Goal: Transaction & Acquisition: Purchase product/service

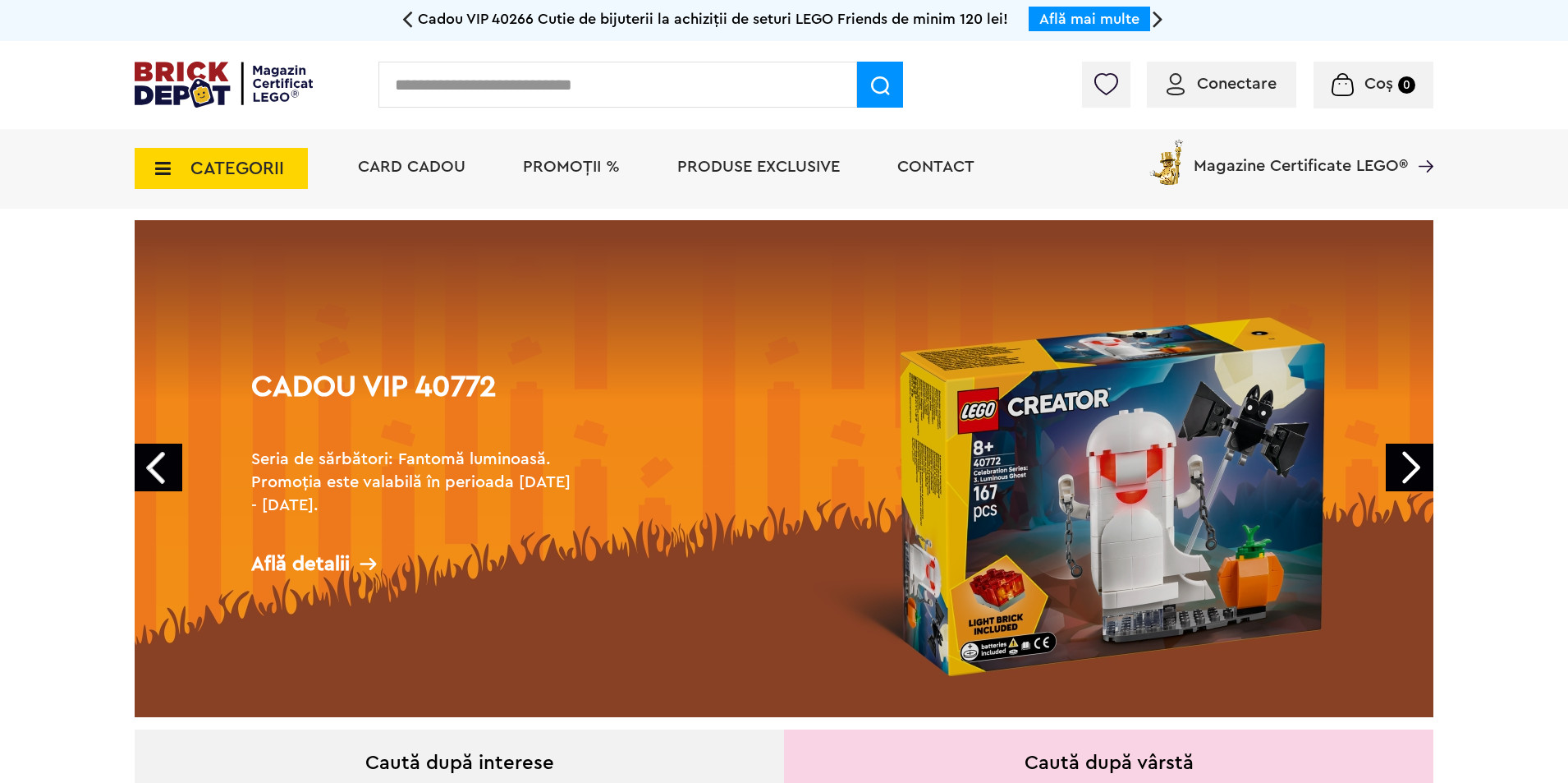
click at [1217, 76] on span "Conectare" at bounding box center [1236, 83] width 79 height 16
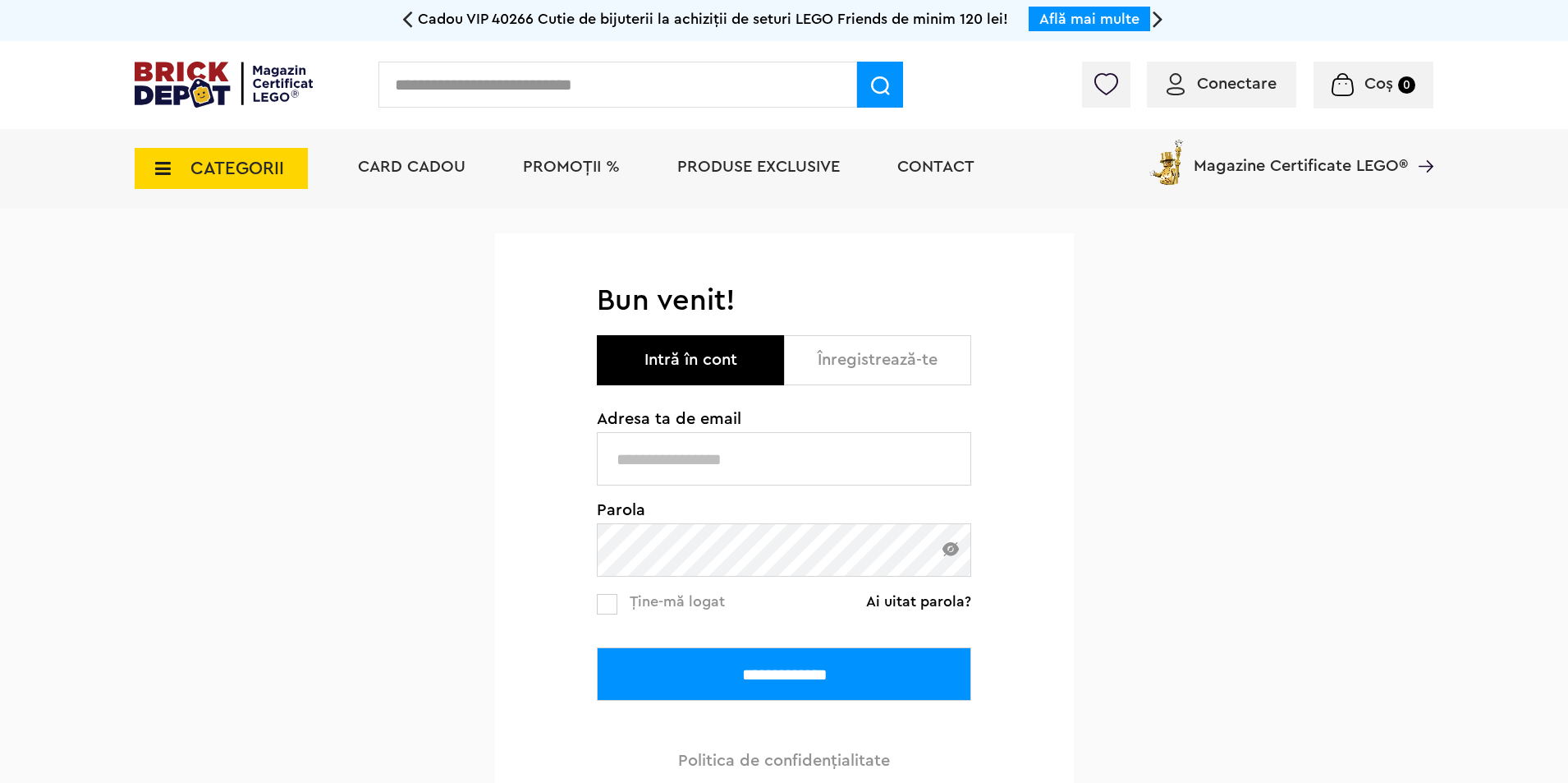
type input "**********"
click at [681, 658] on input "**********" at bounding box center [784, 674] width 374 height 53
click at [713, 678] on input "**********" at bounding box center [784, 674] width 374 height 53
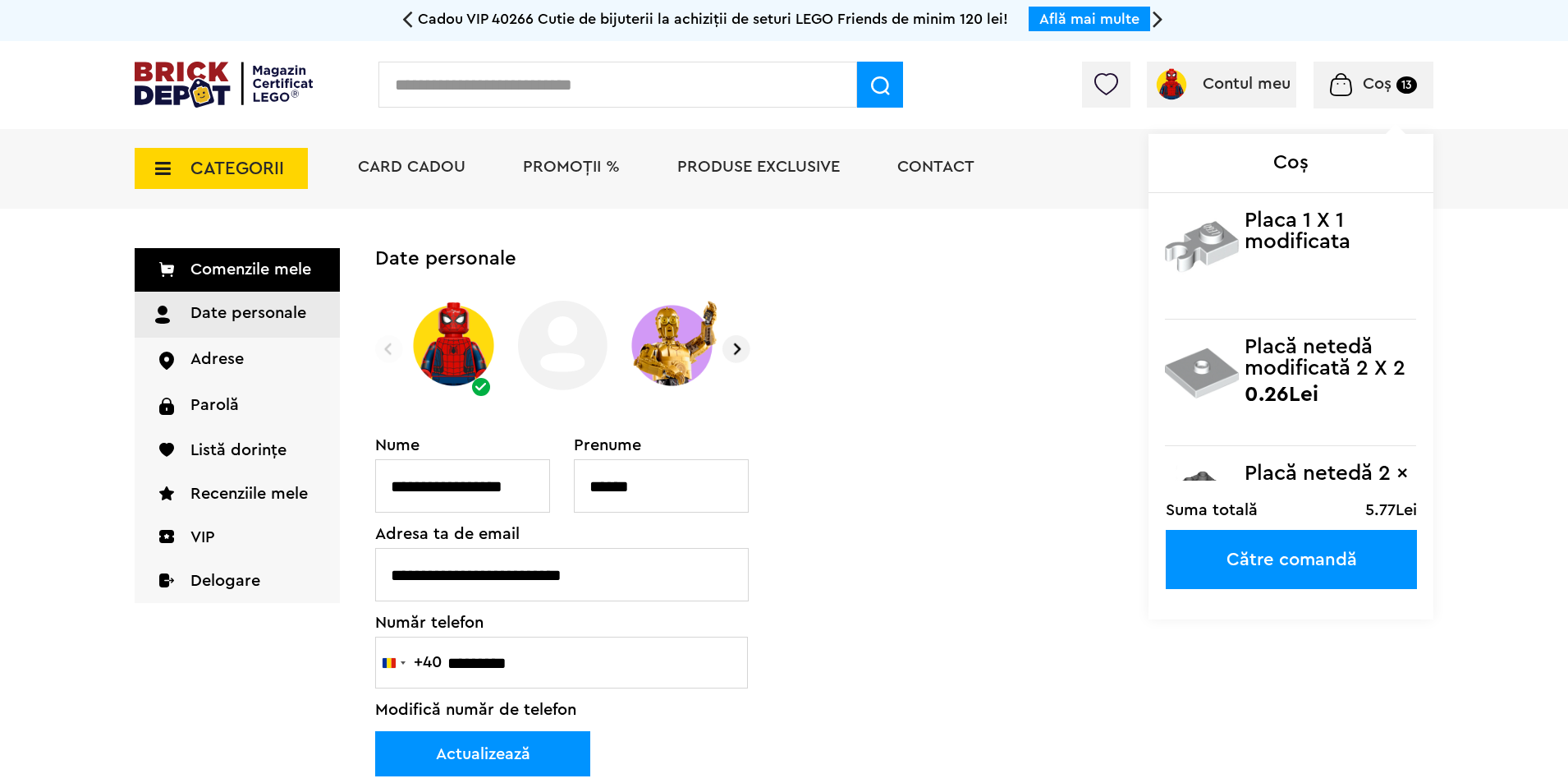
click at [1372, 78] on span "Coș" at bounding box center [1377, 83] width 29 height 16
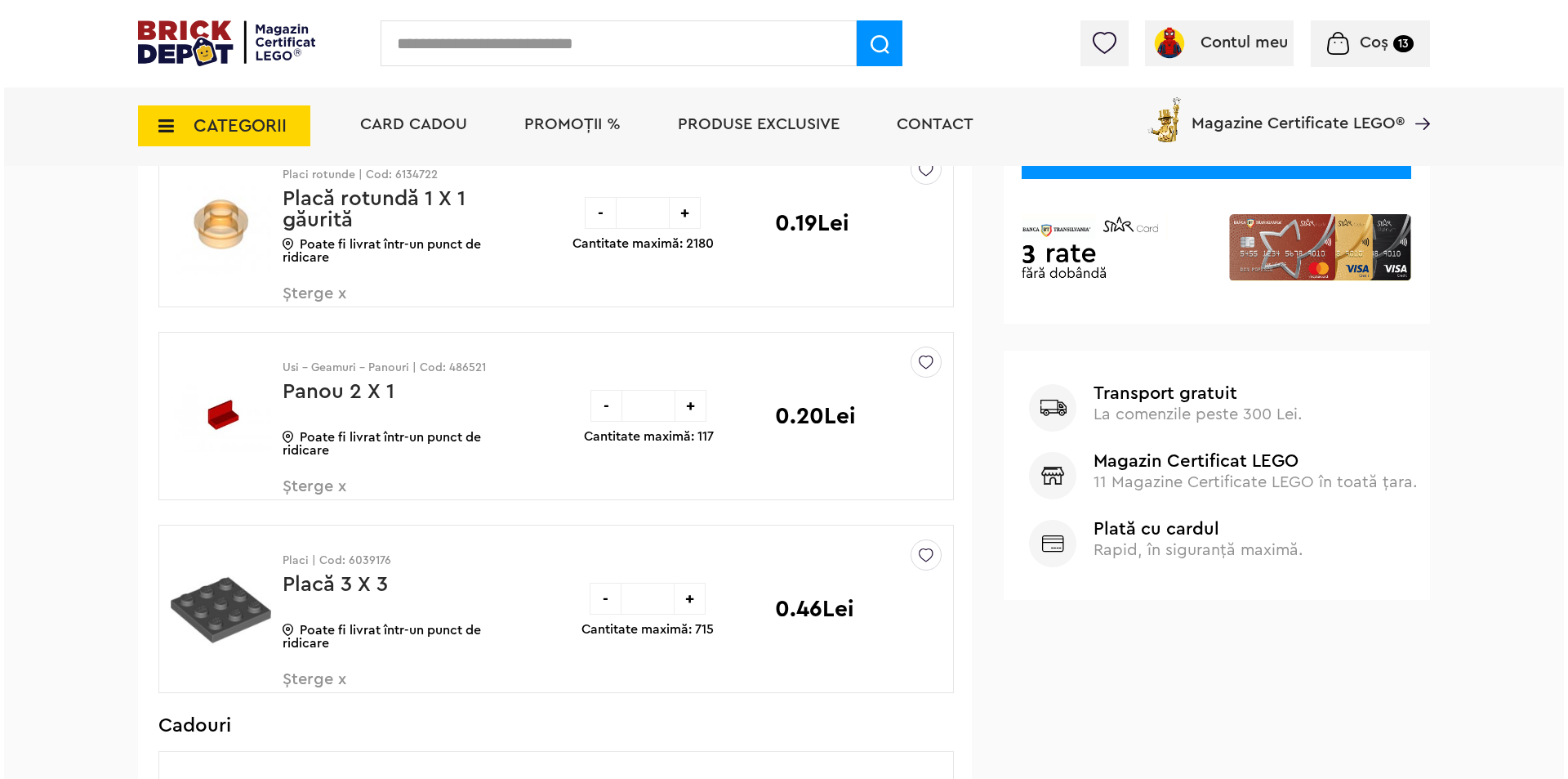
scroll to position [545, 0]
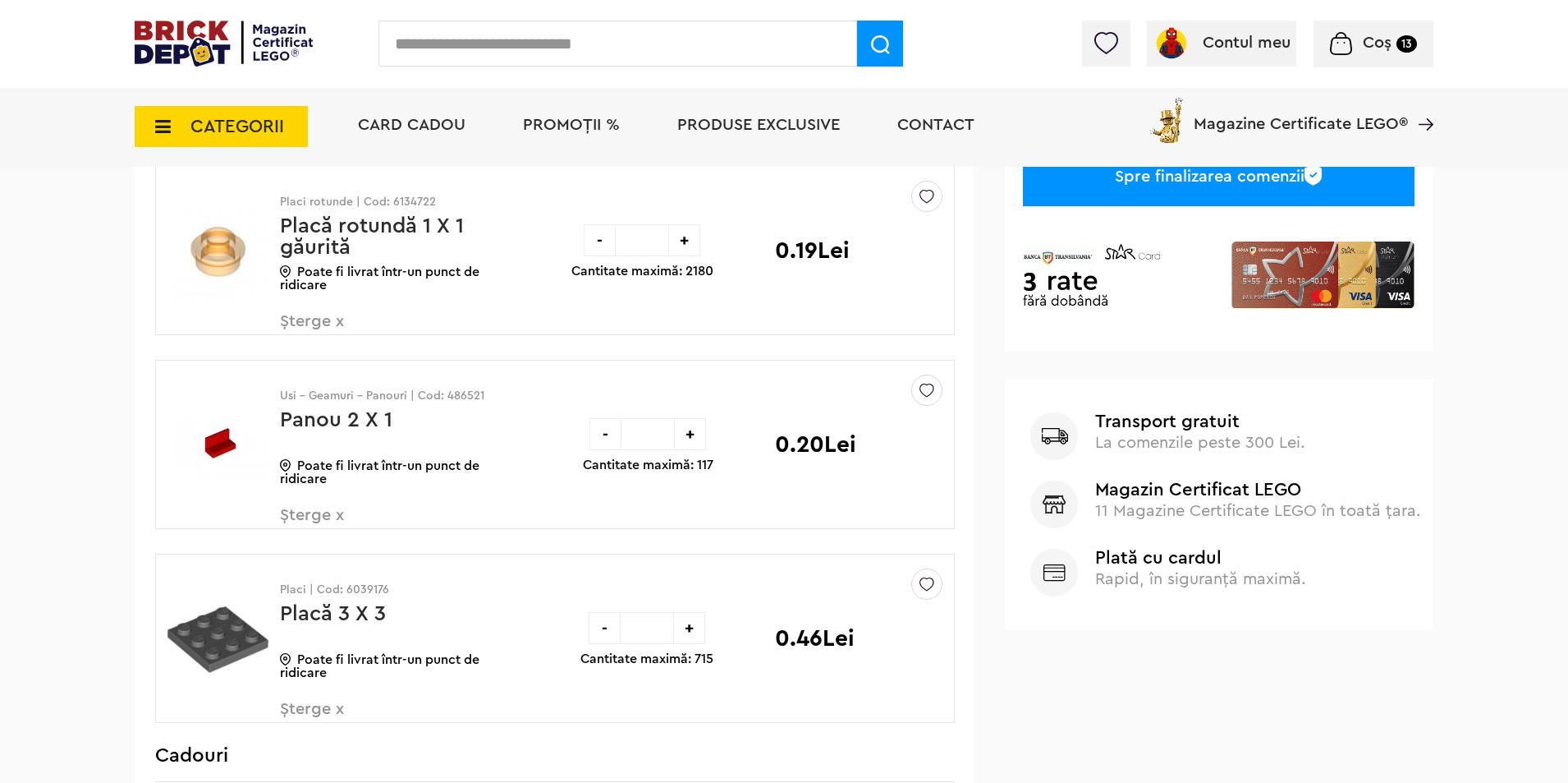
click at [493, 41] on input "text" at bounding box center [617, 44] width 479 height 46
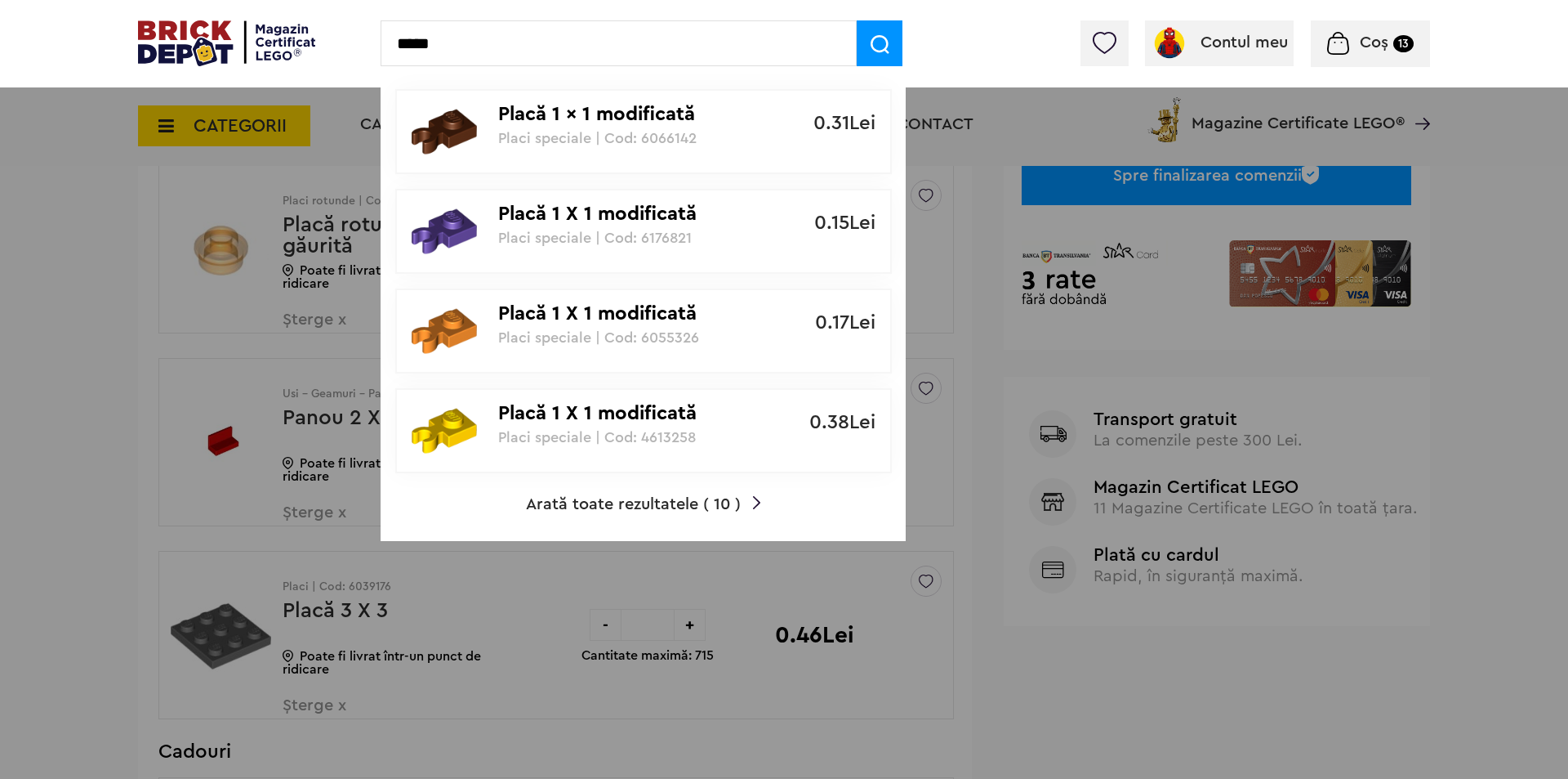
type input "*****"
click at [578, 499] on span "Arată toate rezultatele ( 10 )" at bounding box center [632, 504] width 215 height 16
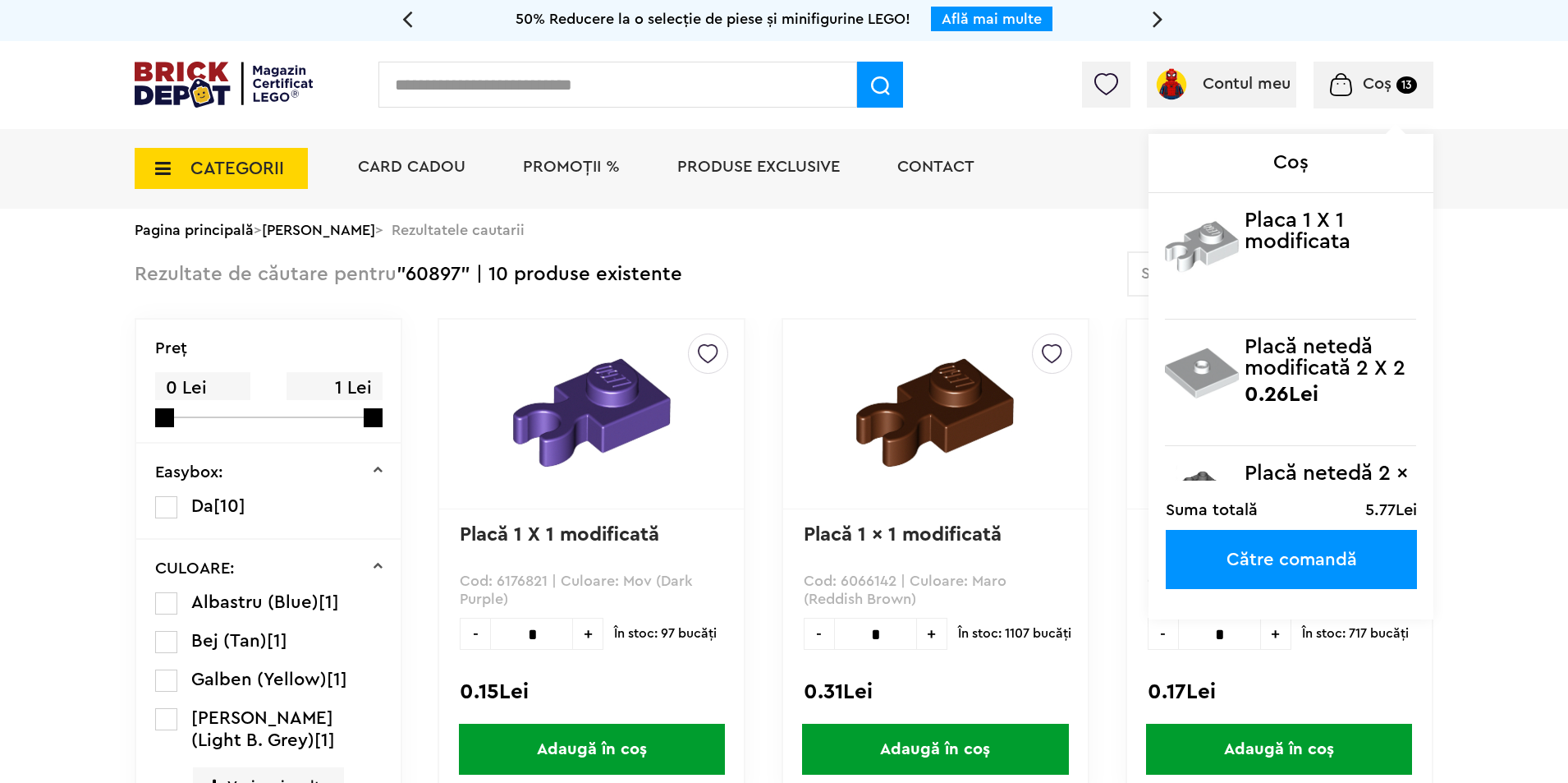
click at [1369, 78] on span "Coș" at bounding box center [1377, 83] width 29 height 16
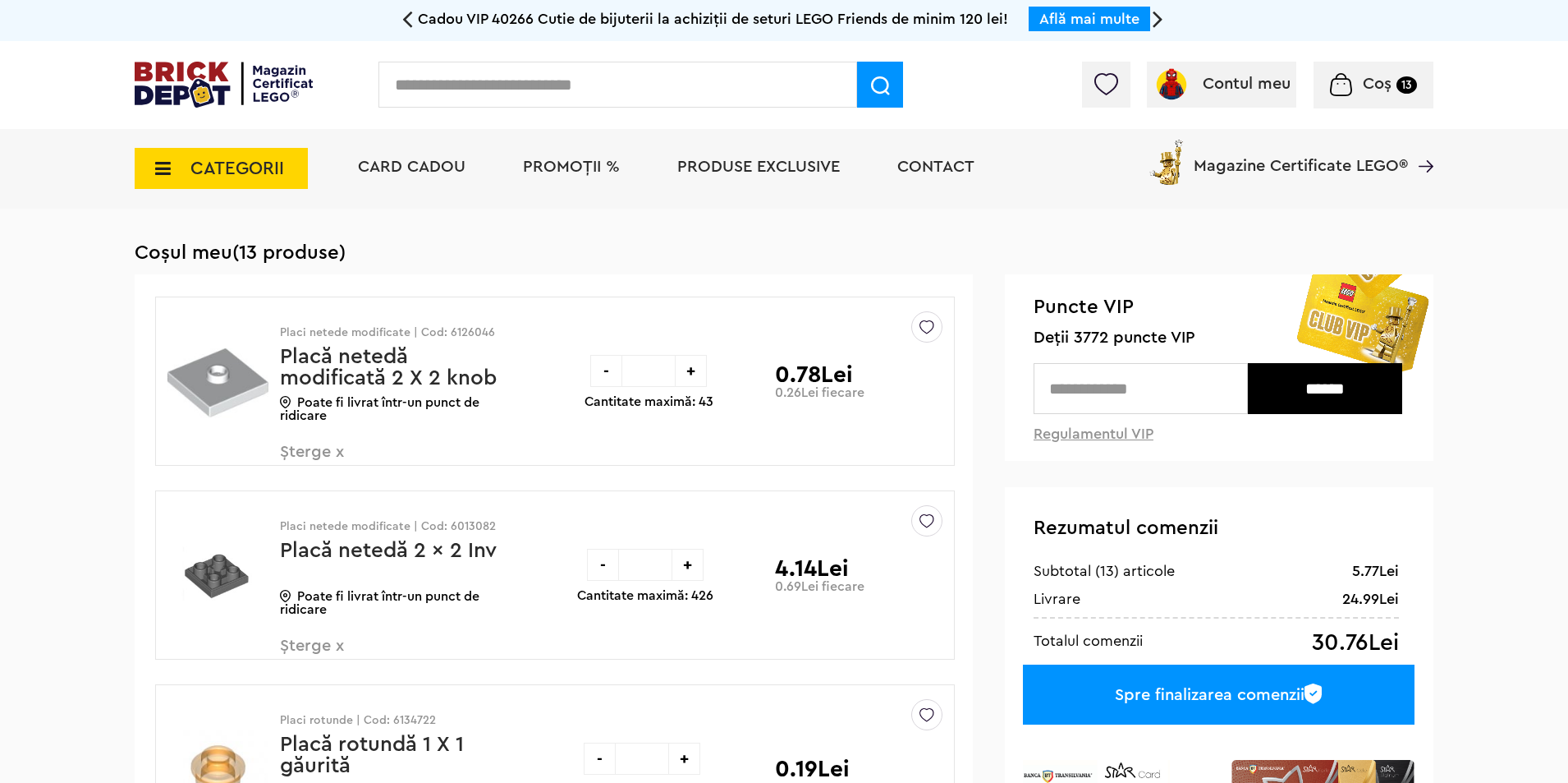
click at [922, 256] on h1 "Coșul meu (13 produse)" at bounding box center [784, 253] width 1298 height 23
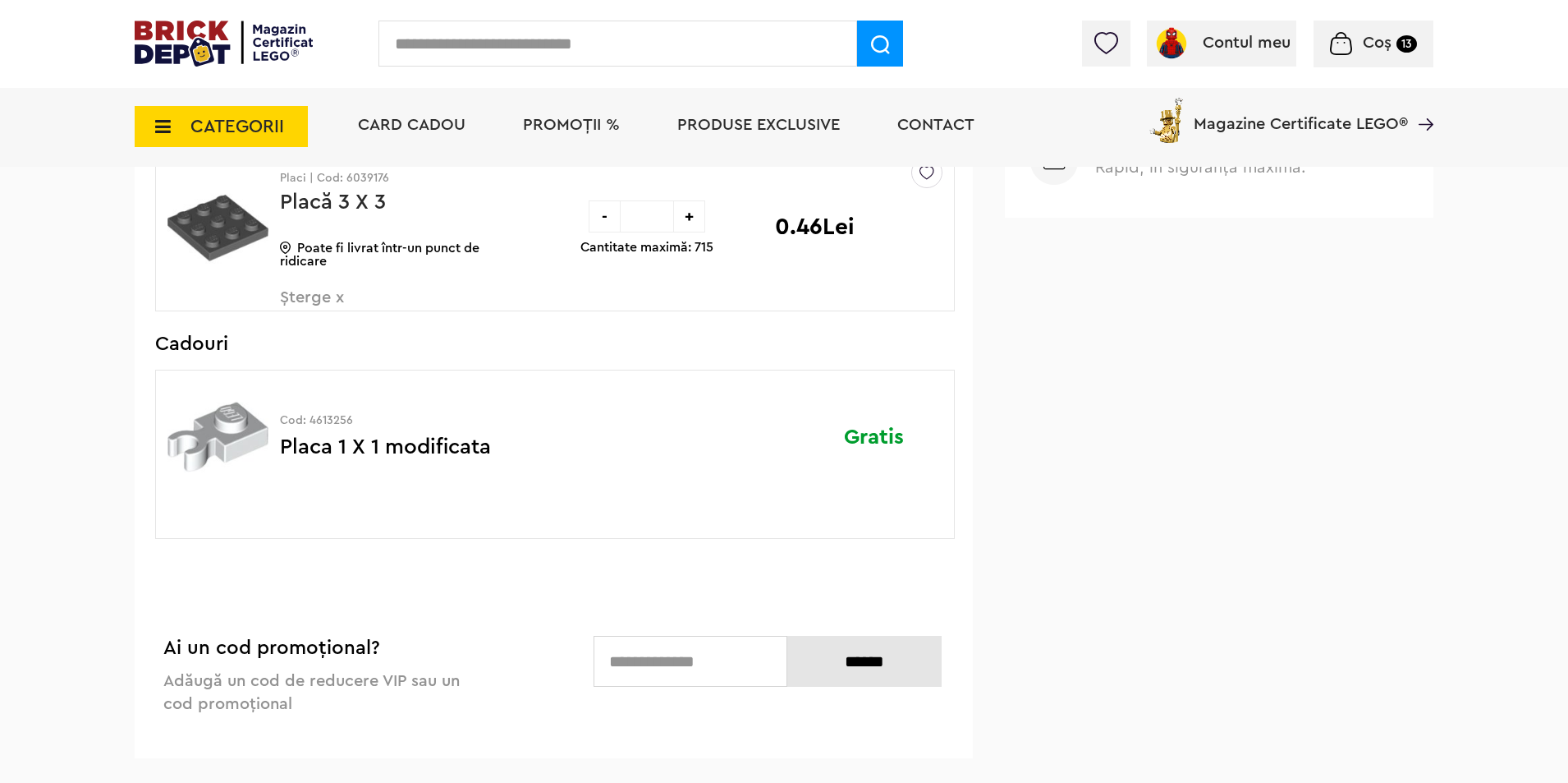
scroll to position [985, 0]
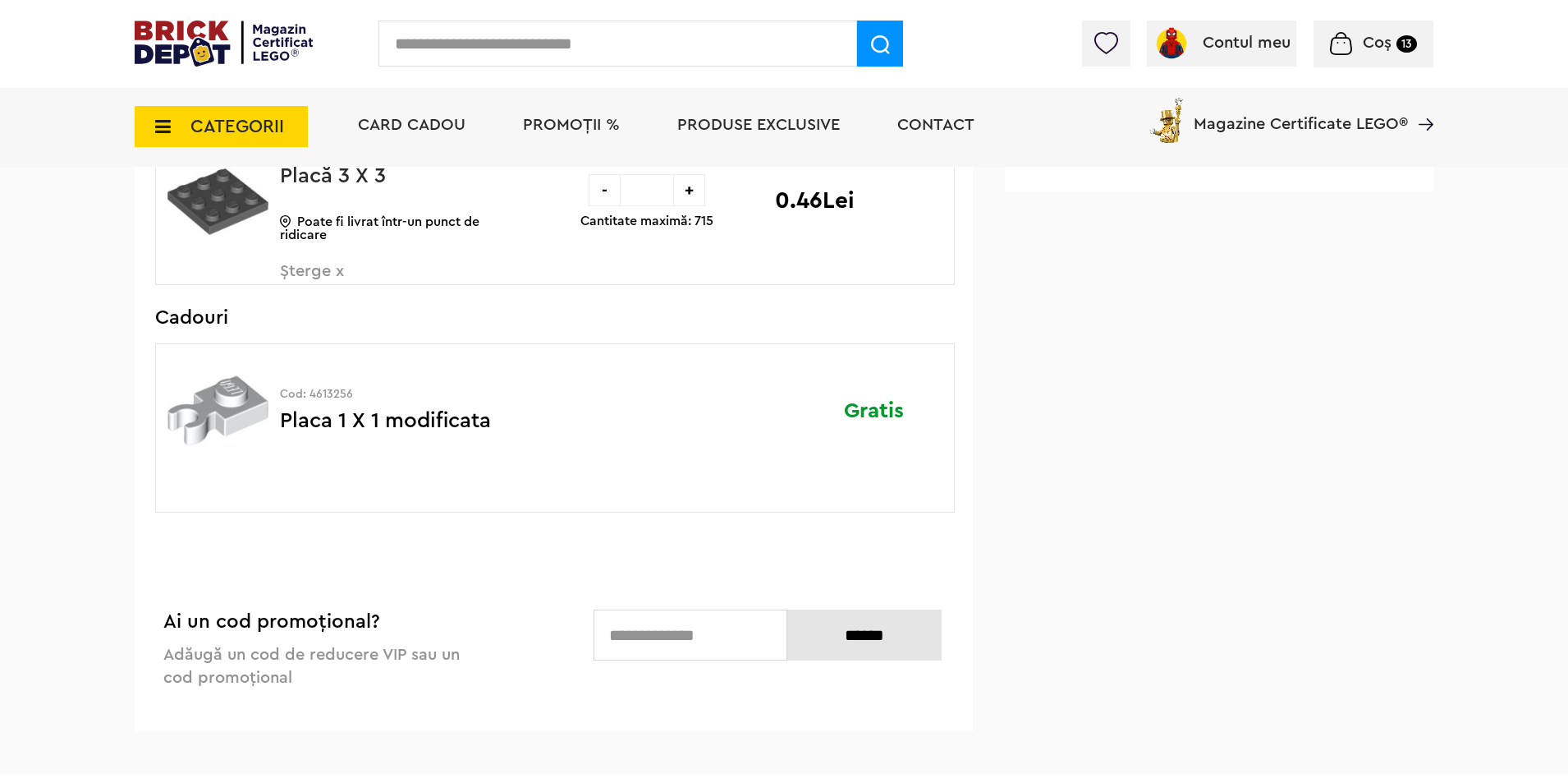
click at [418, 415] on p "Placa 1 X 1 modificata" at bounding box center [397, 431] width 234 height 43
click at [209, 404] on img at bounding box center [218, 410] width 101 height 123
click at [541, 497] on div "Cod: 4613256 Placa 1 X 1 modificata Gratis" at bounding box center [554, 428] width 799 height 169
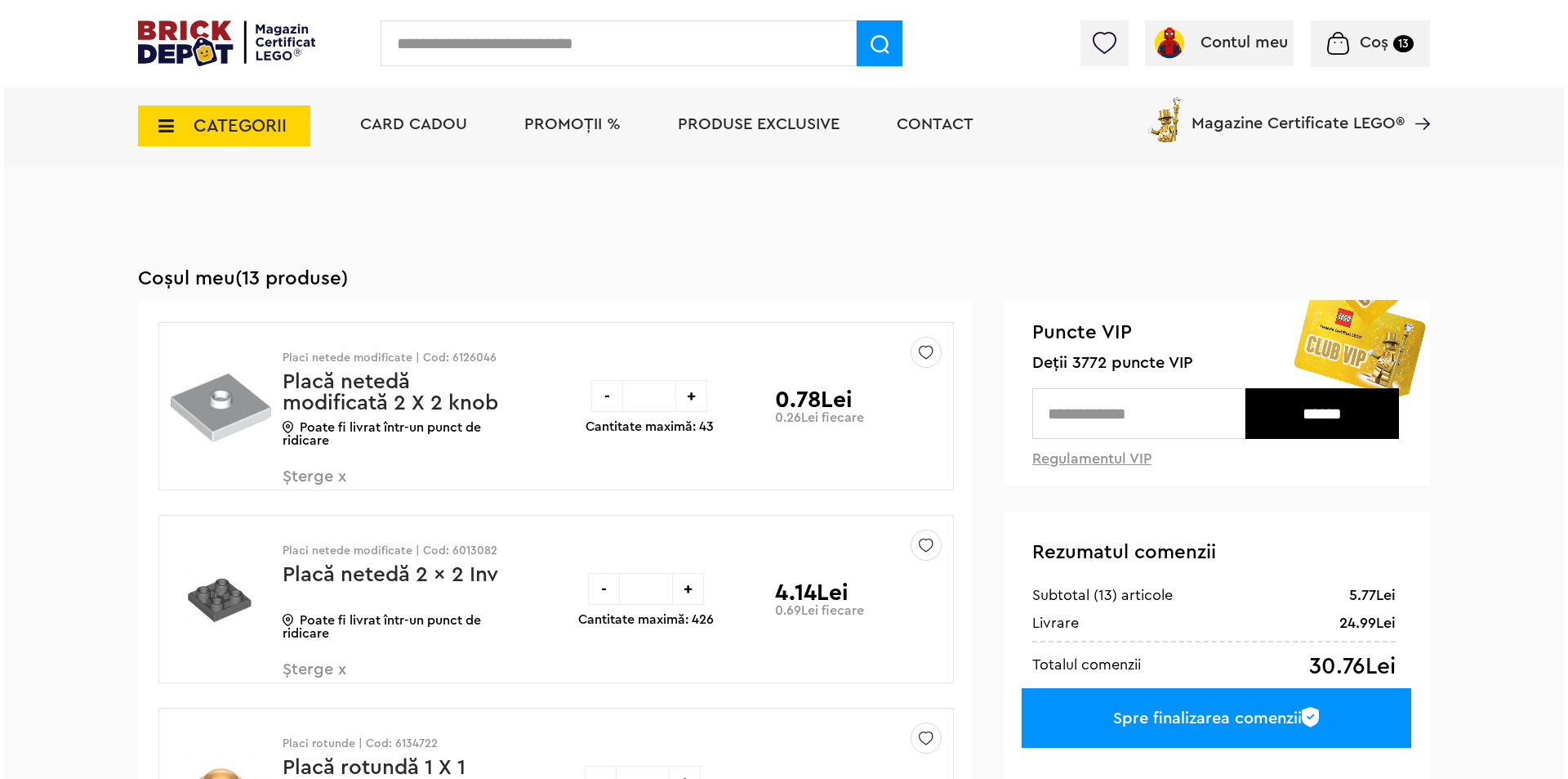
scroll to position [0, 0]
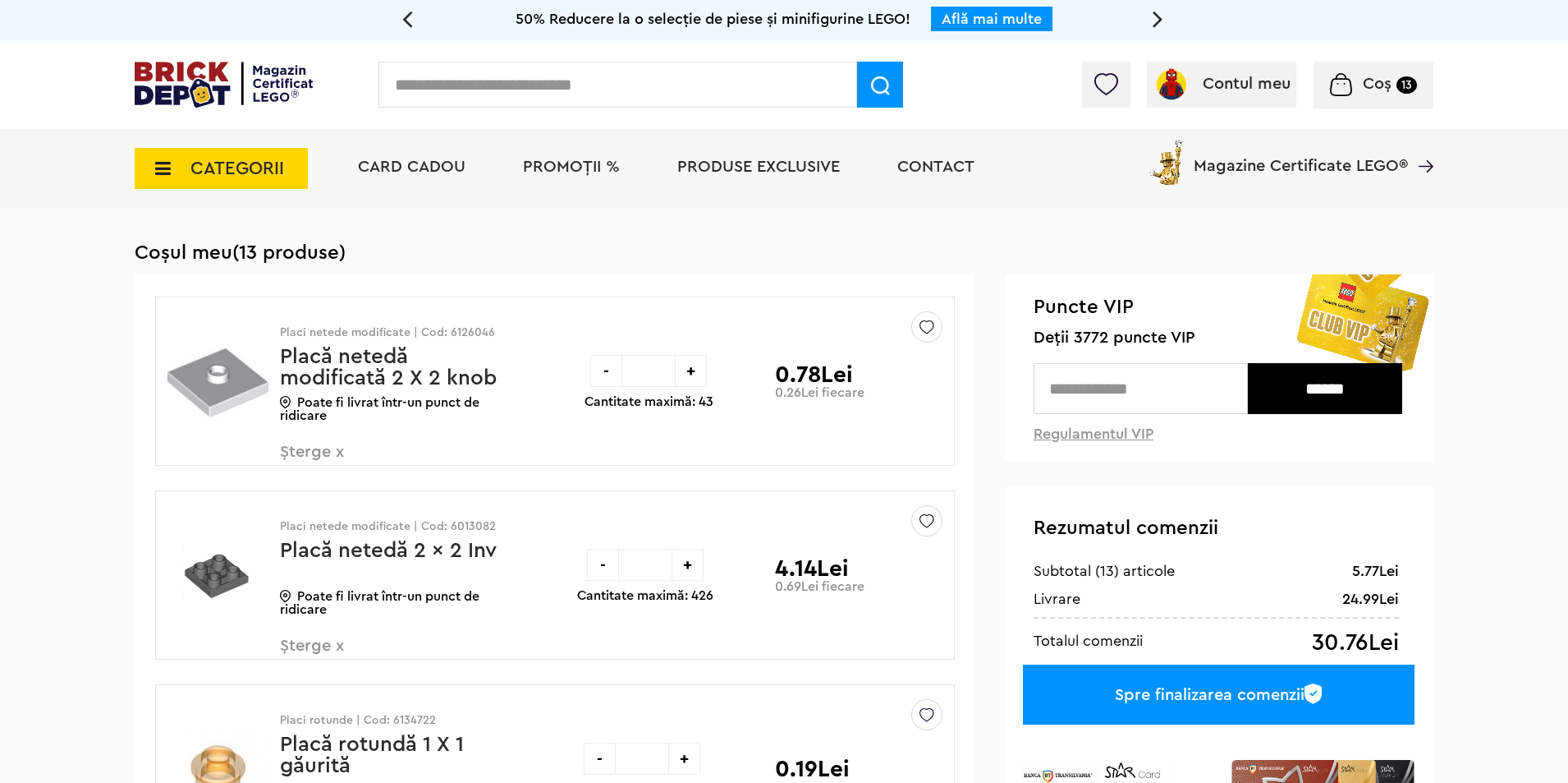
click at [496, 109] on div "Contul meu Contul meu Comenzile mele Date personale Adrese Parolă Listă dorințe…" at bounding box center [784, 84] width 1568 height 88
click at [500, 95] on input "text" at bounding box center [617, 85] width 479 height 46
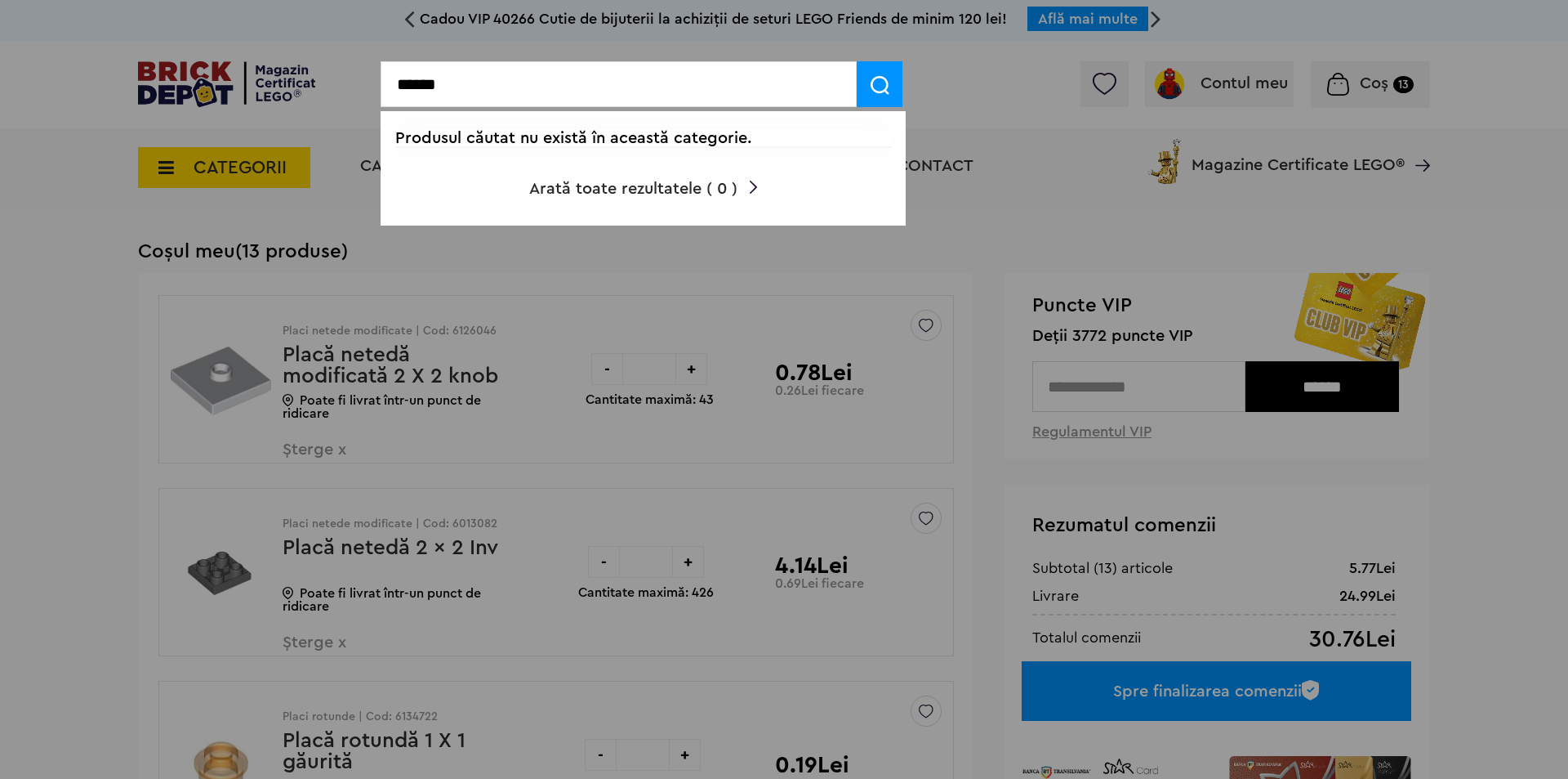
drag, startPoint x: 467, startPoint y: 87, endPoint x: 368, endPoint y: 84, distance: 99.0
click at [504, 85] on input "******" at bounding box center [618, 85] width 476 height 46
click at [486, 78] on input "******" at bounding box center [618, 85] width 476 height 46
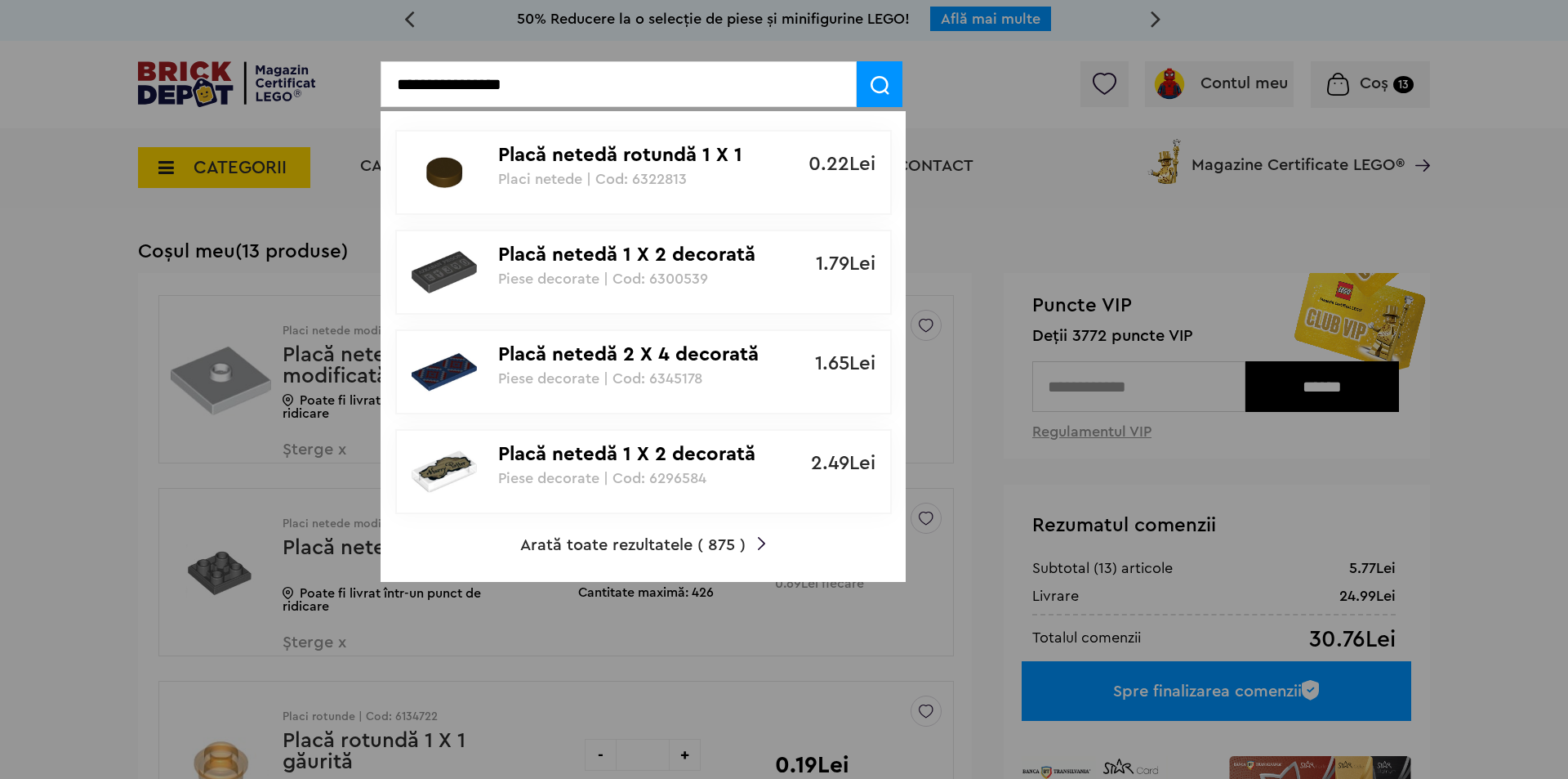
click at [515, 90] on input "**********" at bounding box center [618, 85] width 476 height 46
click at [509, 89] on input "**********" at bounding box center [618, 85] width 476 height 46
click at [594, 89] on input "**********" at bounding box center [618, 85] width 476 height 46
drag, startPoint x: 557, startPoint y: 88, endPoint x: 534, endPoint y: 88, distance: 23.0
click at [534, 88] on input "**********" at bounding box center [618, 85] width 476 height 46
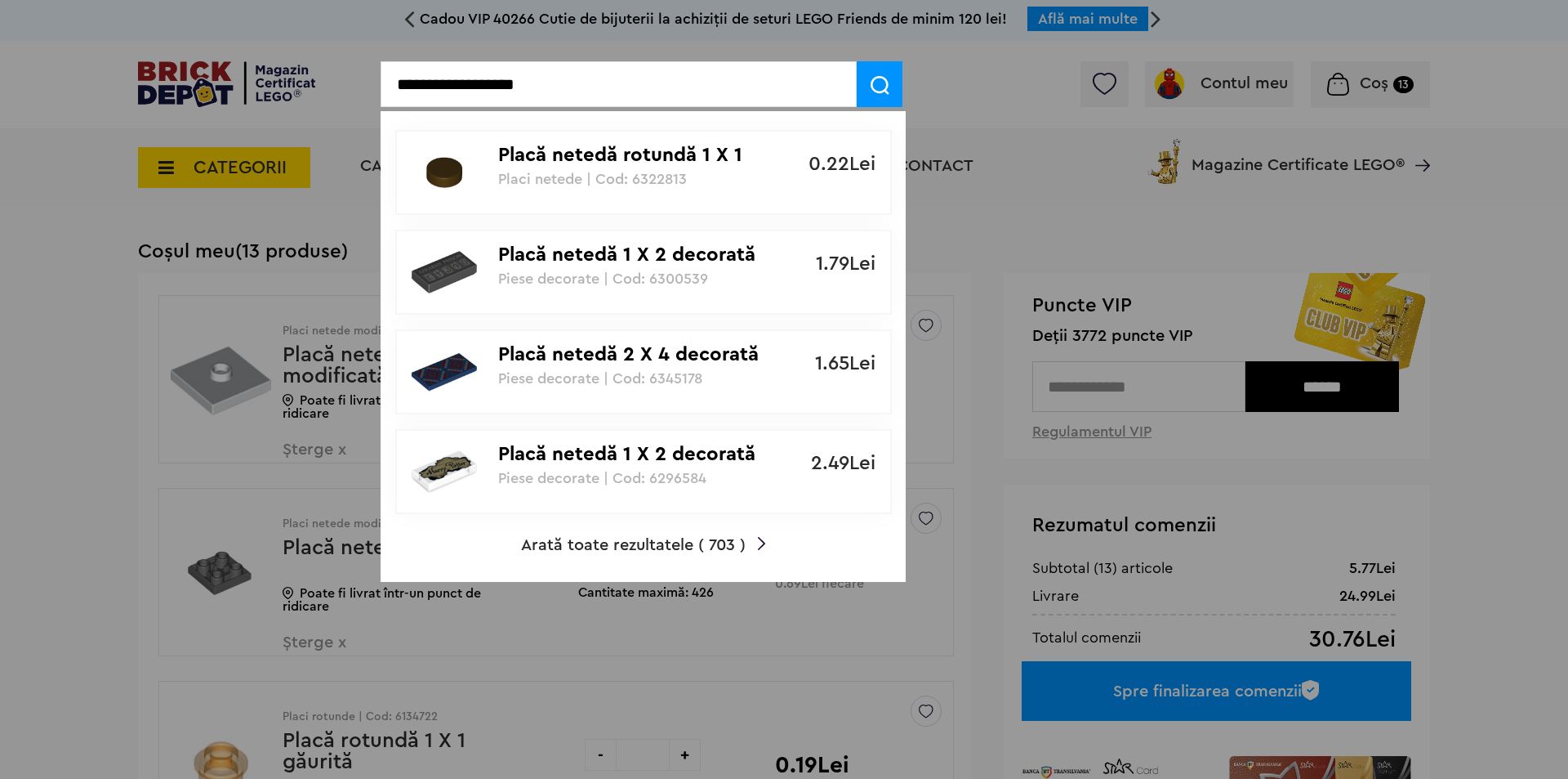
click at [553, 86] on input "**********" at bounding box center [618, 85] width 476 height 46
type input "**********"
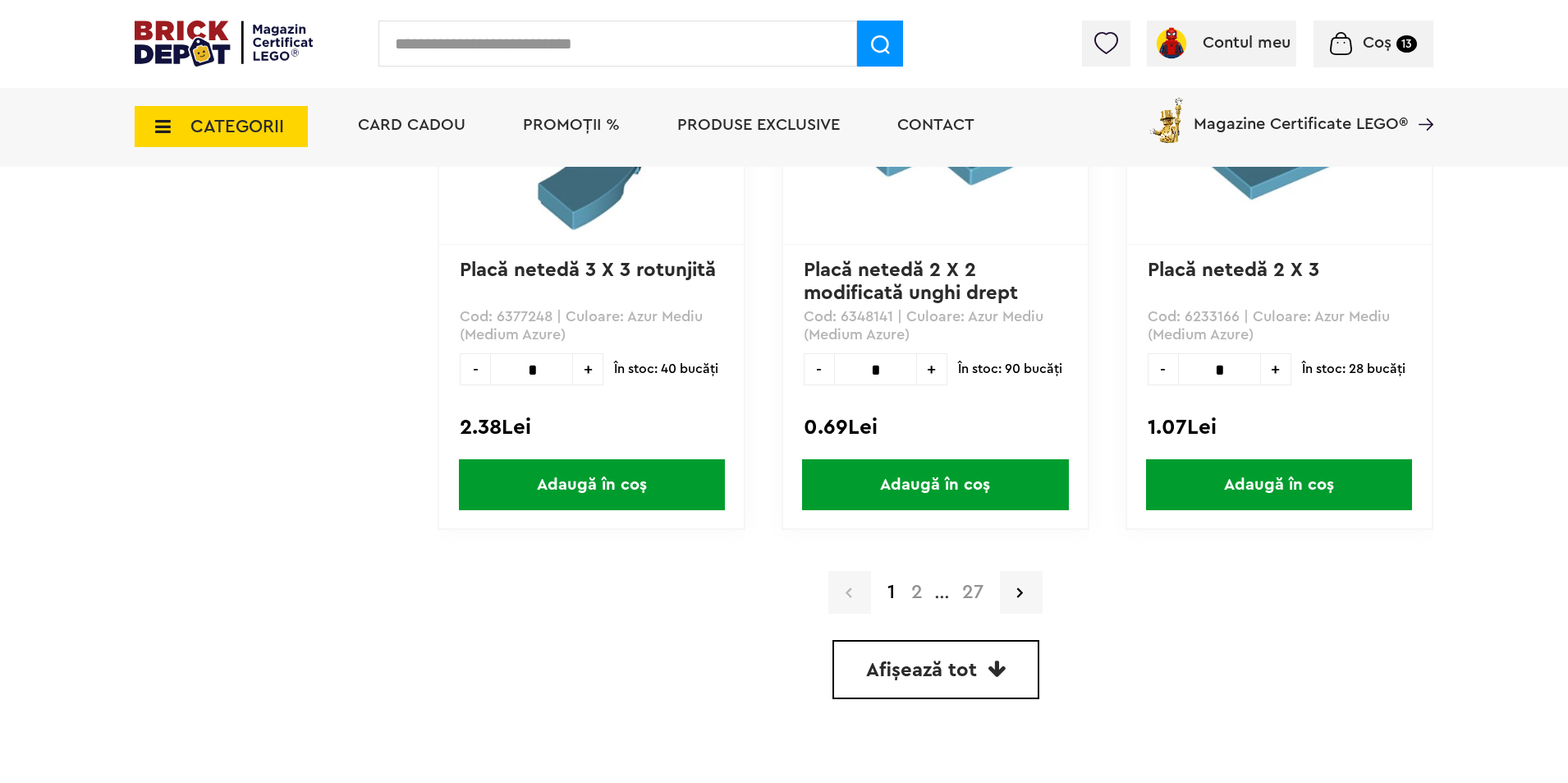
scroll to position [4380, 0]
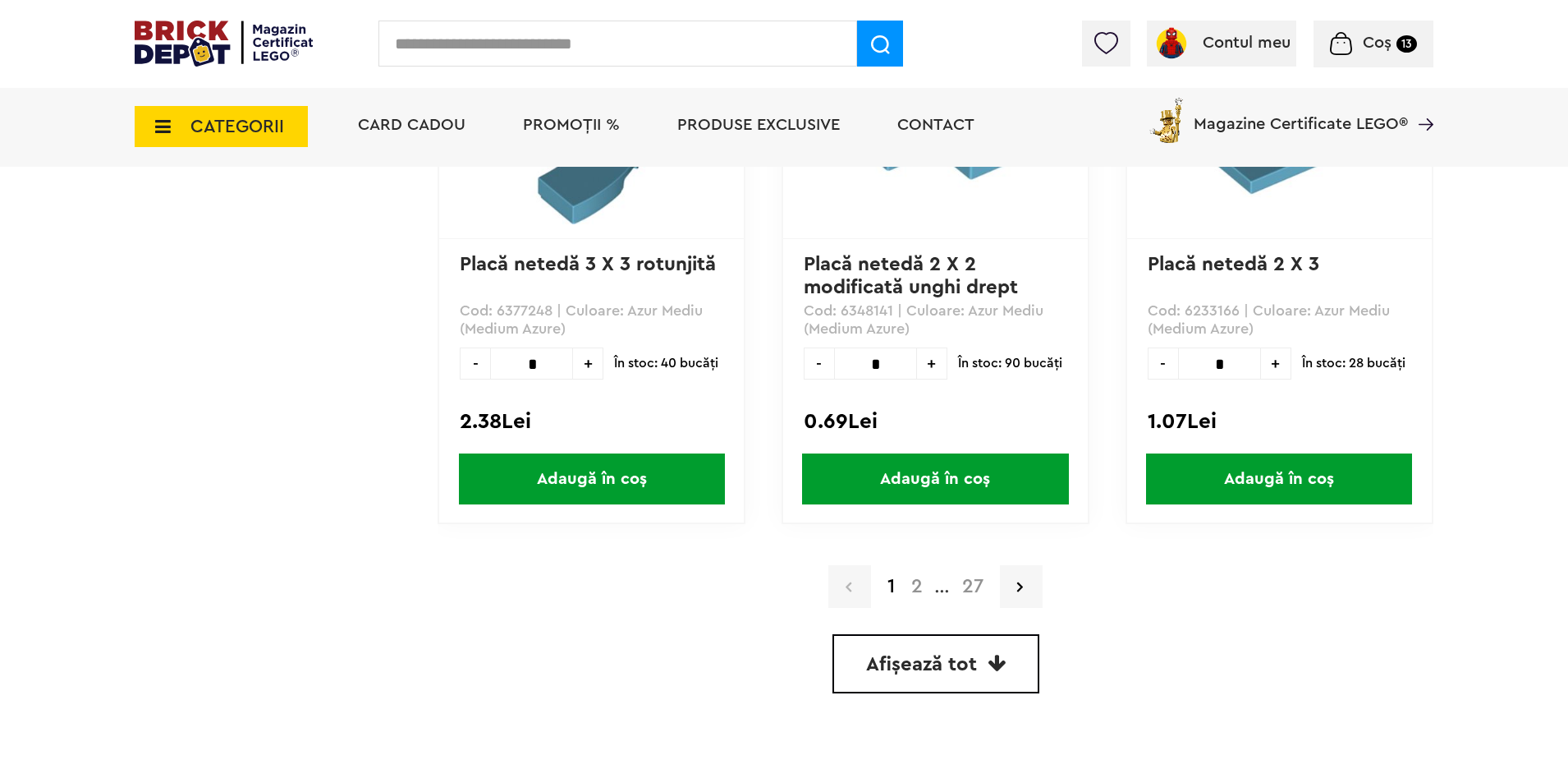
click at [930, 591] on link "2" at bounding box center [916, 587] width 28 height 19
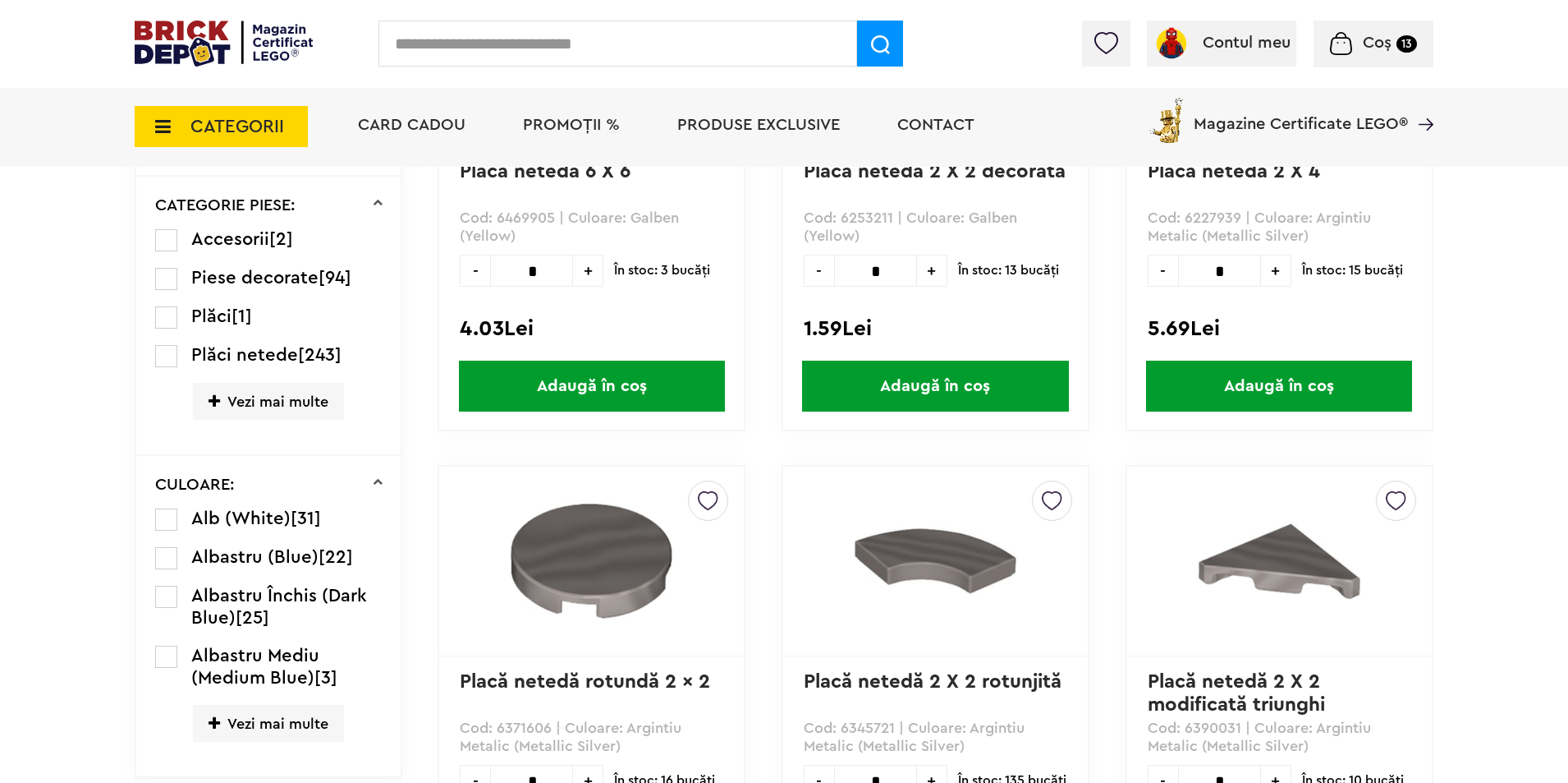
scroll to position [548, 0]
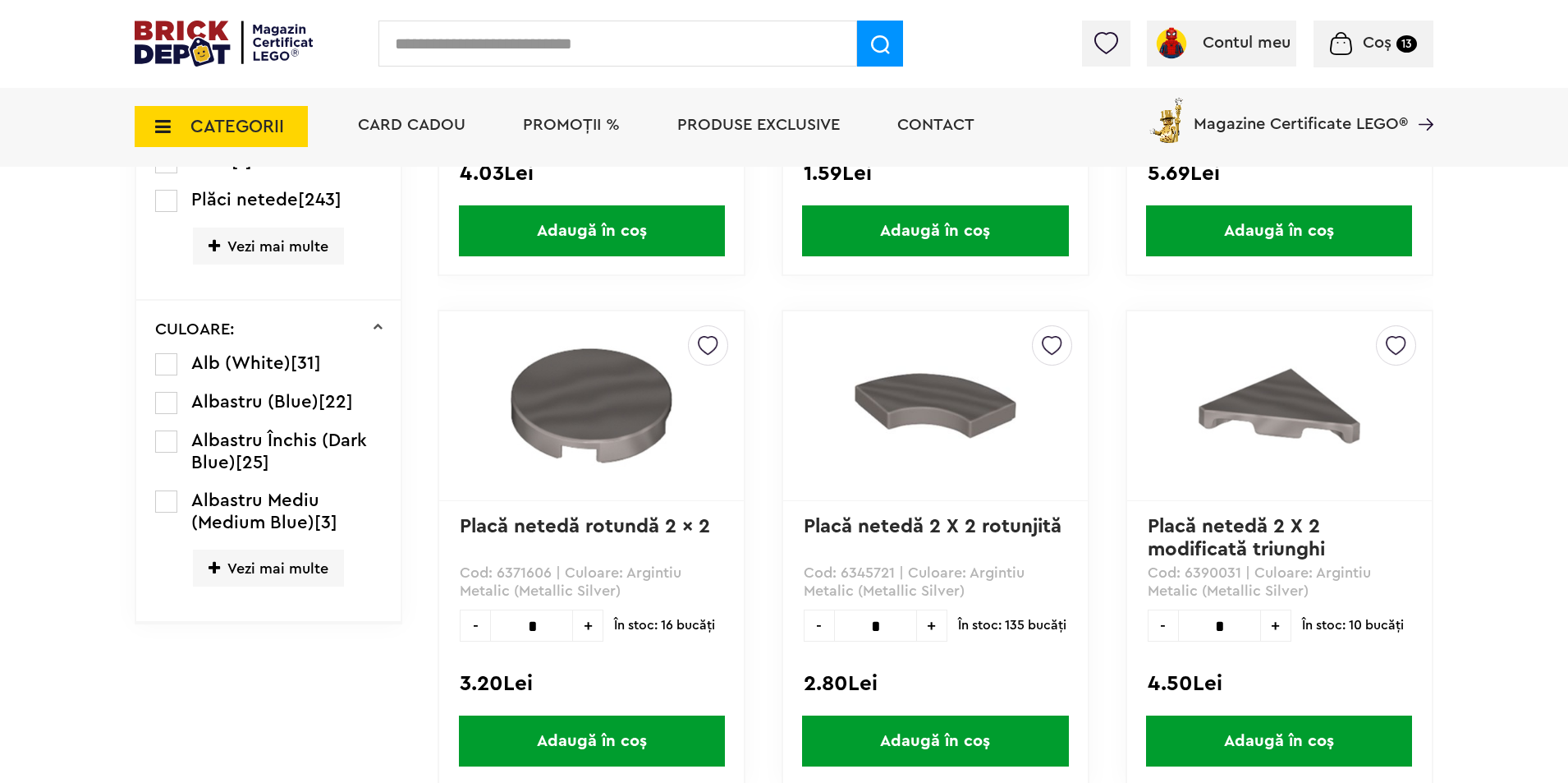
click at [188, 372] on li "Alb (White) [31]" at bounding box center [268, 364] width 227 height 23
click at [180, 370] on li "Alb (White) [31]" at bounding box center [268, 364] width 227 height 23
click at [166, 367] on label at bounding box center [165, 364] width 22 height 22
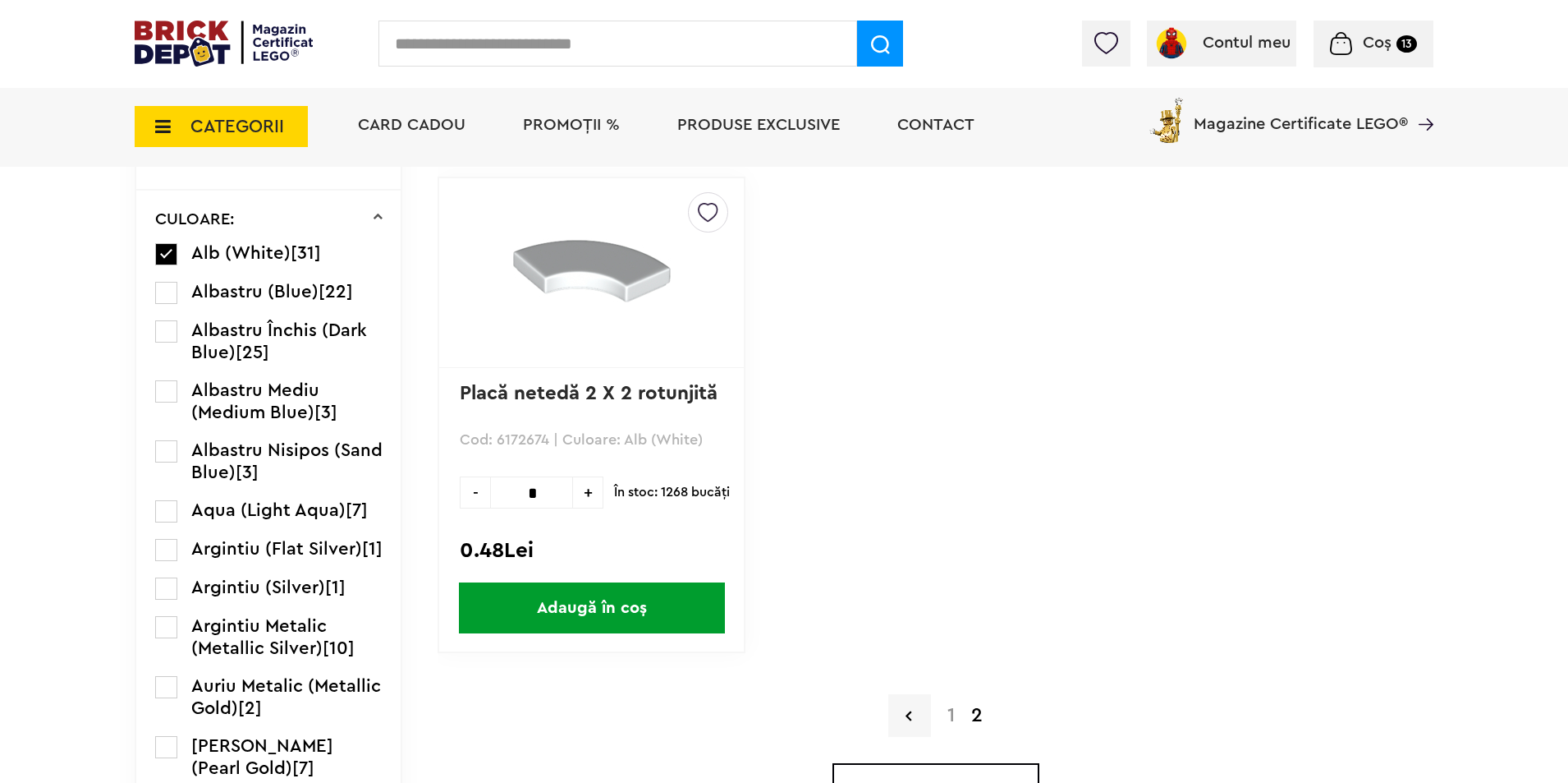
scroll to position [876, 0]
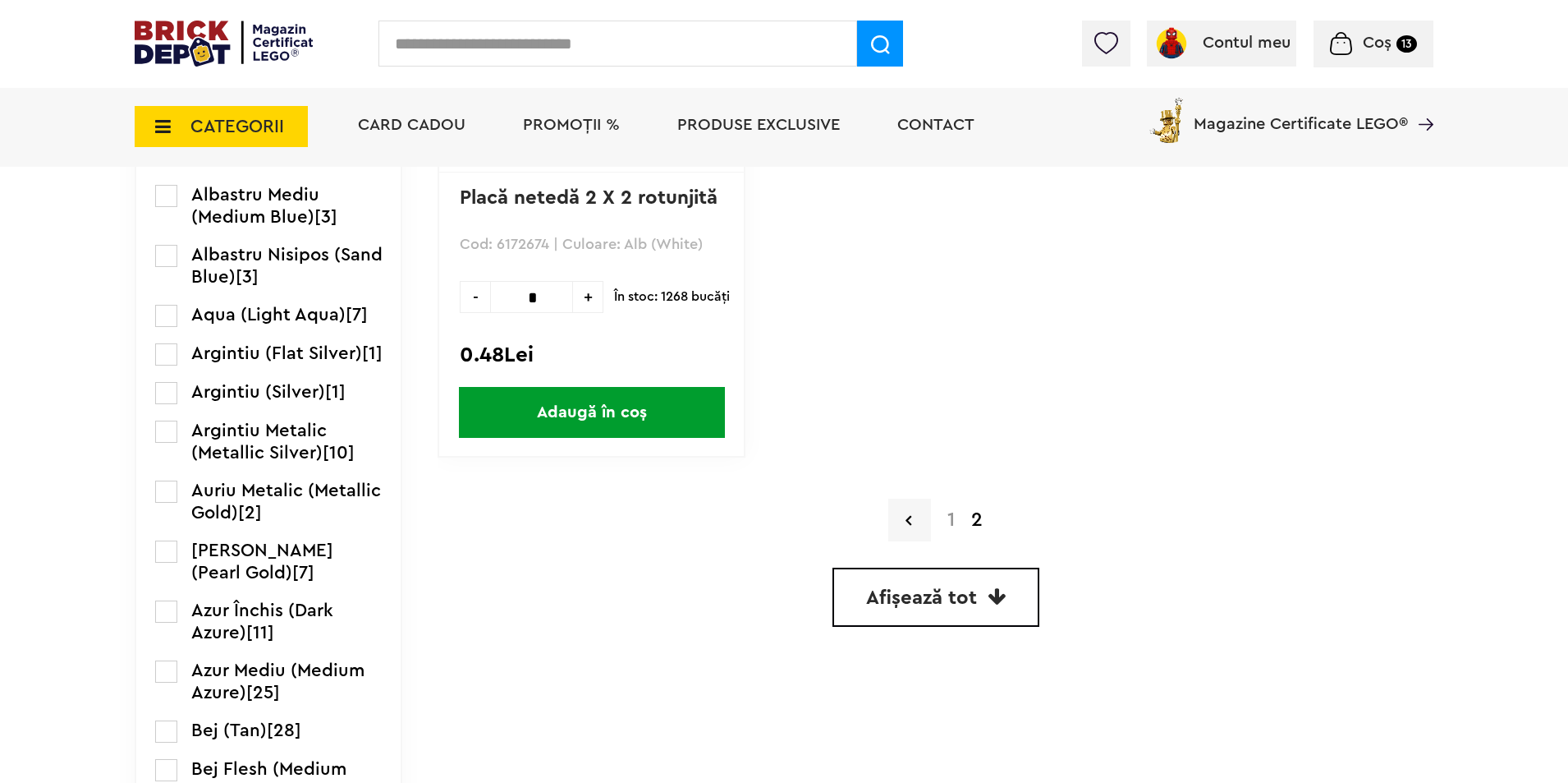
click at [973, 520] on strong "2" at bounding box center [976, 520] width 28 height 19
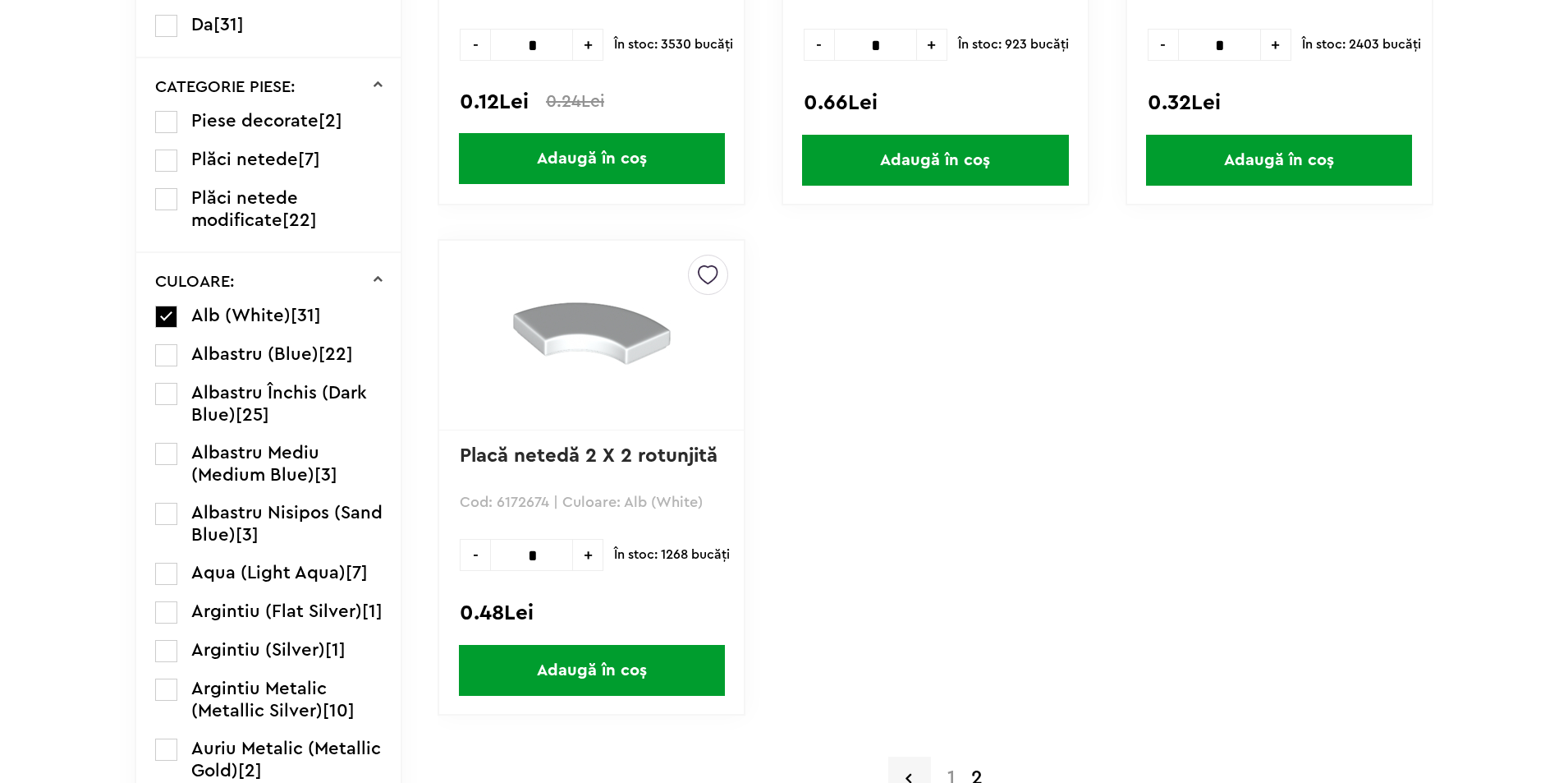
scroll to position [767, 0]
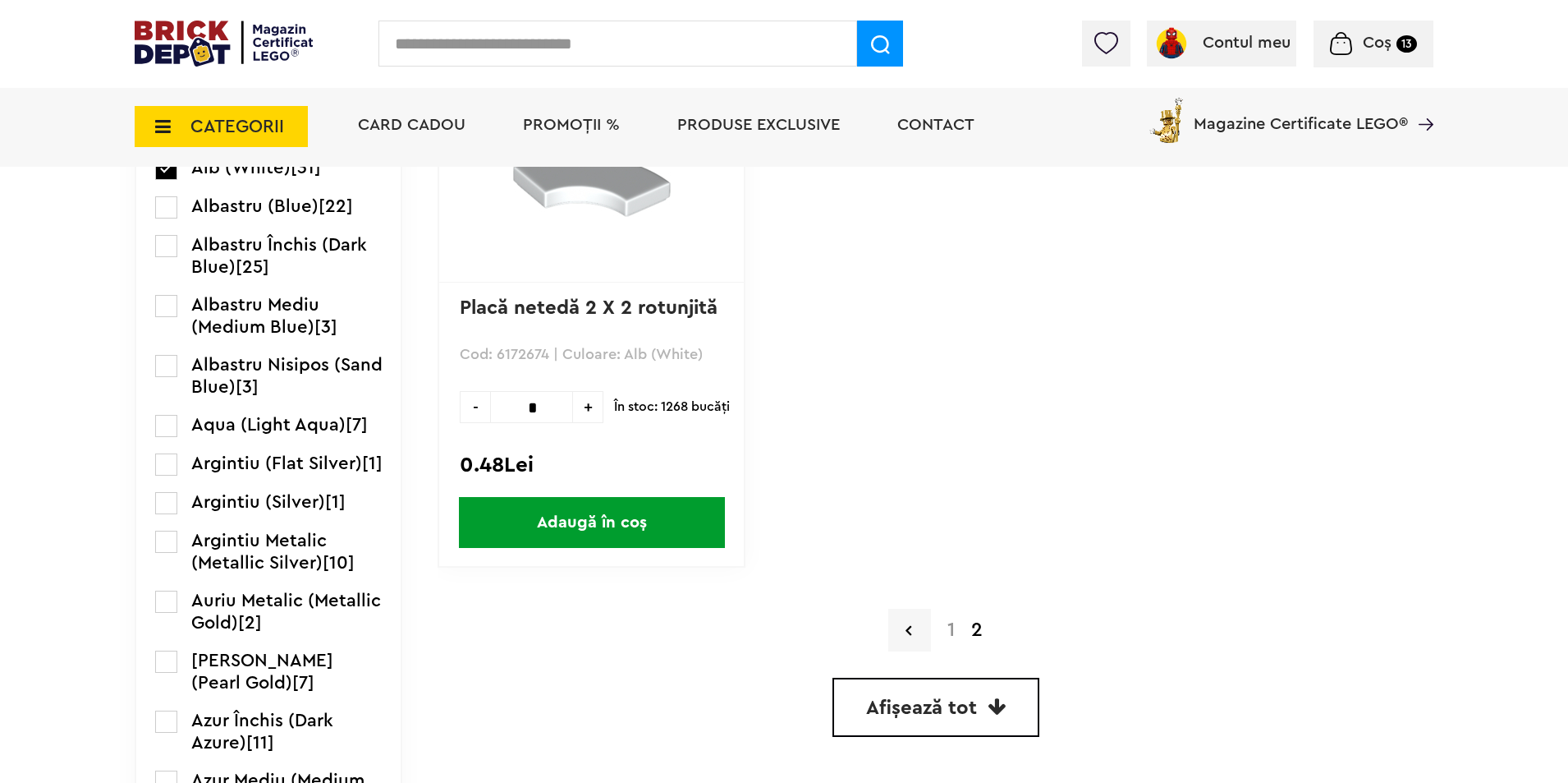
click at [957, 705] on span "Afișează tot" at bounding box center [921, 708] width 111 height 19
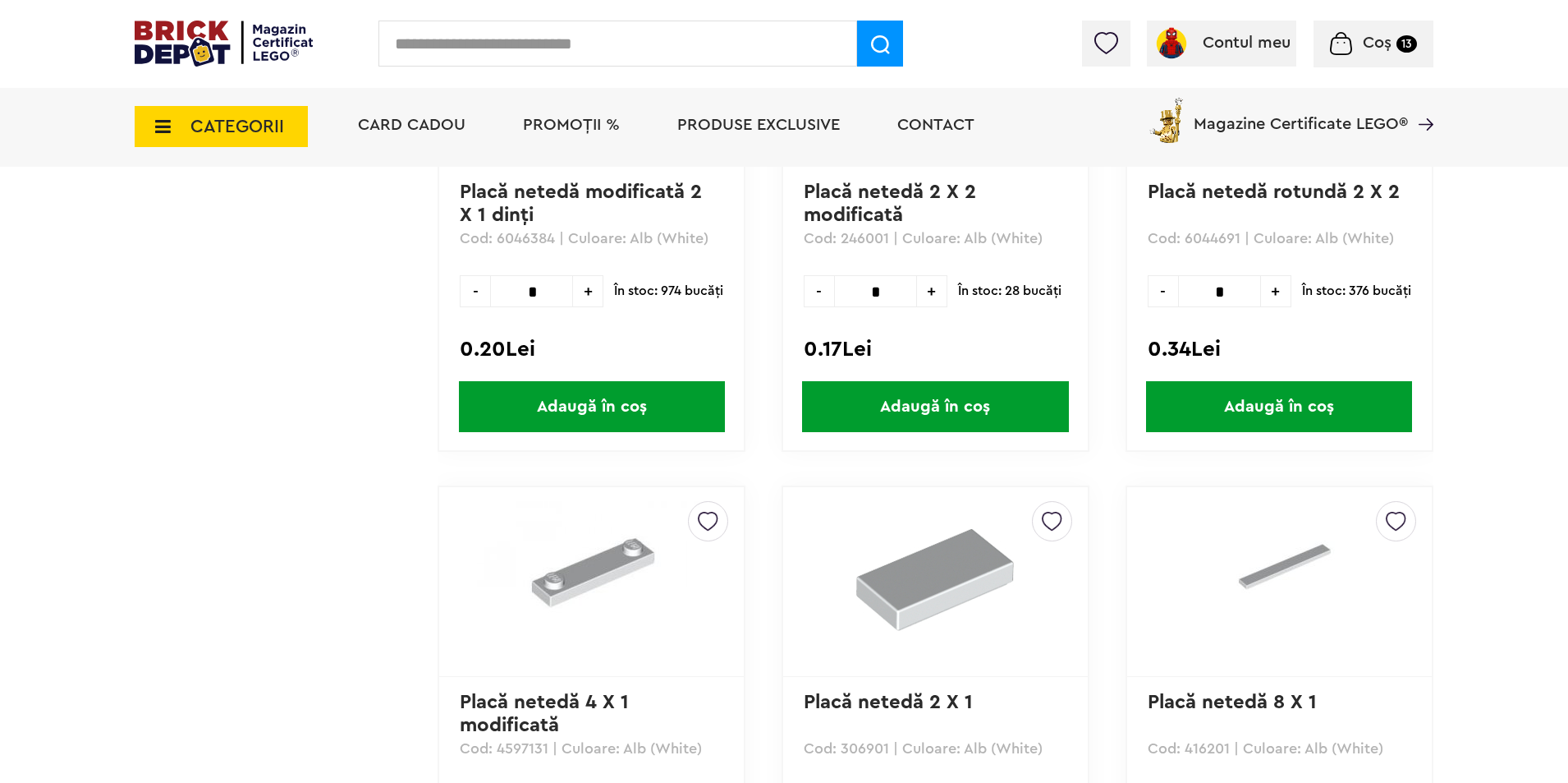
scroll to position [4380, 0]
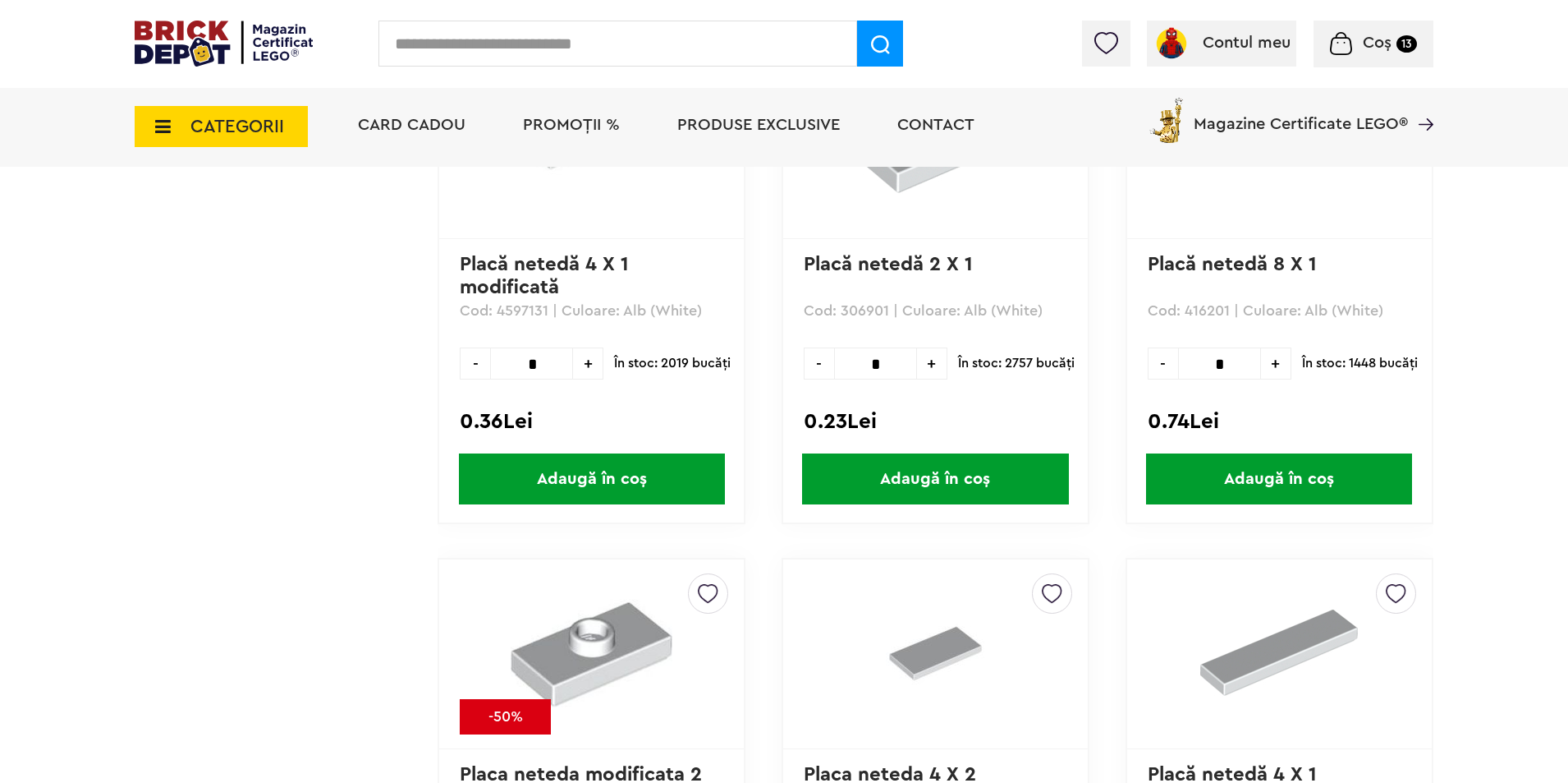
click at [1379, 51] on span "Coș" at bounding box center [1377, 43] width 29 height 16
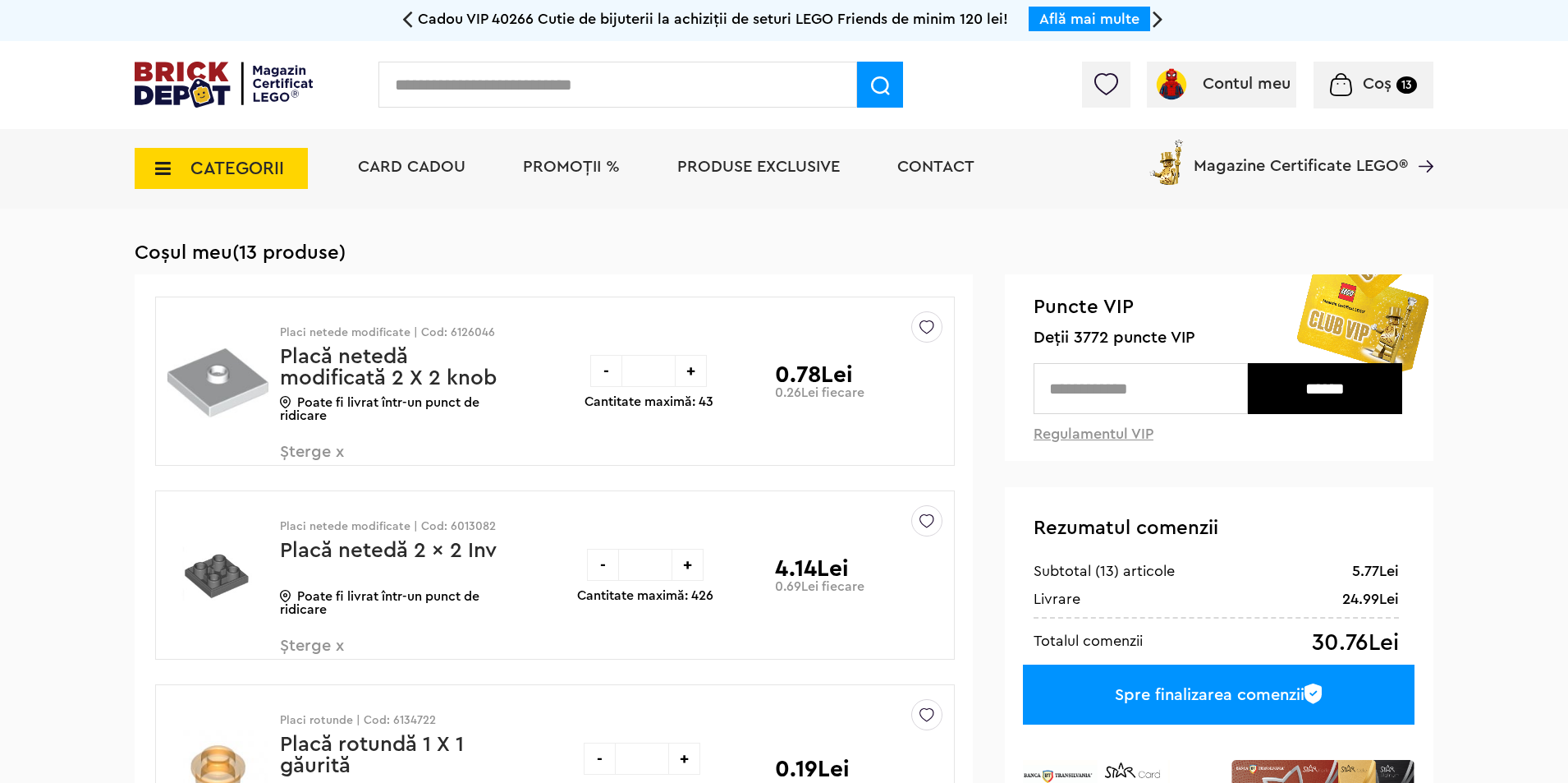
click at [447, 76] on input "text" at bounding box center [617, 85] width 479 height 46
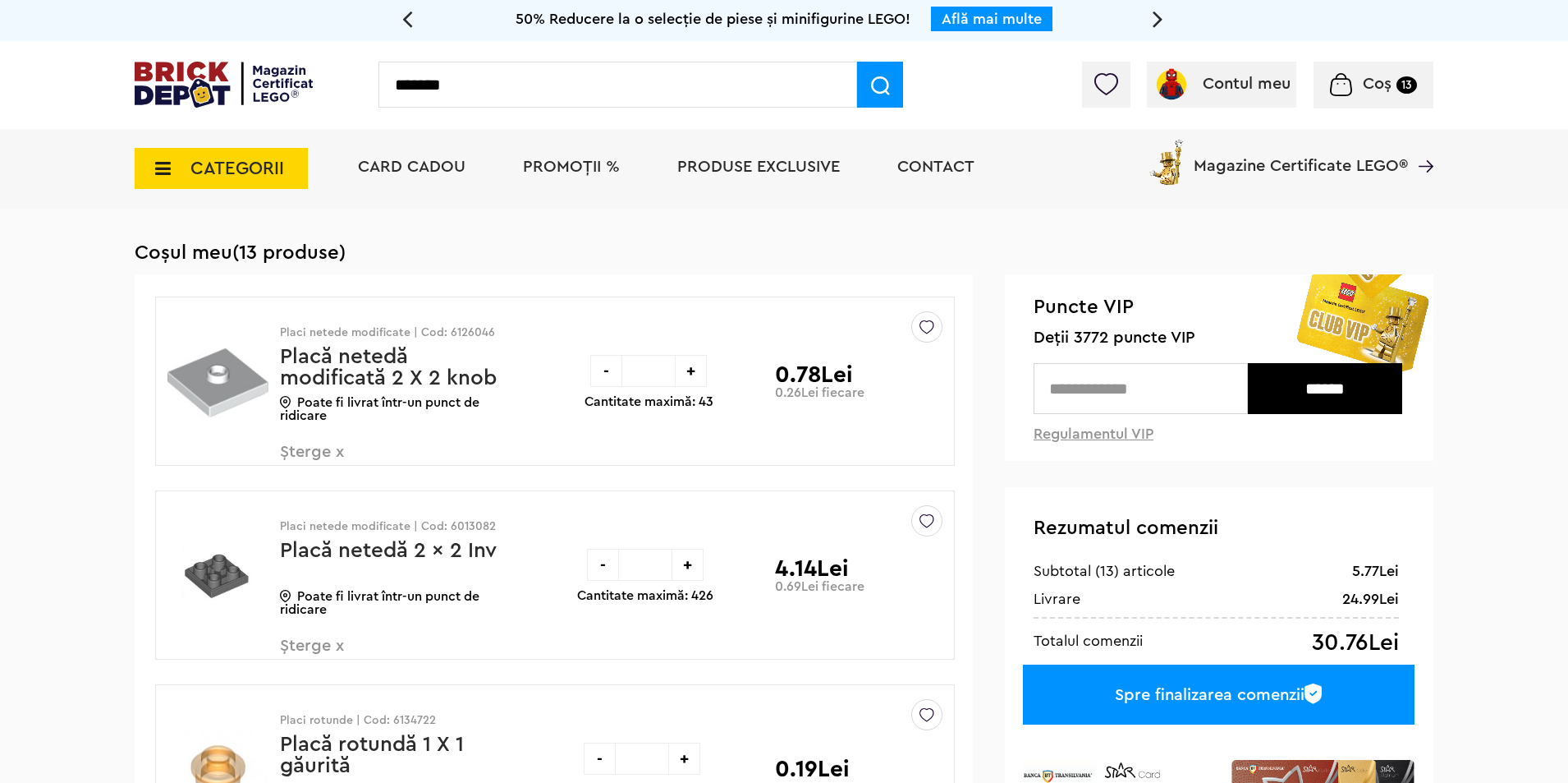
click at [490, 100] on input "*******" at bounding box center [617, 85] width 479 height 46
type input "*******"
click at [863, 101] on span at bounding box center [880, 85] width 46 height 46
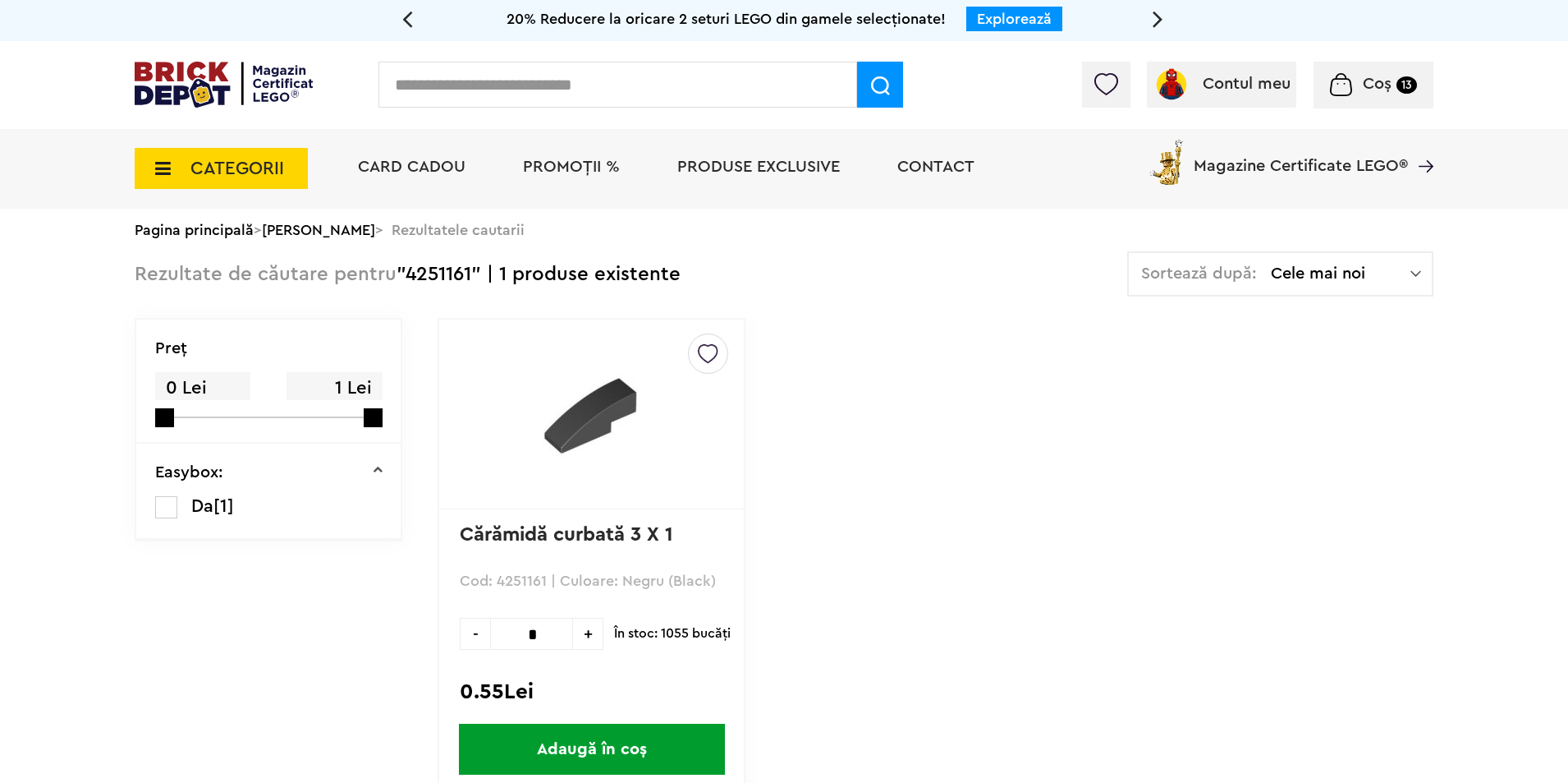
click at [567, 495] on link at bounding box center [591, 414] width 263 height 161
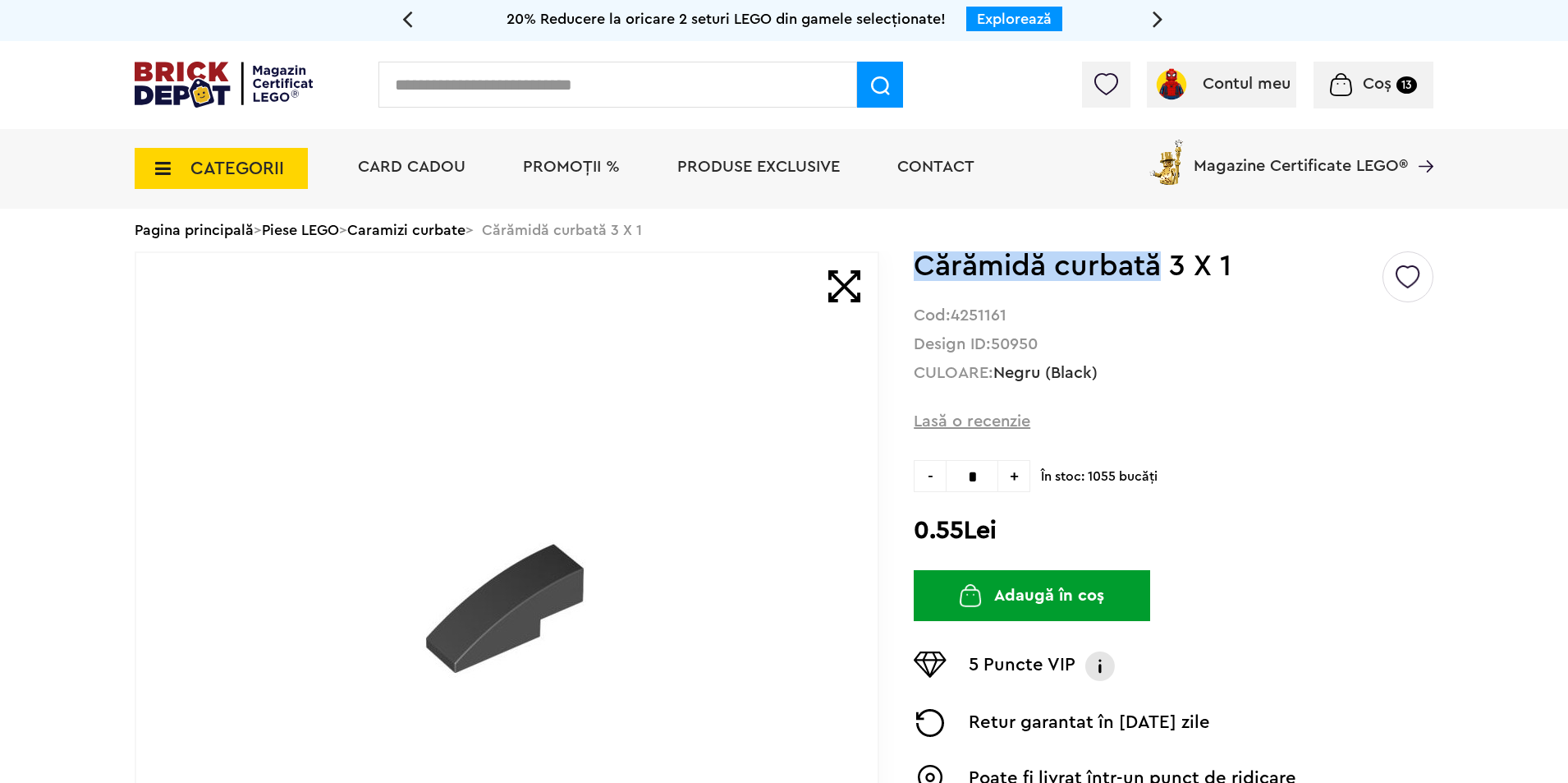
drag, startPoint x: 921, startPoint y: 264, endPoint x: 1160, endPoint y: 270, distance: 239.1
click at [1160, 270] on h1 "Cărămidă curbată 3 X 1" at bounding box center [1146, 266] width 466 height 30
copy h1 "Cărămidă curbată"
click at [625, 89] on input "text" at bounding box center [617, 85] width 479 height 46
paste input "**********"
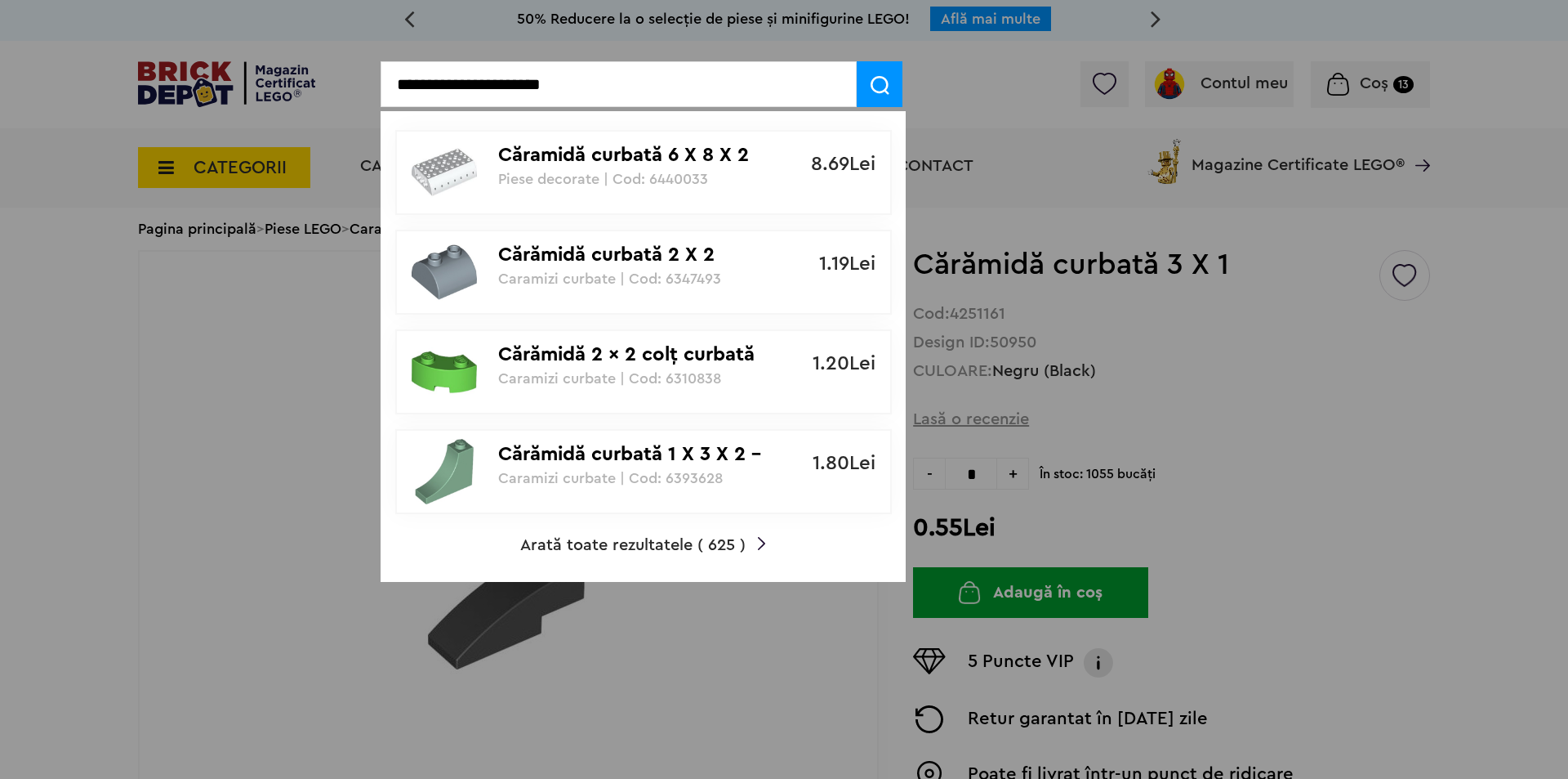
type input "**********"
click at [885, 86] on img at bounding box center [881, 86] width 19 height 19
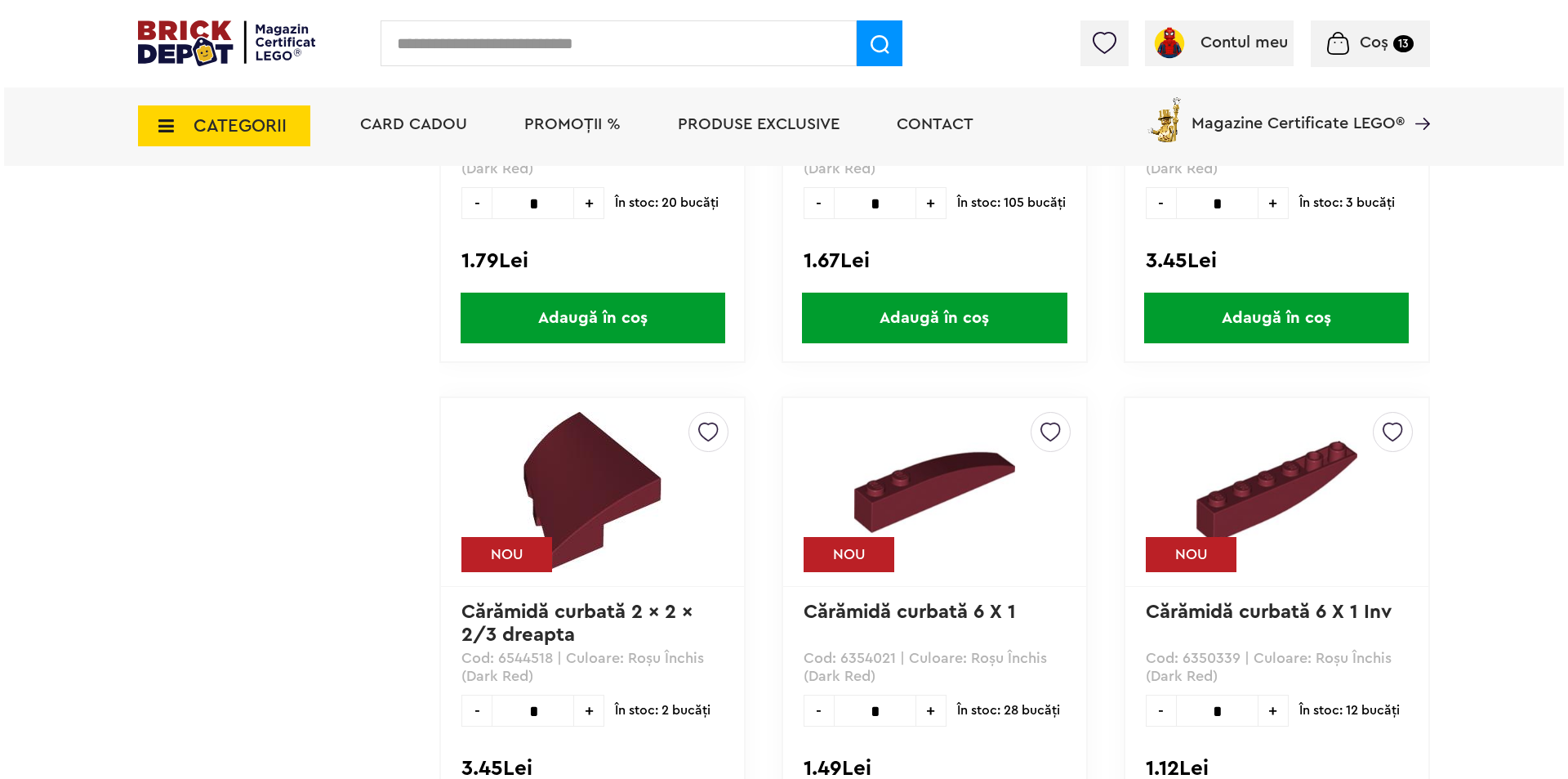
scroll to position [4357, 0]
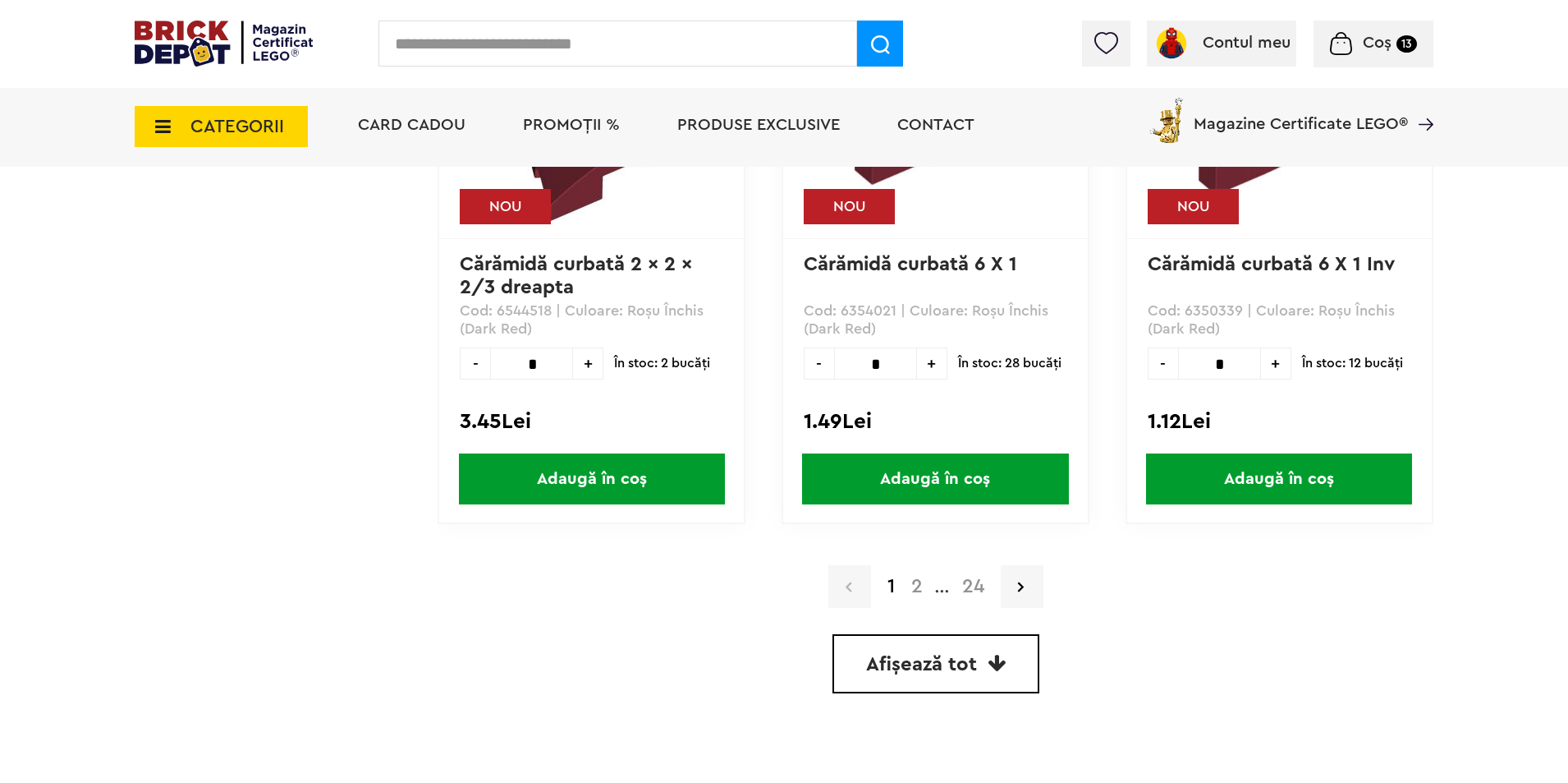
drag, startPoint x: 436, startPoint y: 24, endPoint x: 442, endPoint y: 35, distance: 12.5
click at [442, 35] on input "text" at bounding box center [617, 44] width 479 height 46
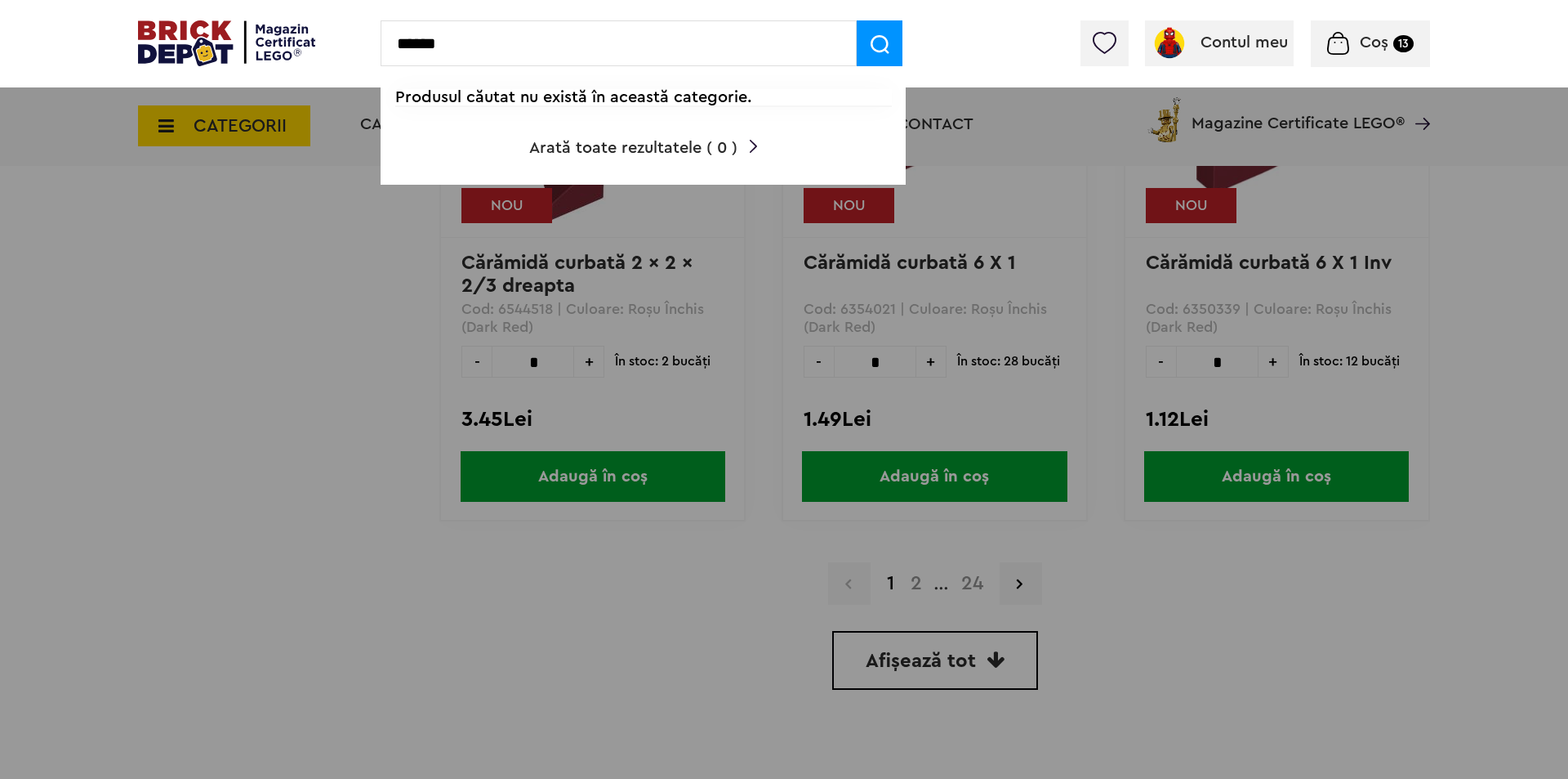
drag, startPoint x: 448, startPoint y: 52, endPoint x: 438, endPoint y: 46, distance: 11.7
click at [438, 46] on input "******" at bounding box center [618, 43] width 476 height 46
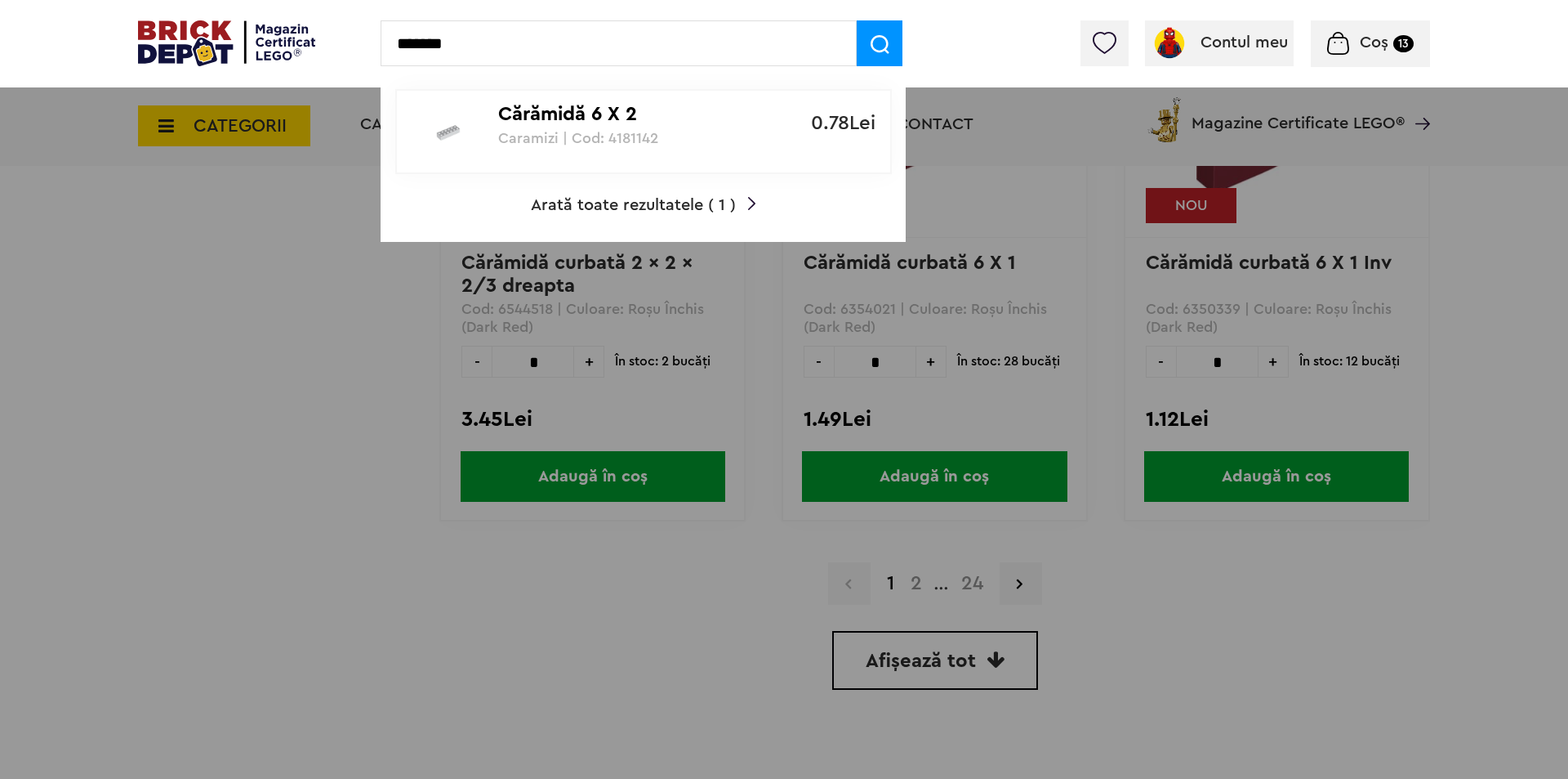
type input "*******"
click at [543, 133] on p "Caramizi | Cod: 4181142" at bounding box center [634, 138] width 272 height 16
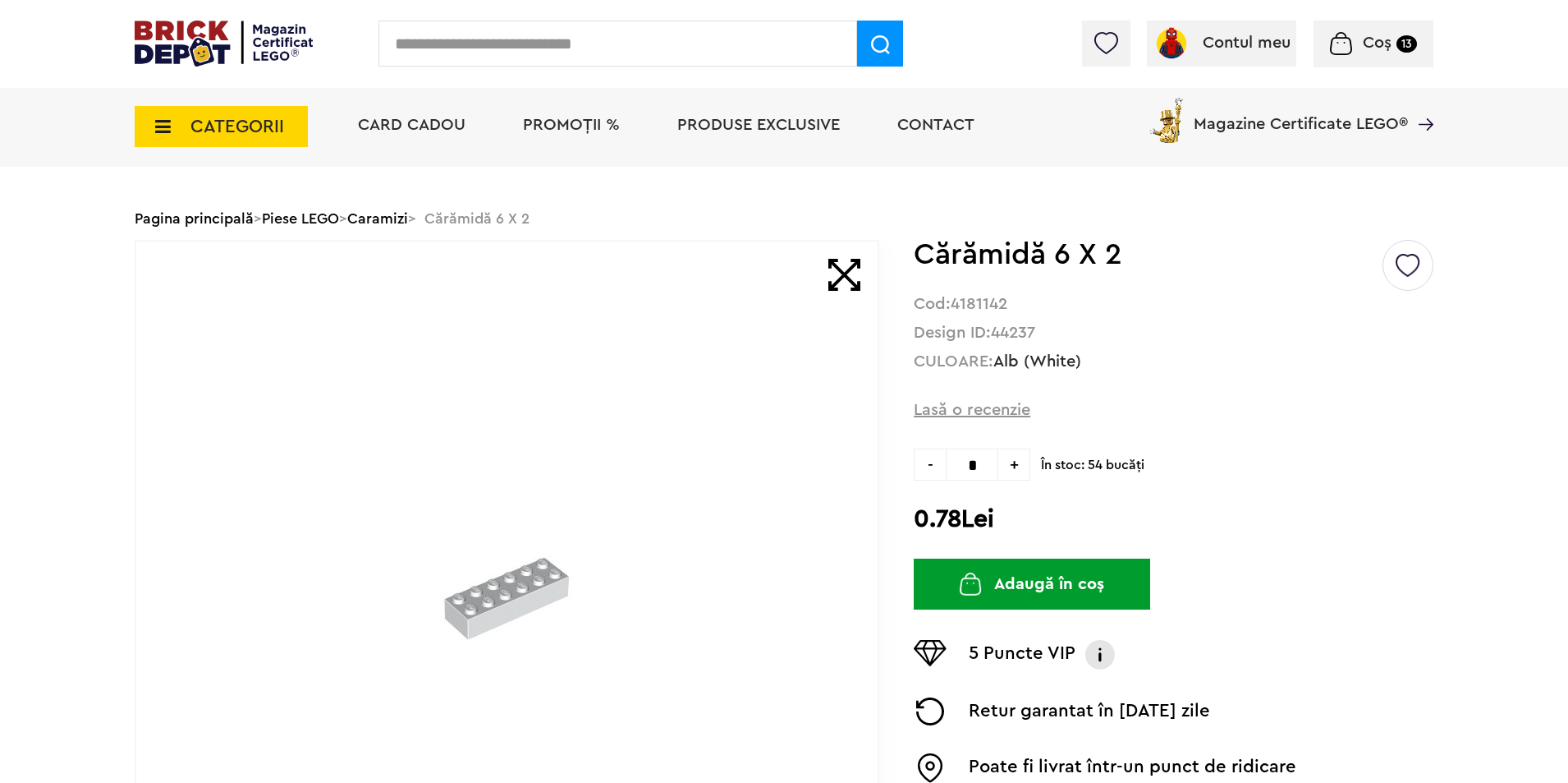
scroll to position [109, 0]
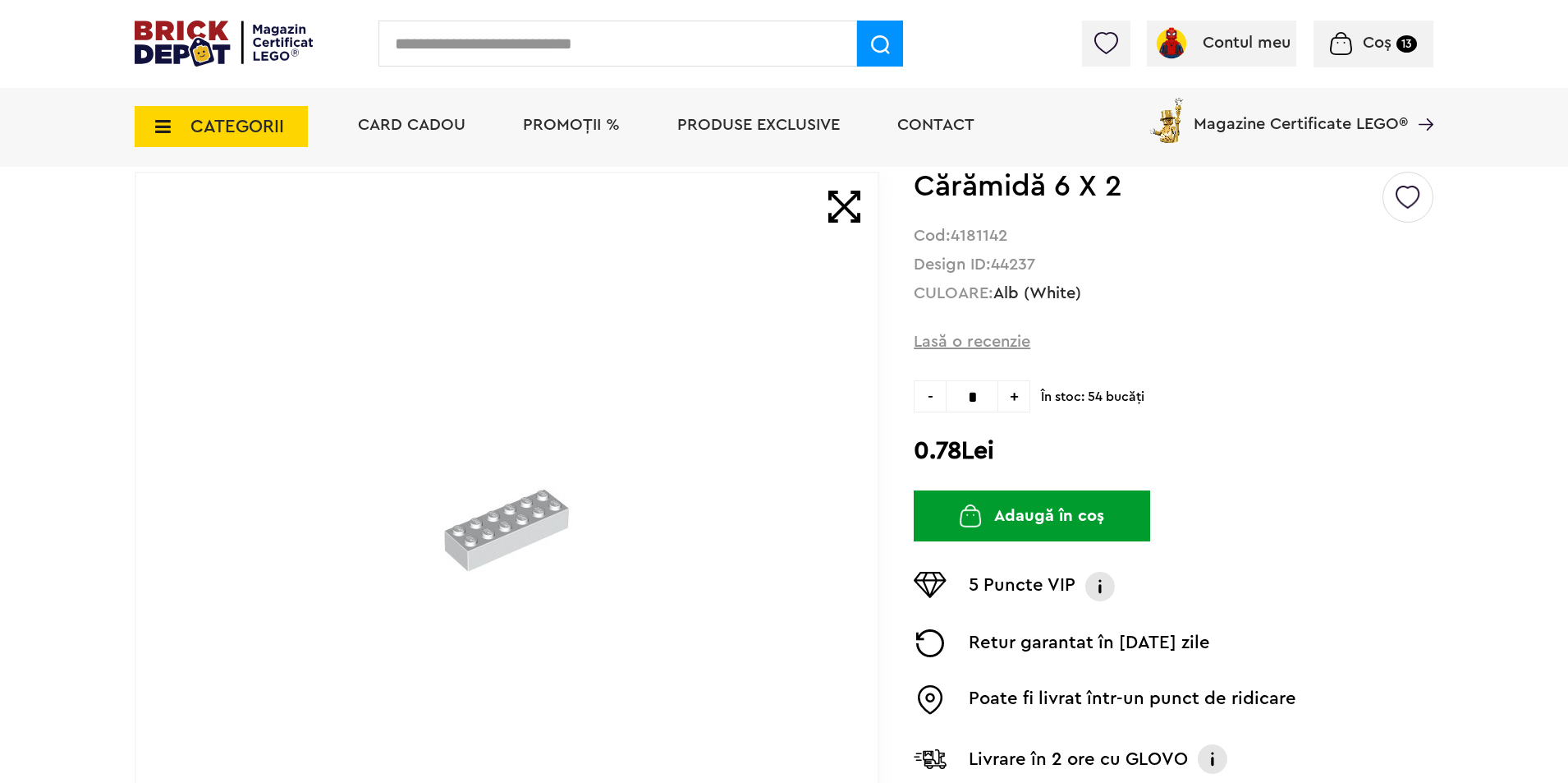
click at [1070, 501] on button "Adaugă în coș" at bounding box center [1031, 516] width 236 height 51
click at [1376, 51] on span "Coș" at bounding box center [1373, 43] width 29 height 16
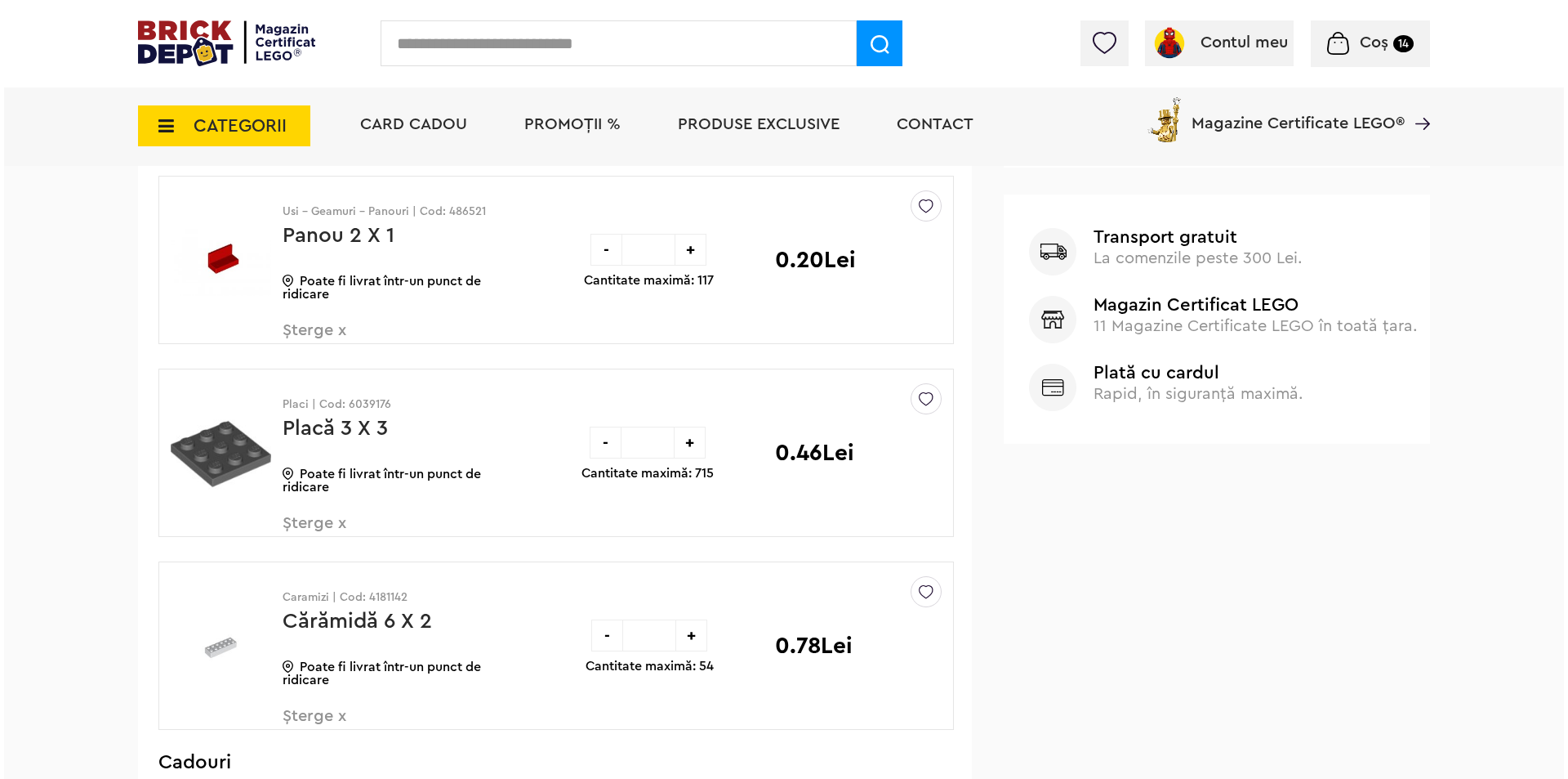
scroll to position [980, 0]
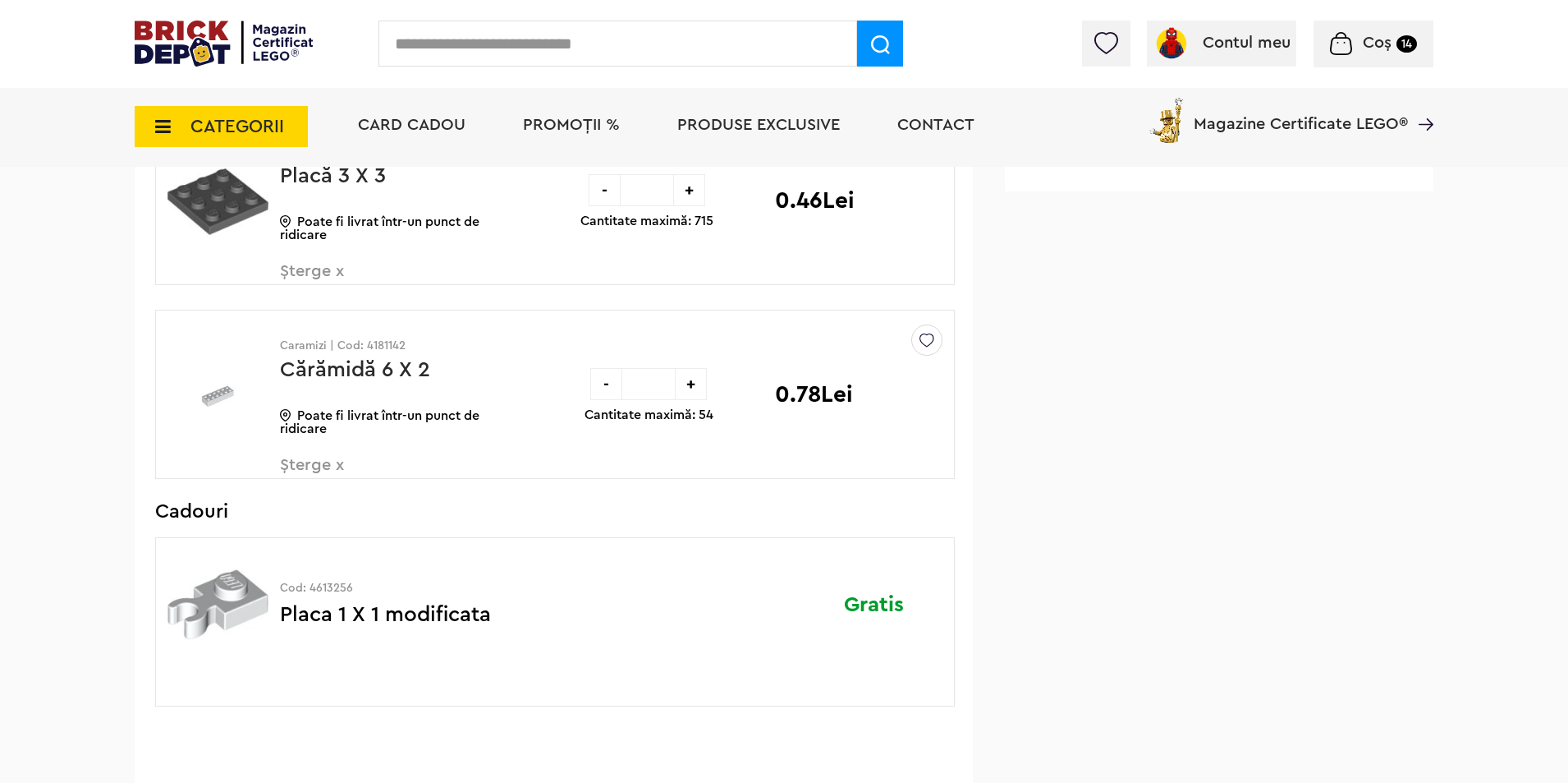
click at [532, 51] on input "text" at bounding box center [617, 44] width 479 height 46
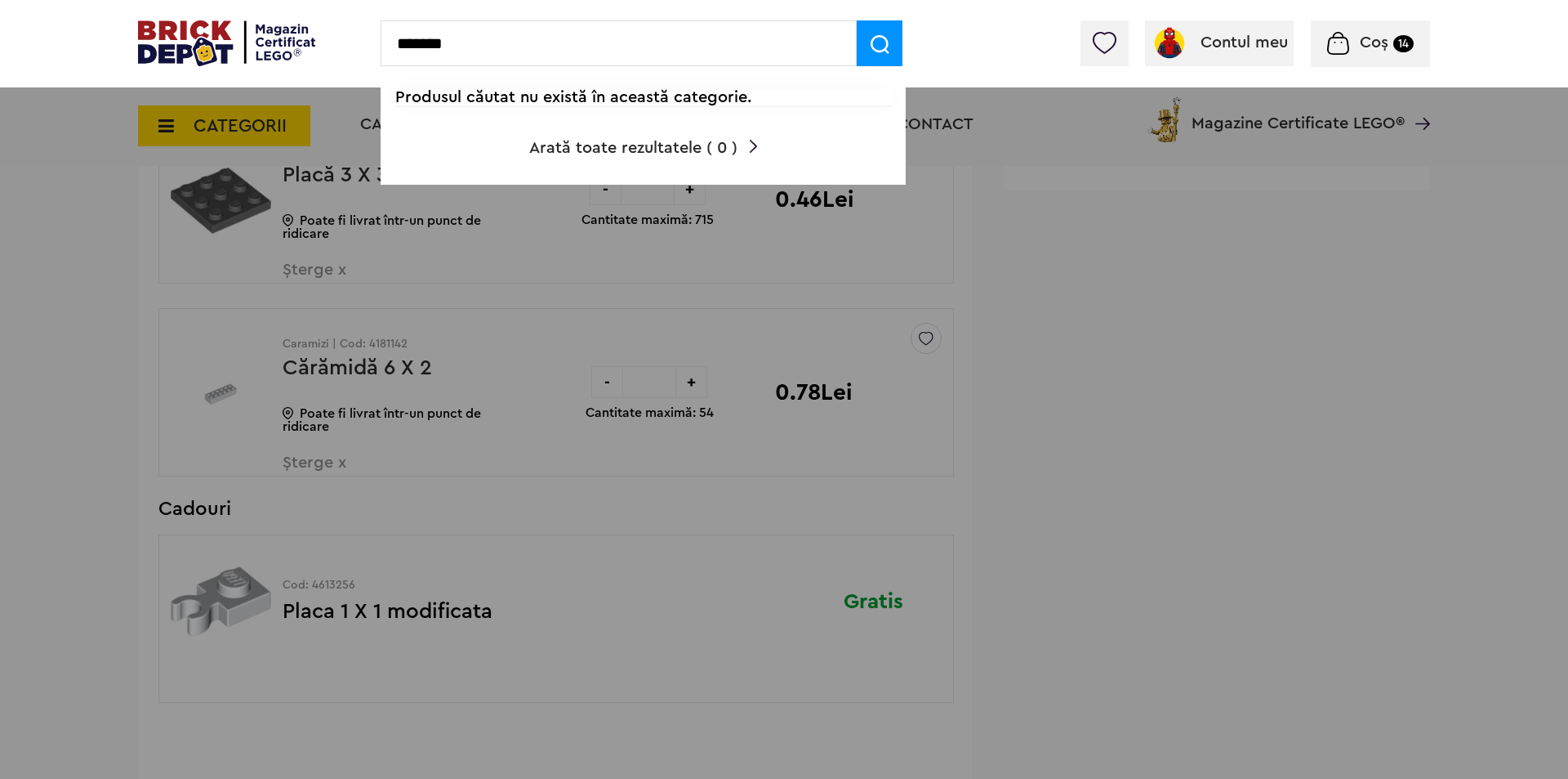
click at [456, 46] on input "*******" at bounding box center [618, 43] width 476 height 46
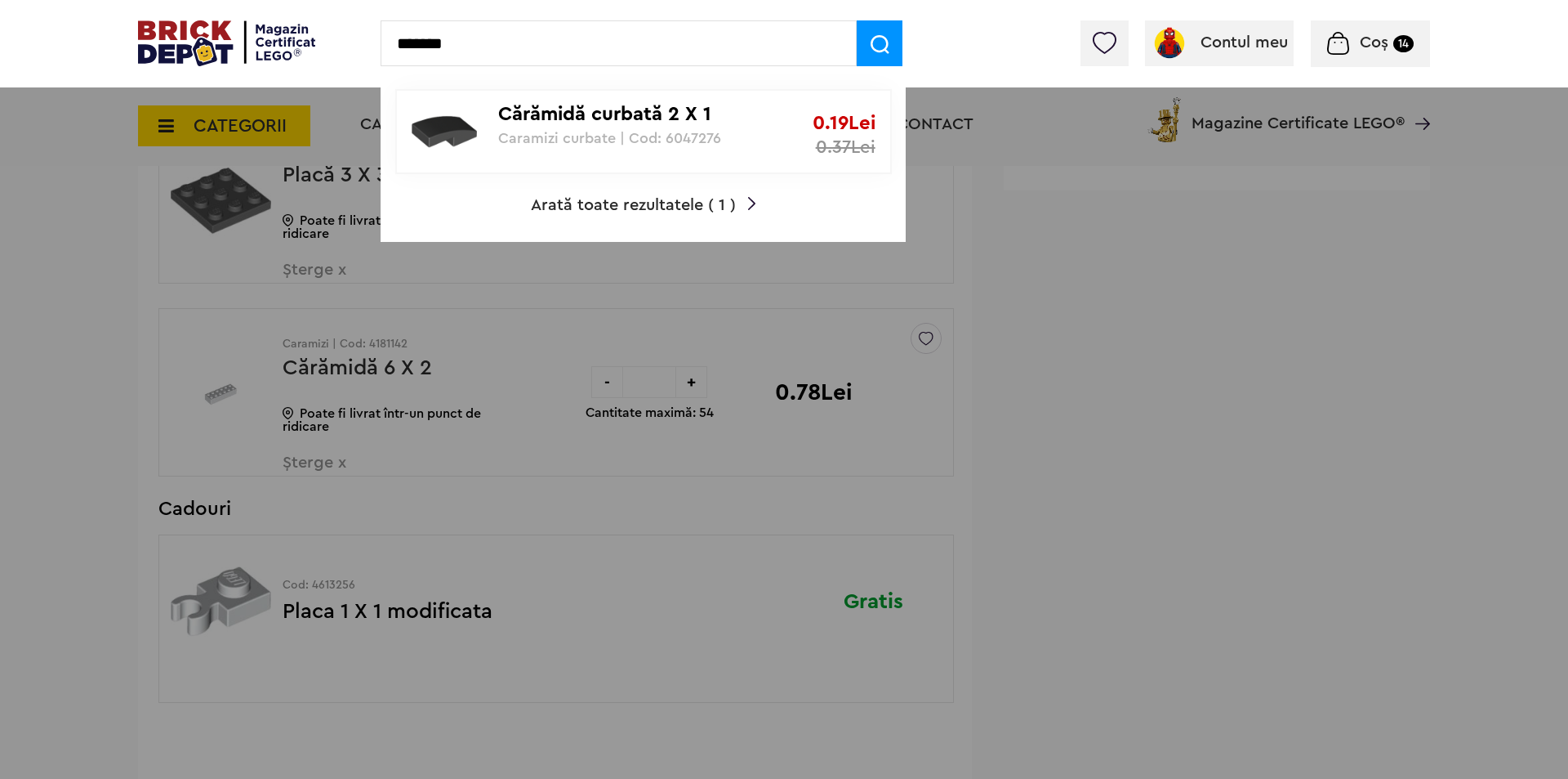
type input "*******"
click at [686, 122] on p "Cărămidă curbată 2 X 1" at bounding box center [634, 115] width 272 height 24
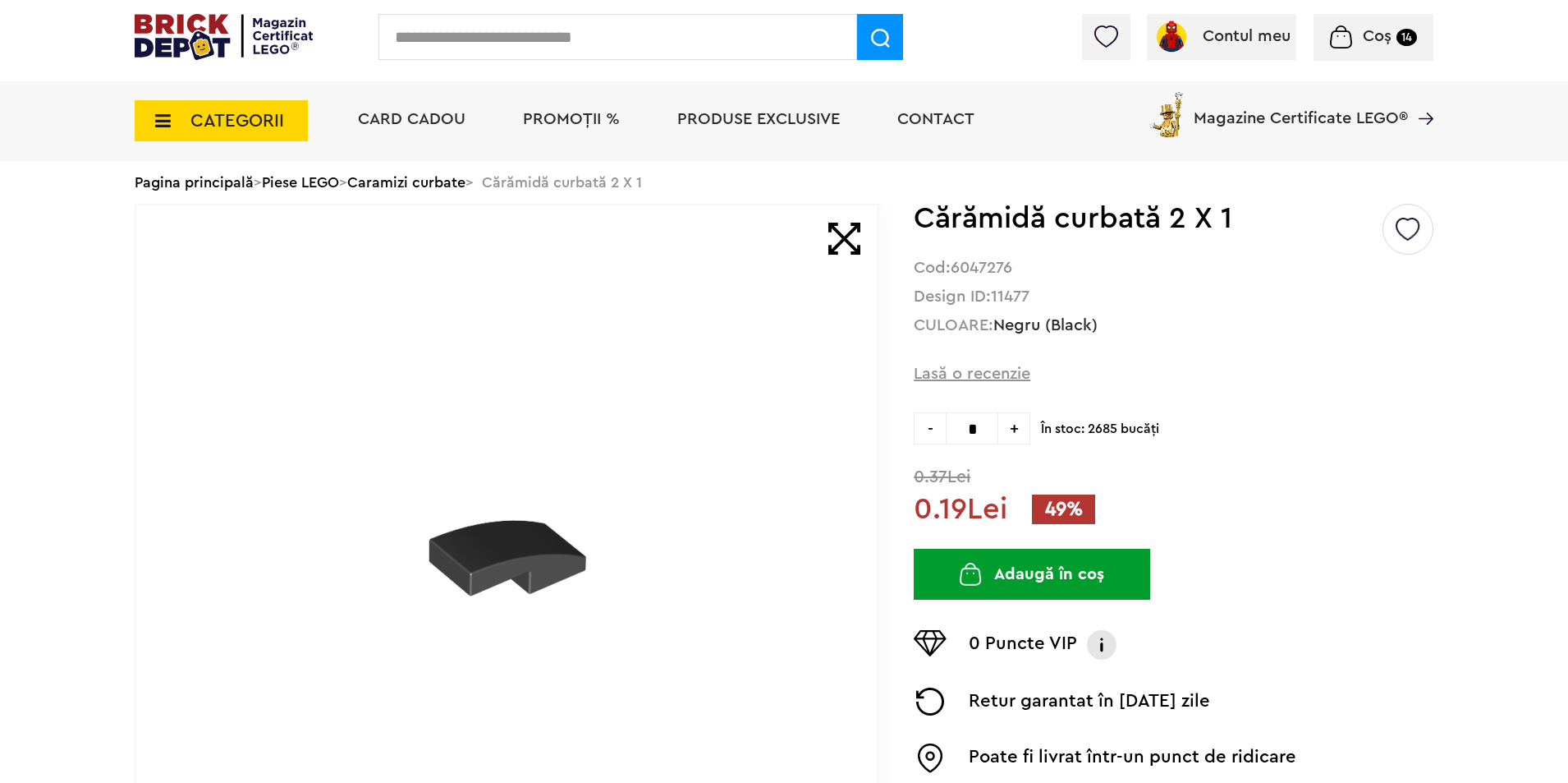
scroll to position [109, 0]
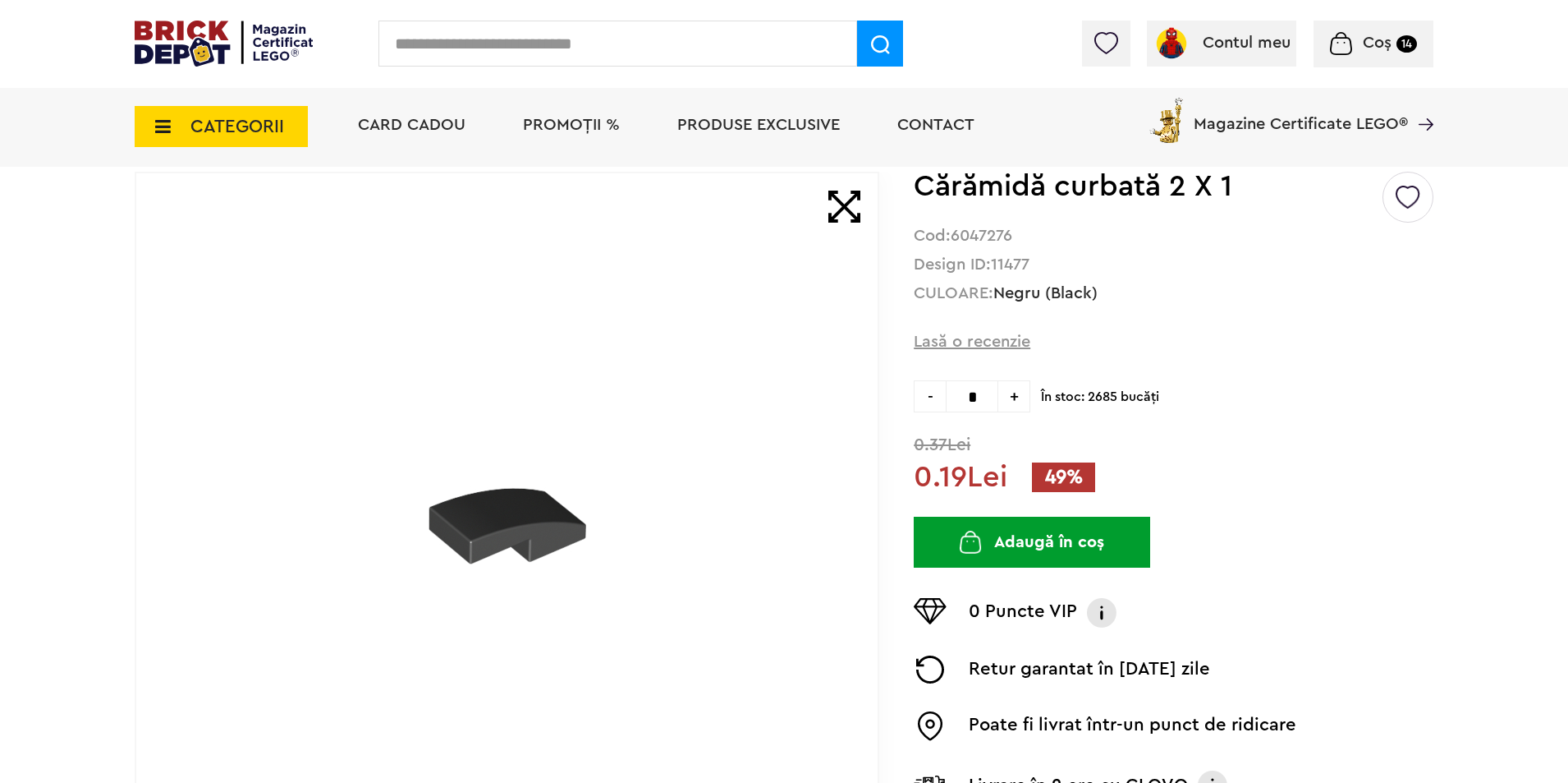
click at [1082, 528] on button "Adaugă în coș" at bounding box center [1031, 542] width 236 height 51
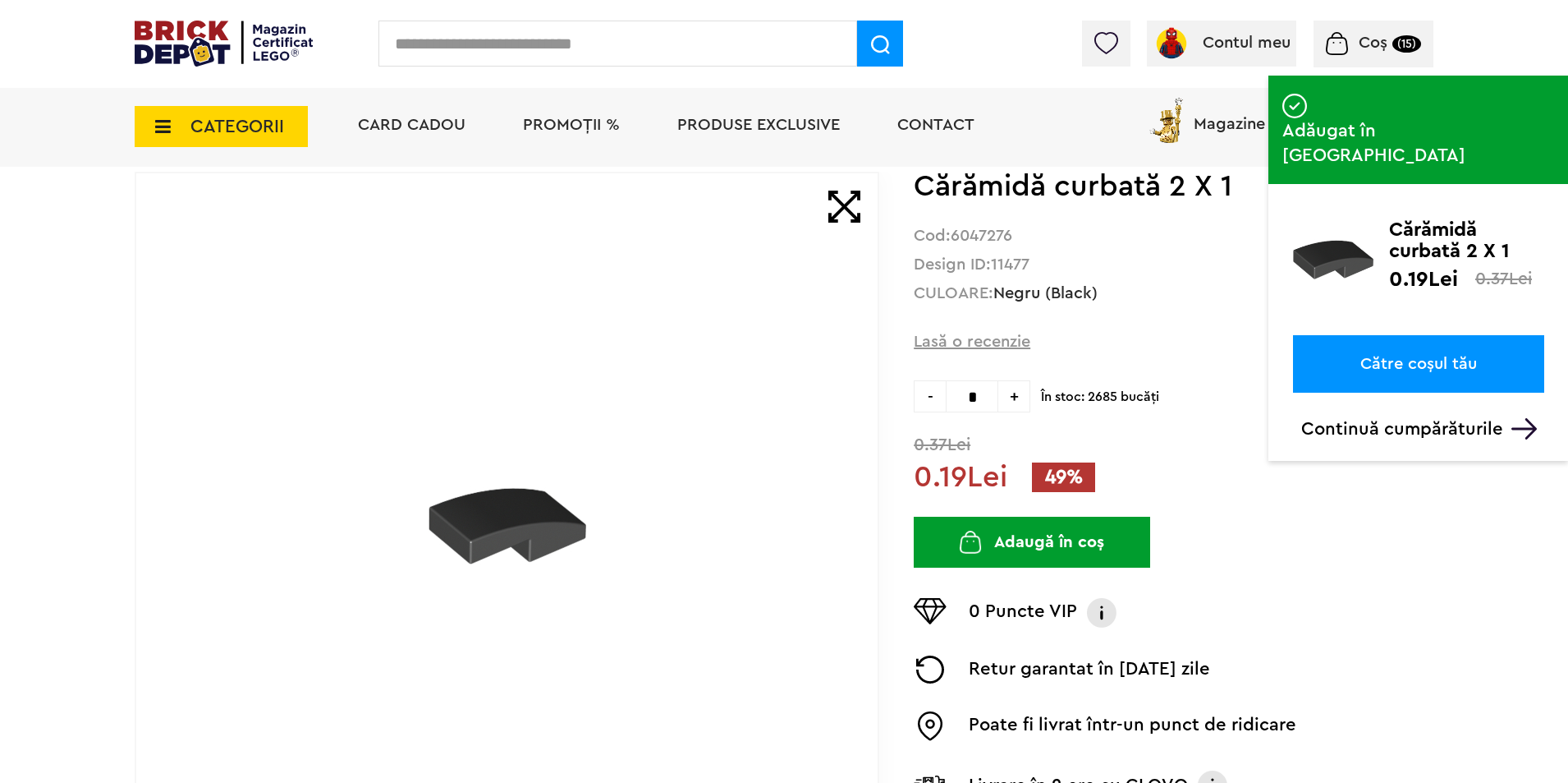
click at [1369, 45] on span "Coș" at bounding box center [1373, 43] width 29 height 16
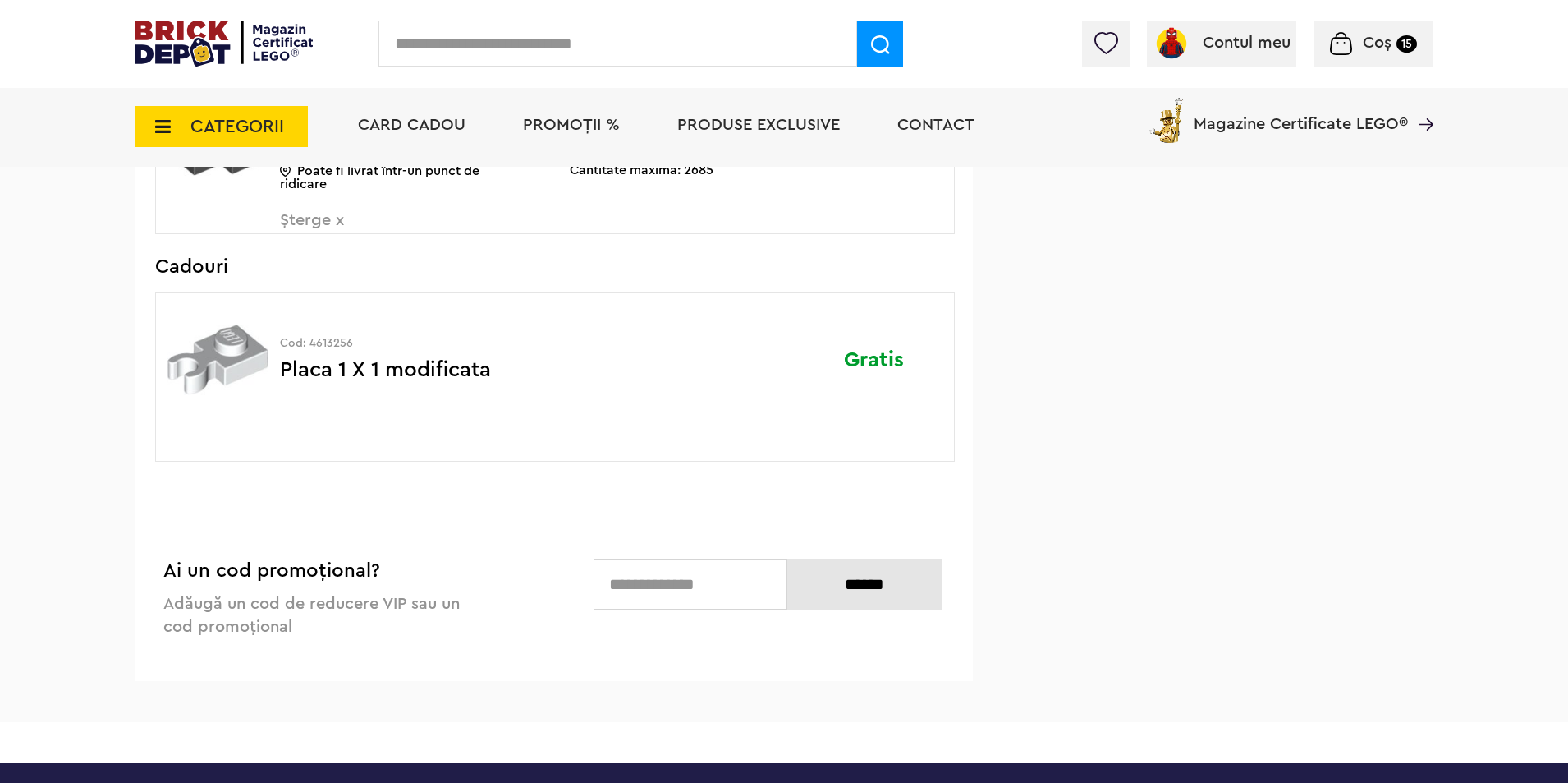
scroll to position [1424, 0]
drag, startPoint x: 854, startPoint y: 363, endPoint x: 897, endPoint y: 363, distance: 43.0
click at [897, 363] on div "Gratis" at bounding box center [839, 360] width 129 height 133
click at [882, 398] on div "Gratis" at bounding box center [839, 360] width 129 height 133
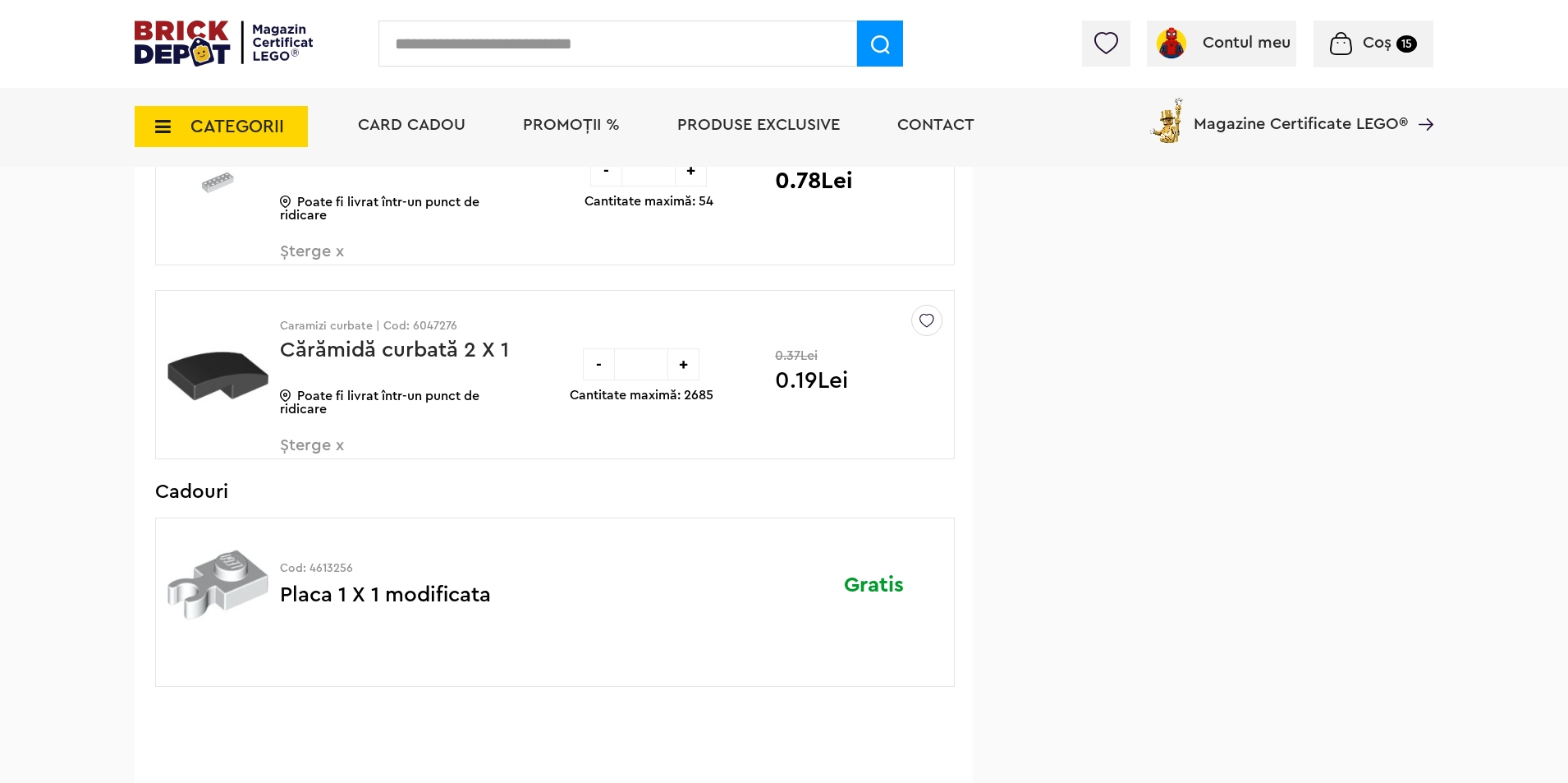
scroll to position [1205, 0]
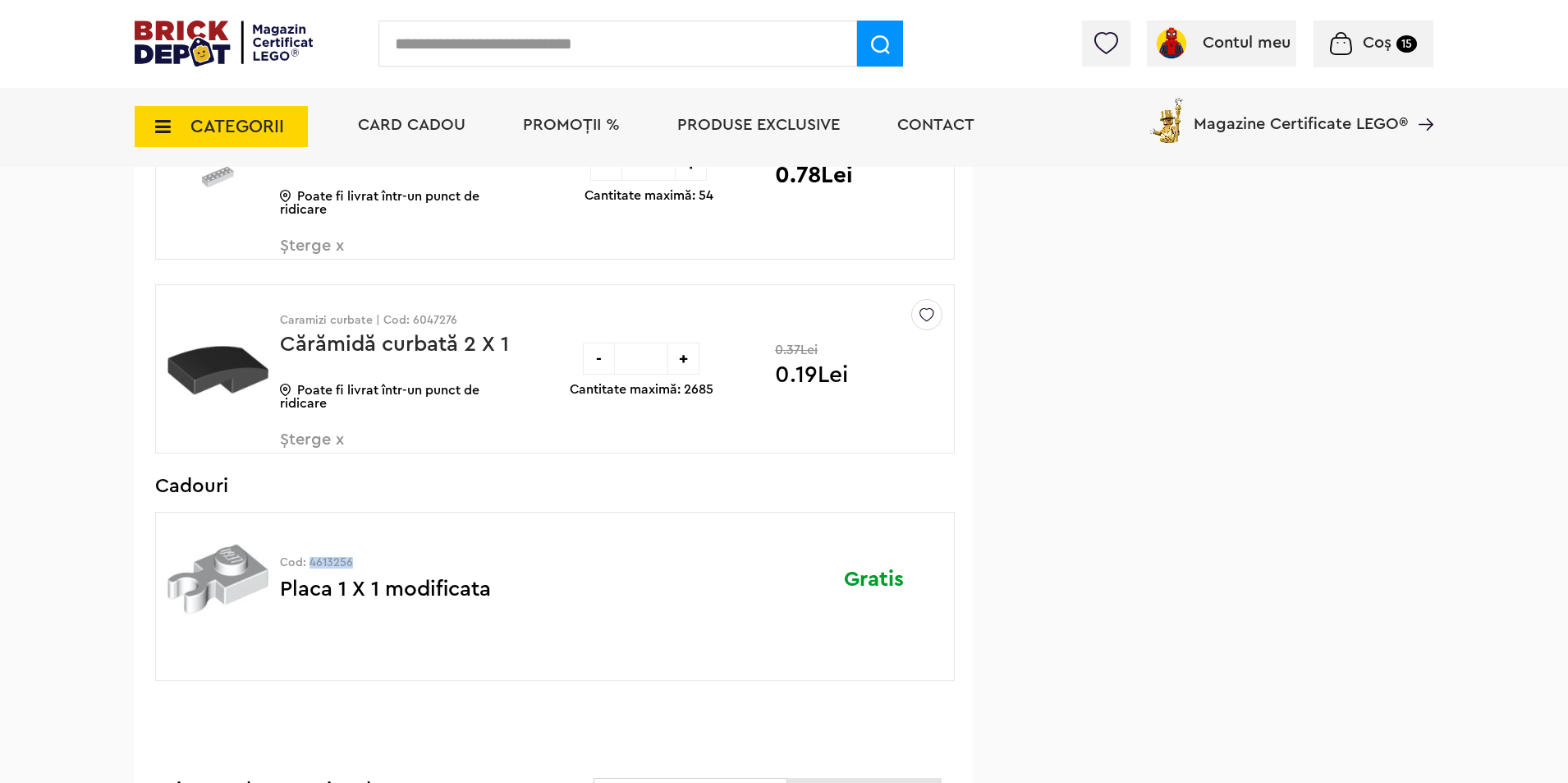
drag, startPoint x: 365, startPoint y: 560, endPoint x: 311, endPoint y: 560, distance: 54.0
click at [311, 560] on p "Cod: 4613256" at bounding box center [397, 562] width 234 height 12
copy p "4613256"
click at [451, 45] on input "text" at bounding box center [617, 44] width 479 height 46
paste input "*******"
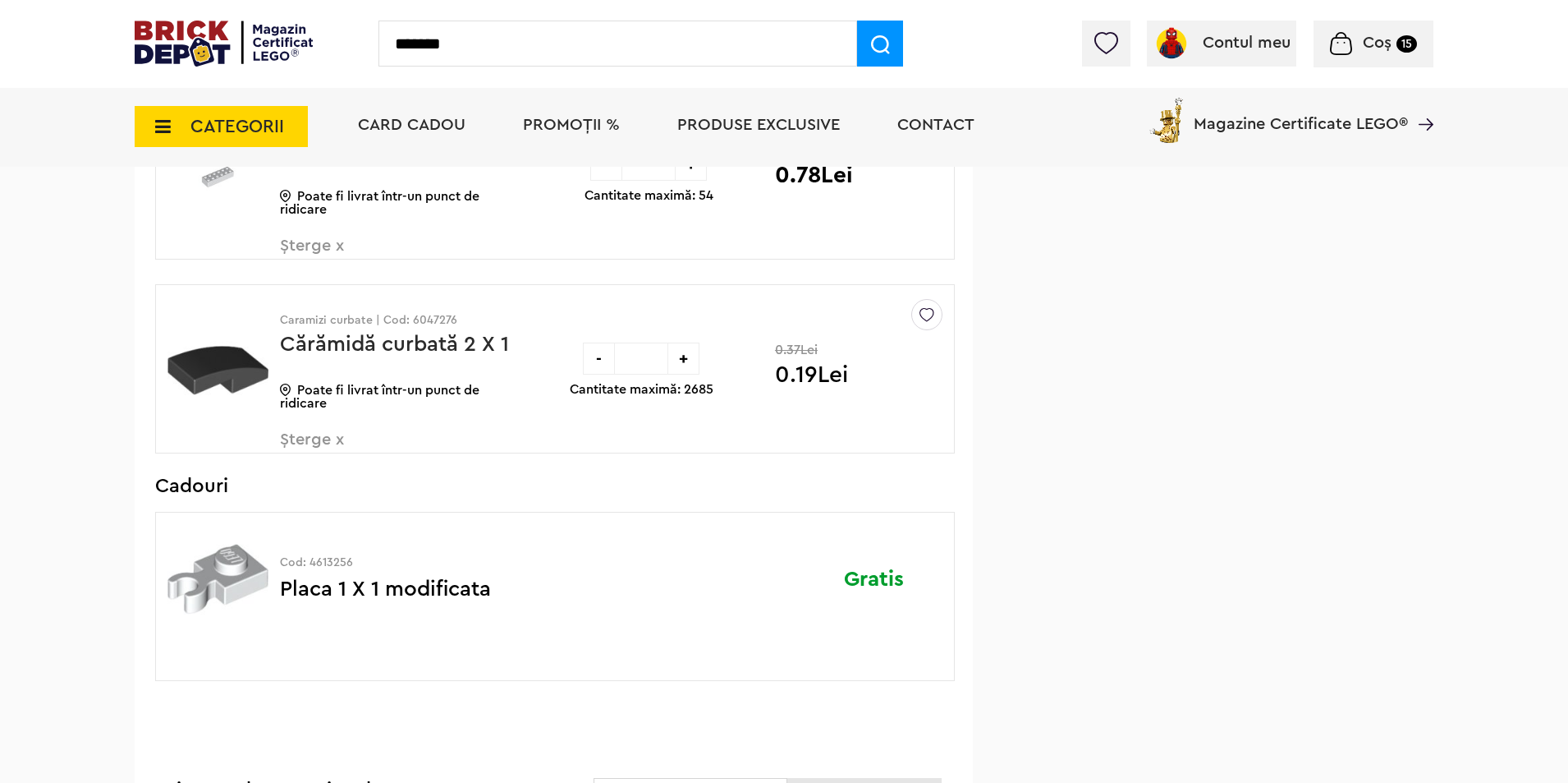
type input "*******"
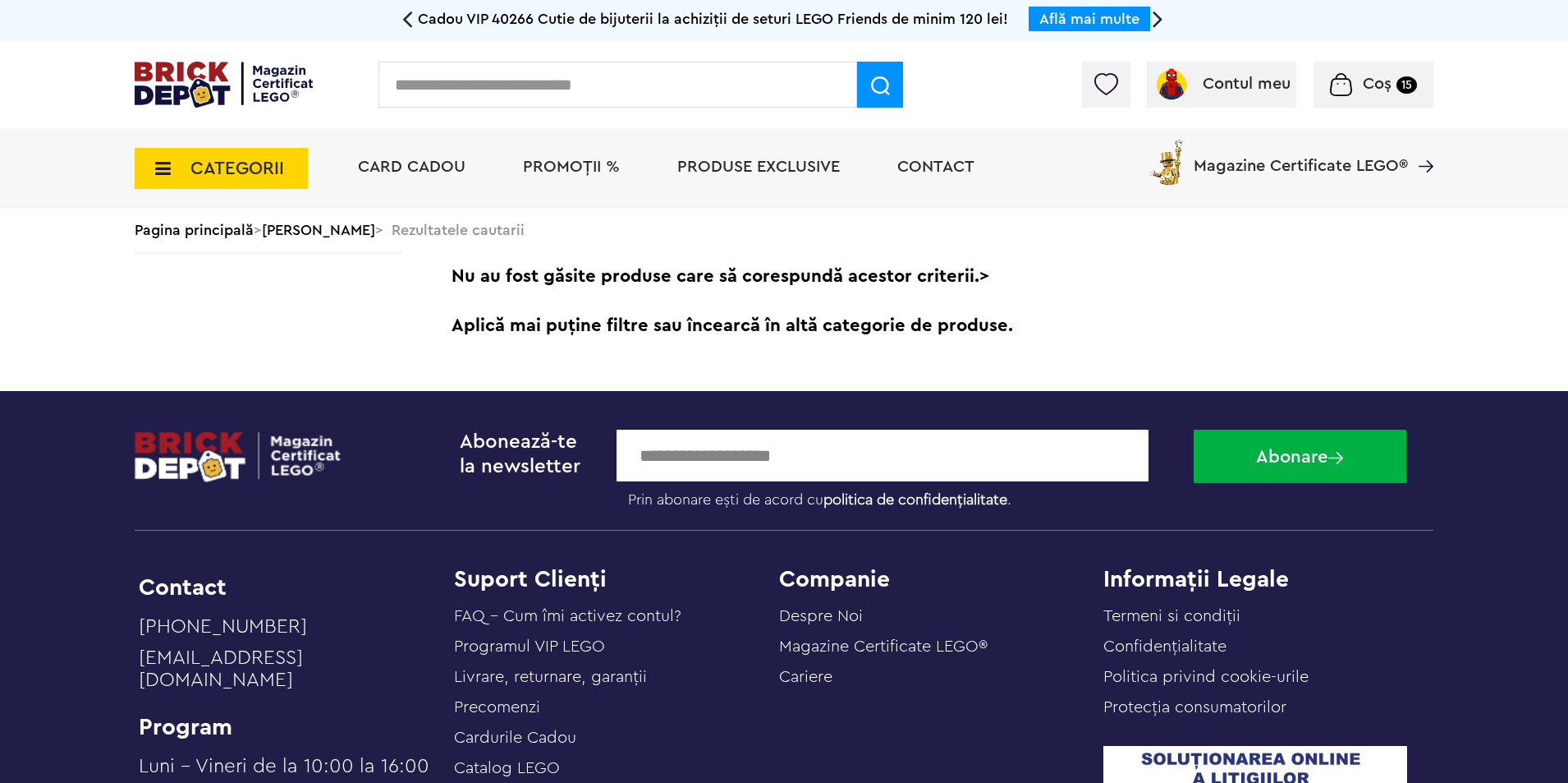
click at [544, 82] on input "text" at bounding box center [617, 85] width 479 height 46
paste input "*******"
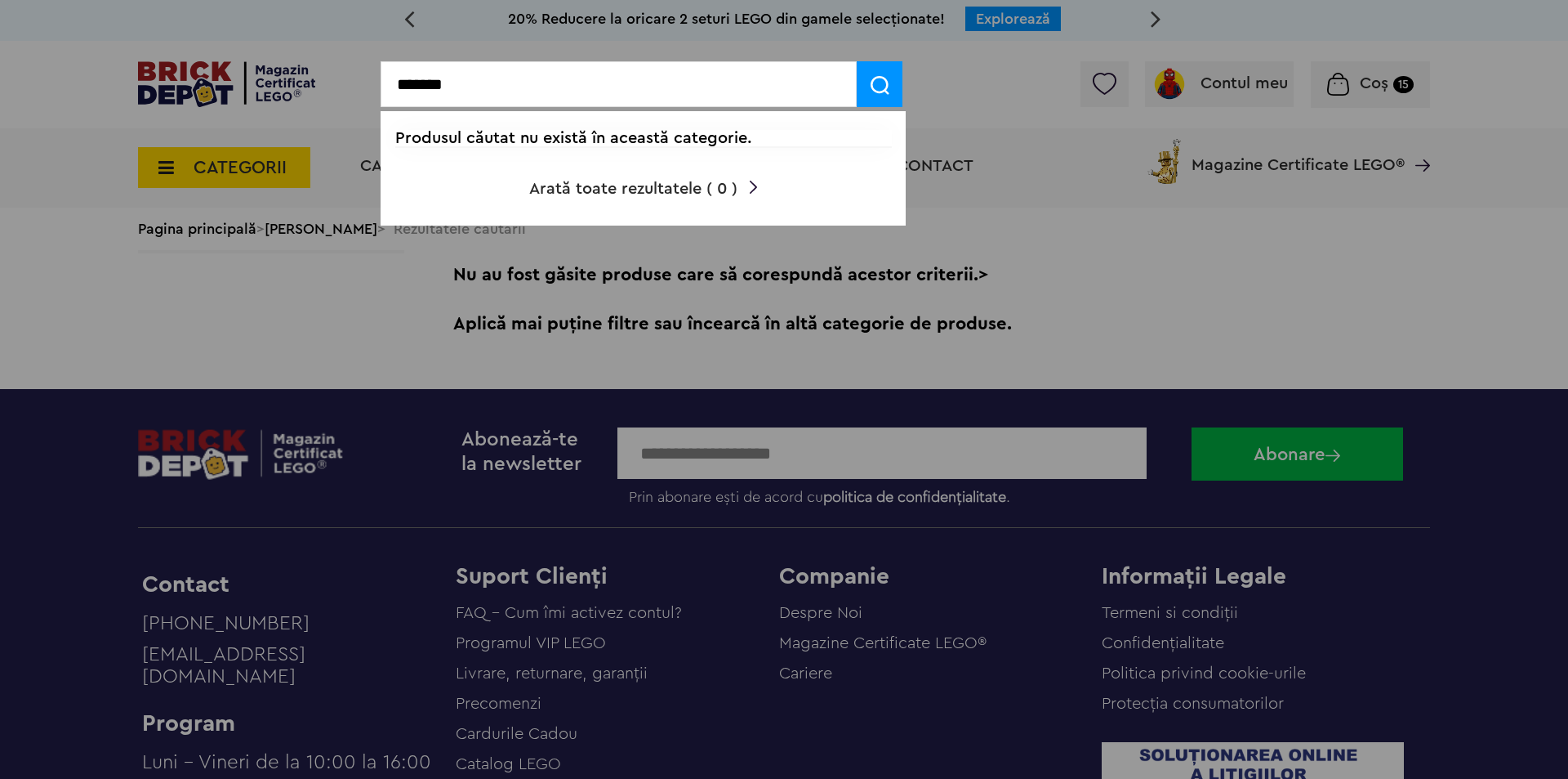
type input "*"
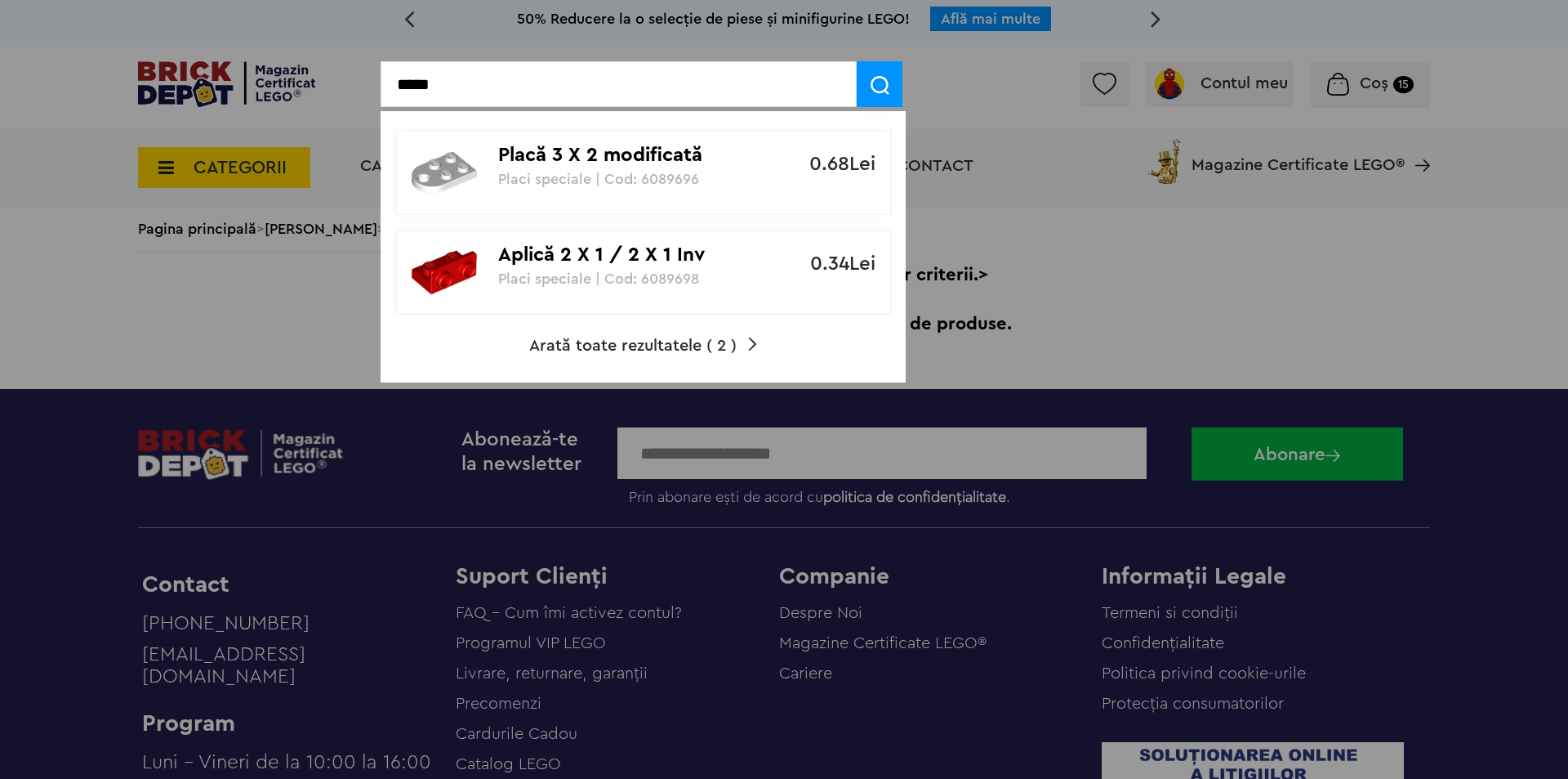
click at [476, 86] on input "*****" at bounding box center [618, 85] width 476 height 46
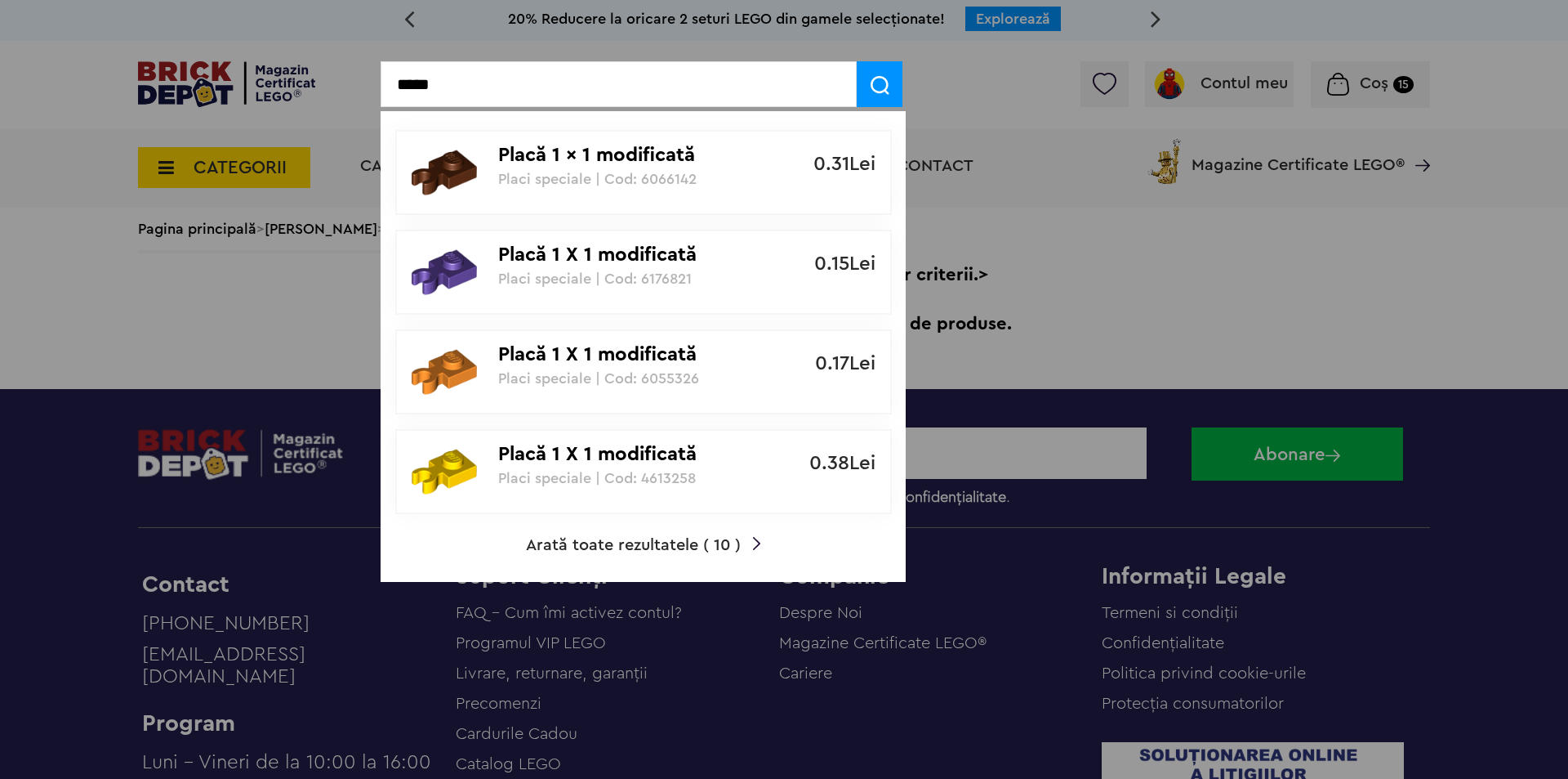
type input "*****"
click at [570, 445] on p "Placă 1 X 1 modificată" at bounding box center [634, 454] width 272 height 24
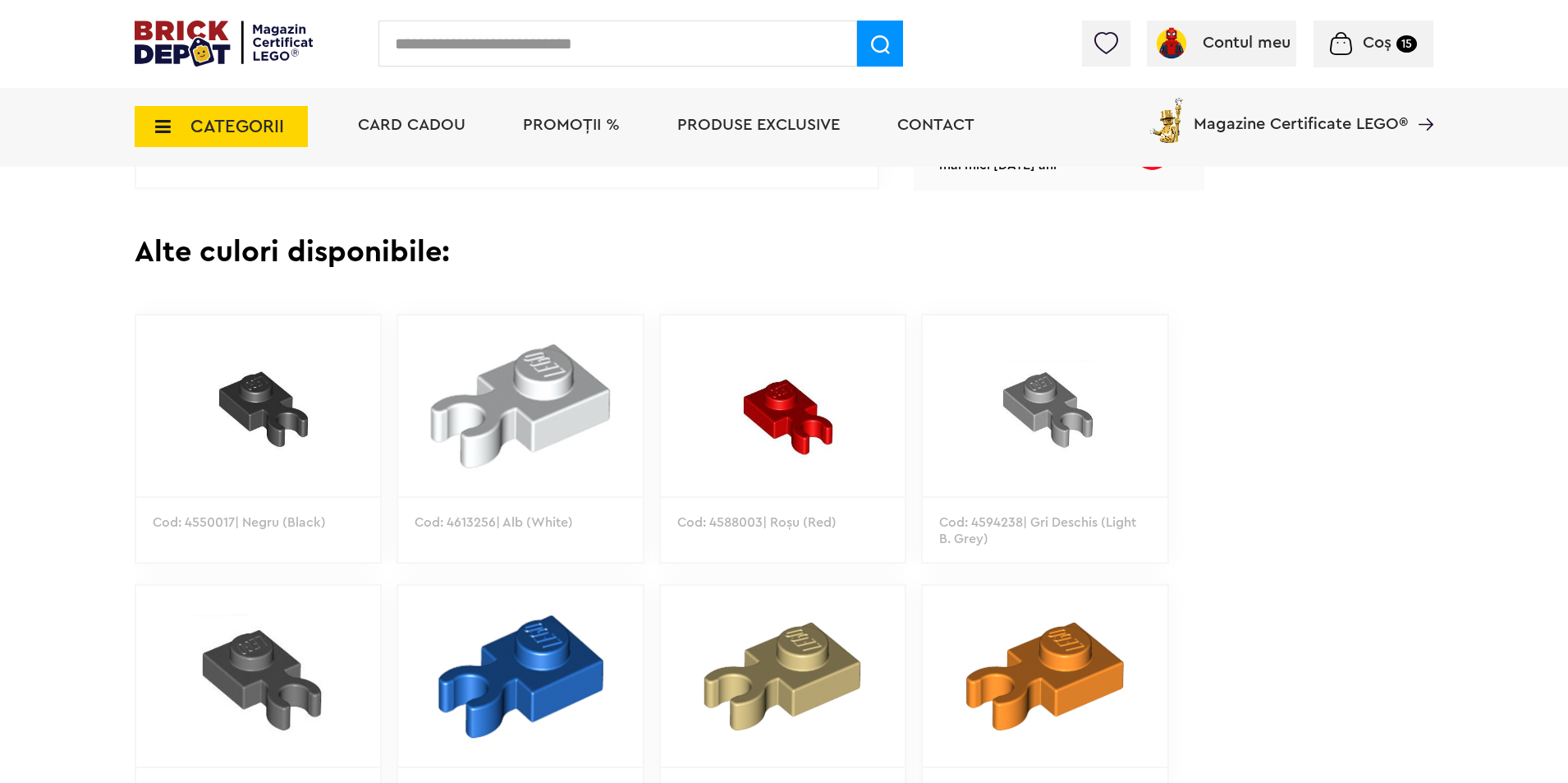
scroll to position [876, 0]
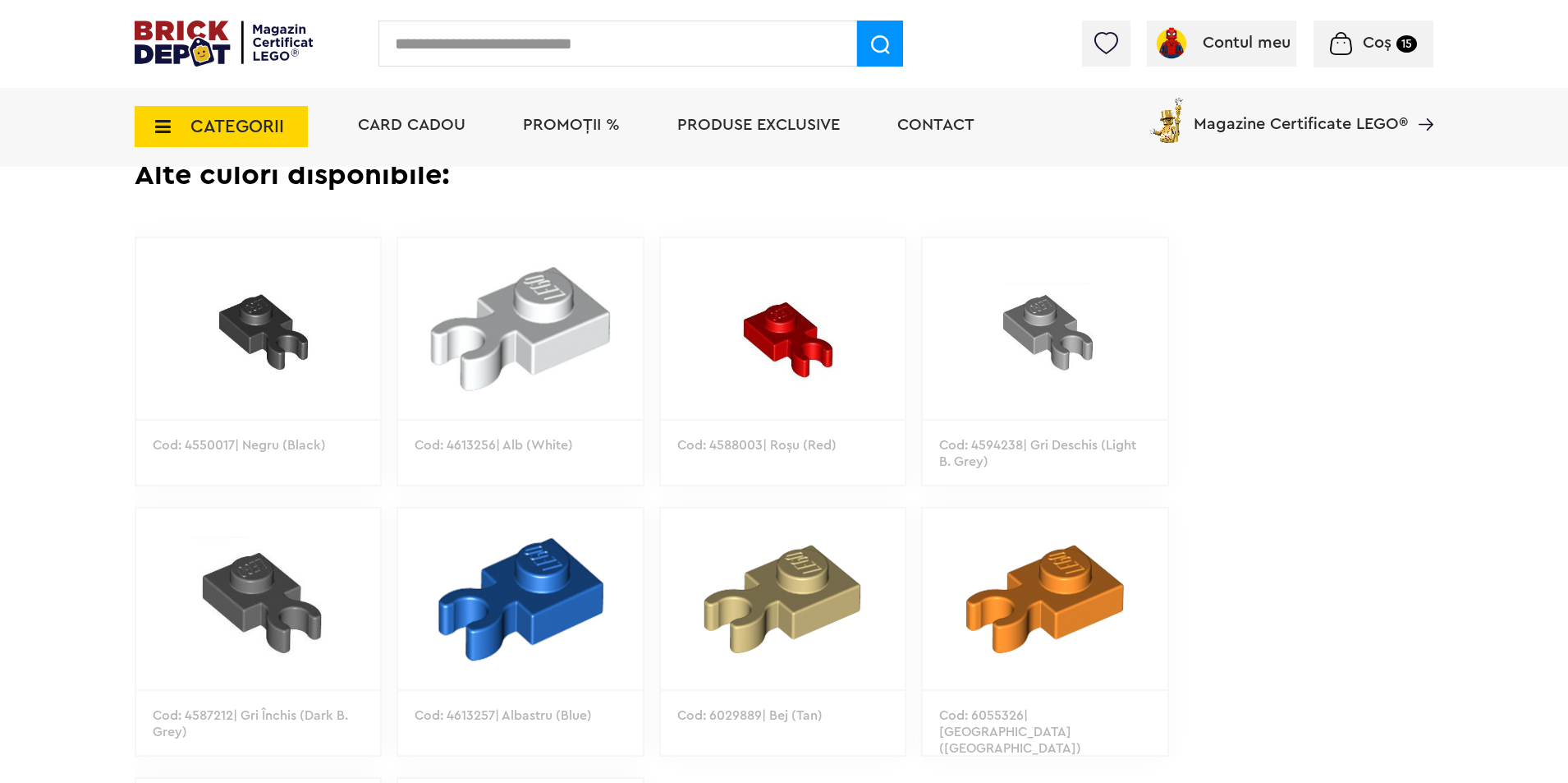
click at [542, 333] on img at bounding box center [520, 328] width 244 height 181
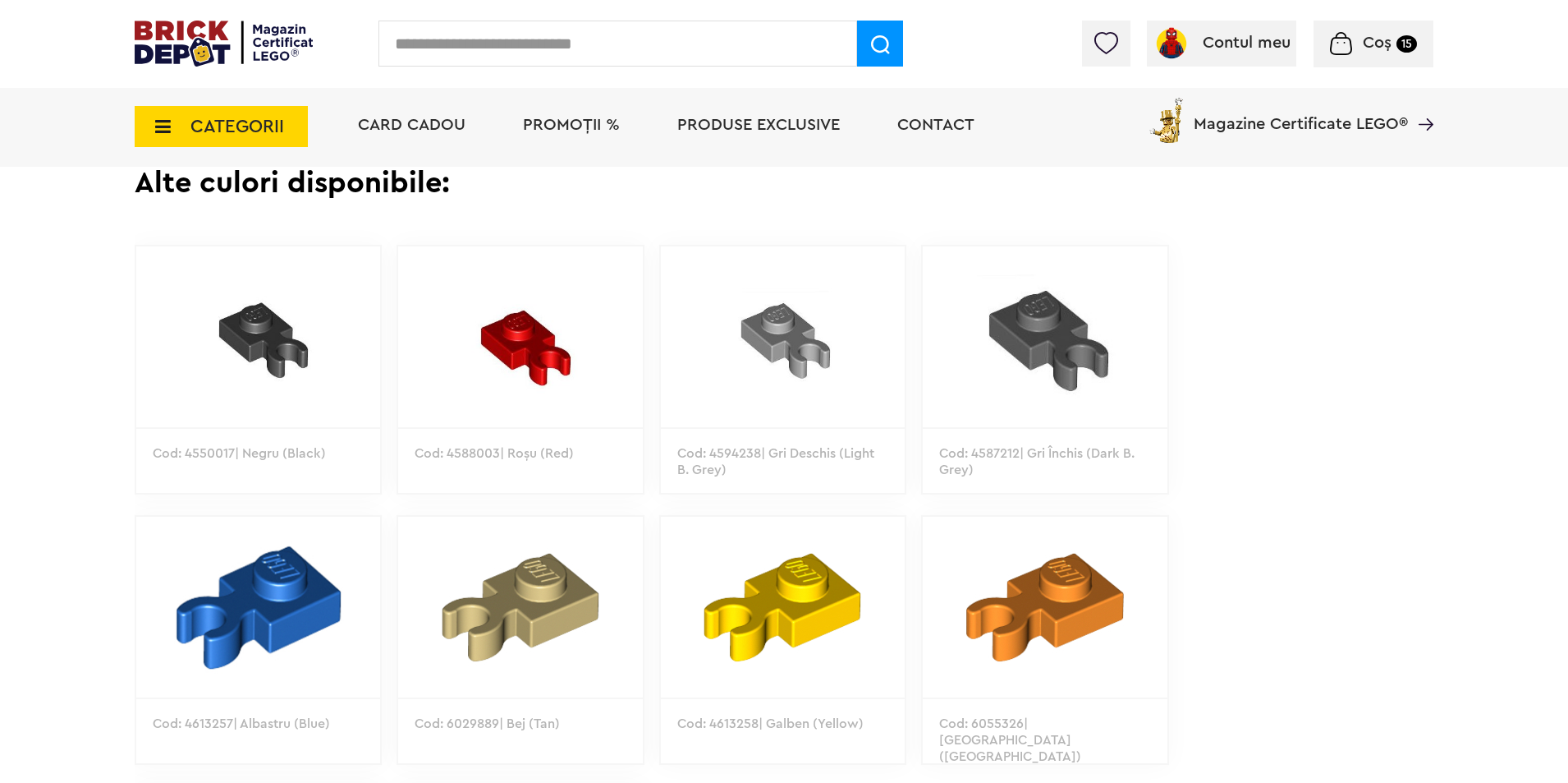
scroll to position [876, 0]
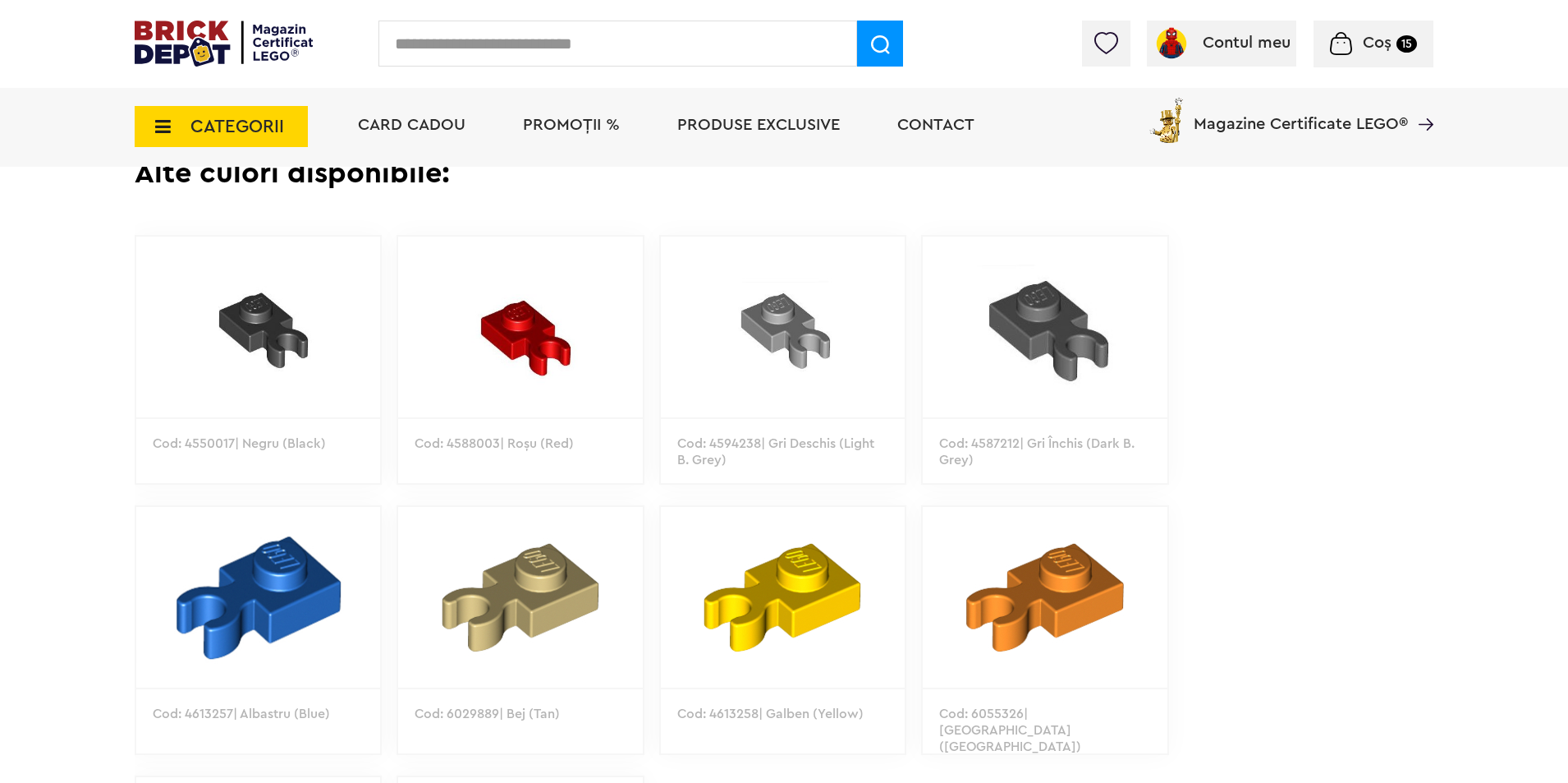
click at [1364, 45] on span "Coș" at bounding box center [1377, 43] width 29 height 16
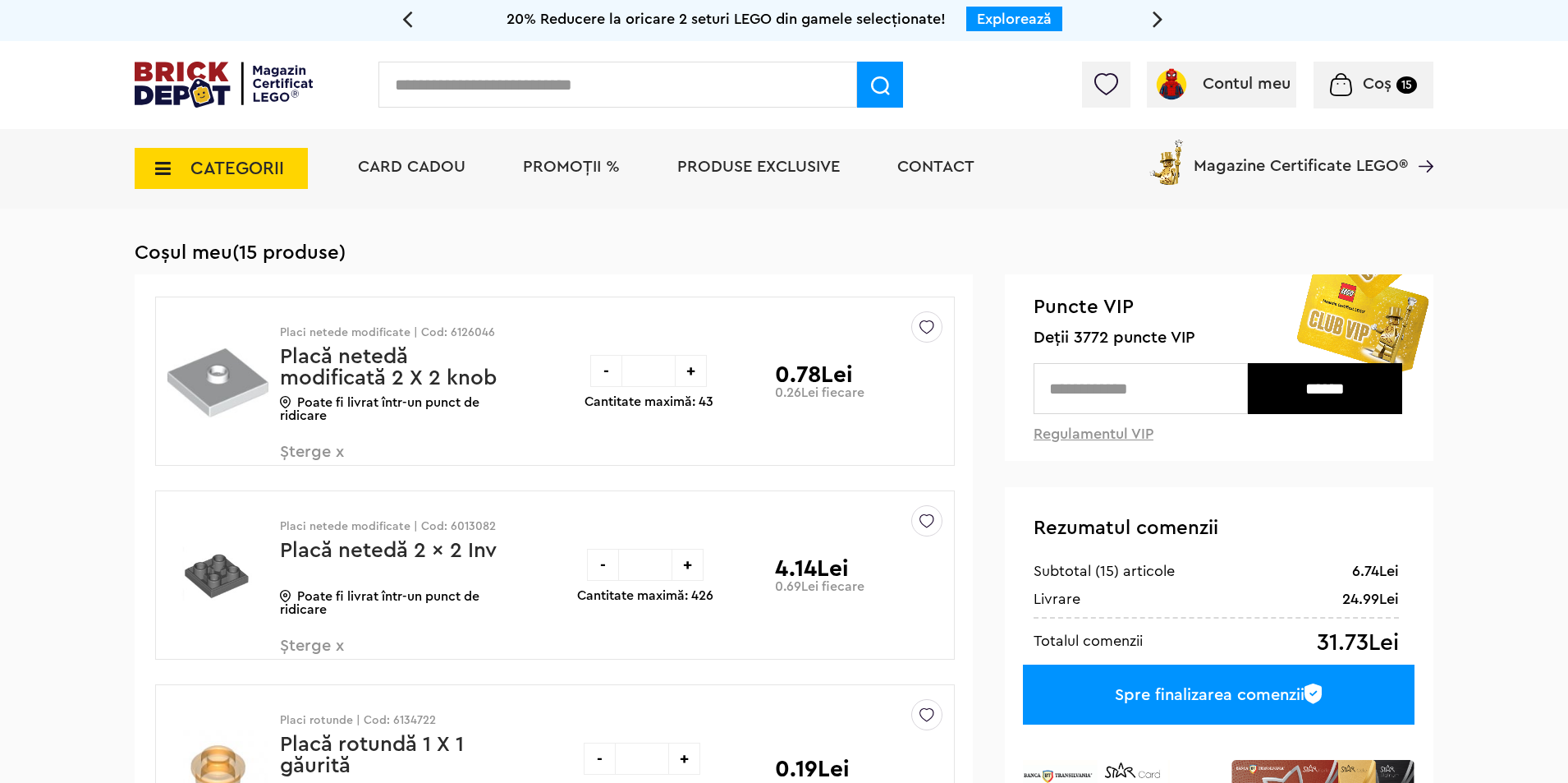
click at [399, 84] on input "text" at bounding box center [617, 85] width 479 height 46
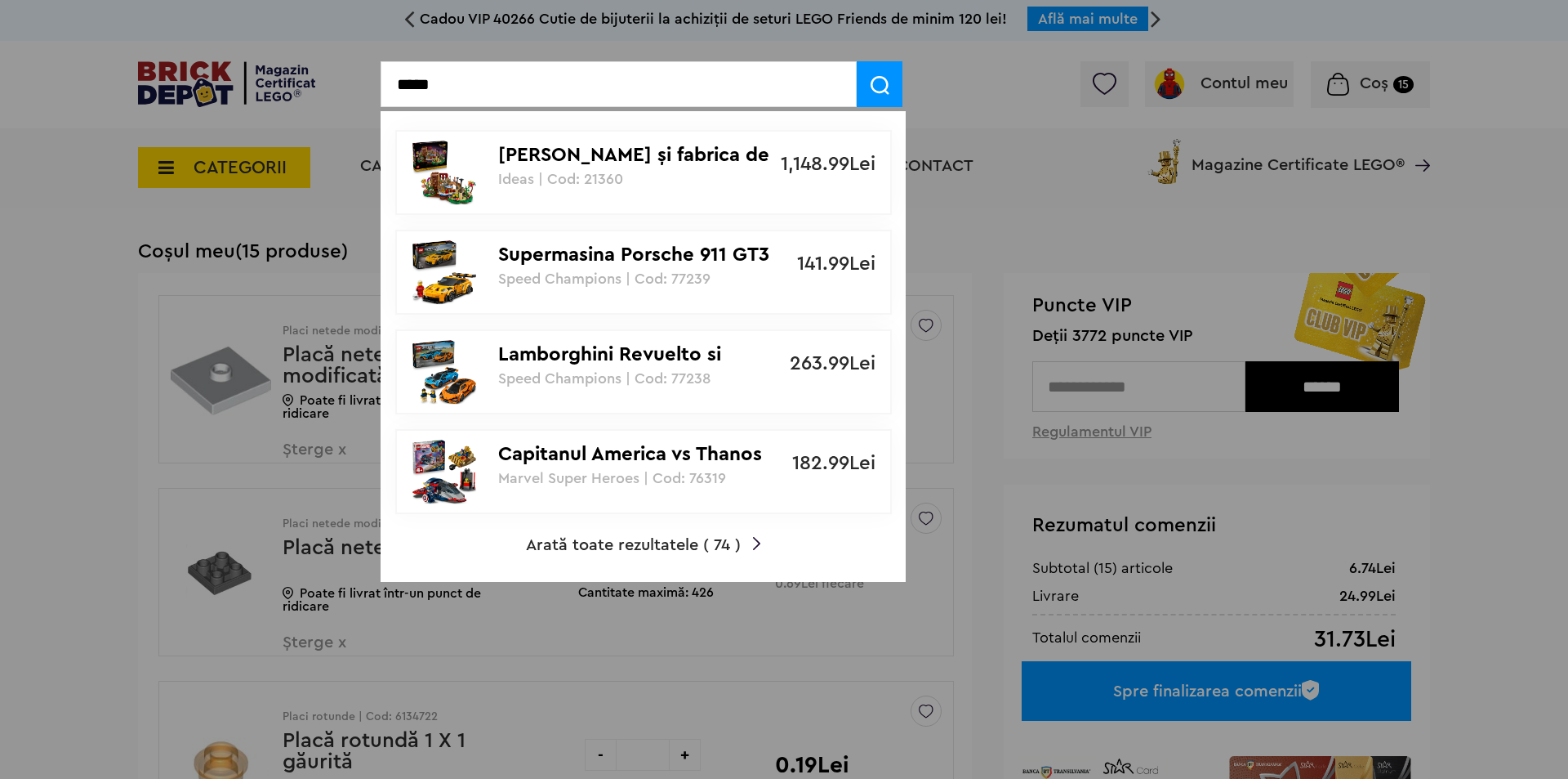
type input "*****"
click at [650, 261] on p "Supermasina Porsche 911 GT3 RS" at bounding box center [634, 255] width 272 height 24
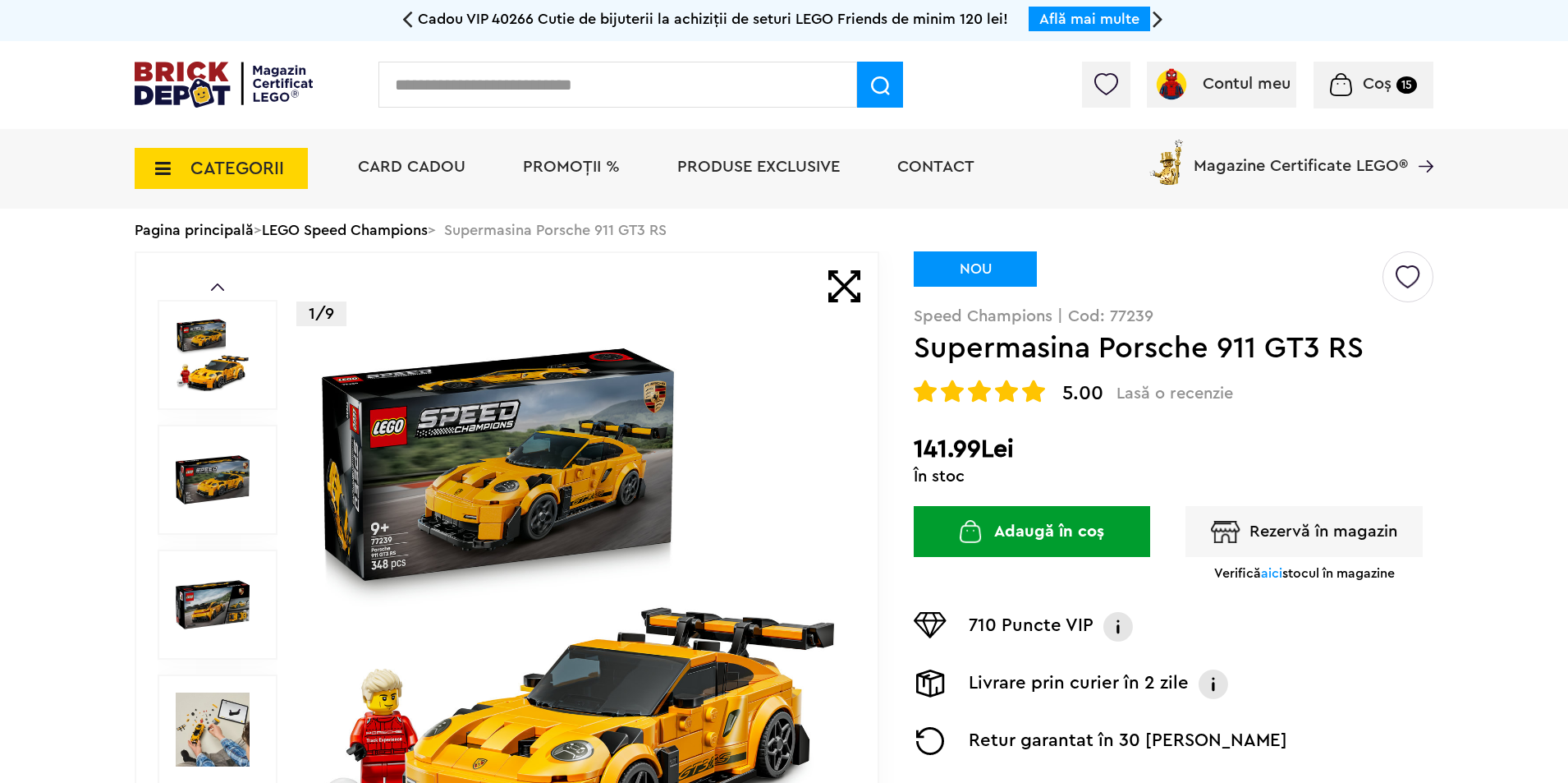
click at [450, 77] on input "text" at bounding box center [617, 85] width 479 height 46
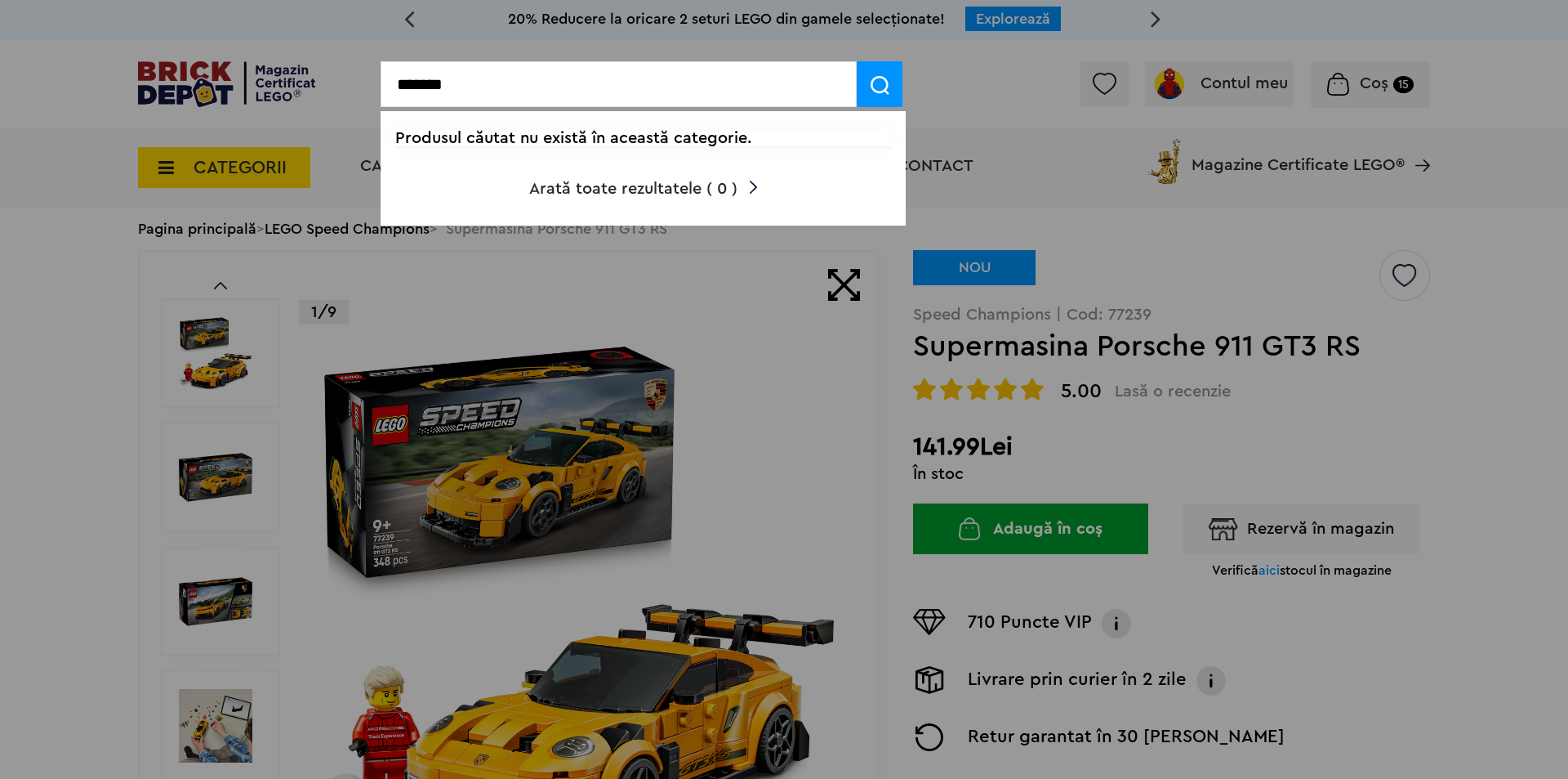
click at [478, 83] on input "*******" at bounding box center [618, 85] width 476 height 46
click at [487, 69] on input "*******" at bounding box center [618, 85] width 476 height 46
paste input "text"
type input "*******"
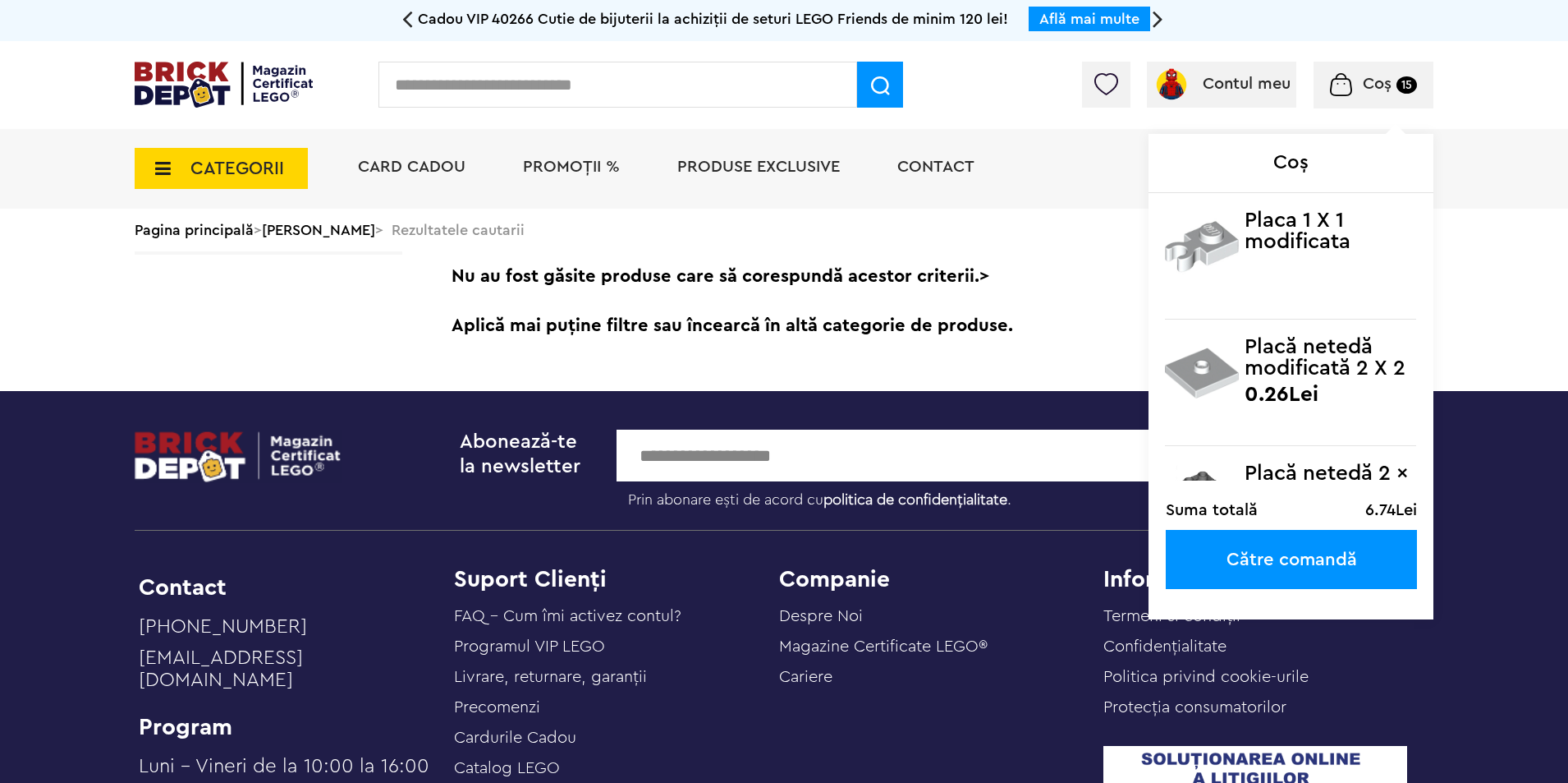
click at [1369, 85] on span "Coș" at bounding box center [1377, 83] width 29 height 16
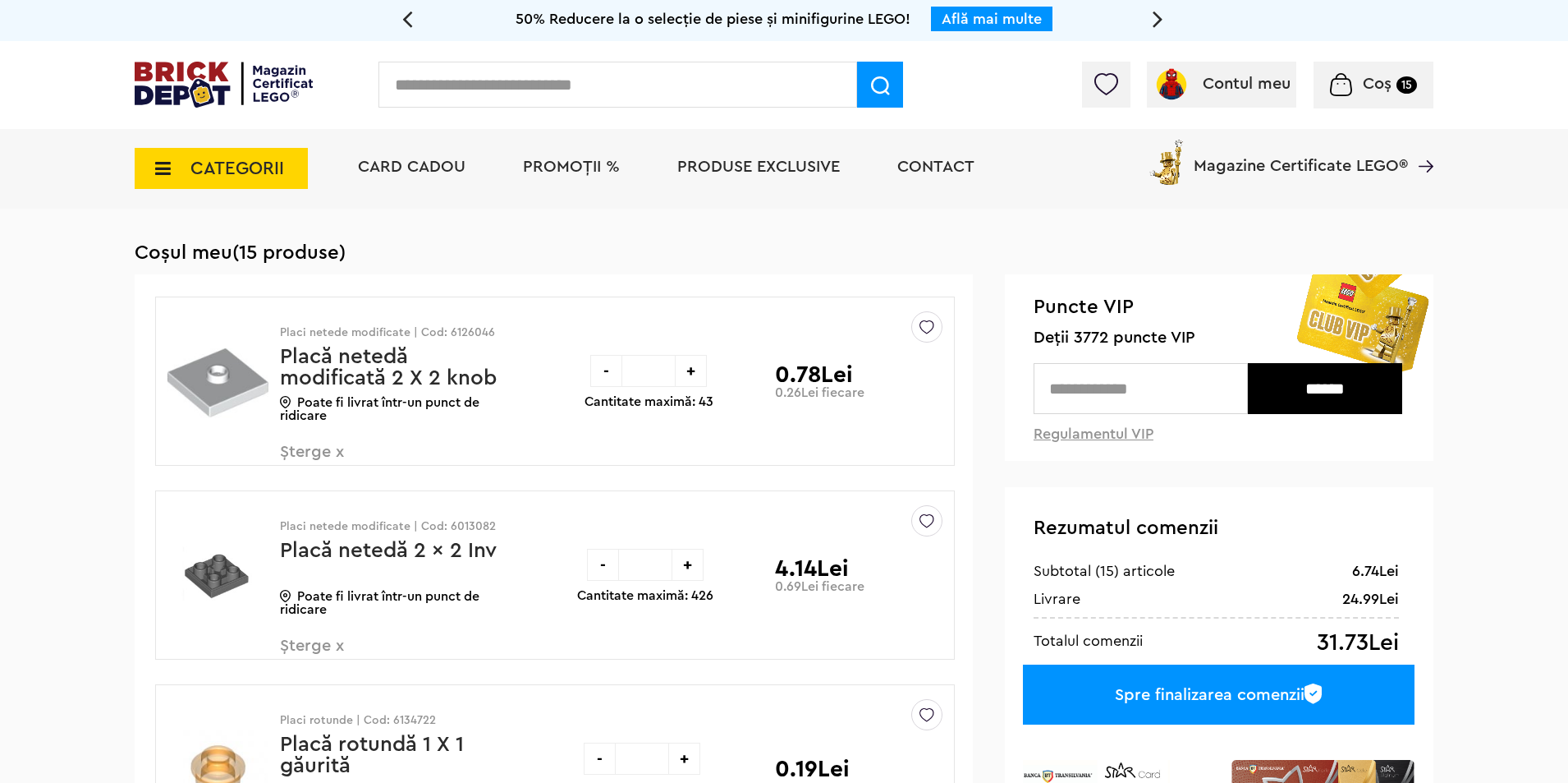
click at [519, 89] on input "text" at bounding box center [617, 85] width 479 height 46
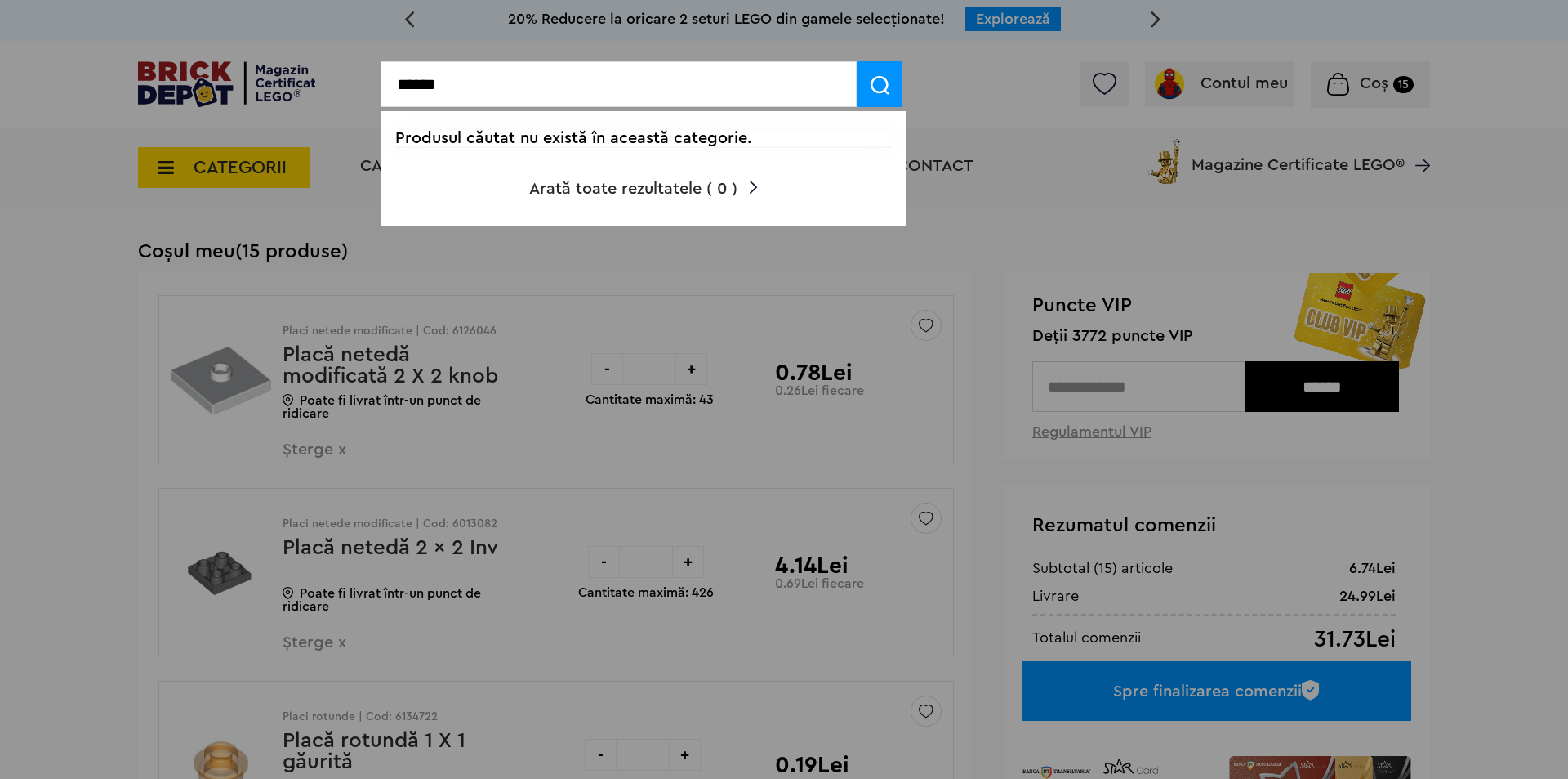
click at [517, 89] on input "******" at bounding box center [618, 85] width 476 height 46
type input "******"
click at [1009, 73] on div at bounding box center [784, 389] width 1568 height 779
click at [784, 50] on div at bounding box center [784, 389] width 1568 height 779
click at [482, 427] on div at bounding box center [784, 389] width 1568 height 779
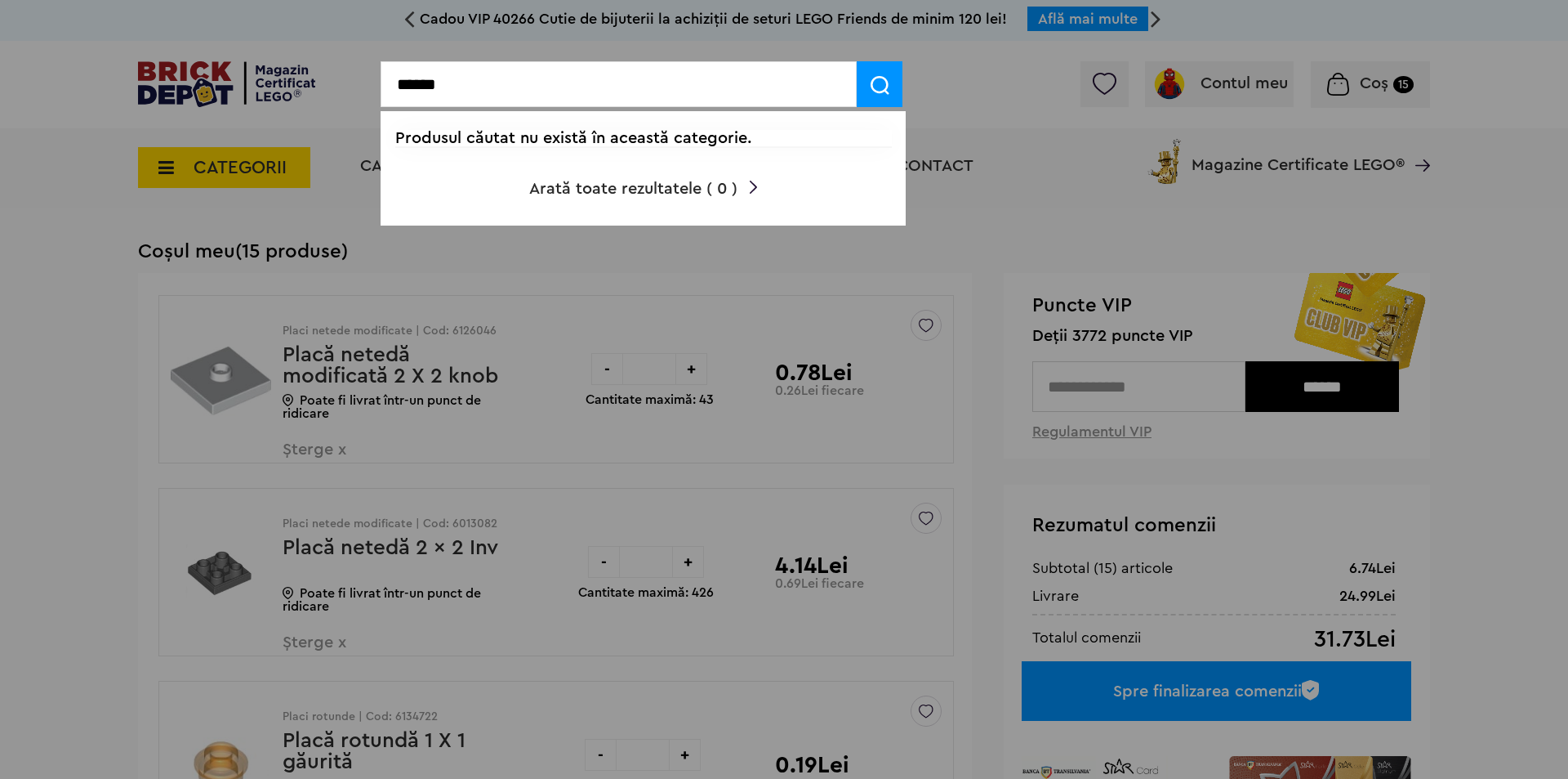
click at [323, 143] on div at bounding box center [784, 389] width 1568 height 779
click at [569, 469] on div at bounding box center [784, 389] width 1568 height 779
click at [580, 482] on div at bounding box center [784, 389] width 1568 height 779
click at [614, 552] on div at bounding box center [784, 389] width 1568 height 779
click at [587, 523] on div at bounding box center [784, 389] width 1568 height 779
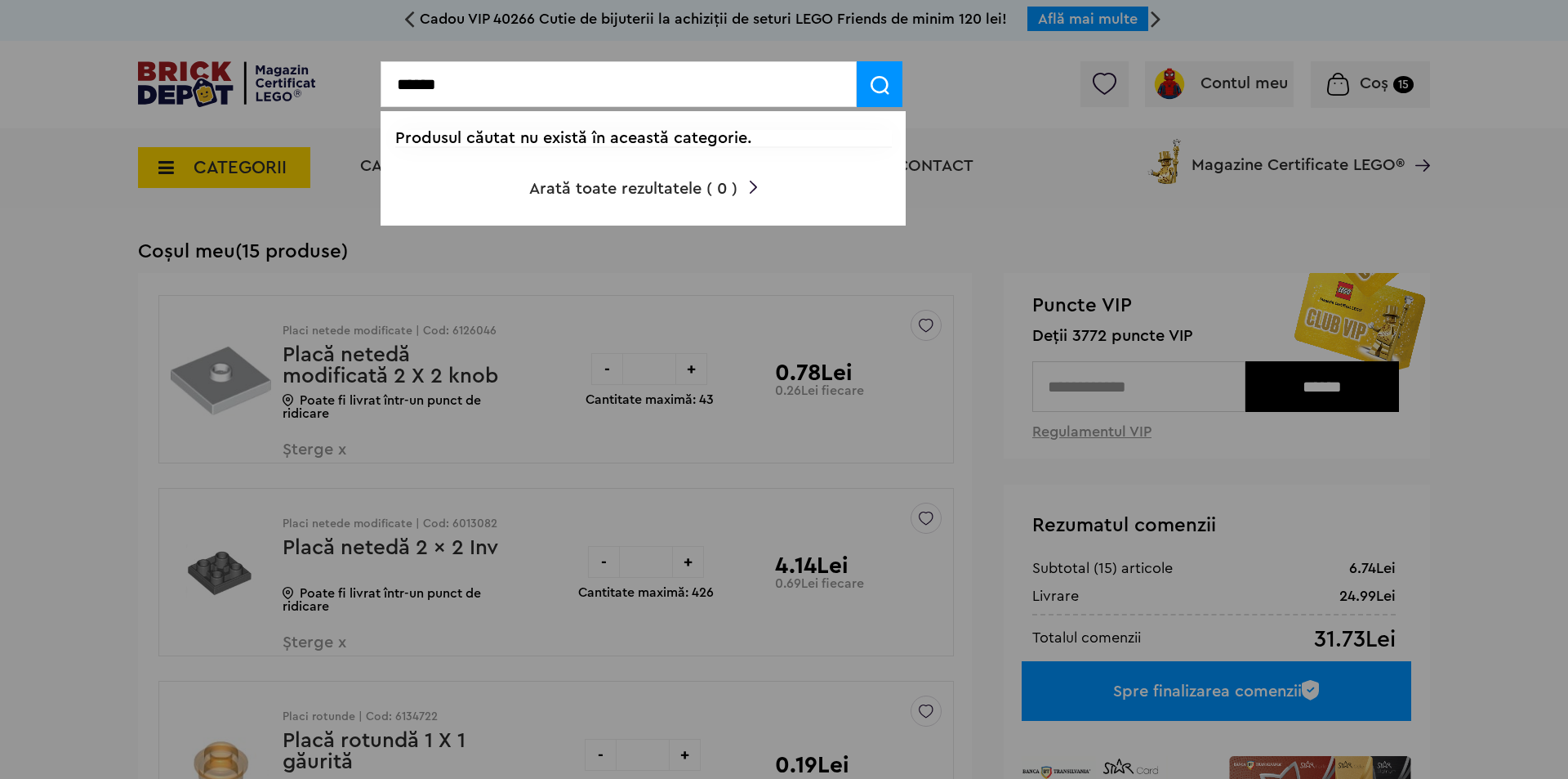
click at [961, 74] on div at bounding box center [784, 389] width 1568 height 779
click at [822, 506] on div at bounding box center [784, 389] width 1568 height 779
click at [822, 420] on div at bounding box center [784, 389] width 1568 height 779
click at [860, 480] on div at bounding box center [784, 389] width 1568 height 779
click at [553, 95] on input "******" at bounding box center [618, 85] width 476 height 46
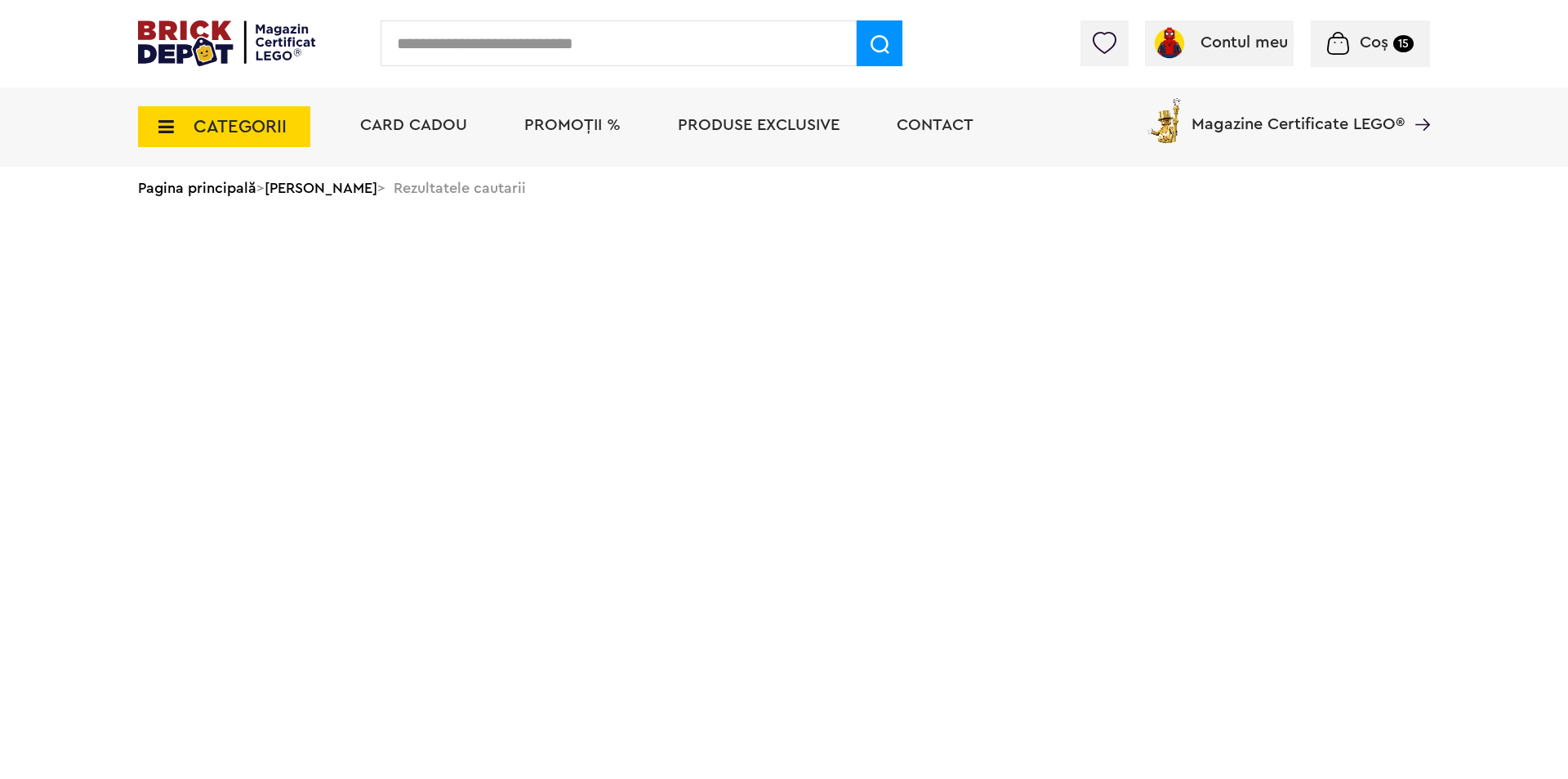
click at [1345, 43] on img at bounding box center [1338, 43] width 21 height 23
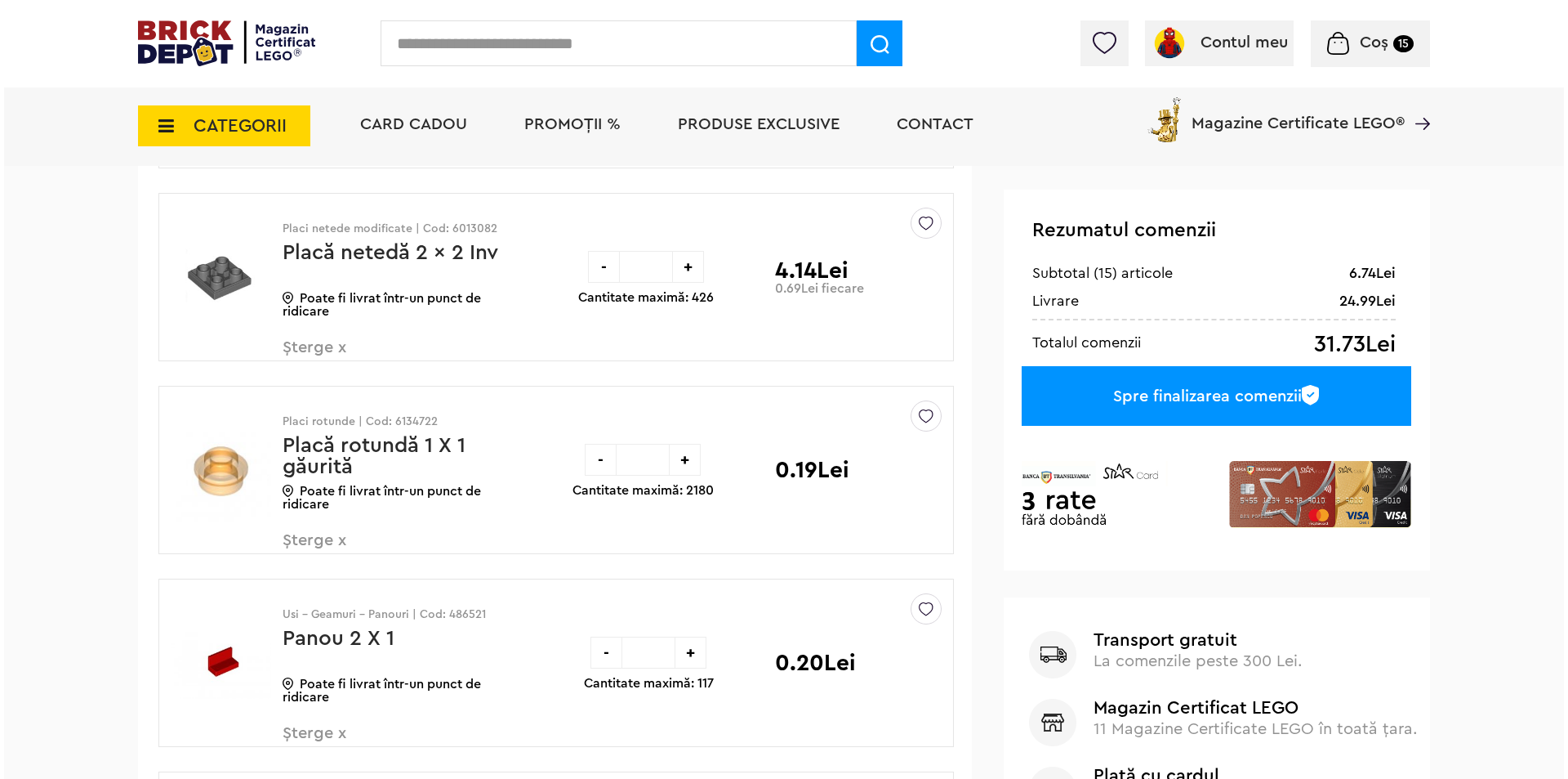
scroll to position [326, 0]
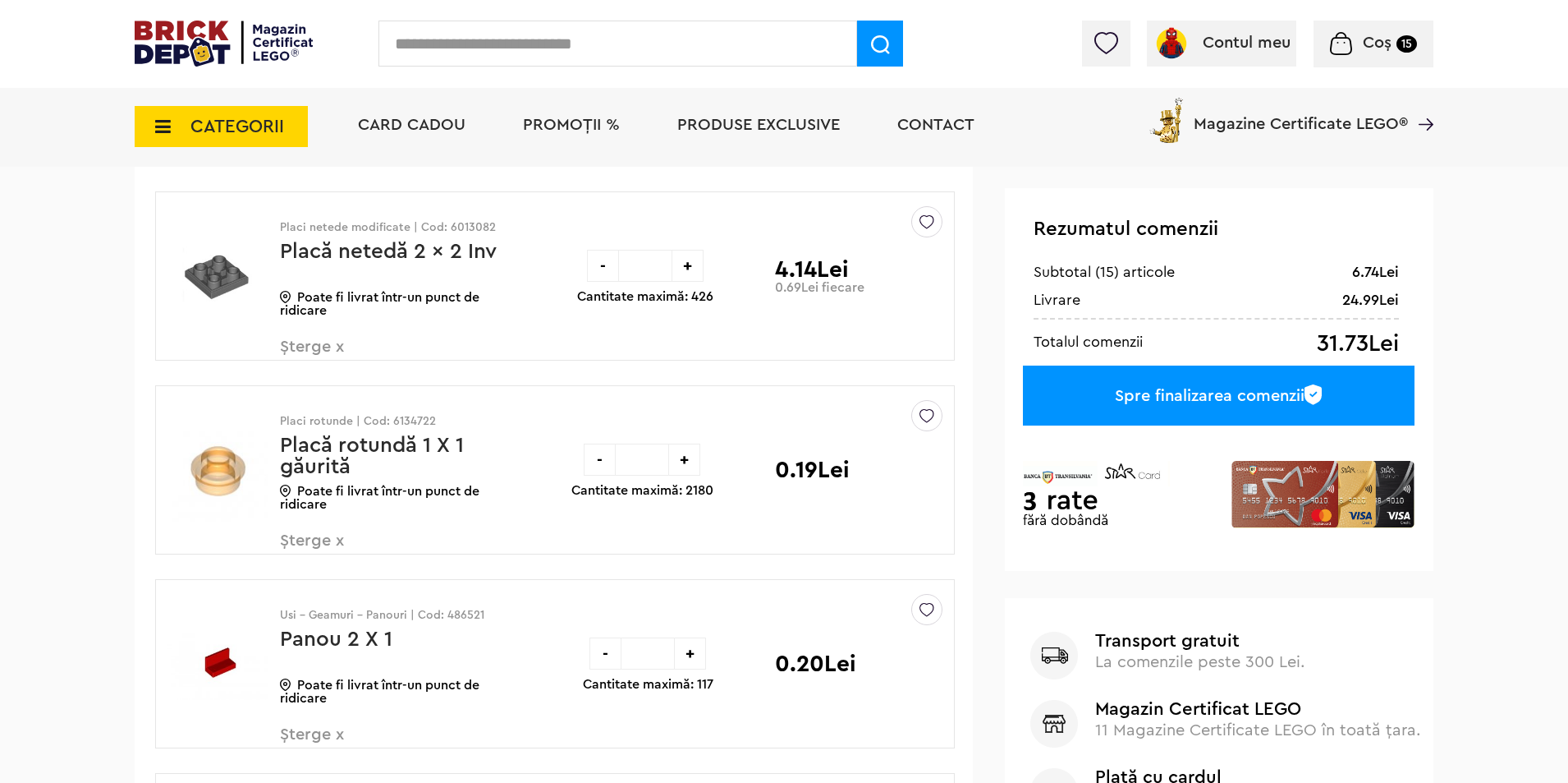
click at [493, 59] on input "text" at bounding box center [617, 44] width 479 height 46
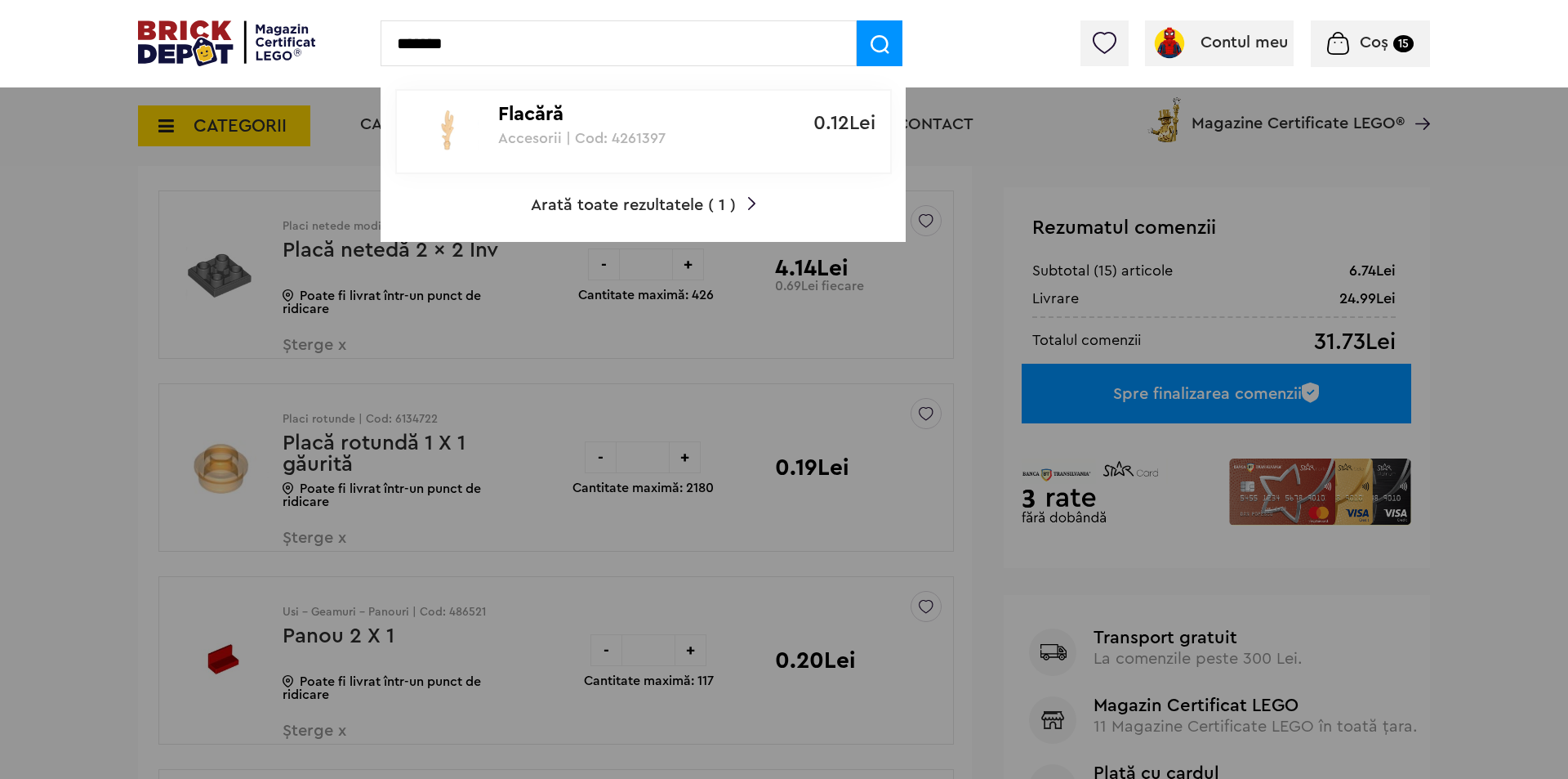
type input "*******"
click at [546, 125] on p "Flacără" at bounding box center [634, 115] width 272 height 24
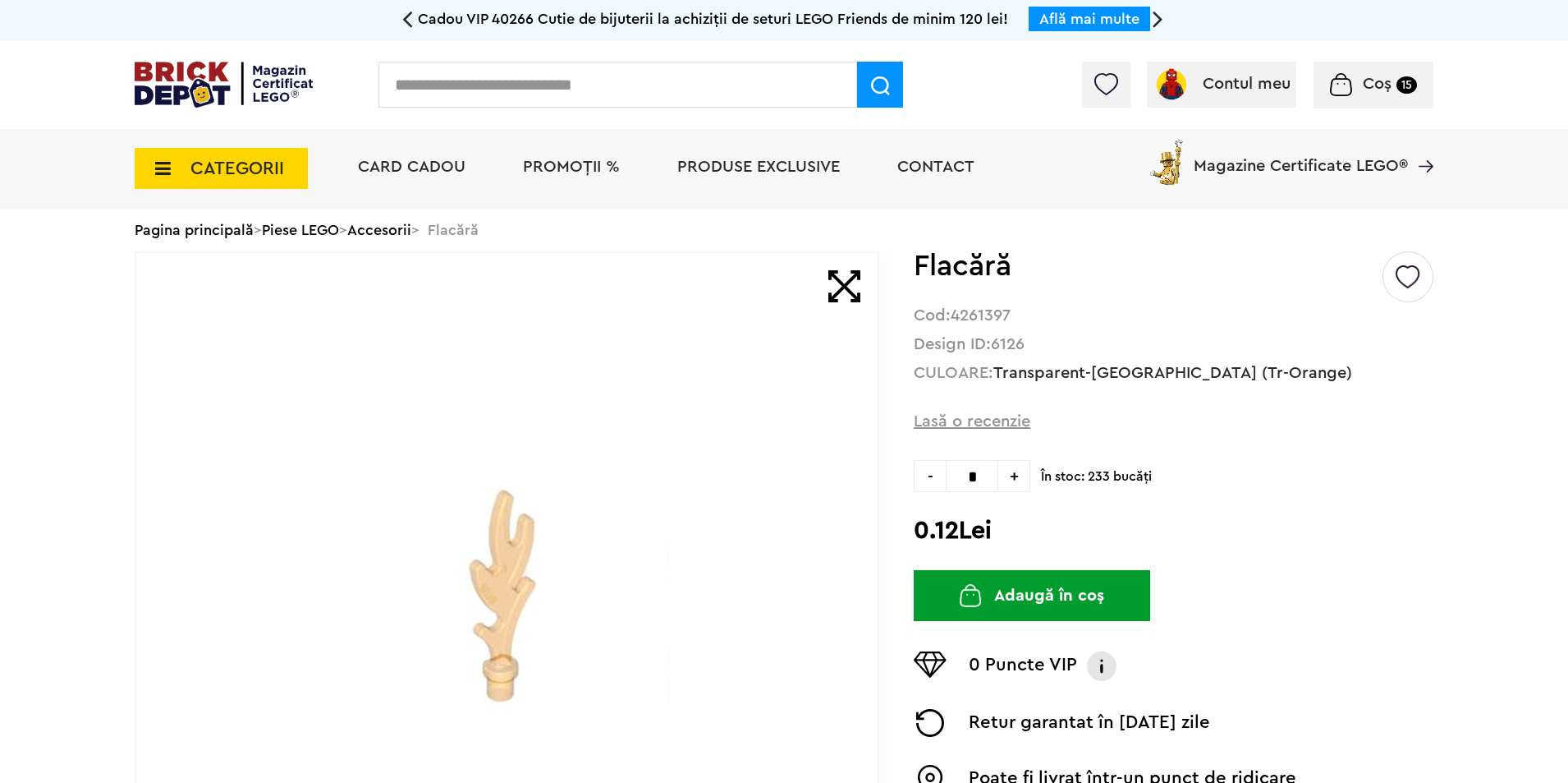
click at [1032, 605] on button "Adaugă în coș" at bounding box center [1031, 595] width 236 height 51
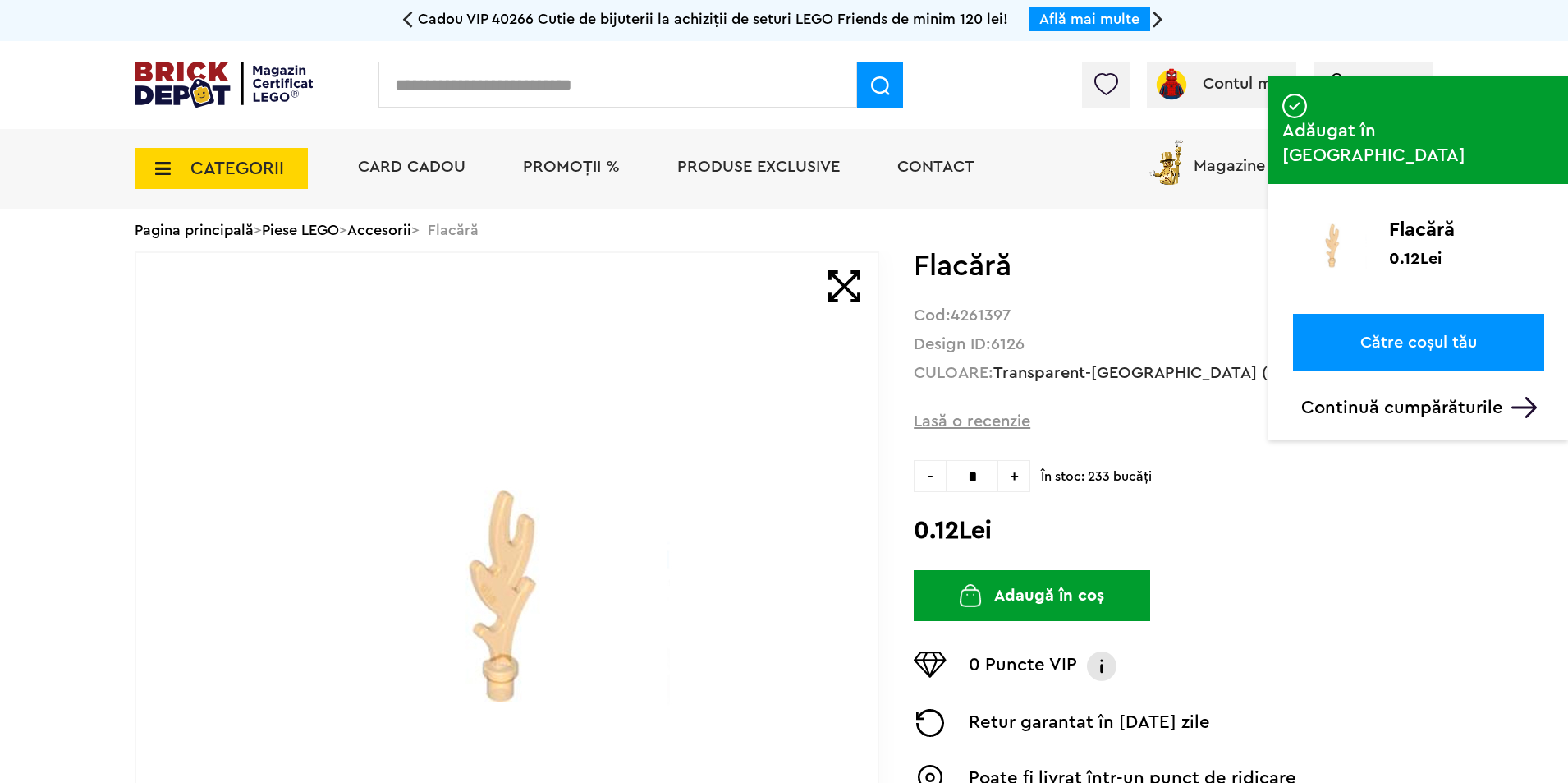
click at [512, 83] on input "text" at bounding box center [617, 85] width 479 height 46
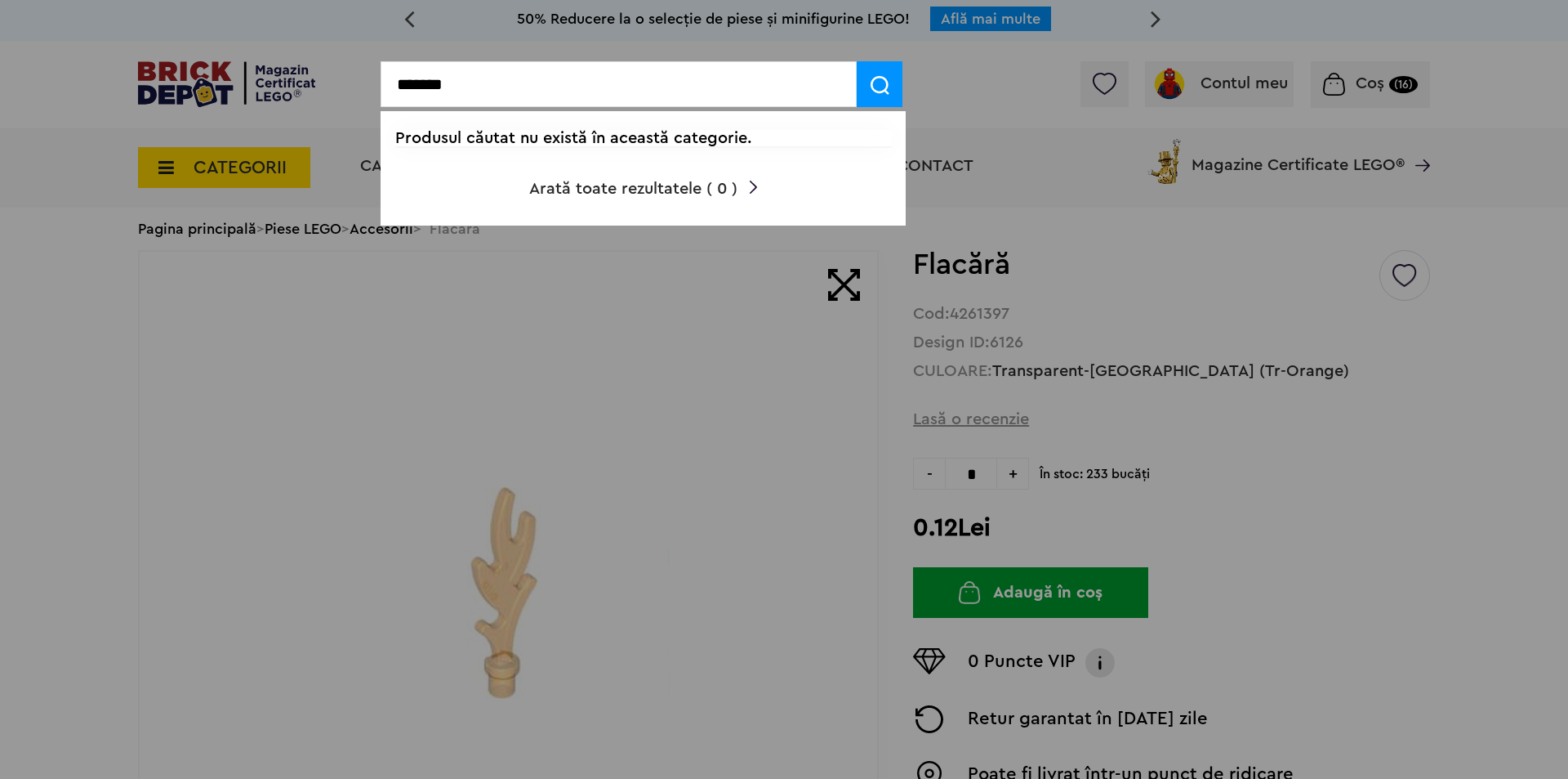
drag, startPoint x: 488, startPoint y: 92, endPoint x: 332, endPoint y: 89, distance: 156.0
drag, startPoint x: 398, startPoint y: 105, endPoint x: 328, endPoint y: 103, distance: 70.0
drag, startPoint x: 439, startPoint y: 84, endPoint x: 377, endPoint y: 94, distance: 62.8
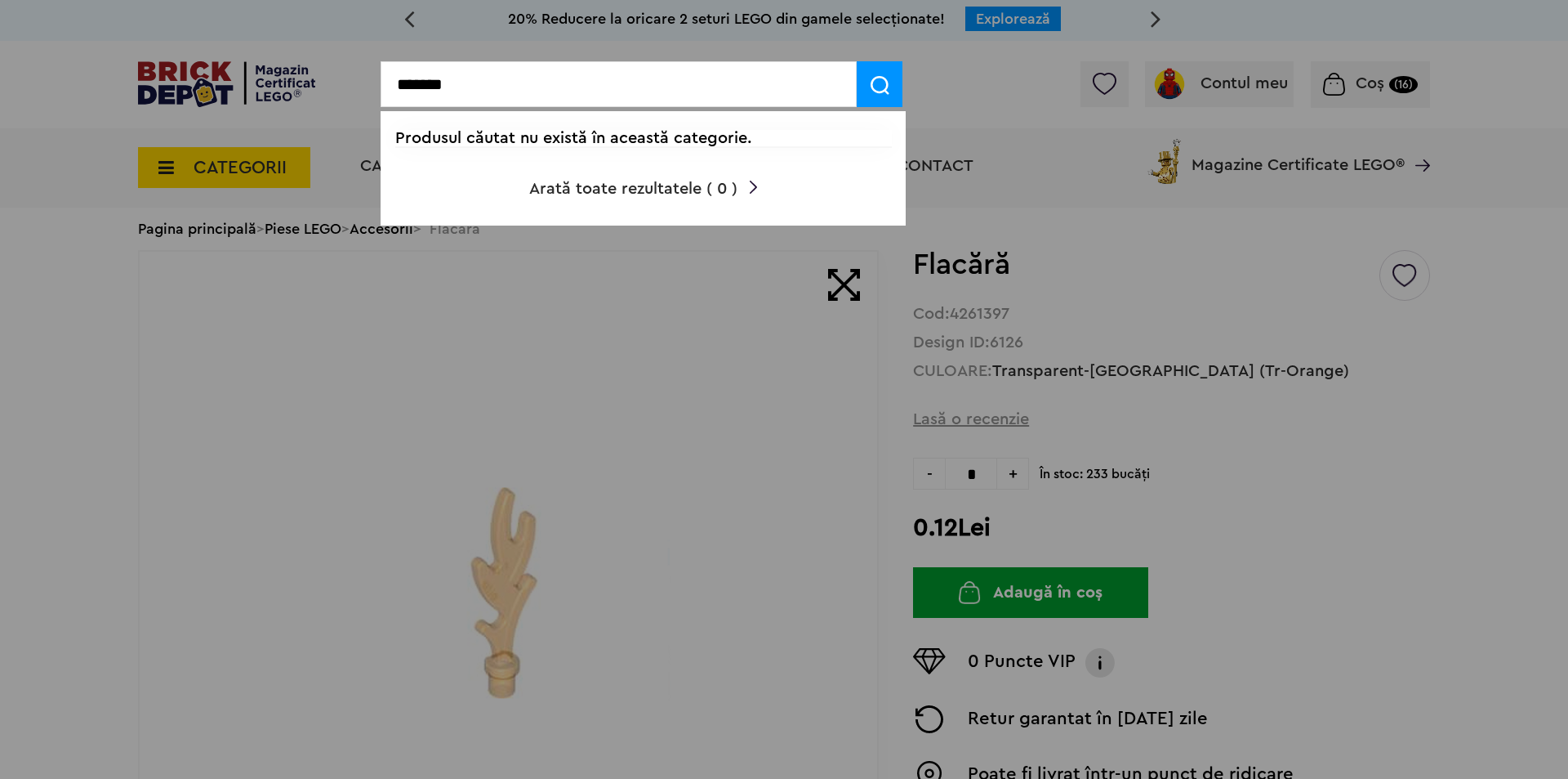
type input "*******"
click at [512, 318] on div at bounding box center [784, 389] width 1568 height 779
click at [1389, 85] on div at bounding box center [784, 389] width 1568 height 779
click at [890, 89] on span at bounding box center [880, 85] width 46 height 46
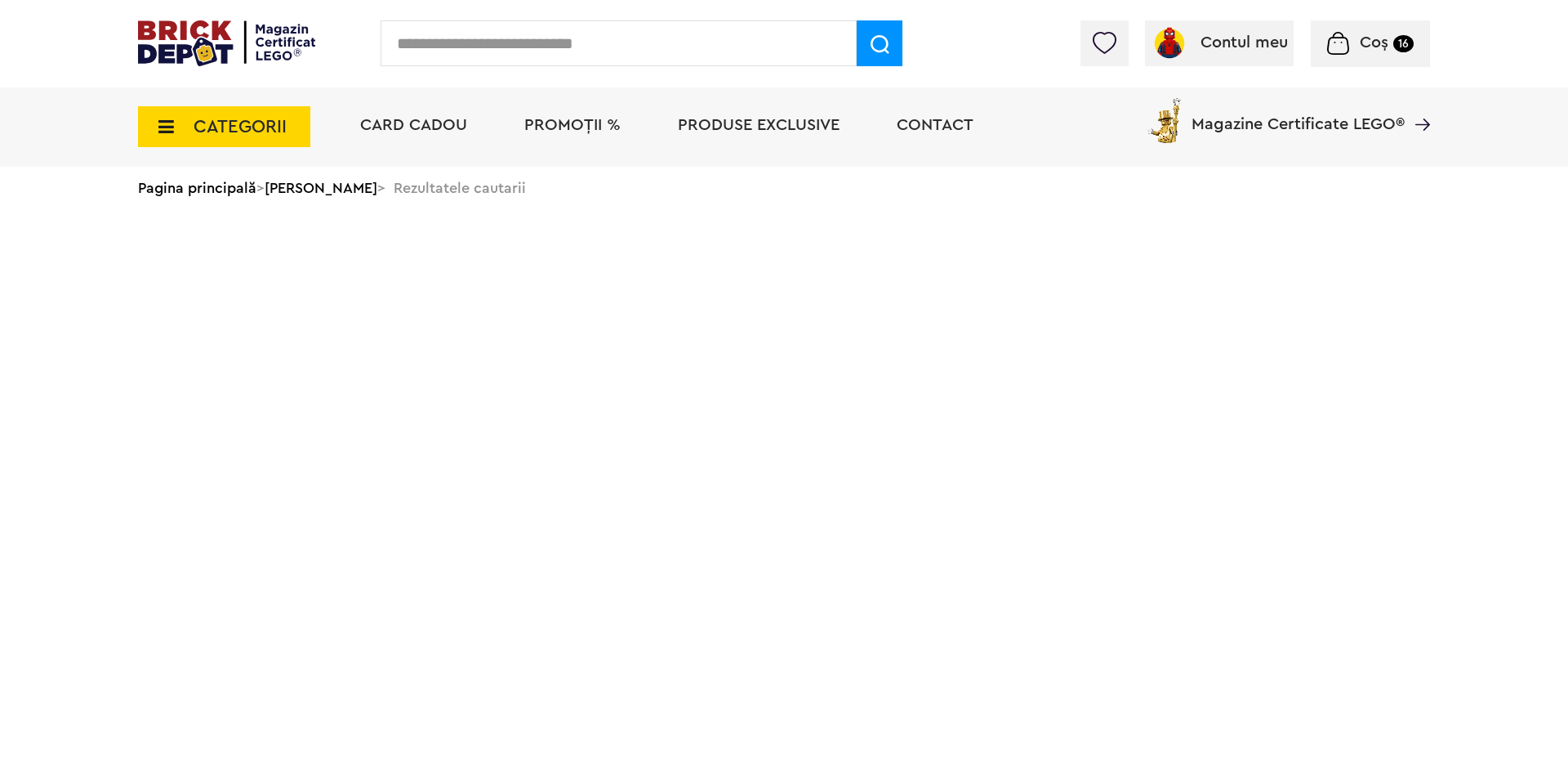
click at [1358, 42] on span "Coș 16" at bounding box center [1370, 42] width 86 height 16
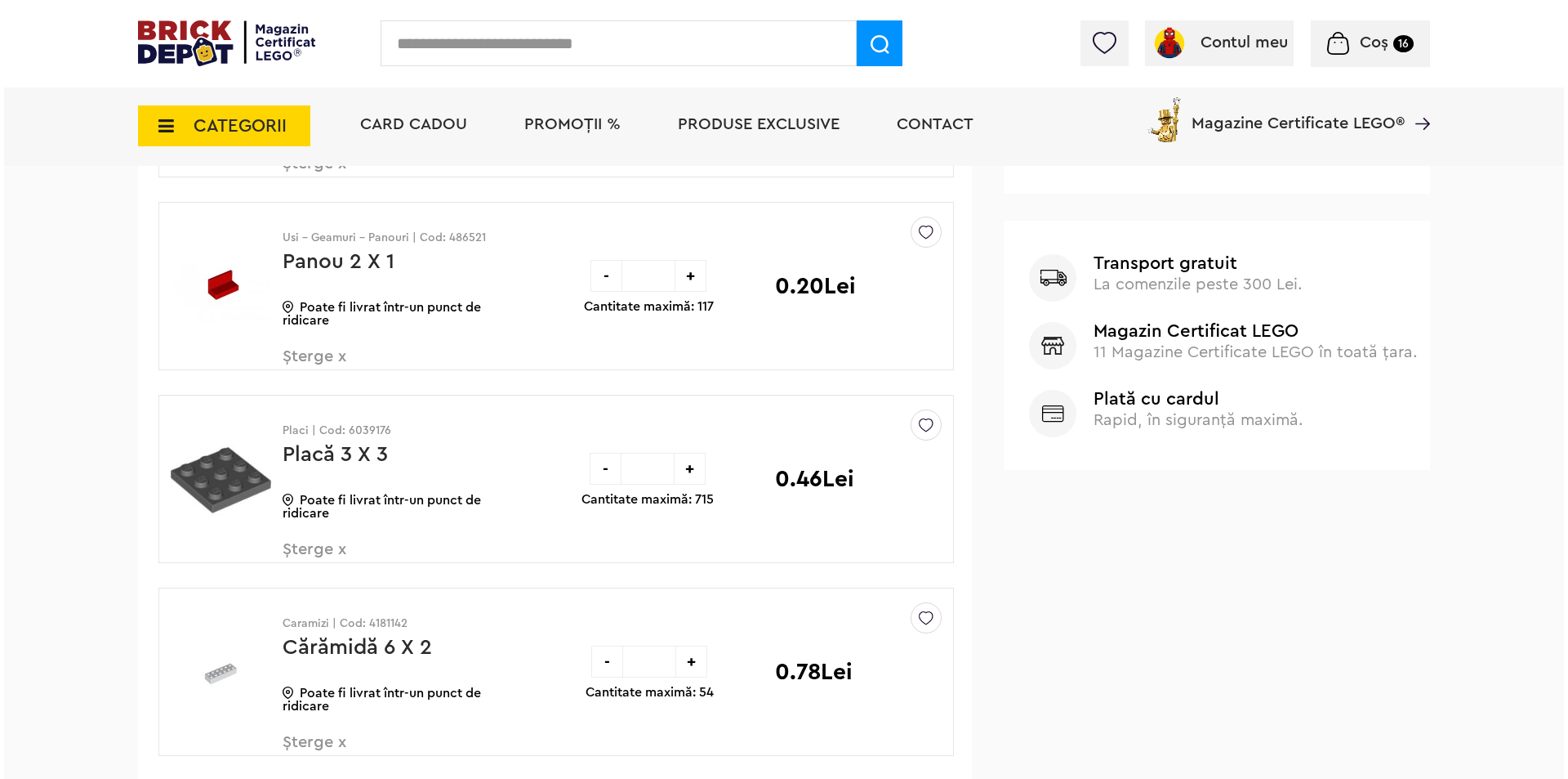
scroll to position [763, 0]
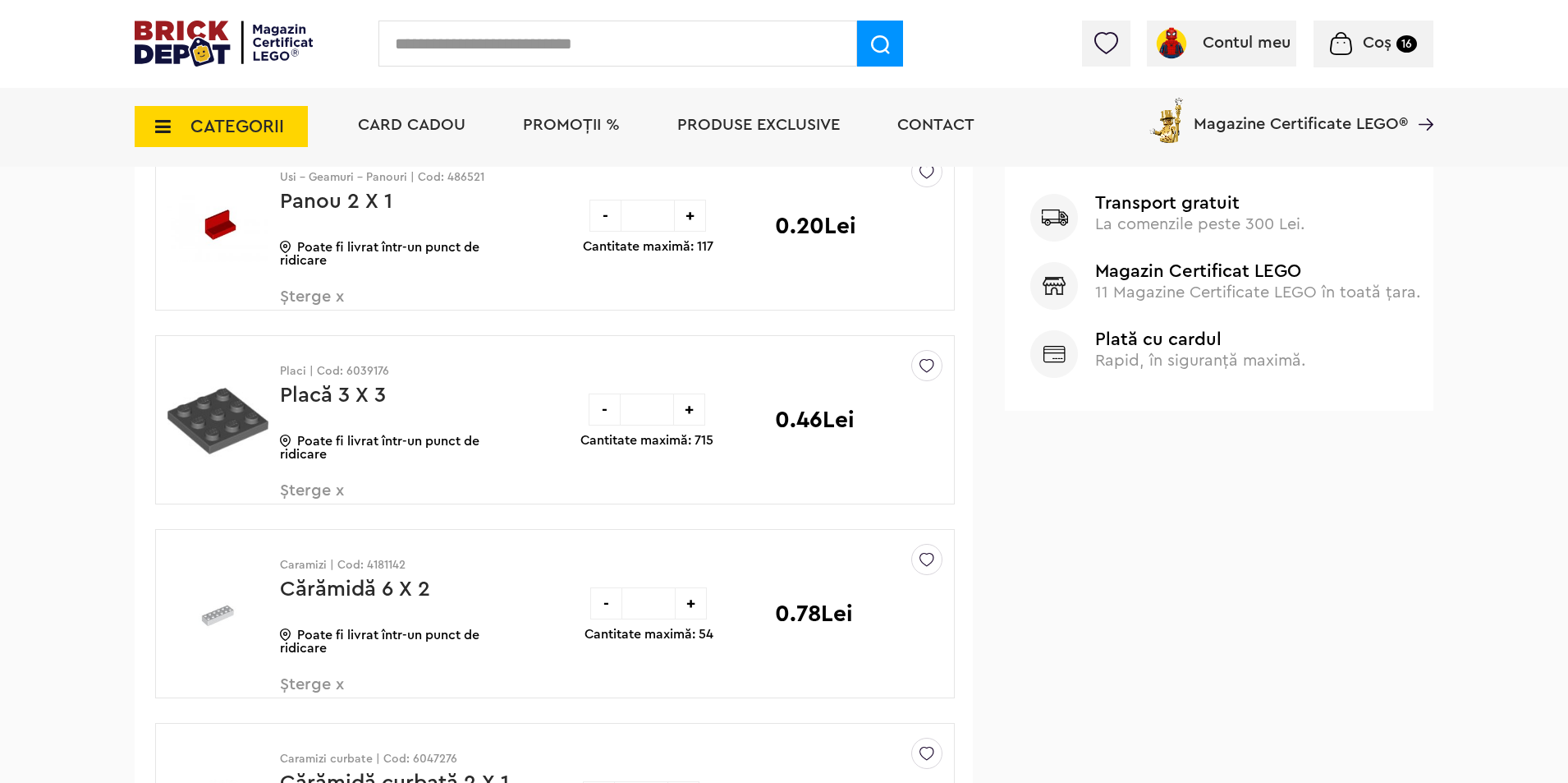
click at [518, 56] on input "text" at bounding box center [617, 44] width 479 height 46
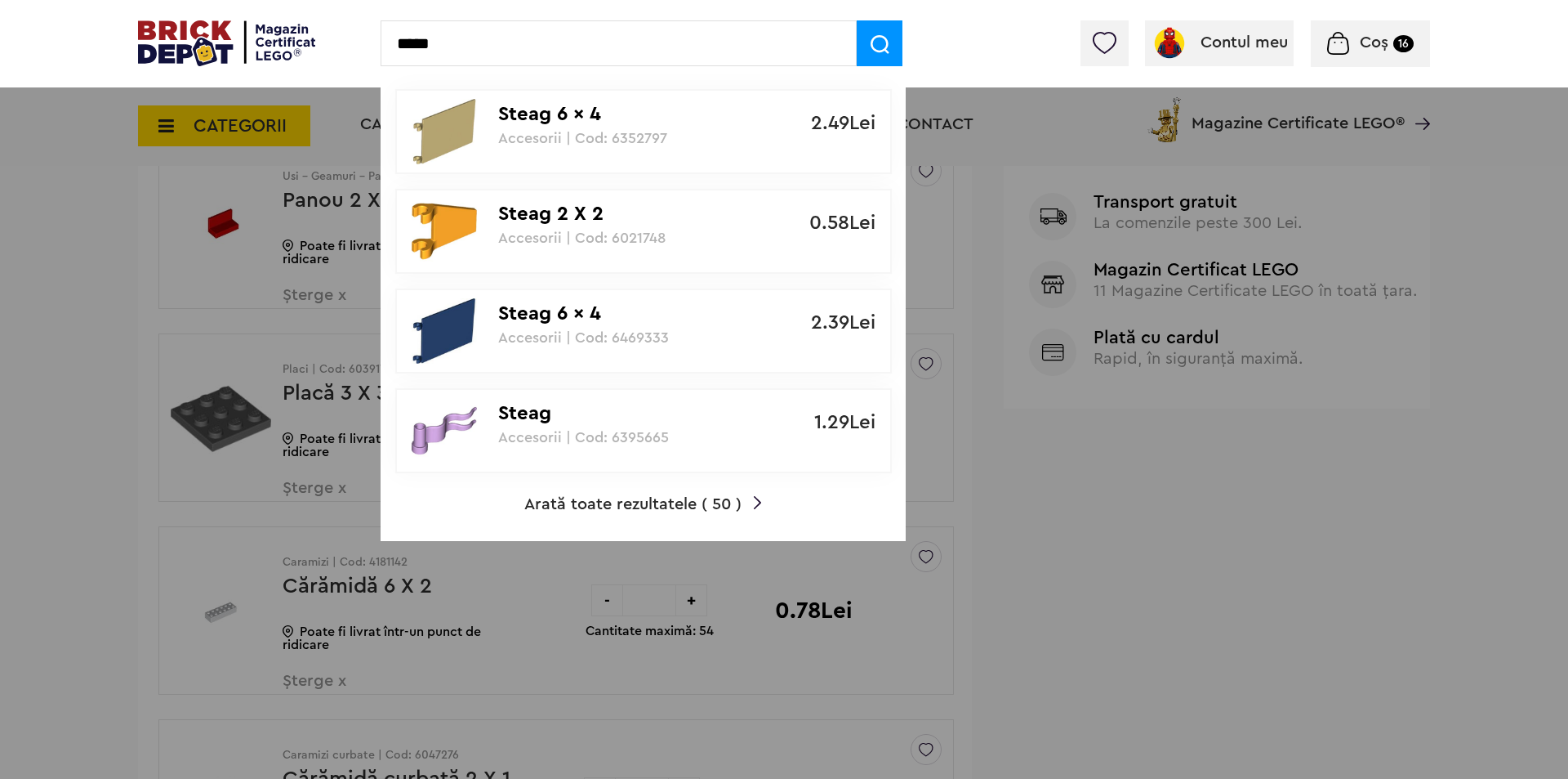
type input "*****"
click at [614, 496] on span "Arată toate rezultatele ( 50 )" at bounding box center [633, 504] width 218 height 16
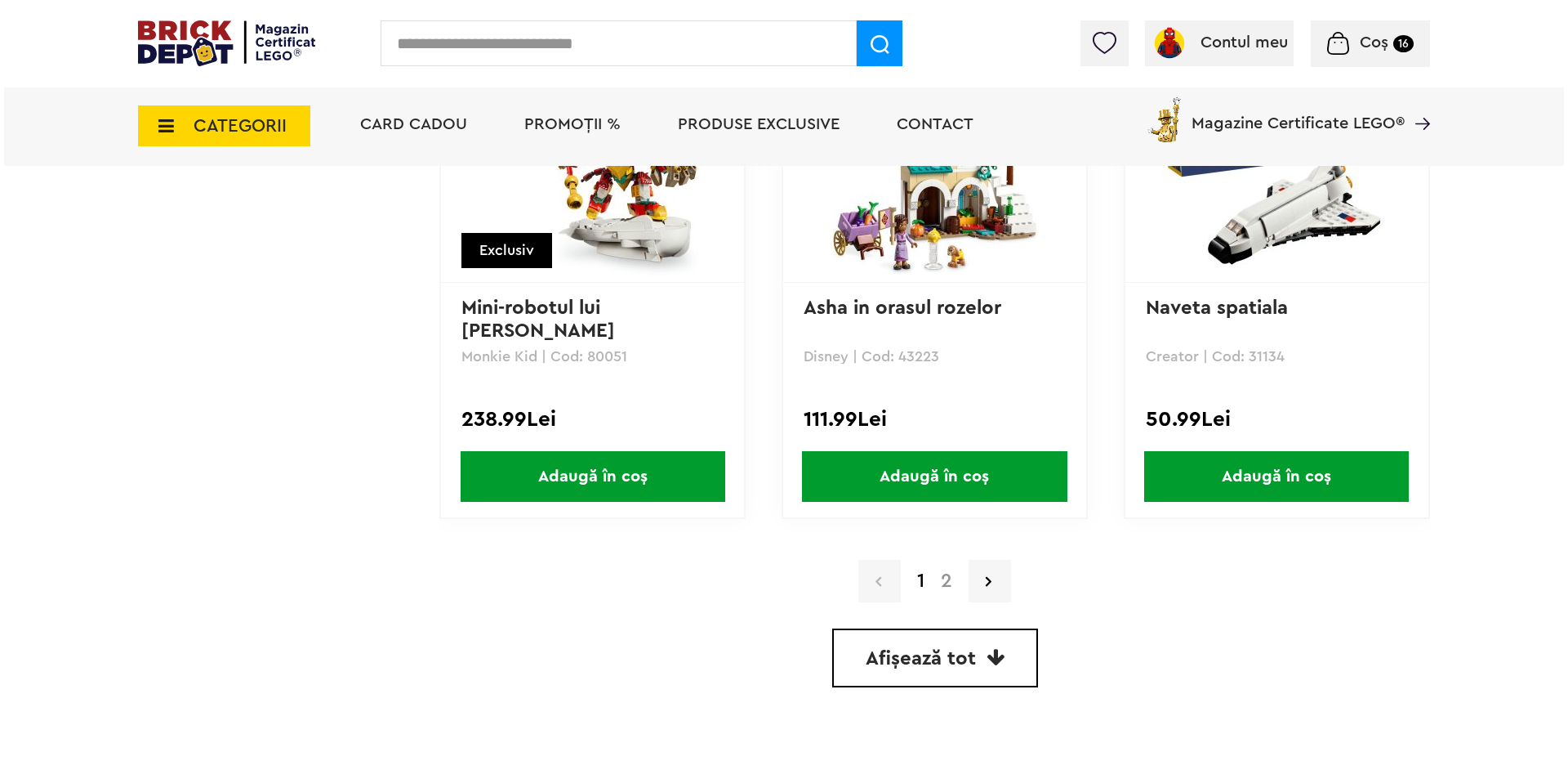
scroll to position [4357, 0]
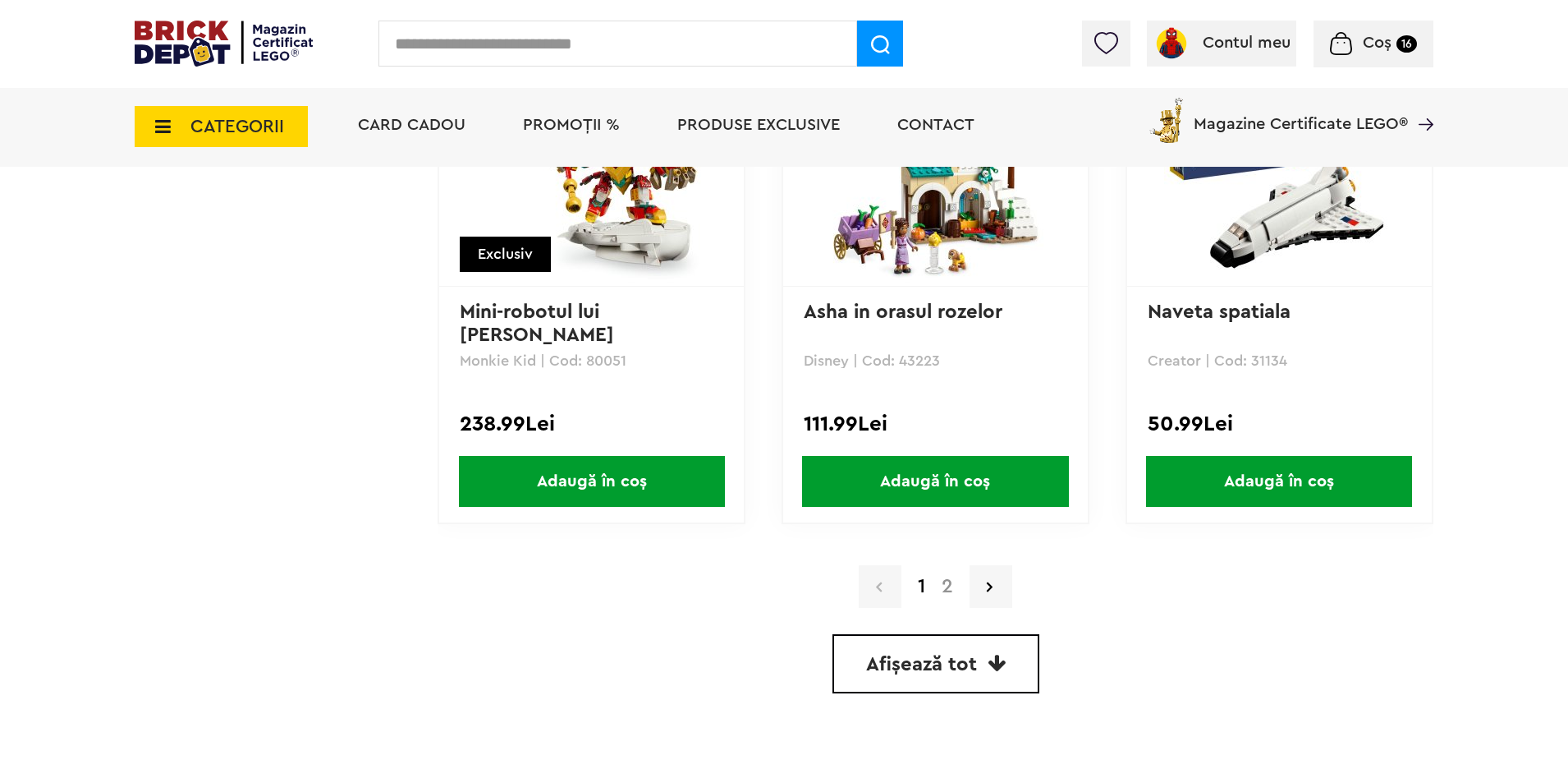
click at [526, 48] on input "text" at bounding box center [617, 44] width 479 height 46
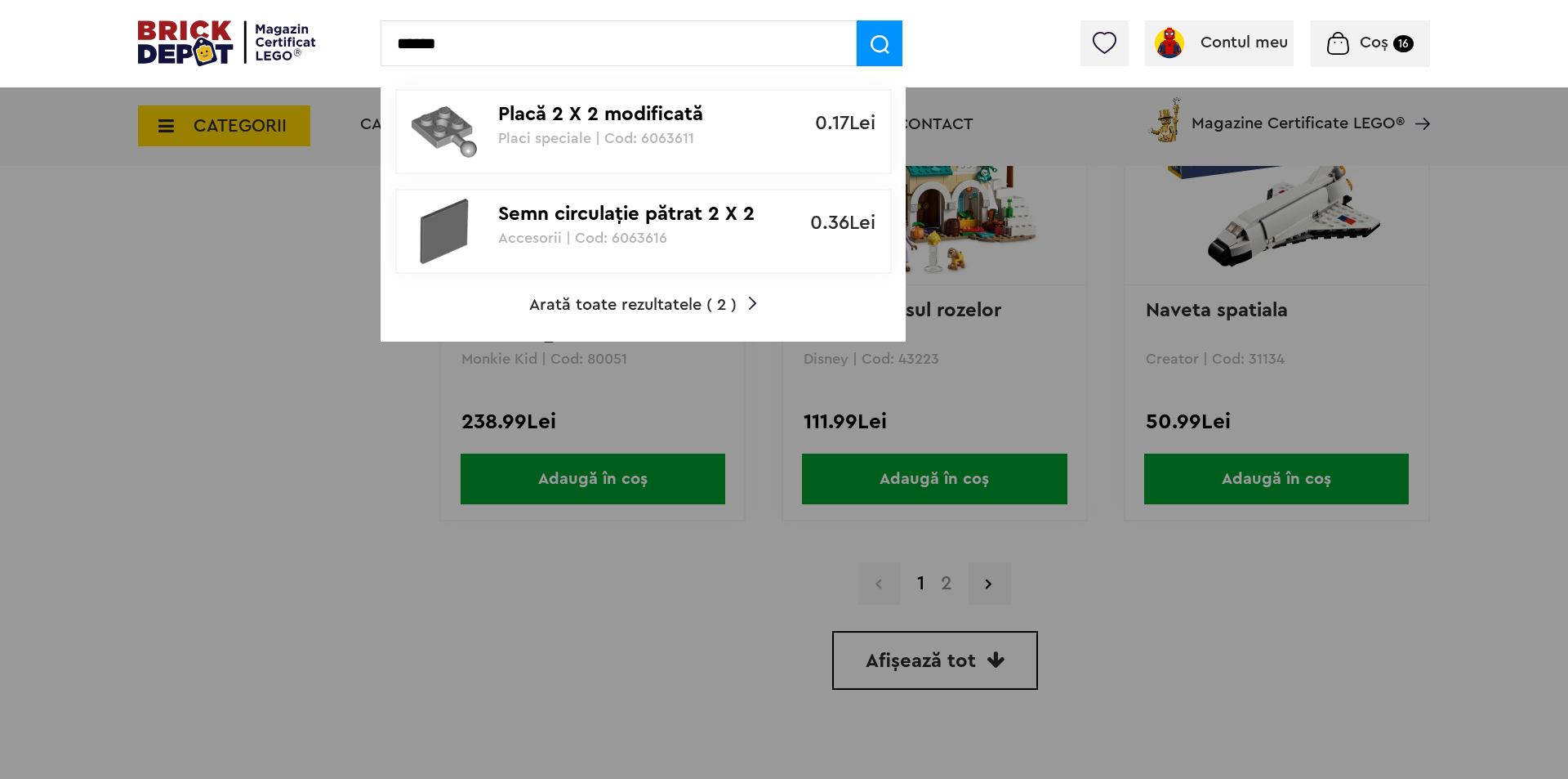
type input "******"
click at [583, 215] on p "Semn circulaţie pătrat 2 X 2 cu clip" at bounding box center [634, 214] width 272 height 24
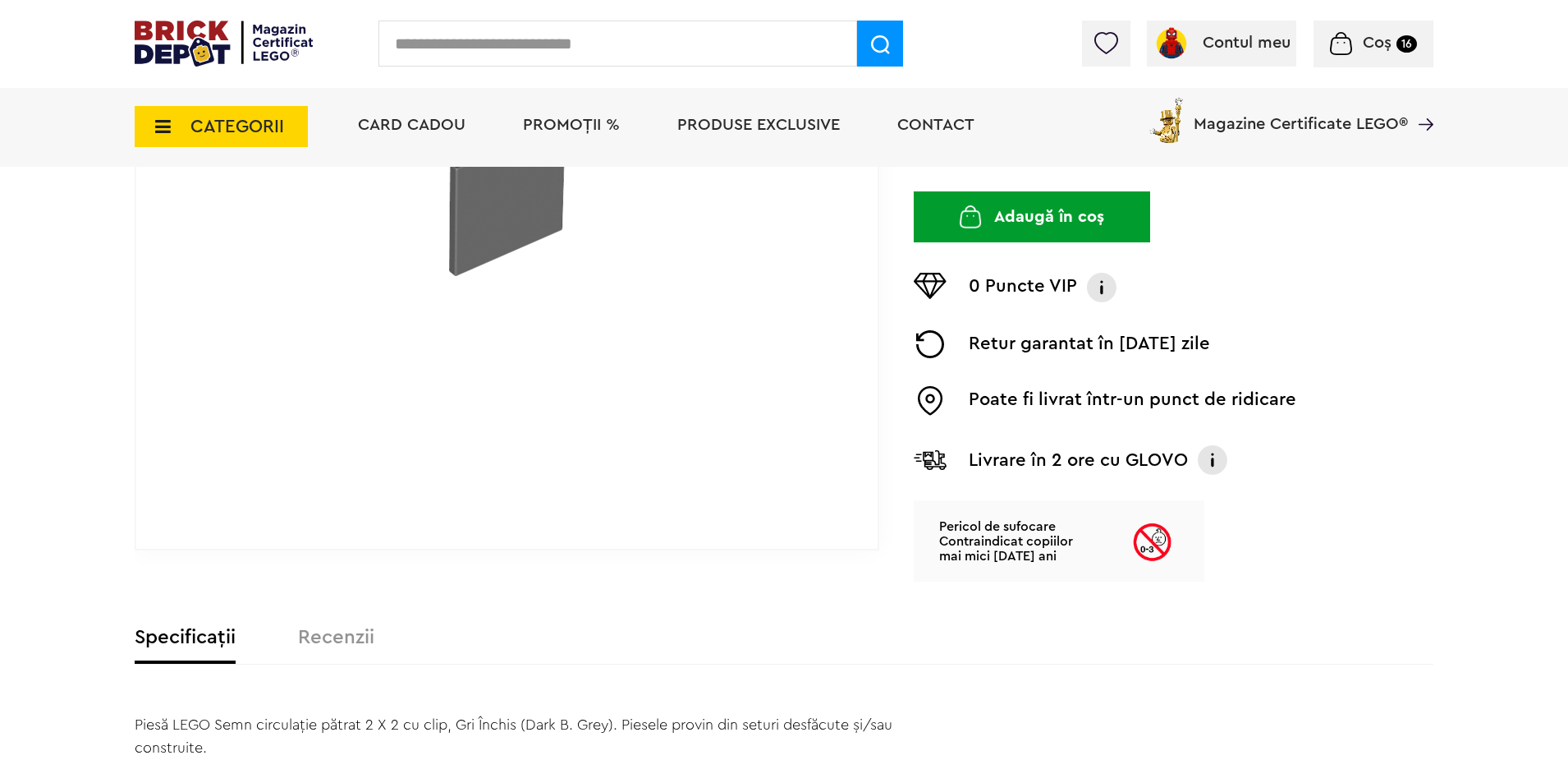
drag, startPoint x: 640, startPoint y: 282, endPoint x: 577, endPoint y: 279, distance: 63.1
click at [577, 279] on div at bounding box center [507, 196] width 528 height 704
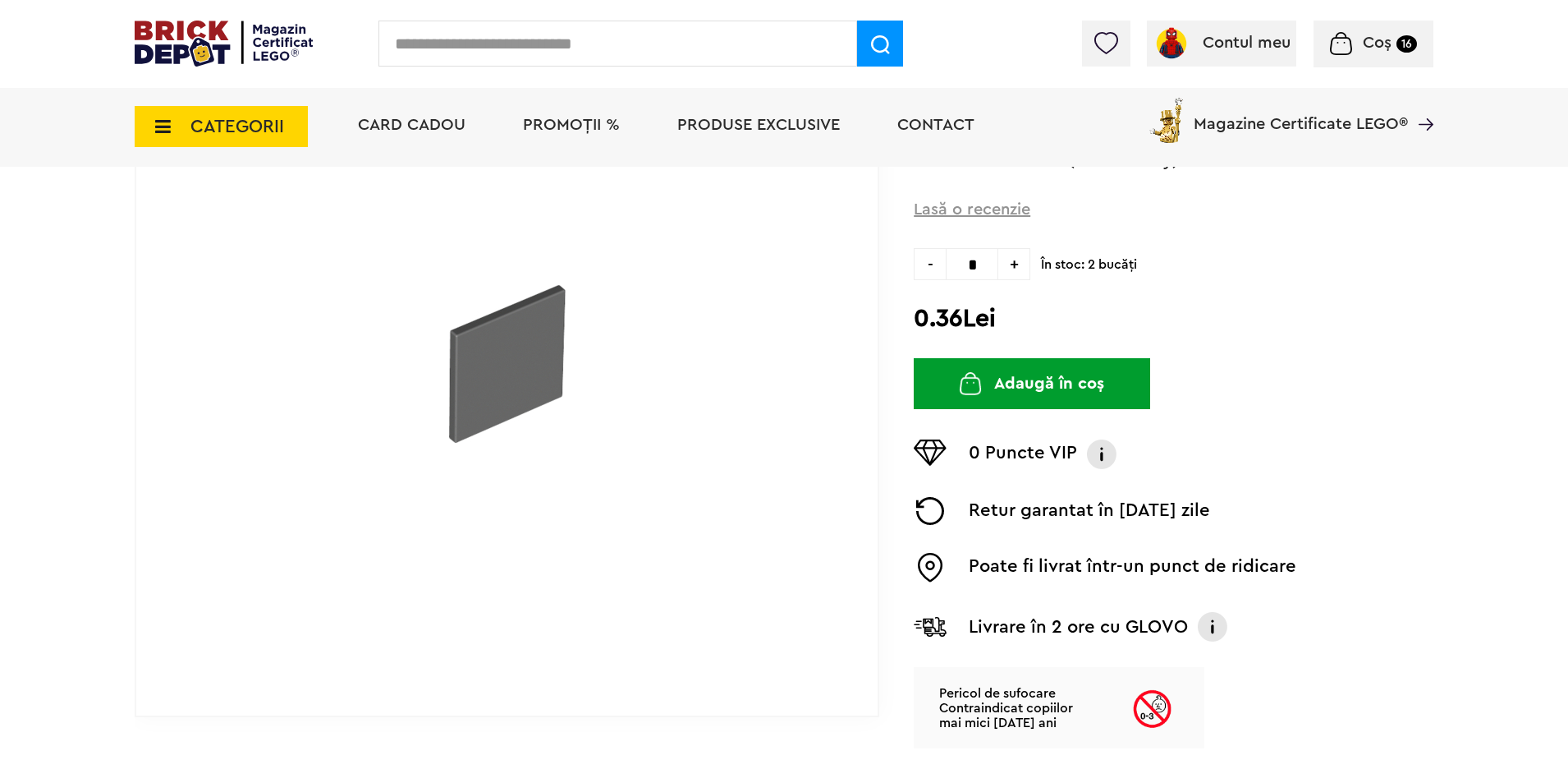
scroll to position [109, 0]
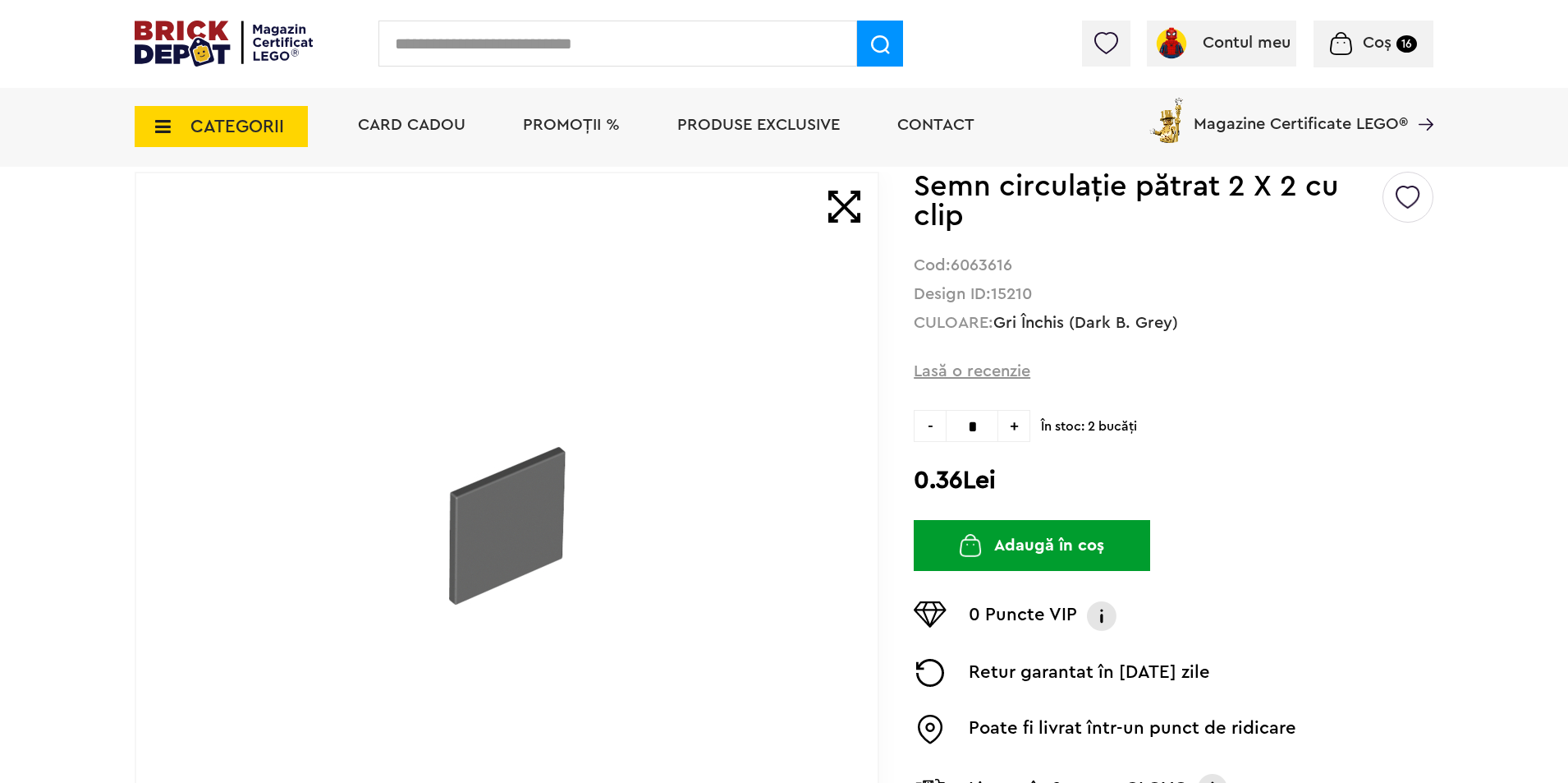
click at [516, 518] on img at bounding box center [507, 526] width 158 height 158
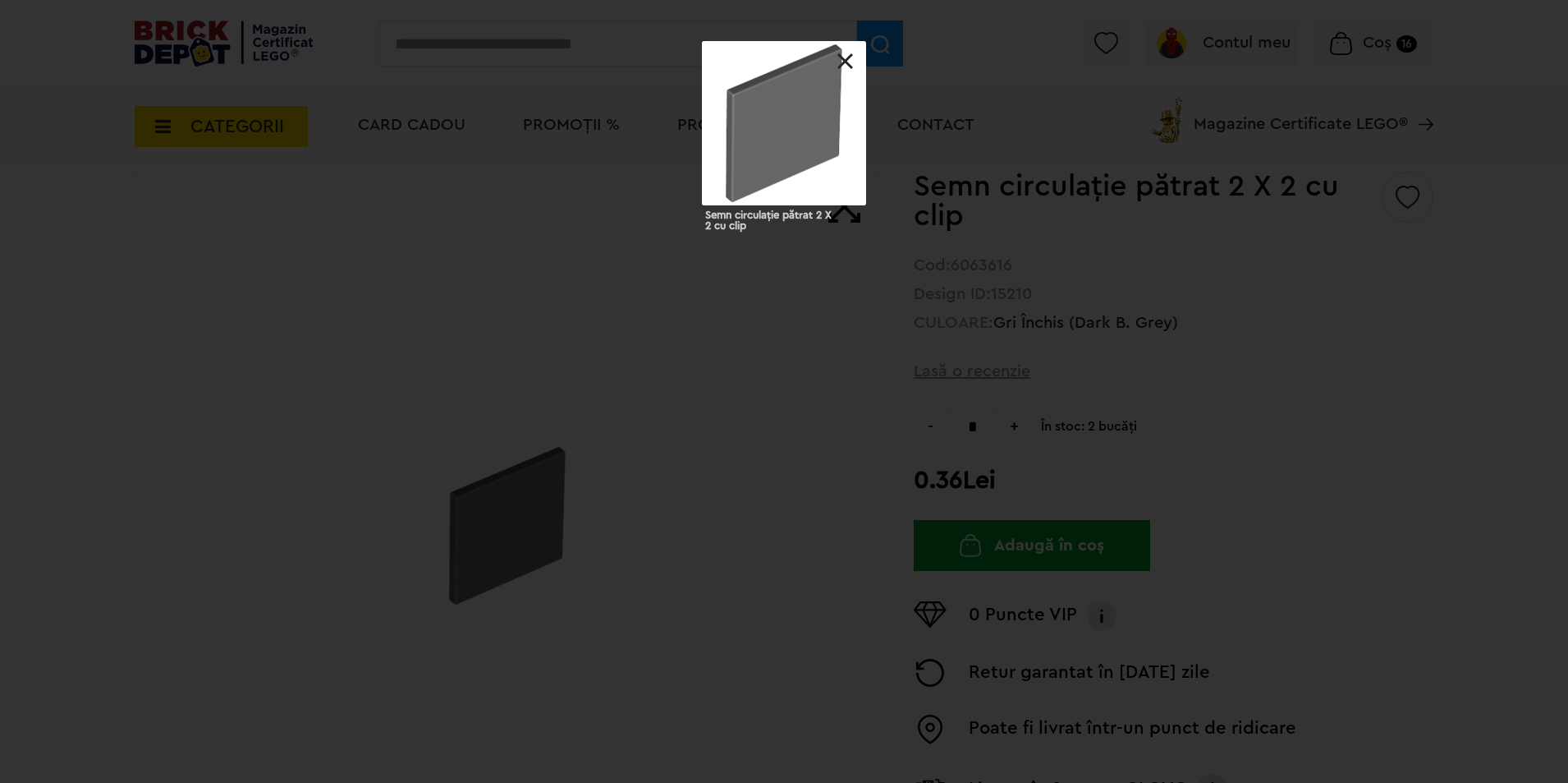
click at [843, 56] on link at bounding box center [845, 61] width 16 height 16
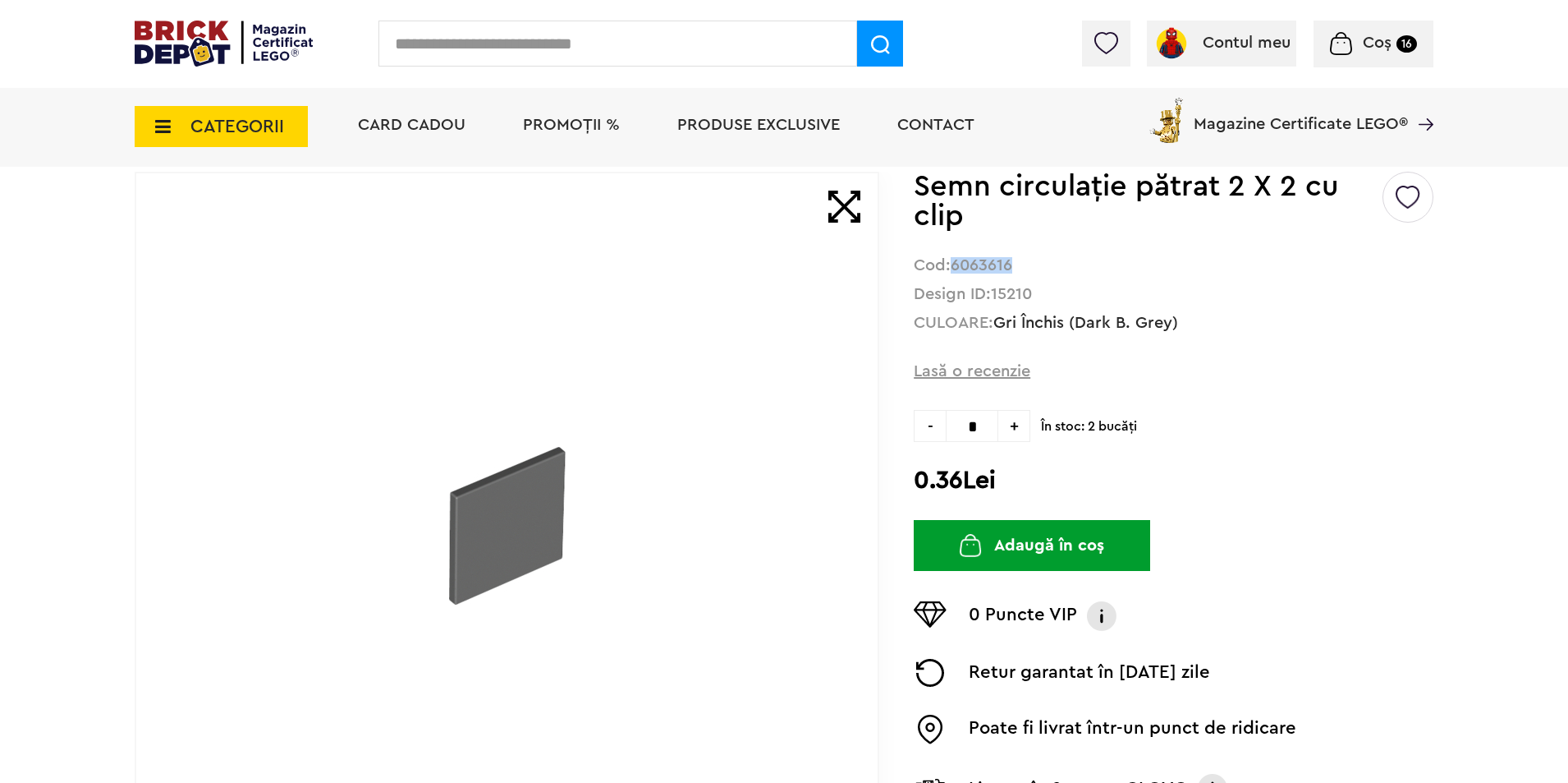
drag, startPoint x: 1032, startPoint y: 263, endPoint x: 954, endPoint y: 267, distance: 78.1
click at [954, 267] on div "Cod: 6063616" at bounding box center [1172, 265] width 519 height 15
copy strong "6063616"
click at [1204, 238] on div "Creează o listă nouă Semn circulaţie pătrat 2 X 2 cu clip Cod: 6063616 Design I…" at bounding box center [1172, 540] width 519 height 738
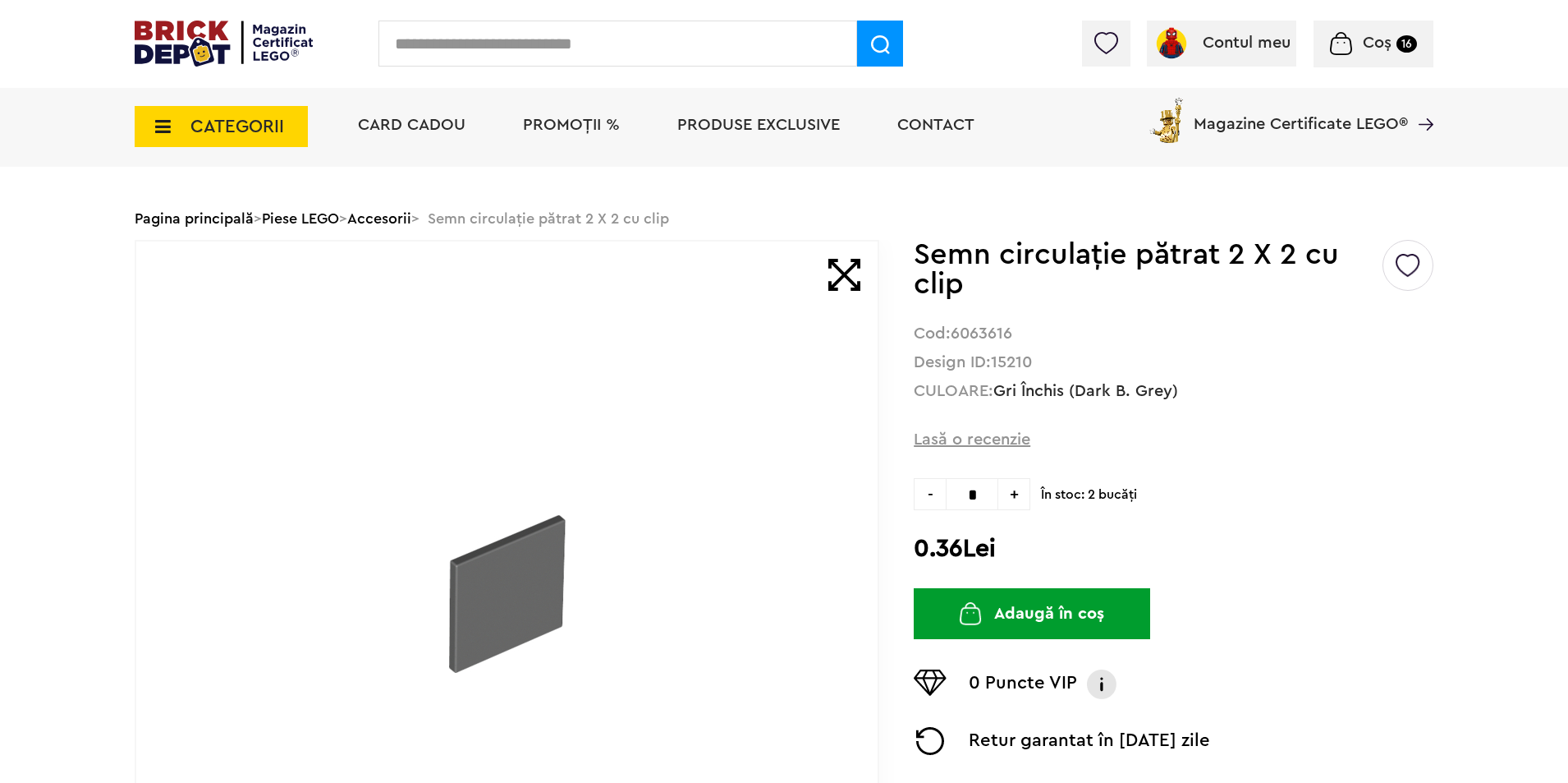
scroll to position [0, 0]
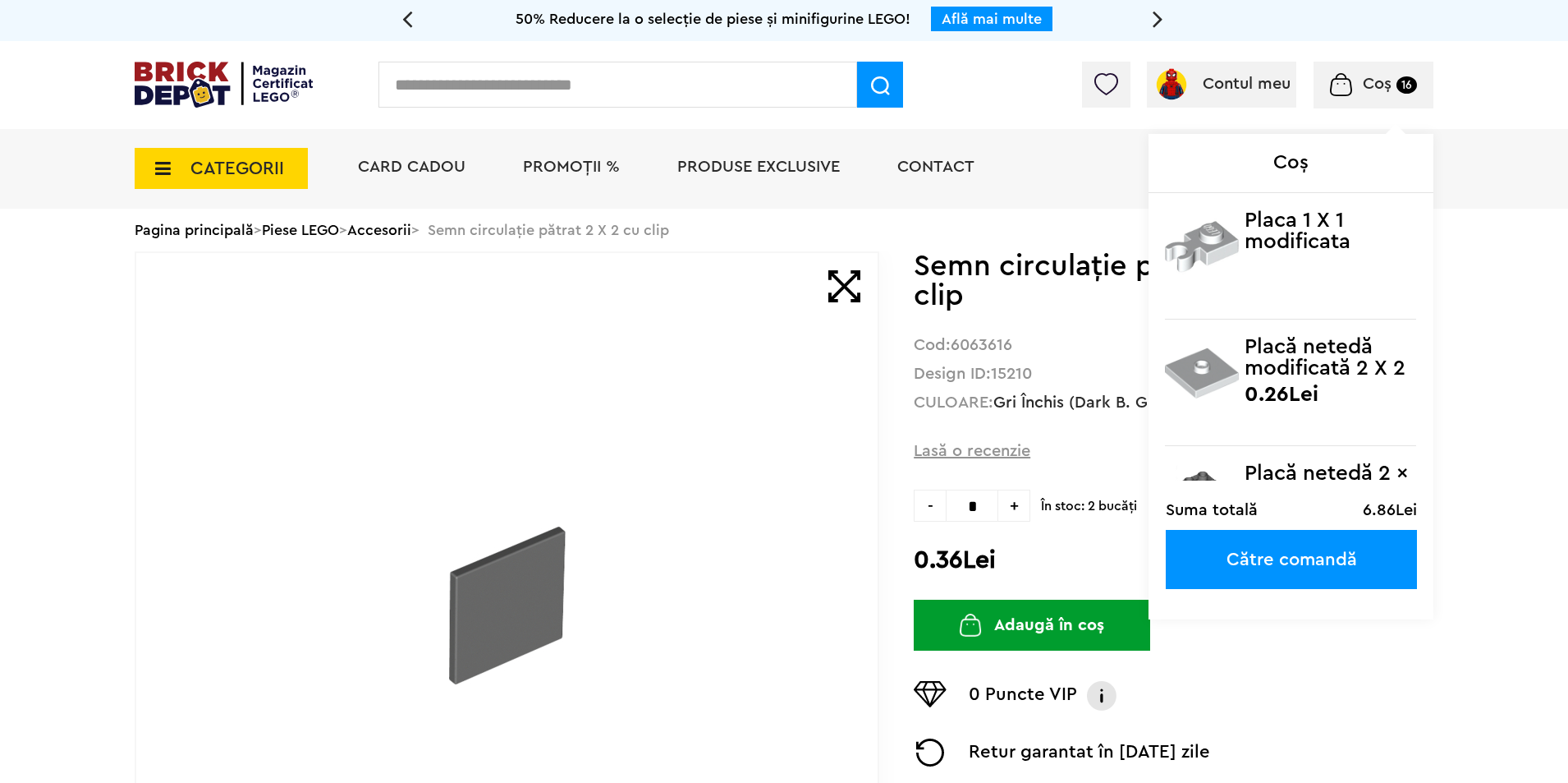
click at [1349, 87] on img at bounding box center [1341, 85] width 21 height 23
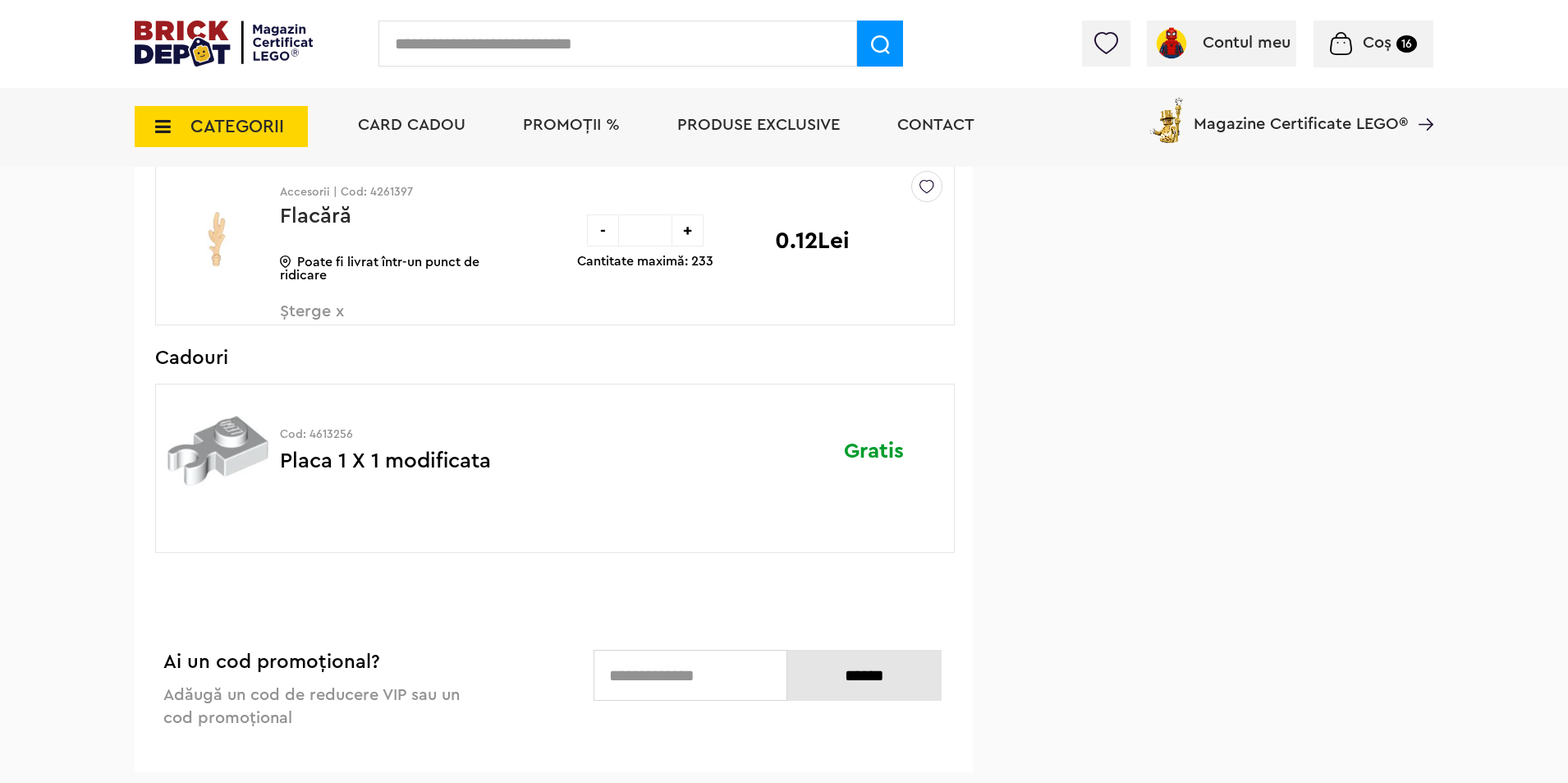
scroll to position [1533, 0]
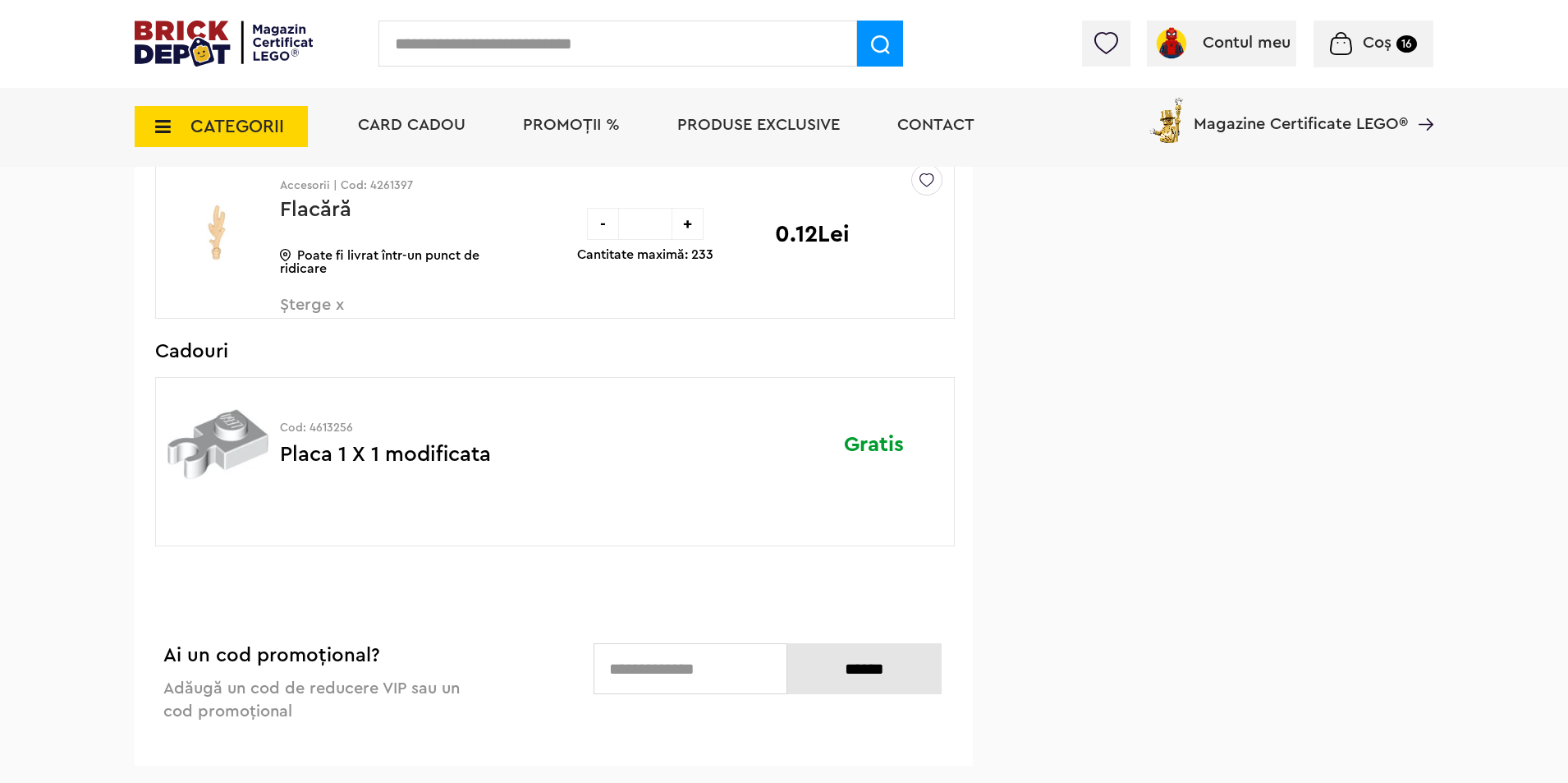
click at [550, 51] on input "text" at bounding box center [617, 44] width 479 height 46
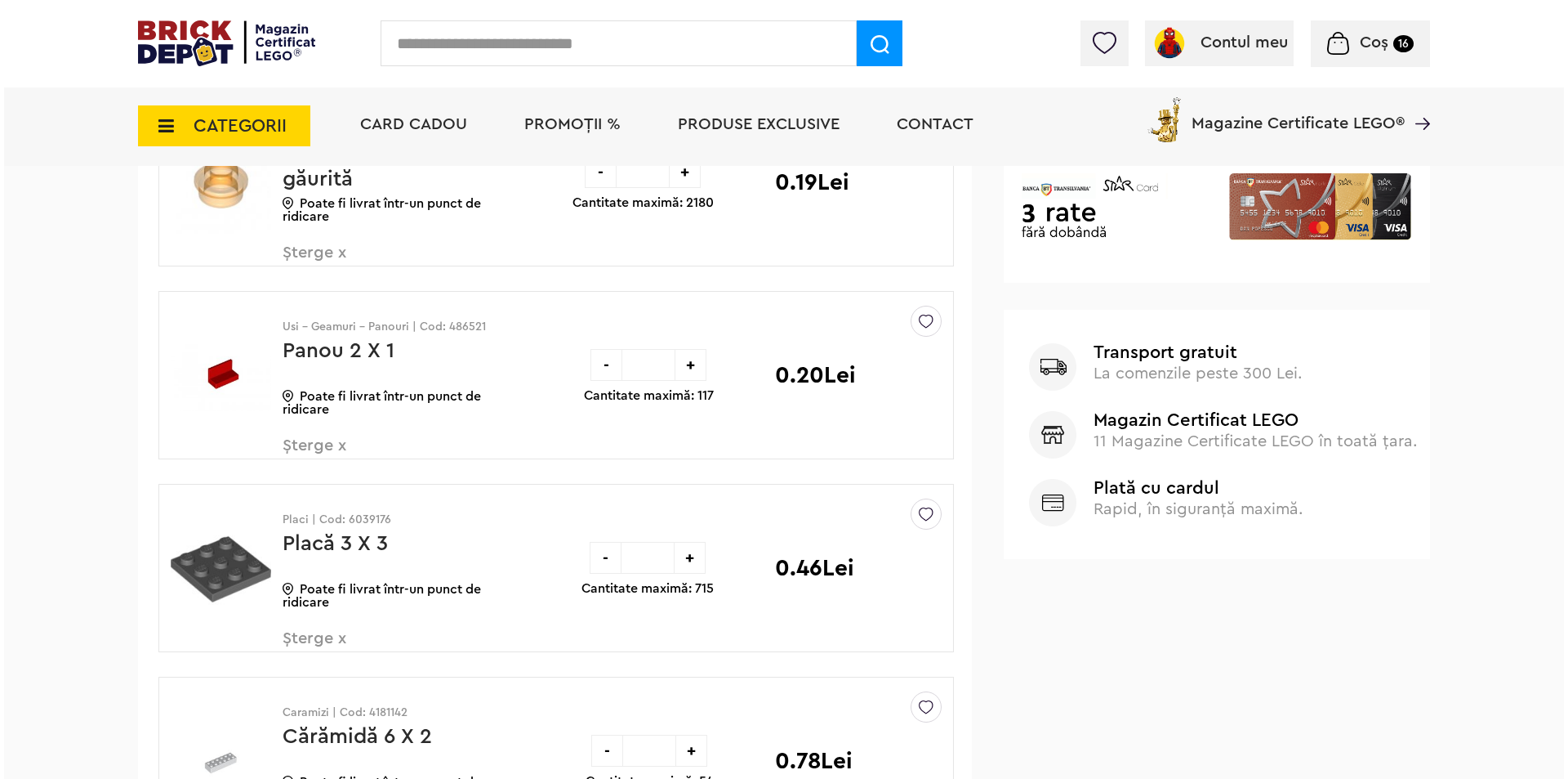
scroll to position [545, 0]
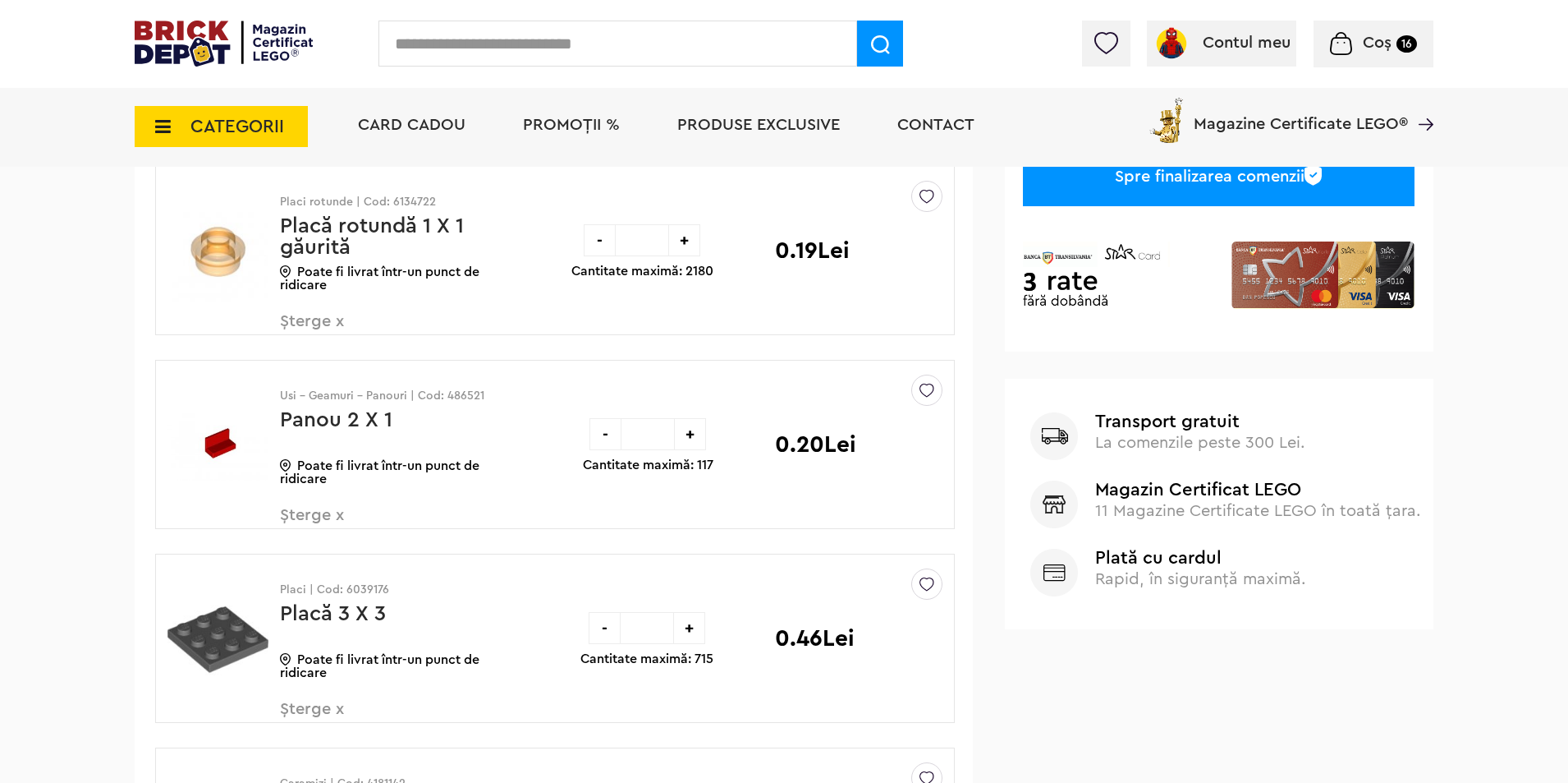
click at [458, 58] on input "text" at bounding box center [617, 44] width 479 height 46
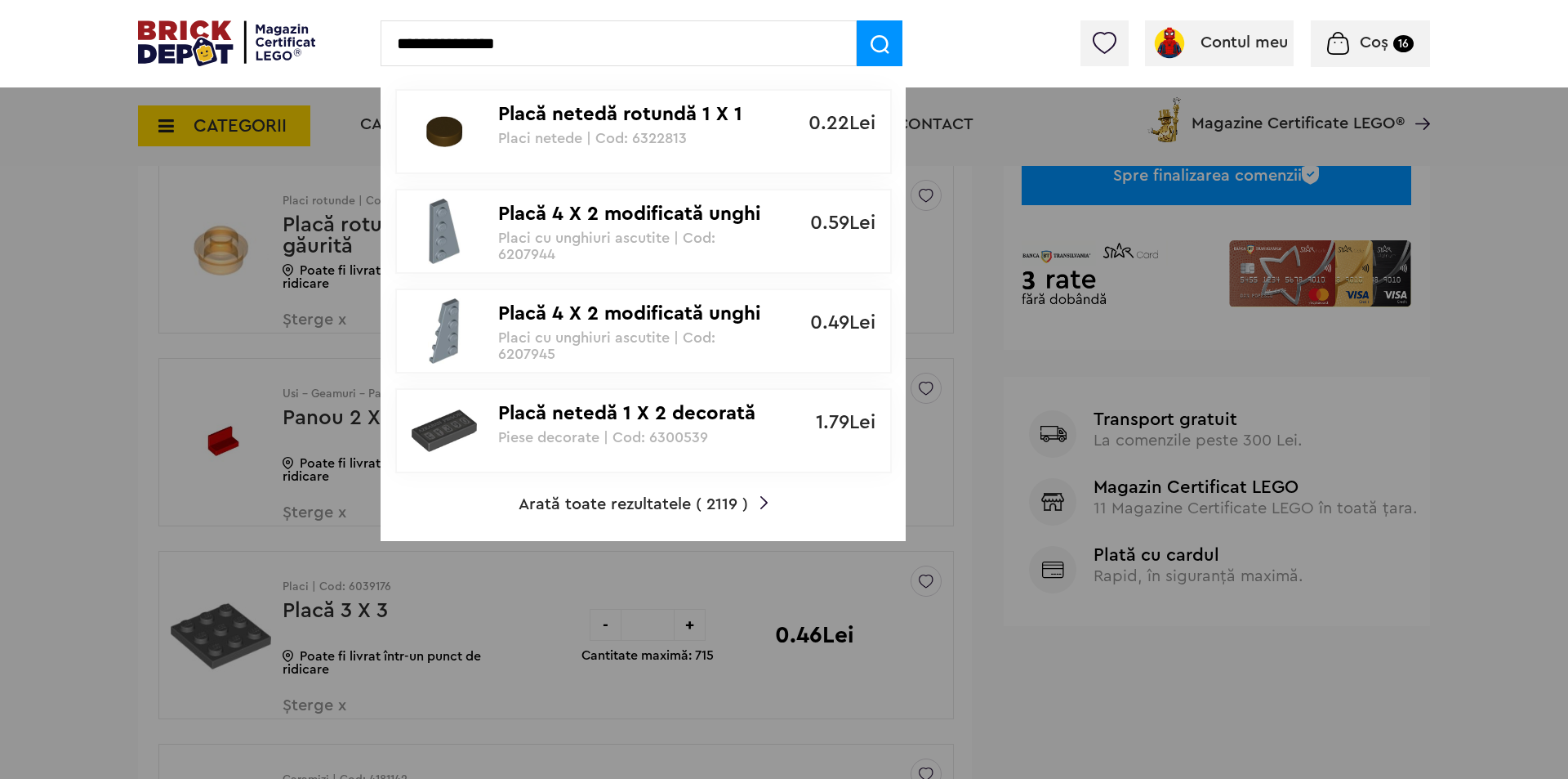
type input "**********"
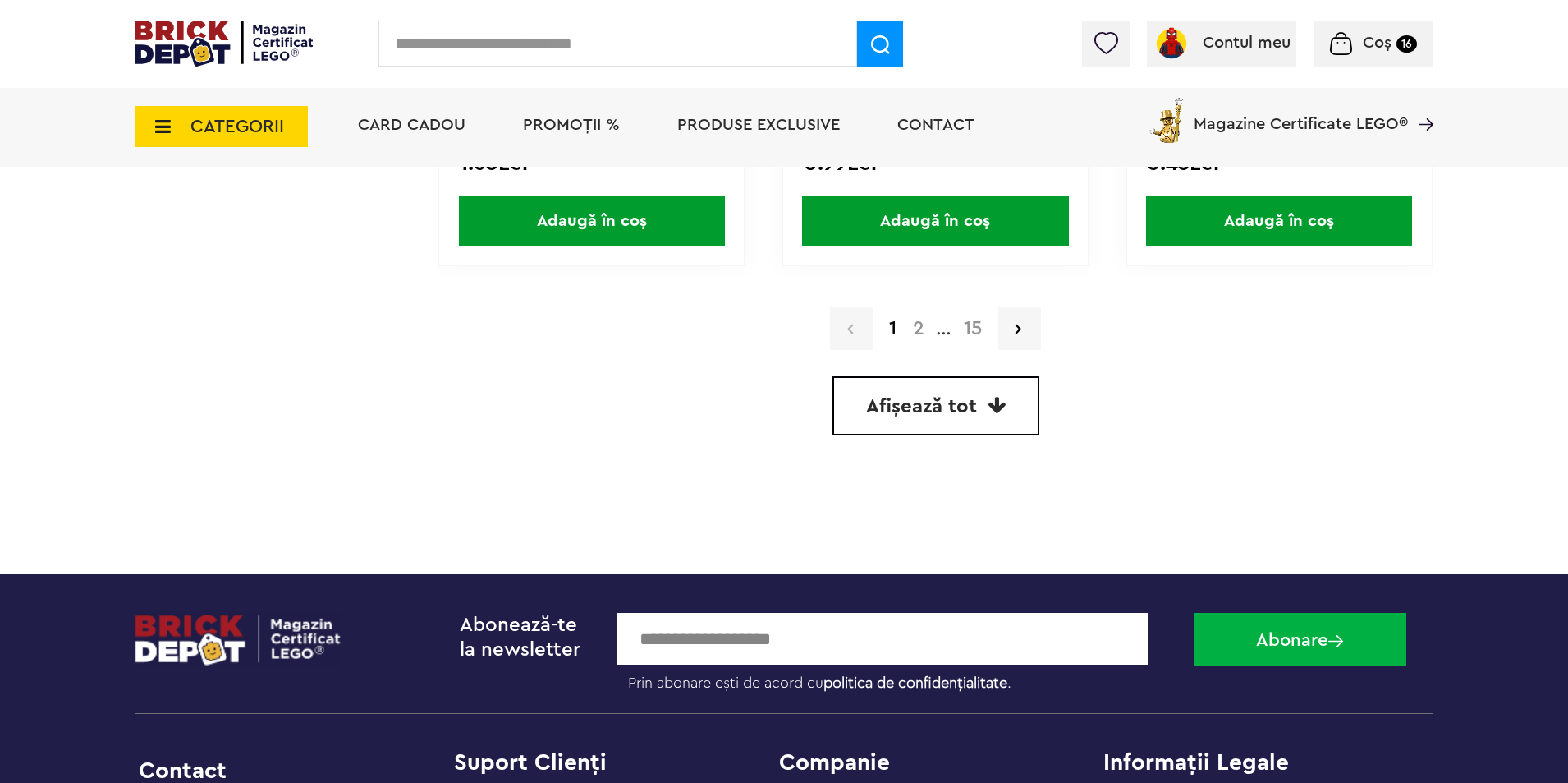
scroll to position [4490, 0]
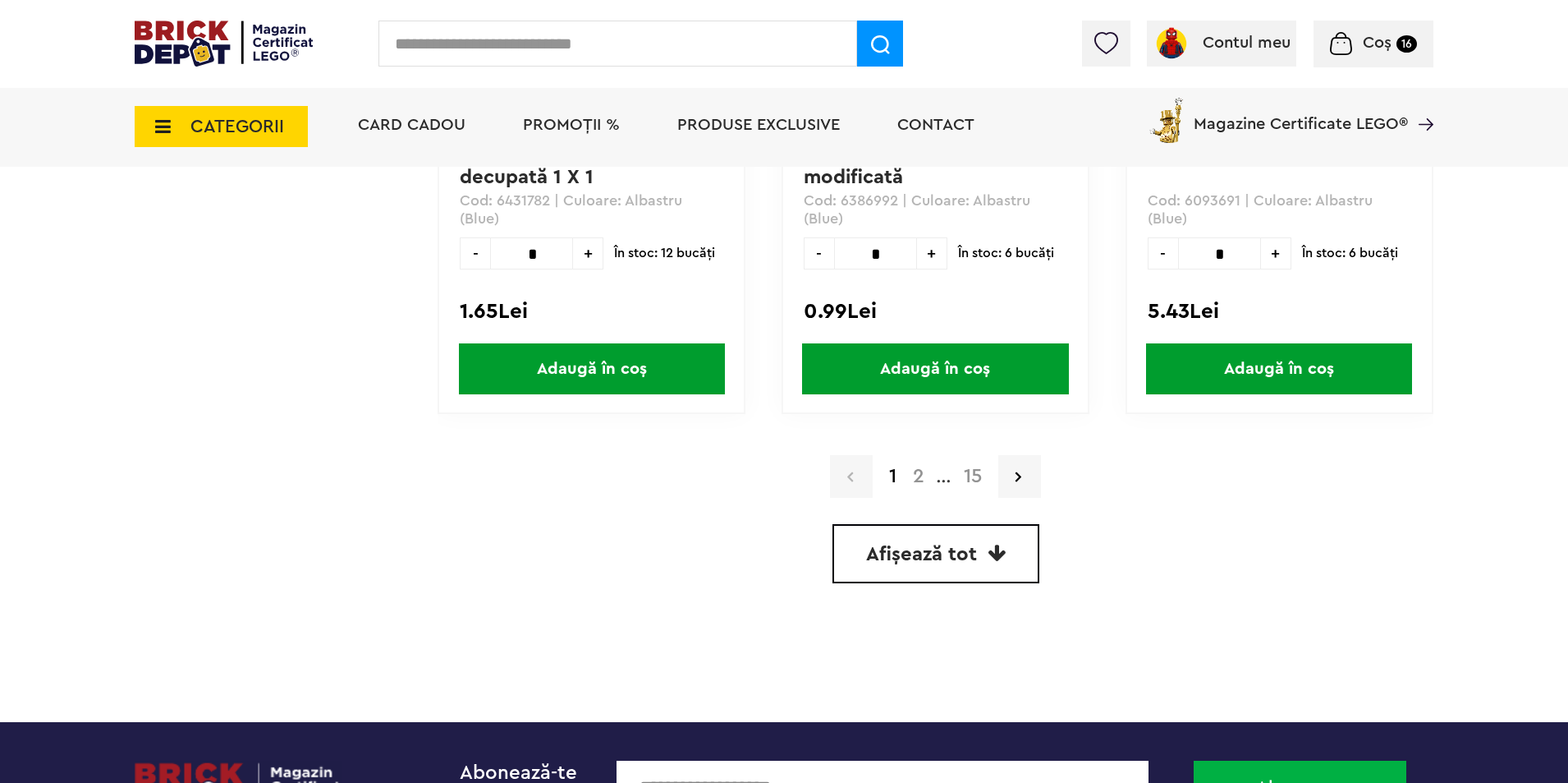
click at [913, 475] on link "2" at bounding box center [918, 476] width 28 height 19
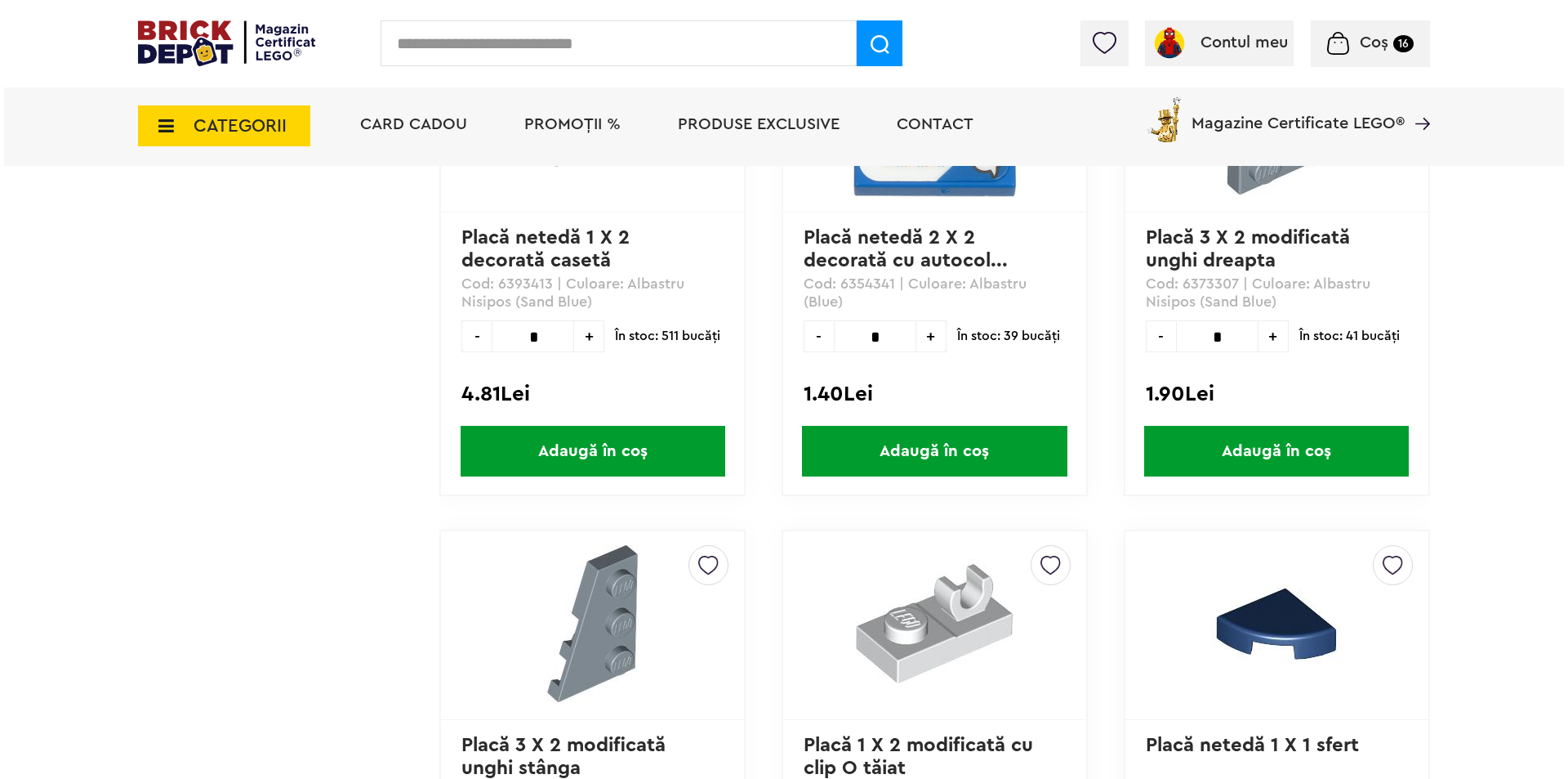
scroll to position [2942, 0]
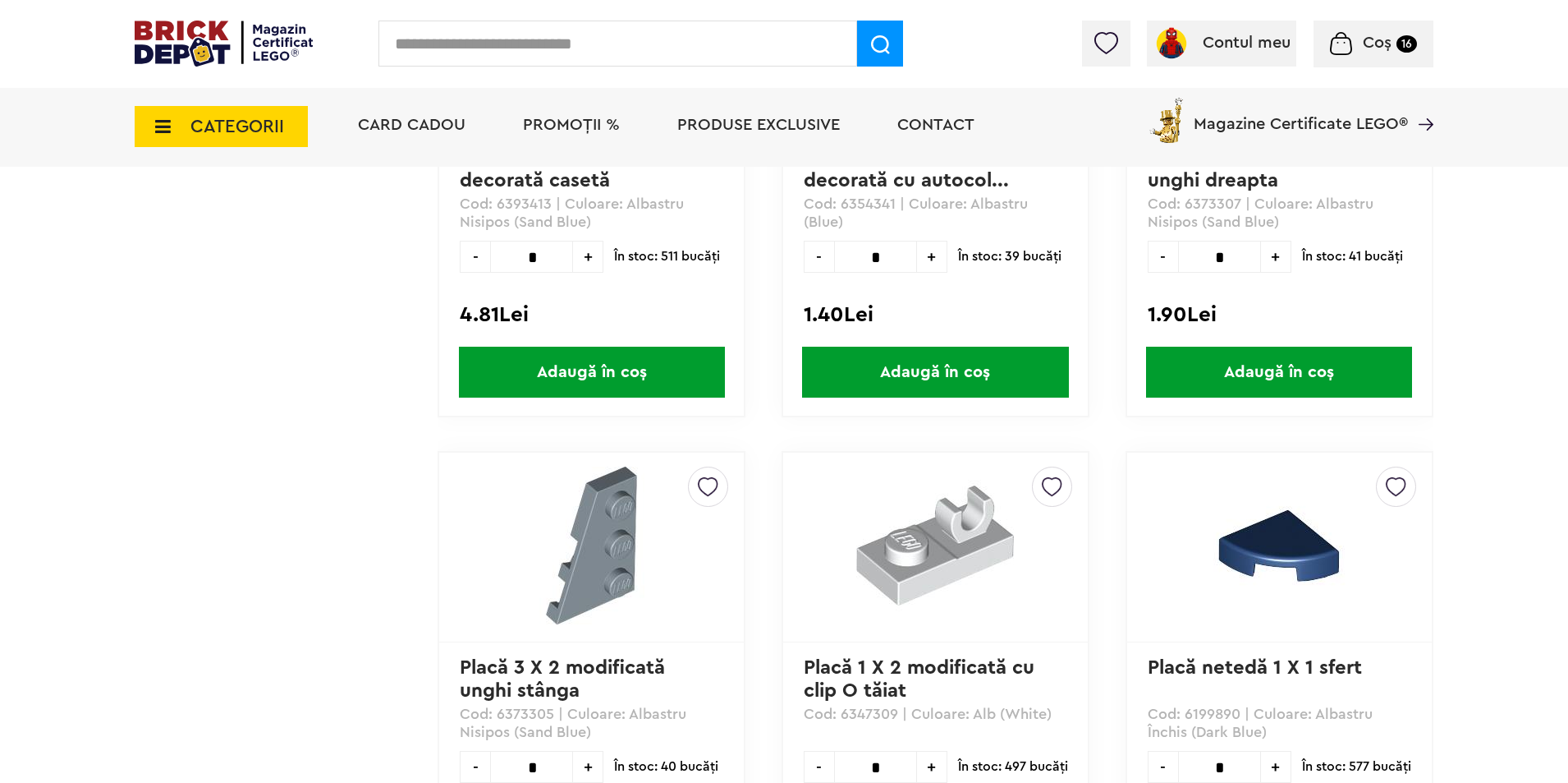
click at [473, 67] on div "Contul meu Contul meu Comenzile mele Date personale Adrese Parolă Listă dorințe…" at bounding box center [784, 44] width 1568 height 88
click at [485, 54] on input "text" at bounding box center [617, 44] width 479 height 46
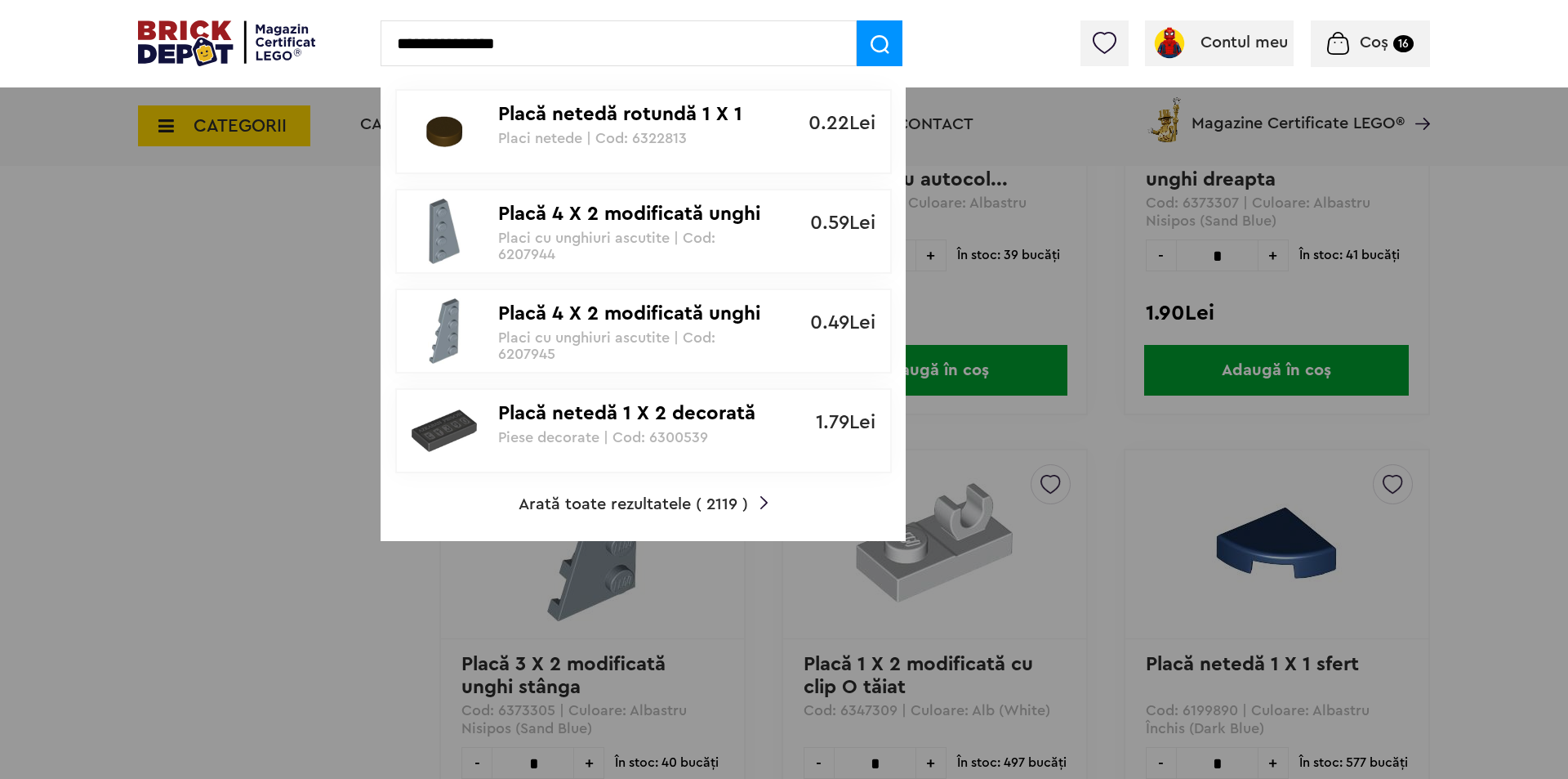
type input "**********"
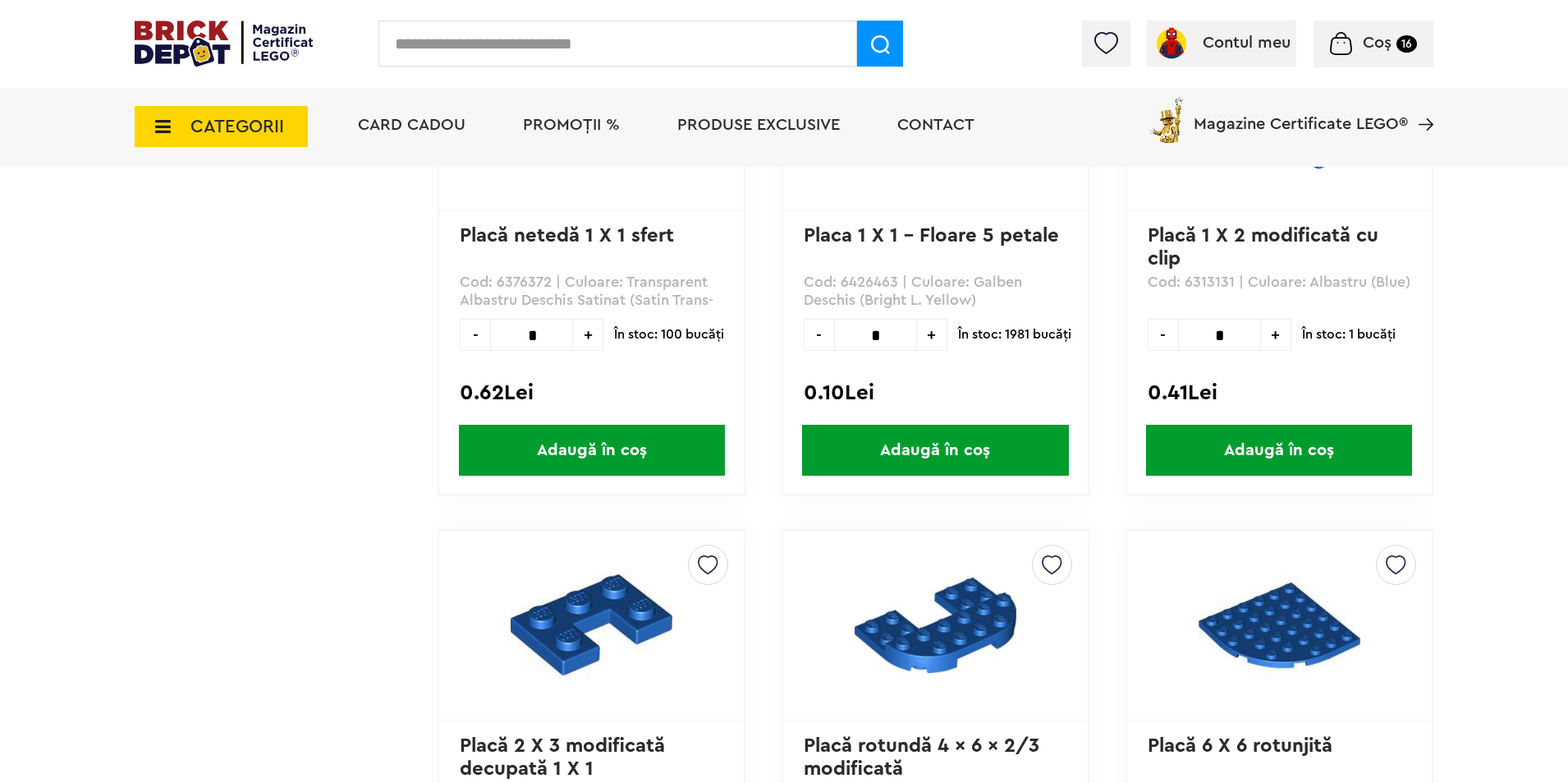
scroll to position [3722, 0]
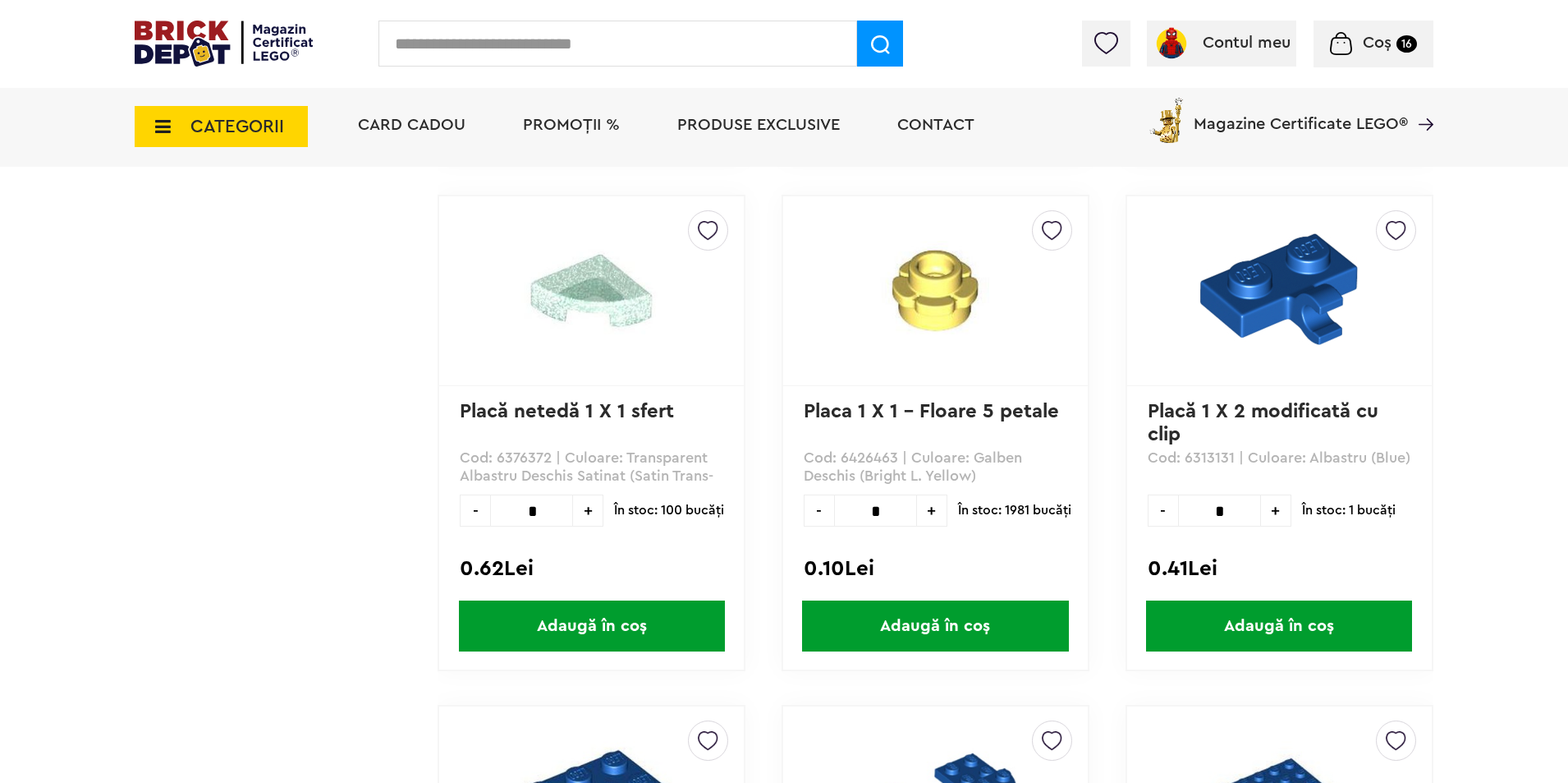
click at [1269, 282] on img at bounding box center [1279, 288] width 158 height 158
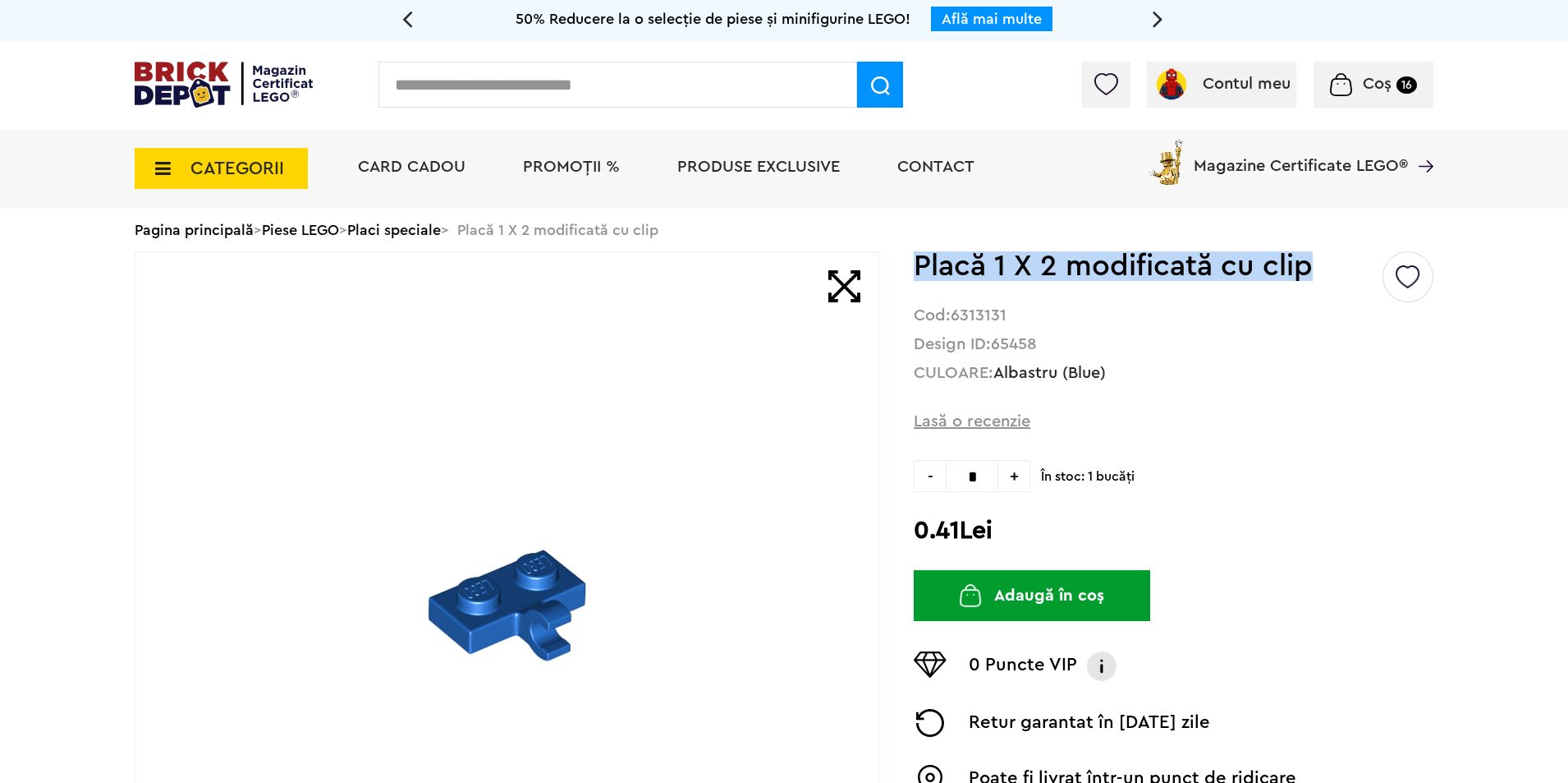
drag, startPoint x: 1309, startPoint y: 275, endPoint x: 913, endPoint y: 258, distance: 396.4
click at [913, 258] on h1 "Placă 1 X 2 modificată cu clip" at bounding box center [1146, 266] width 466 height 30
copy h1 "Placă 1 X 2 modificată cu clip"
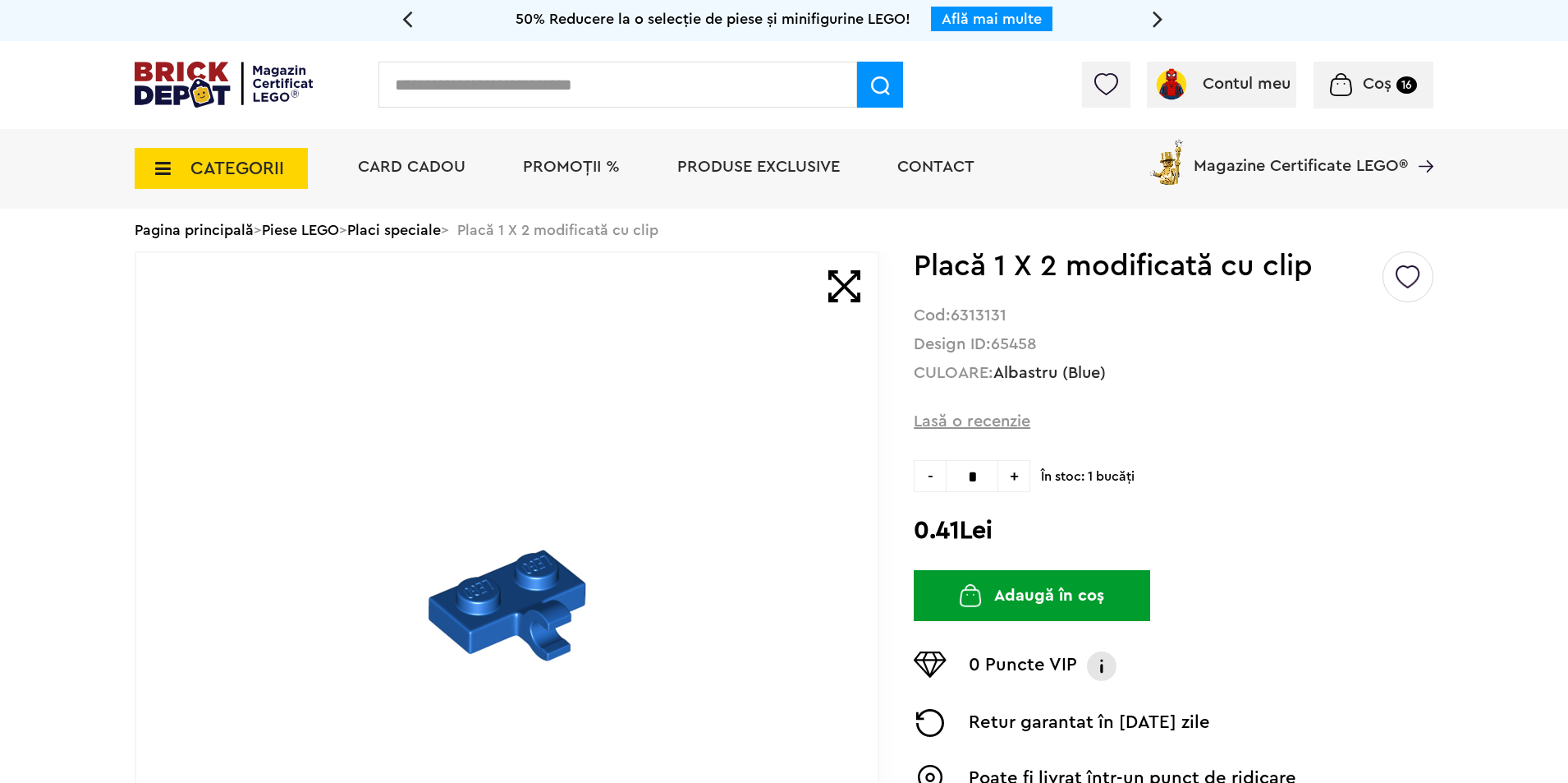
click at [510, 76] on input "text" at bounding box center [617, 85] width 479 height 46
paste input "**********"
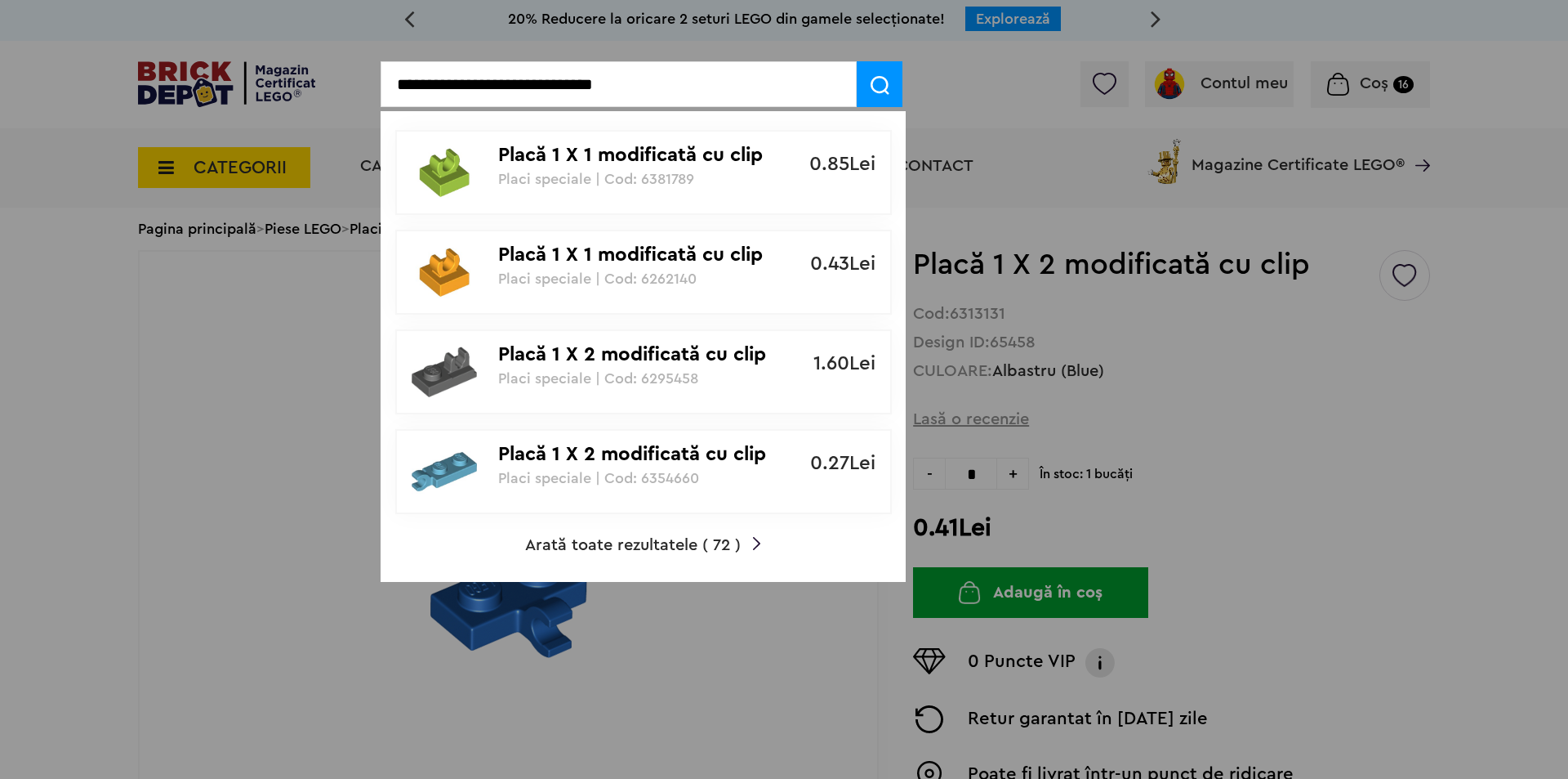
type input "**********"
click at [634, 542] on span "Arată toate rezultatele ( 72 )" at bounding box center [633, 544] width 216 height 16
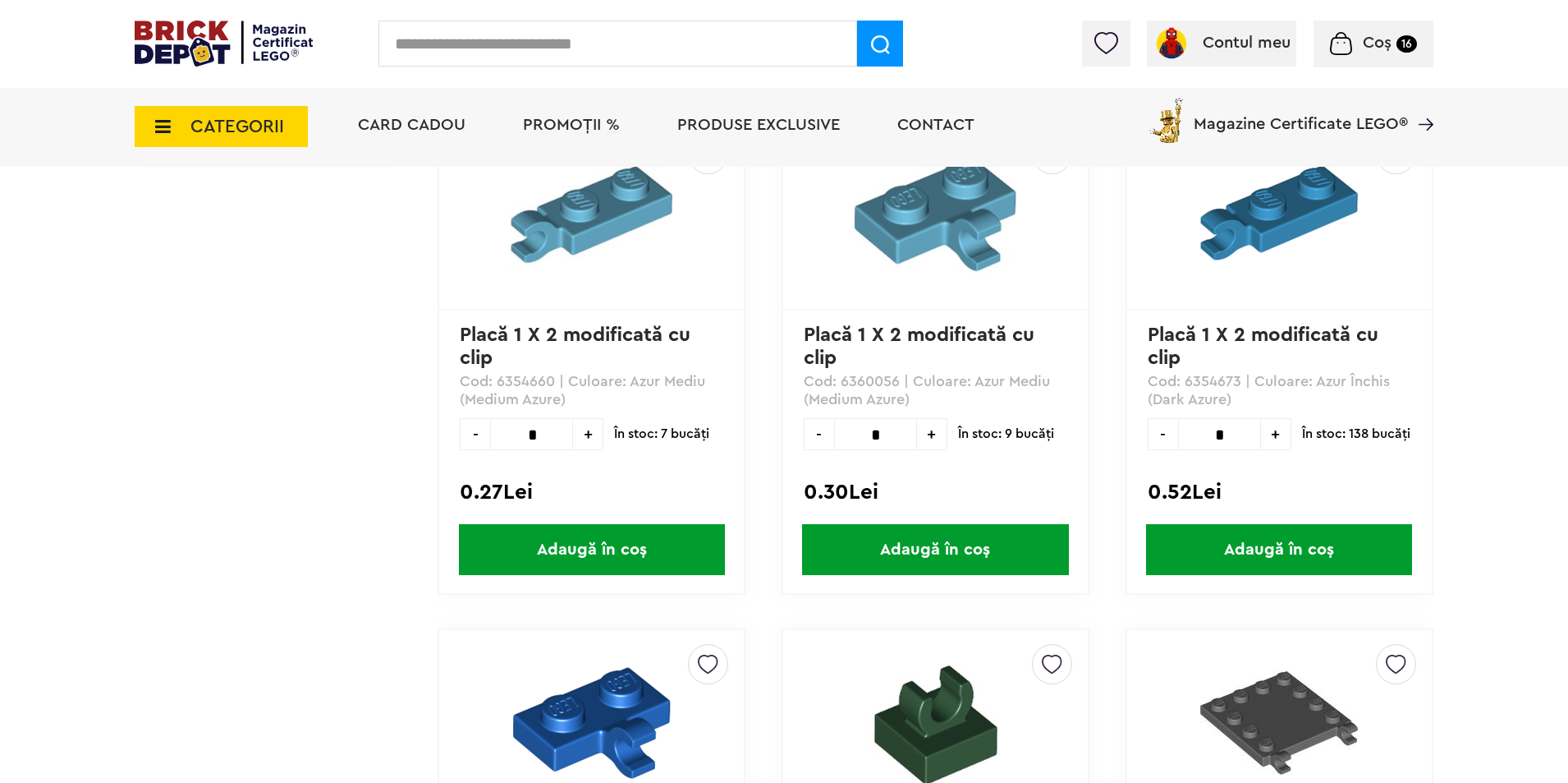
scroll to position [767, 0]
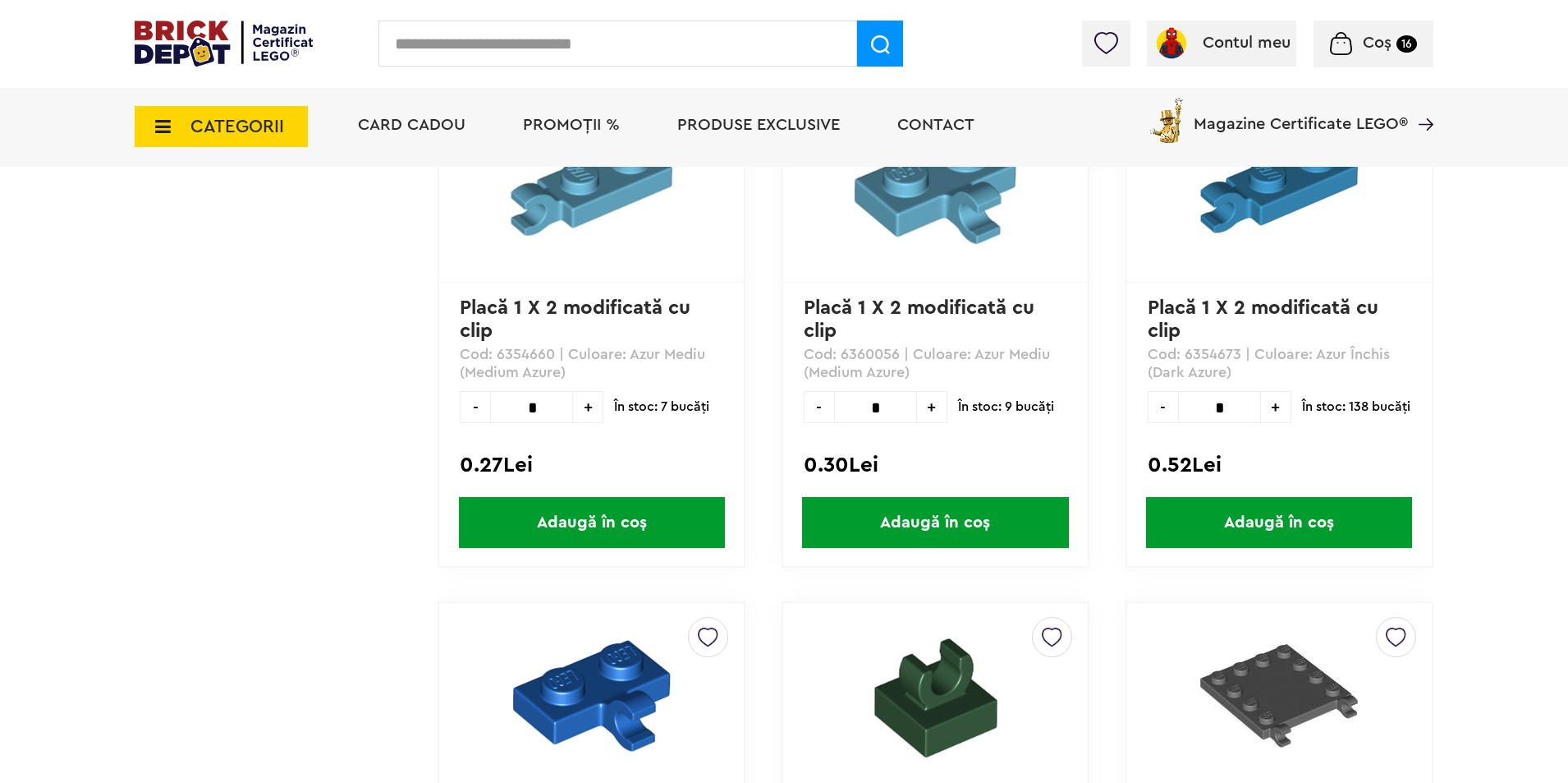
click at [1246, 213] on img at bounding box center [1279, 185] width 158 height 158
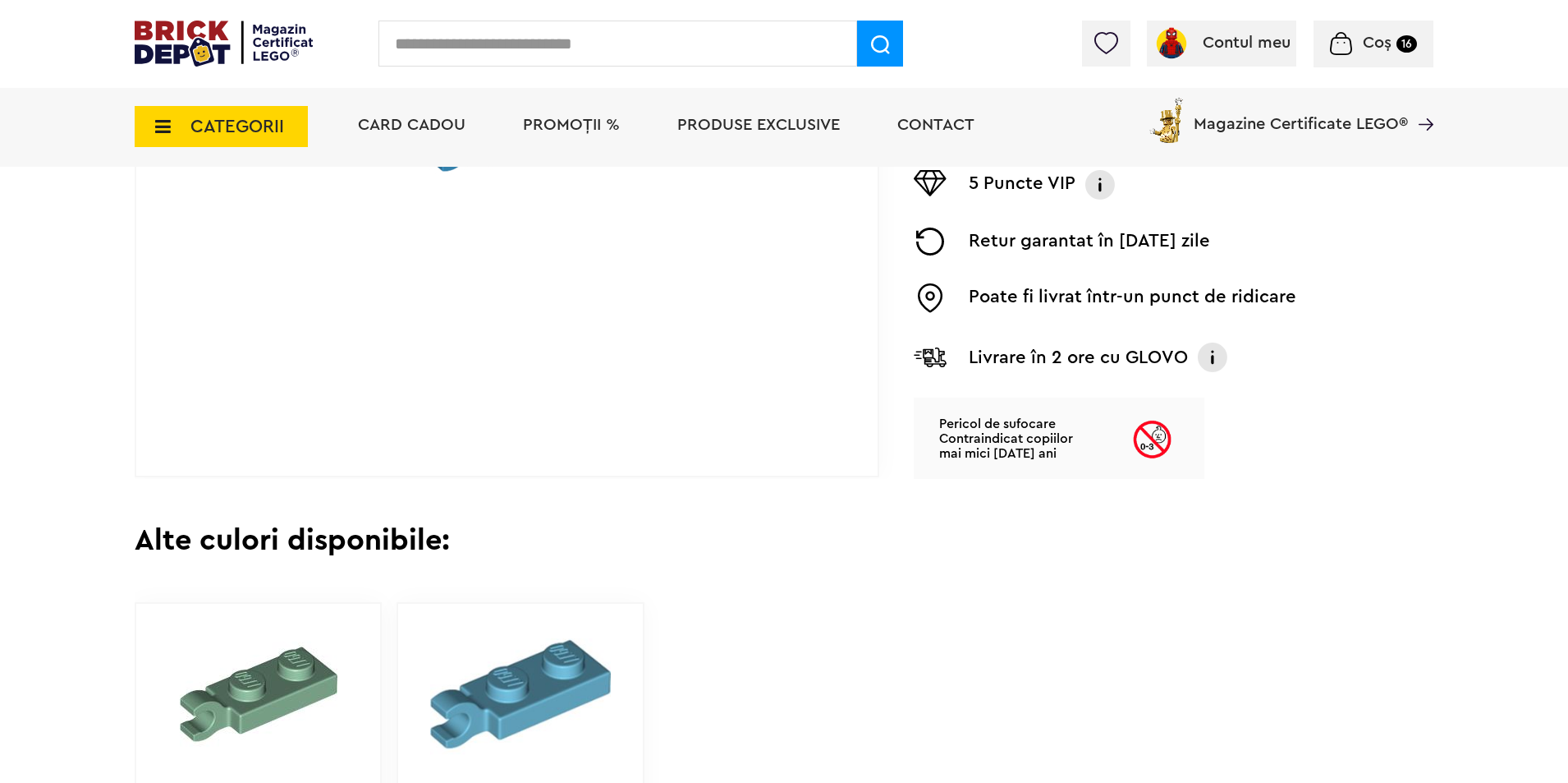
scroll to position [657, 0]
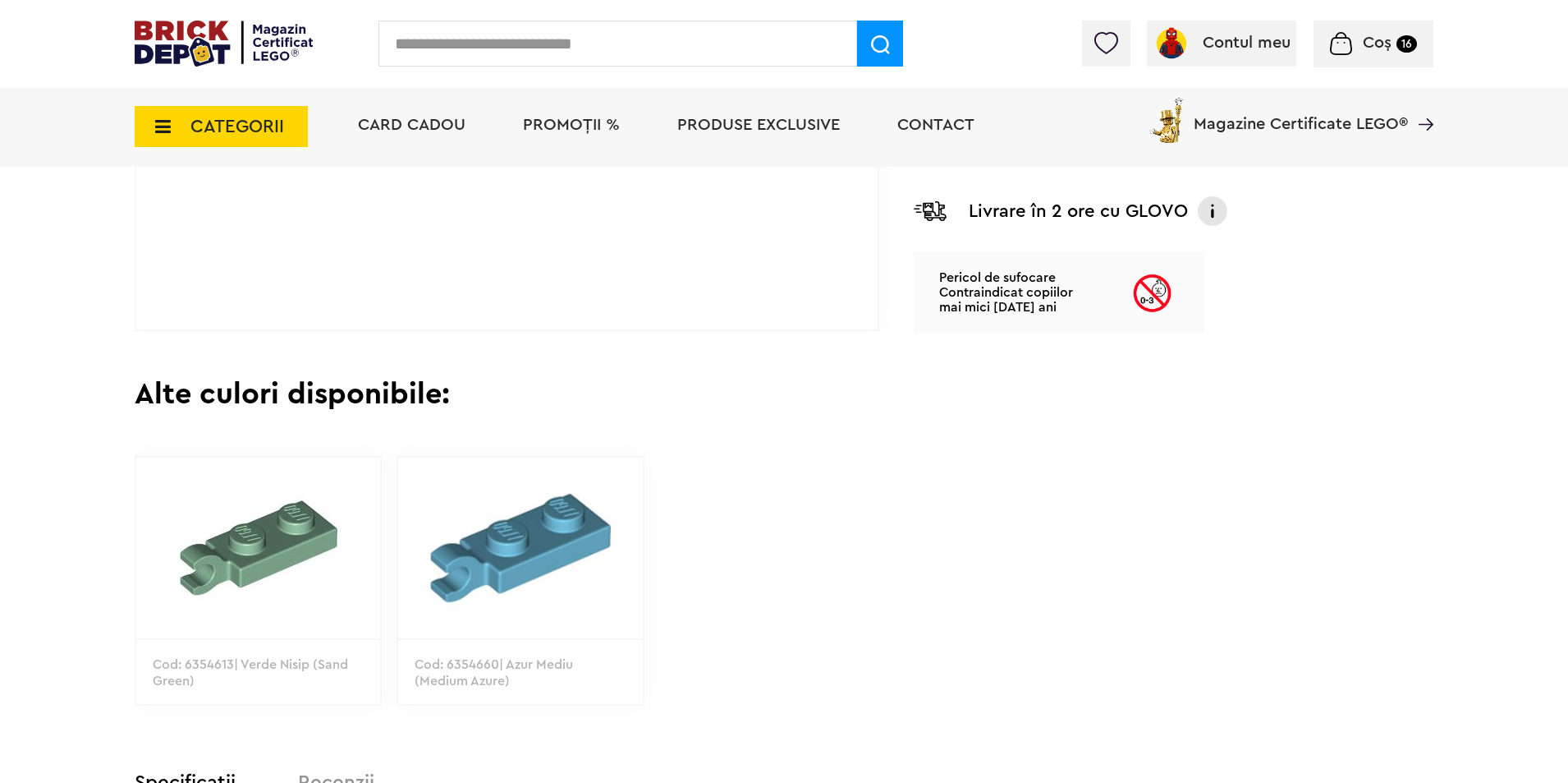
click at [1372, 49] on span "Coș" at bounding box center [1377, 43] width 29 height 16
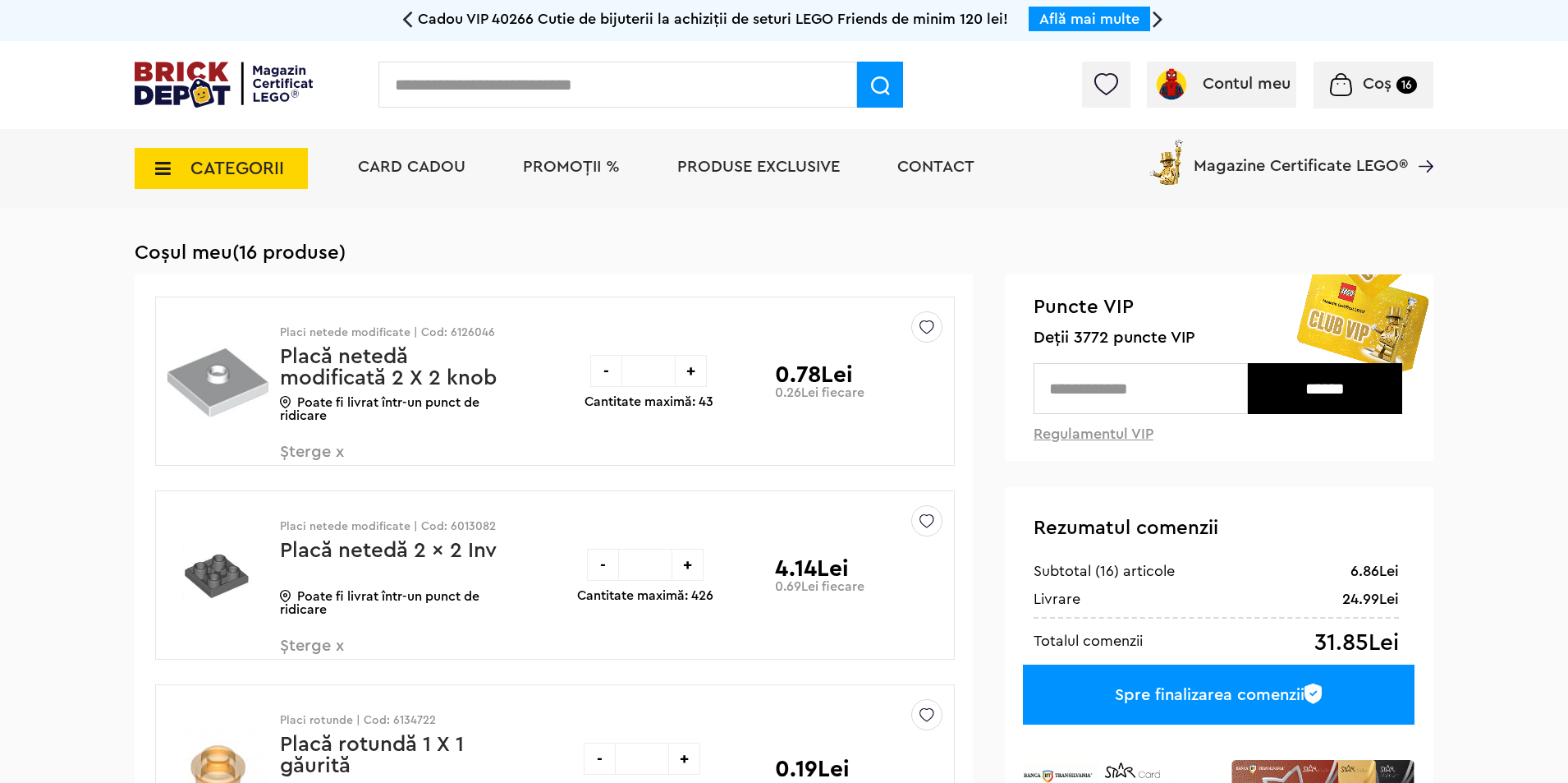
click at [546, 77] on input "text" at bounding box center [617, 85] width 479 height 46
paste input "**********"
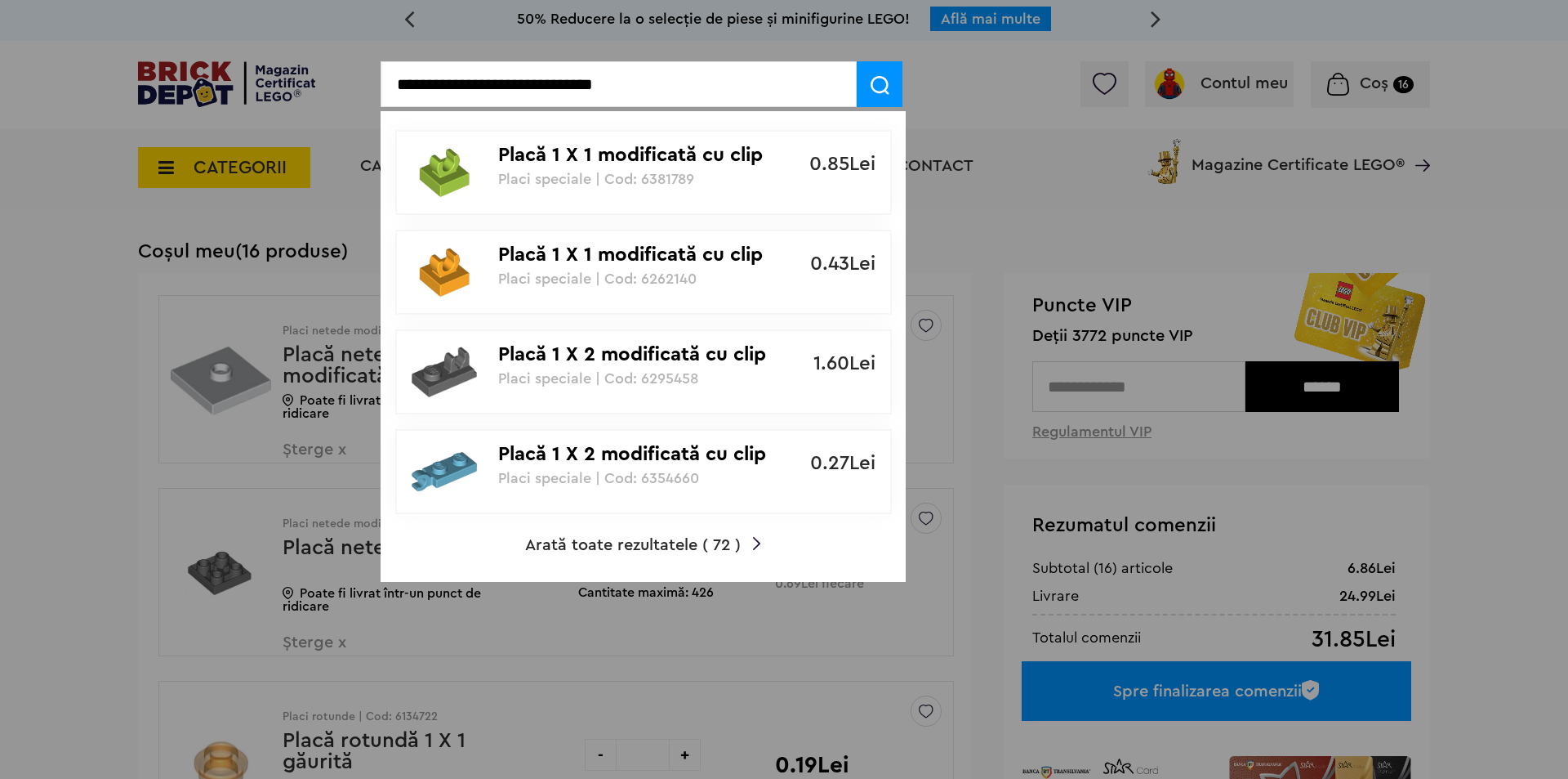
type input "**********"
click at [682, 546] on span "Arată toate rezultatele ( 72 )" at bounding box center [633, 544] width 216 height 16
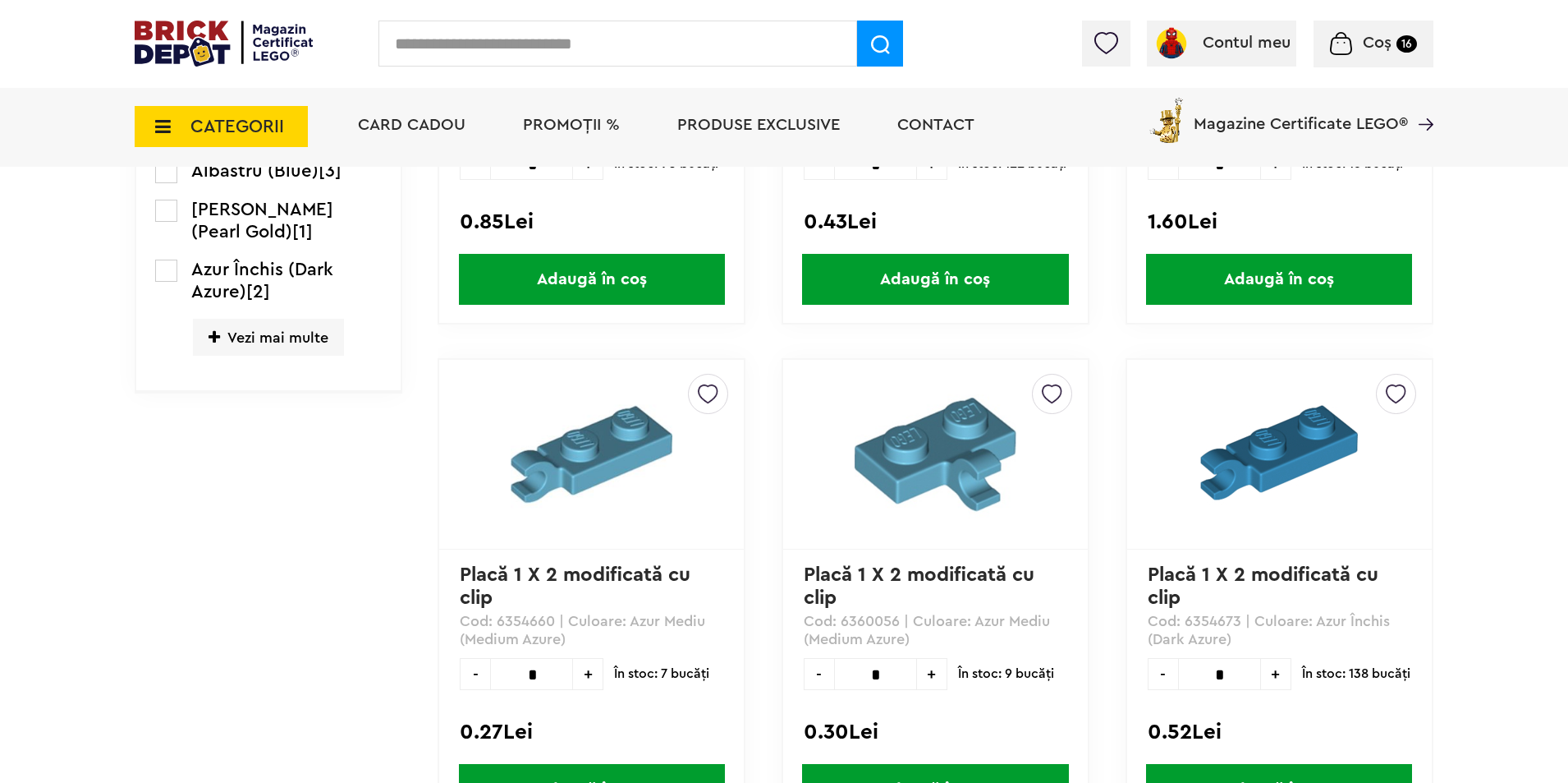
scroll to position [548, 0]
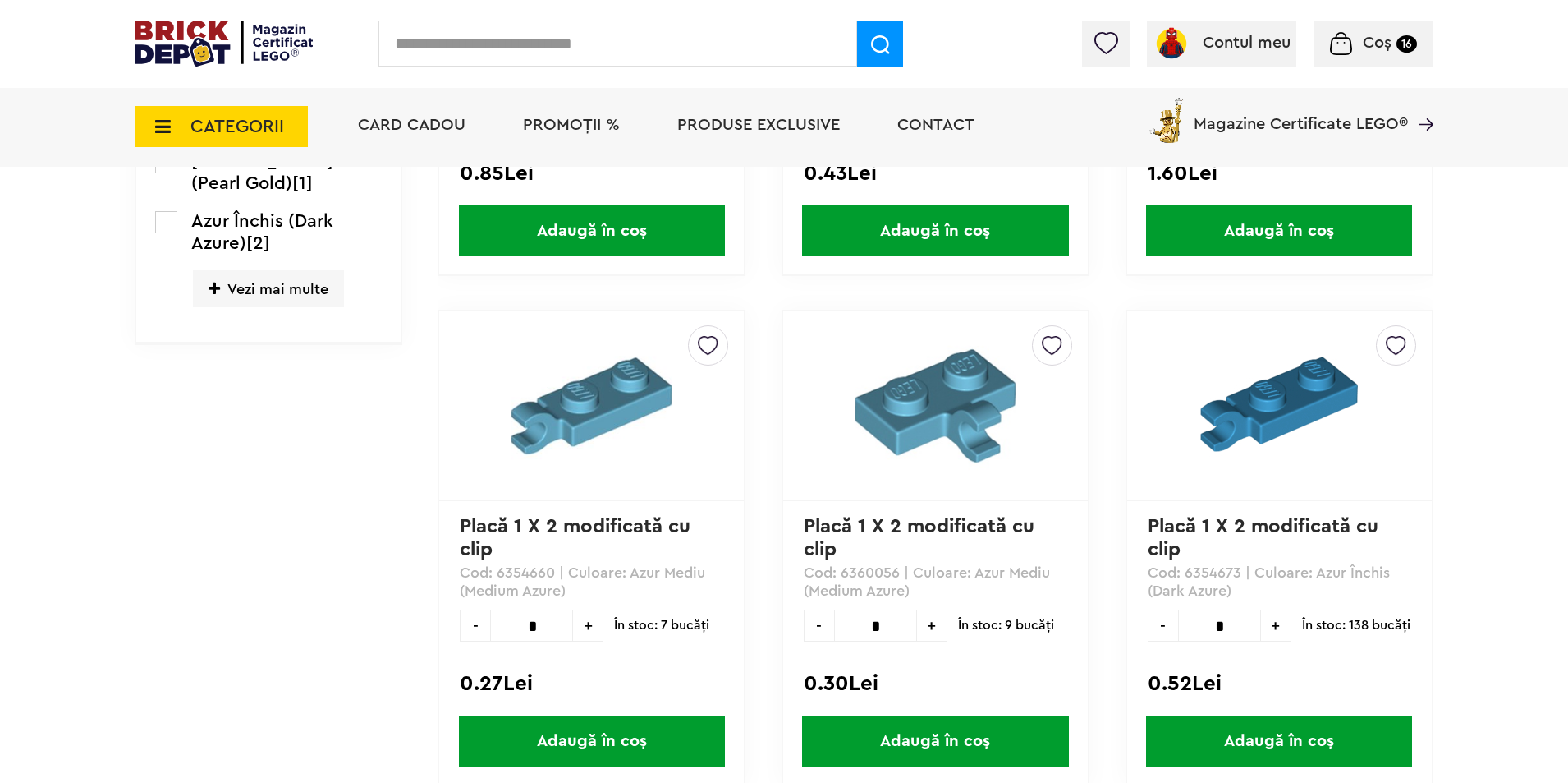
click at [938, 404] on img at bounding box center [934, 406] width 205 height 161
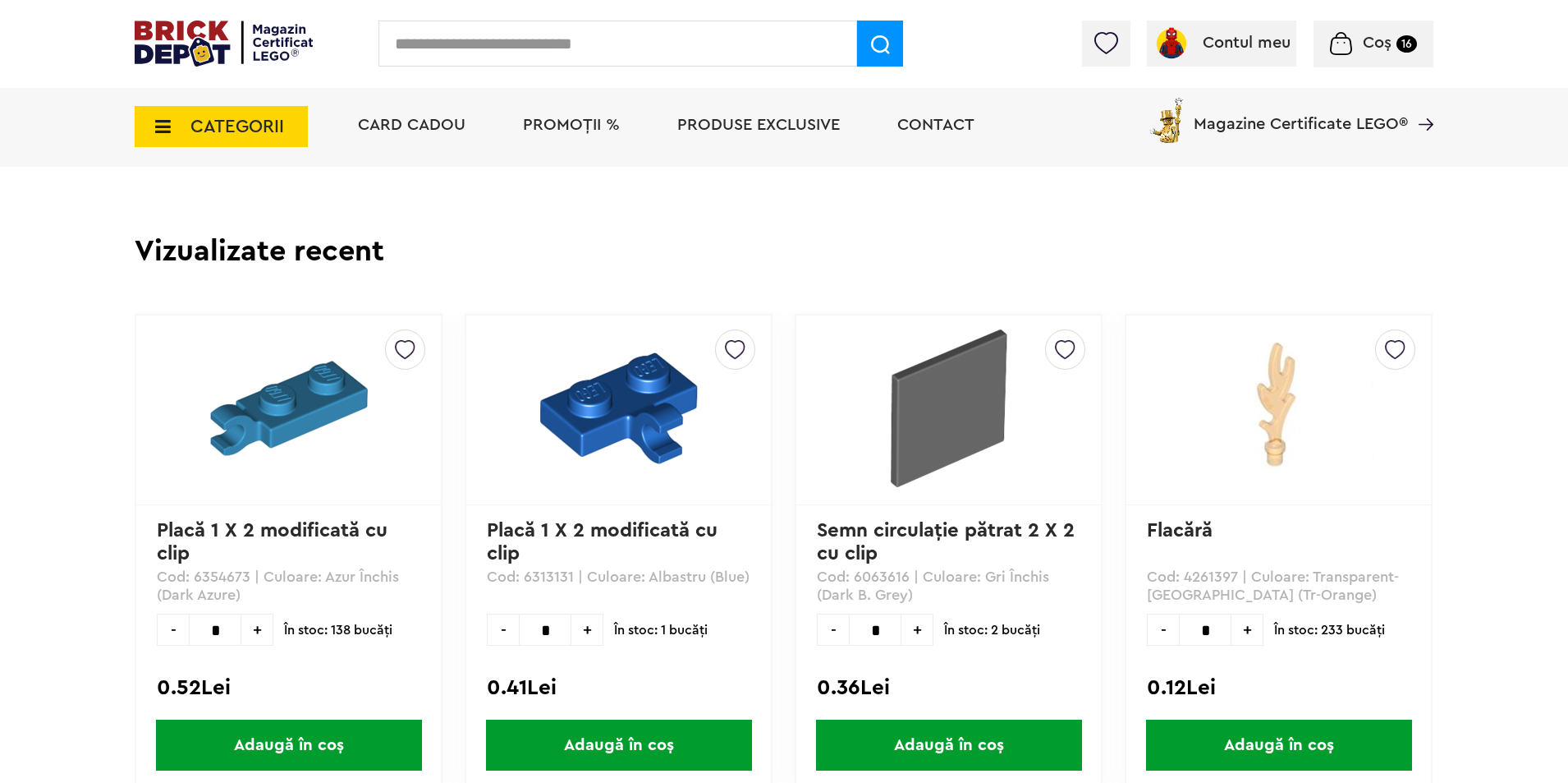
scroll to position [1424, 0]
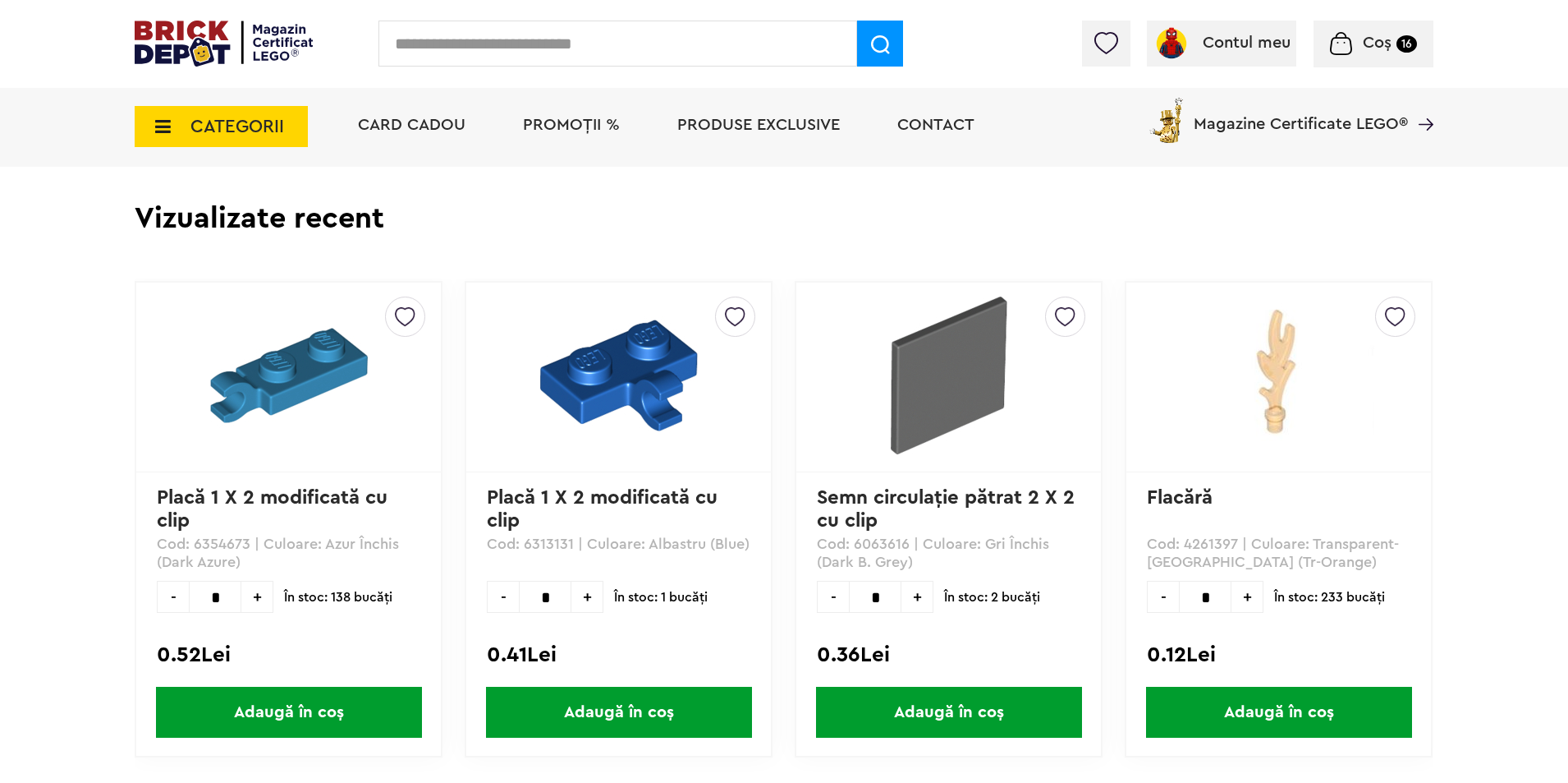
click at [1368, 30] on div "Coș 16 Coș Placa 1 X 1 modificata Placă netedă modificată 2 X 2 knob 0.26Lei Pl…" at bounding box center [1374, 44] width 120 height 46
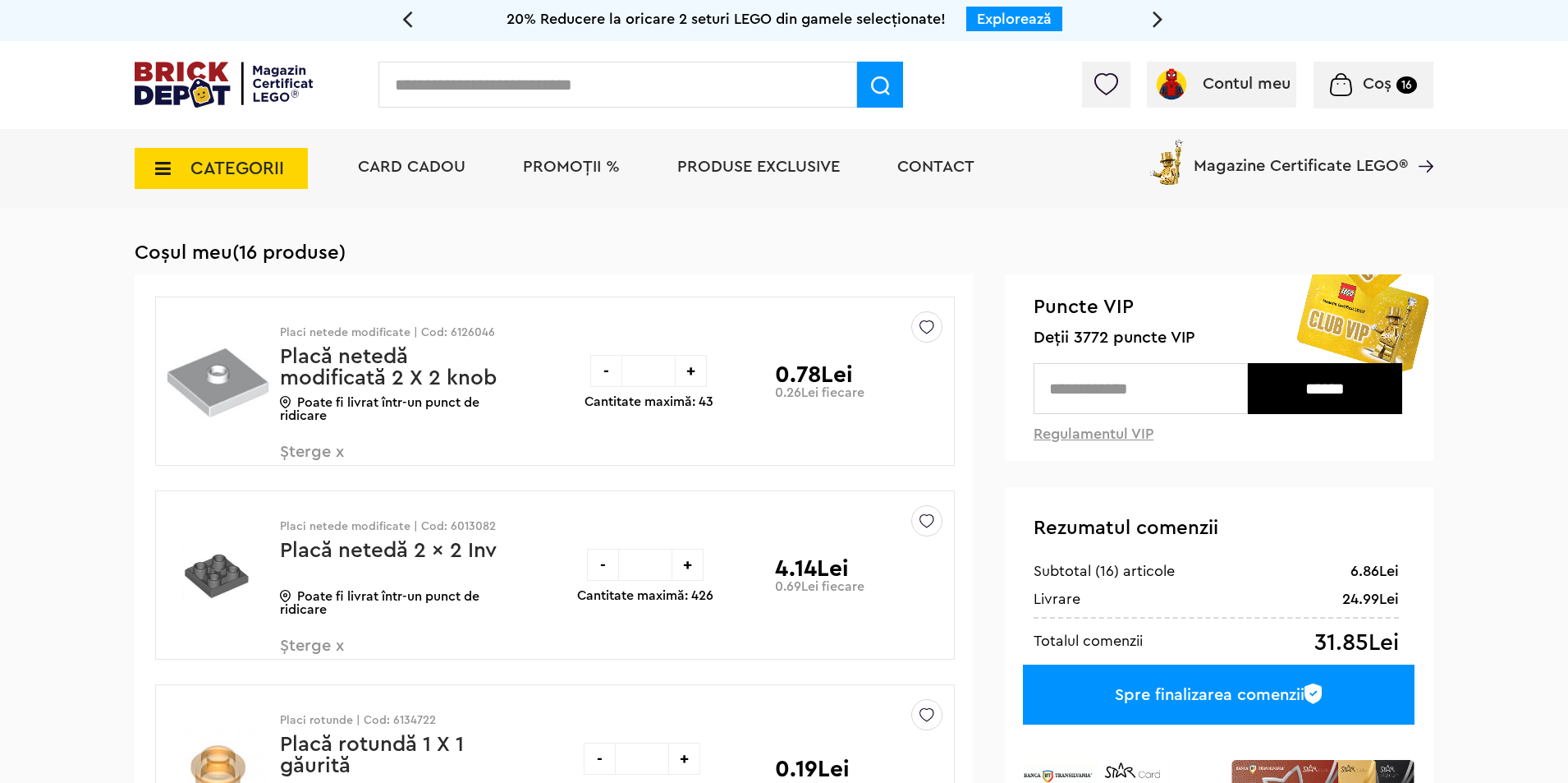
click at [482, 105] on input "text" at bounding box center [617, 85] width 479 height 46
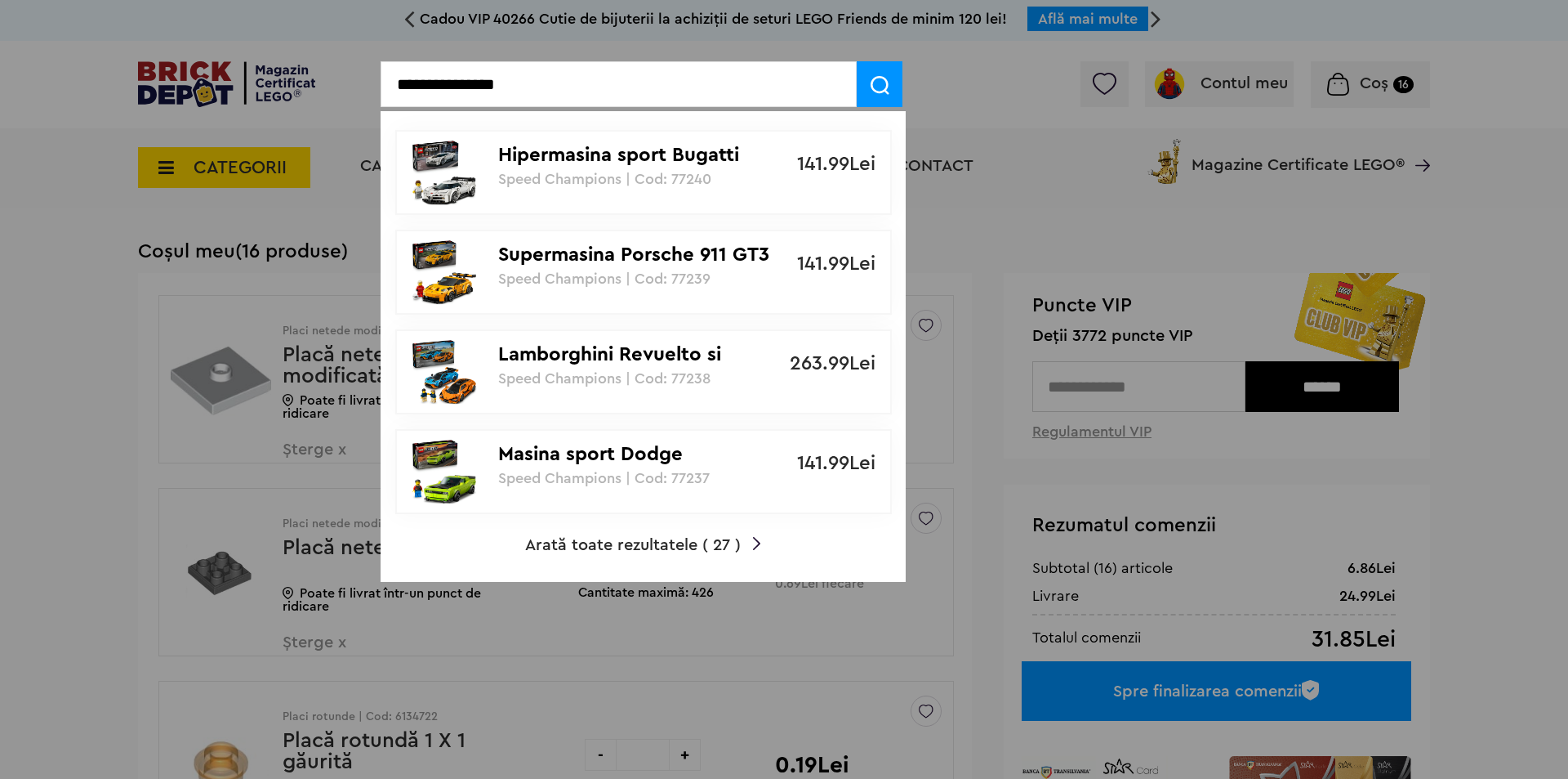
type input "**********"
click at [683, 536] on span "Arată toate rezultatele ( 27 )" at bounding box center [633, 544] width 216 height 16
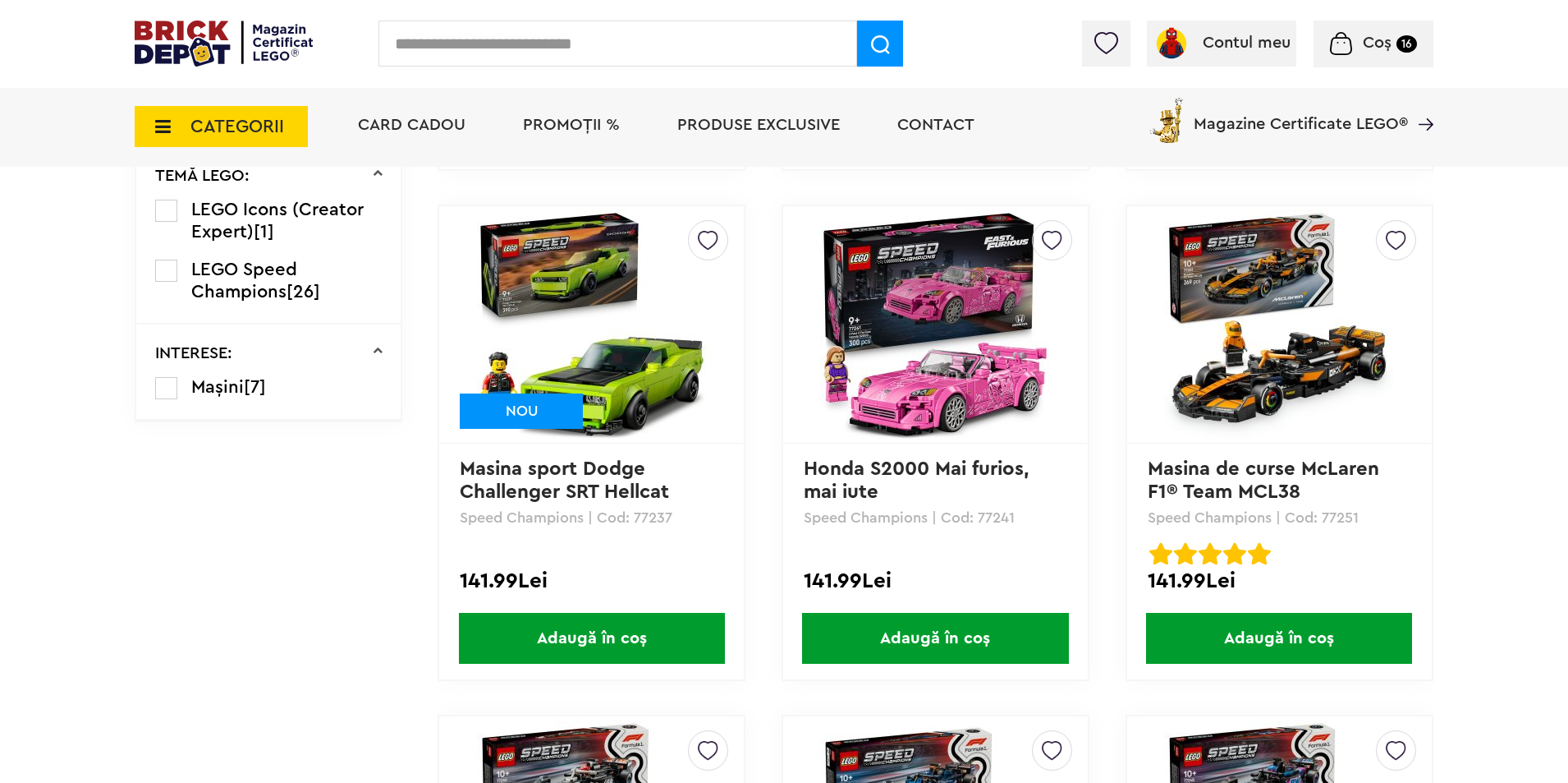
scroll to position [657, 0]
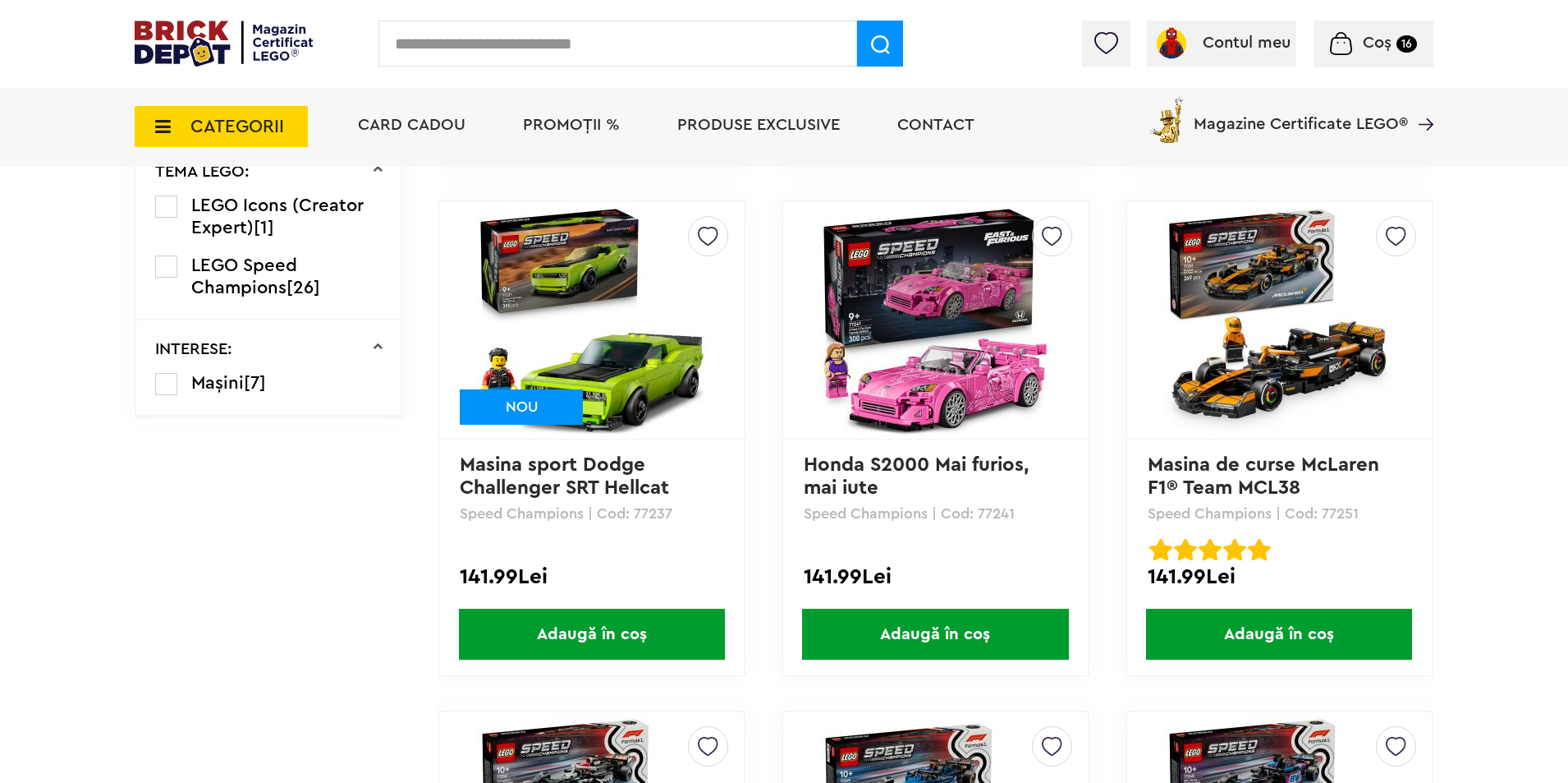
click at [925, 632] on span "Adaugă în coș" at bounding box center [934, 634] width 266 height 51
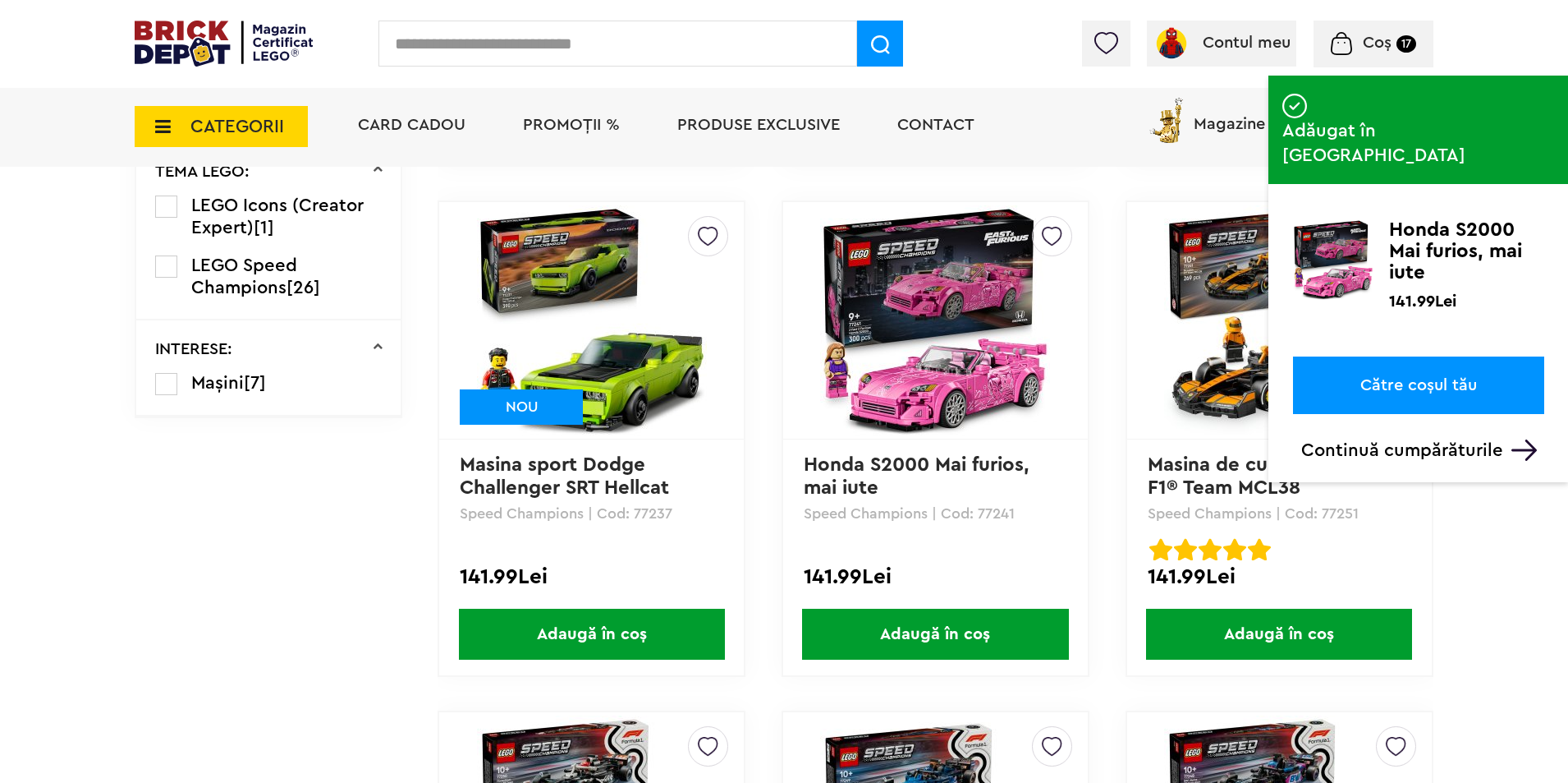
click at [984, 643] on span "Adaugă în coș" at bounding box center [934, 634] width 266 height 51
click at [1392, 37] on span "Coș 18" at bounding box center [1373, 43] width 86 height 16
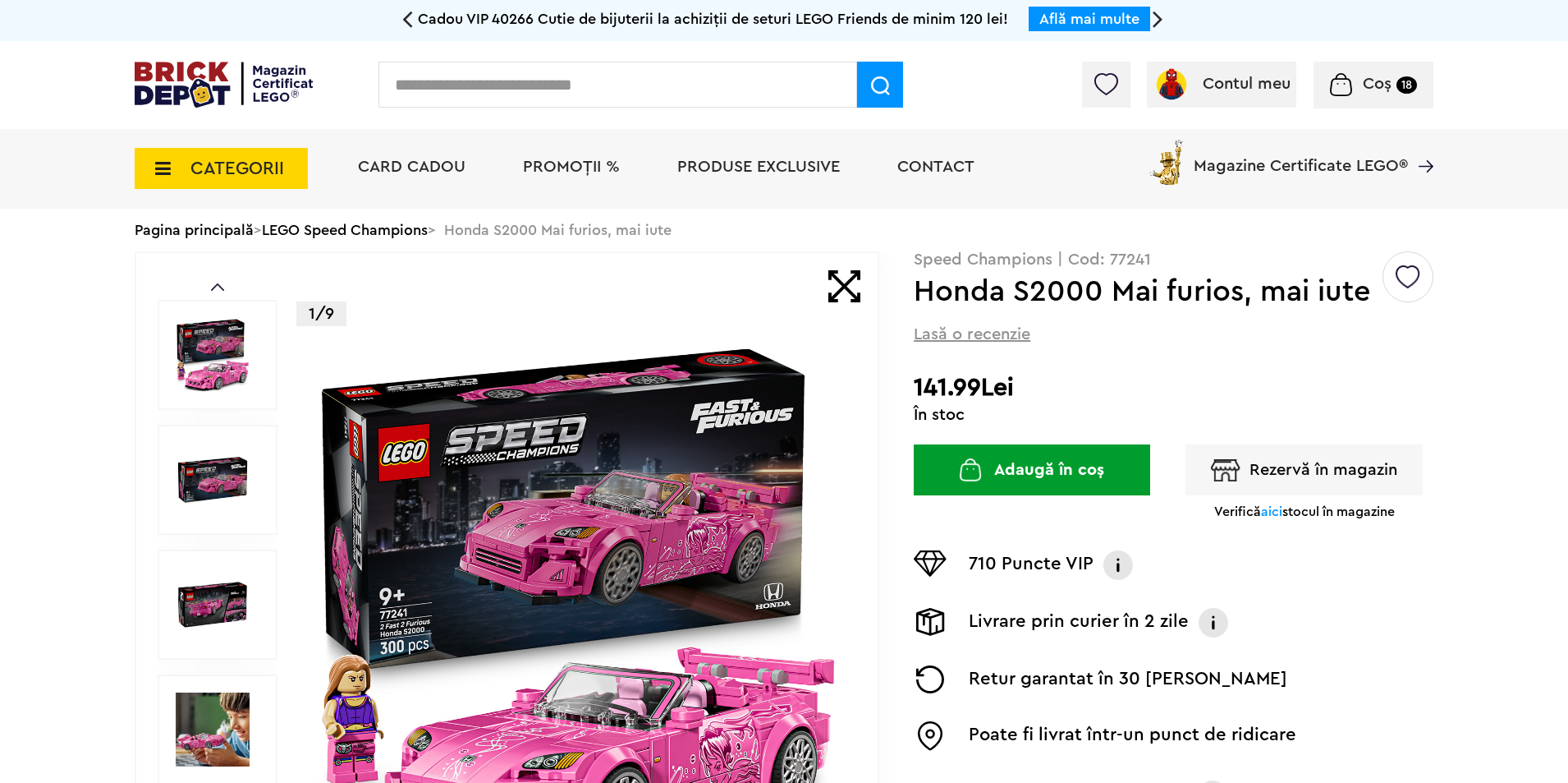
click at [244, 77] on img at bounding box center [223, 85] width 178 height 46
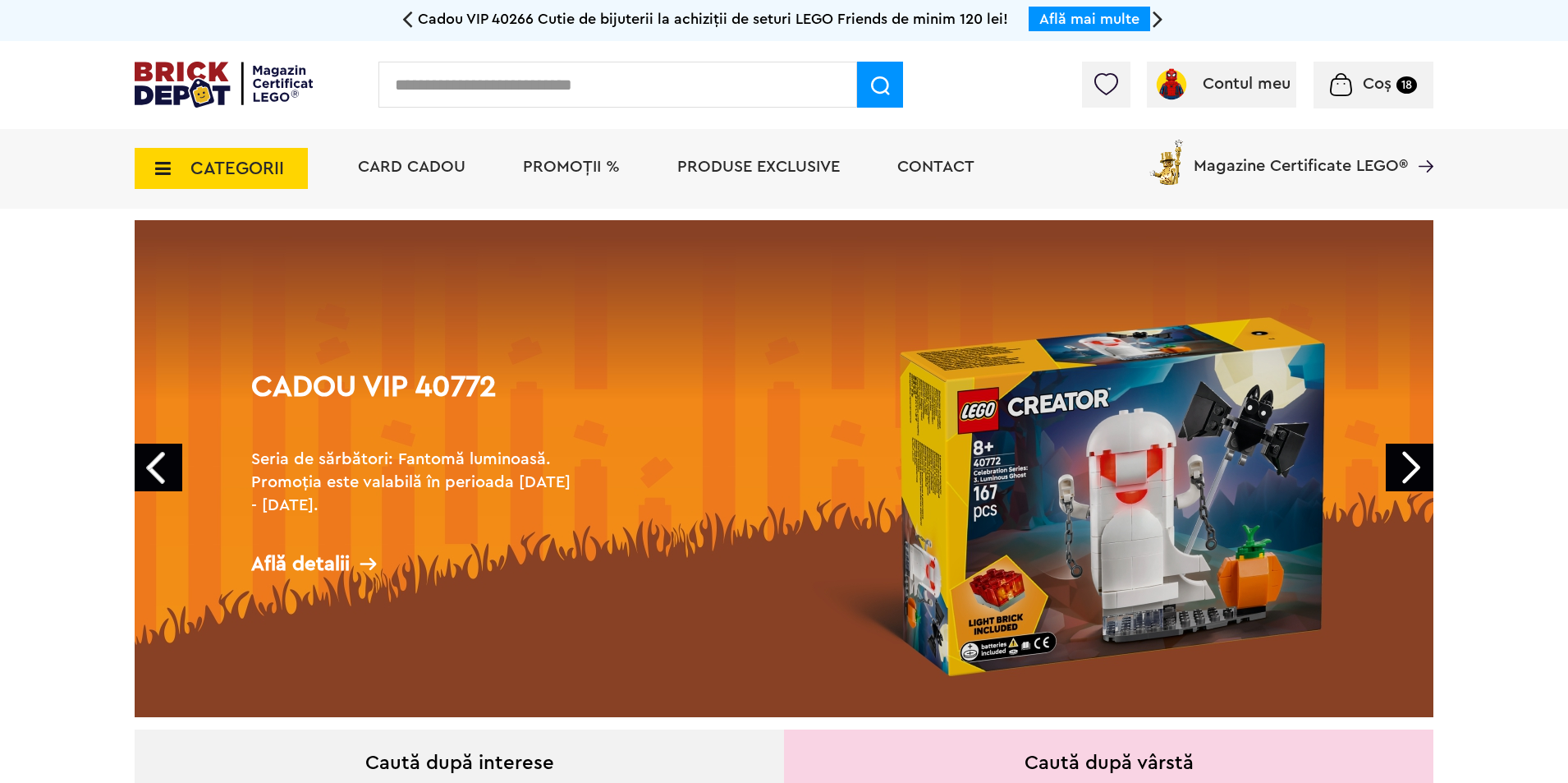
click at [1410, 482] on link "Next" at bounding box center [1408, 467] width 47 height 47
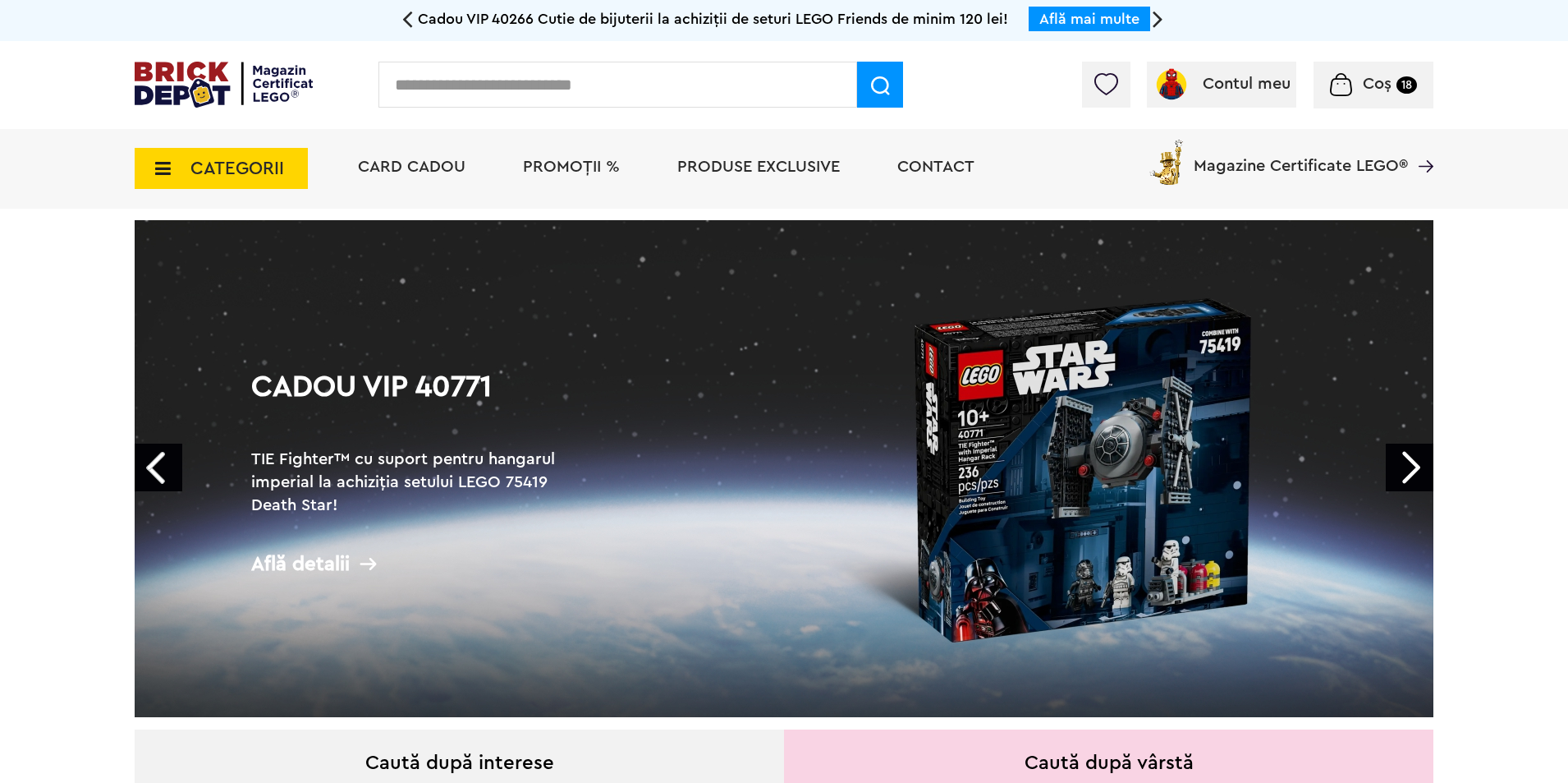
click at [1410, 482] on link "Next" at bounding box center [1408, 467] width 47 height 47
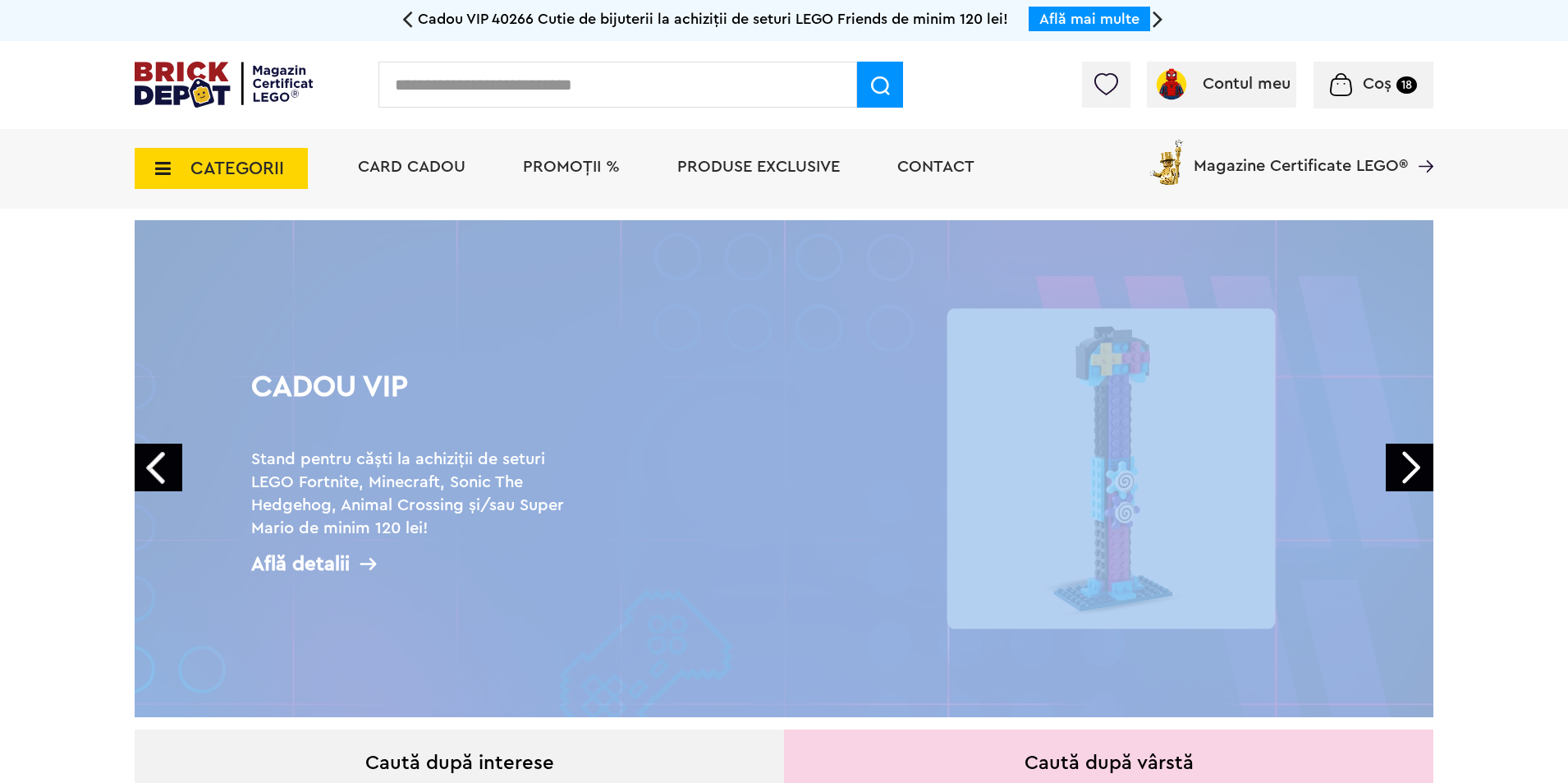
click at [1410, 482] on link "Next" at bounding box center [1408, 467] width 47 height 47
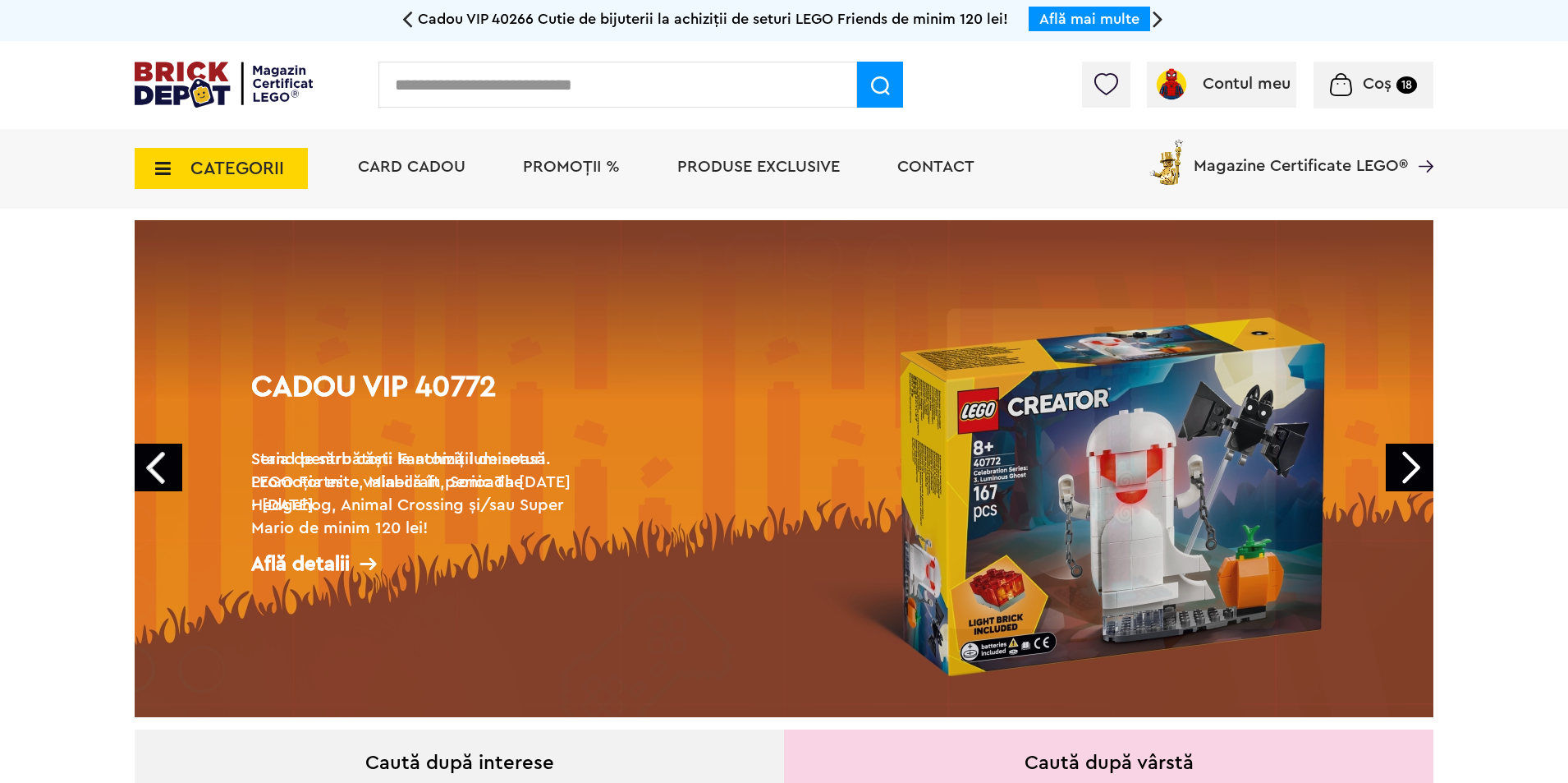
click at [1410, 482] on link "Next" at bounding box center [1408, 467] width 47 height 47
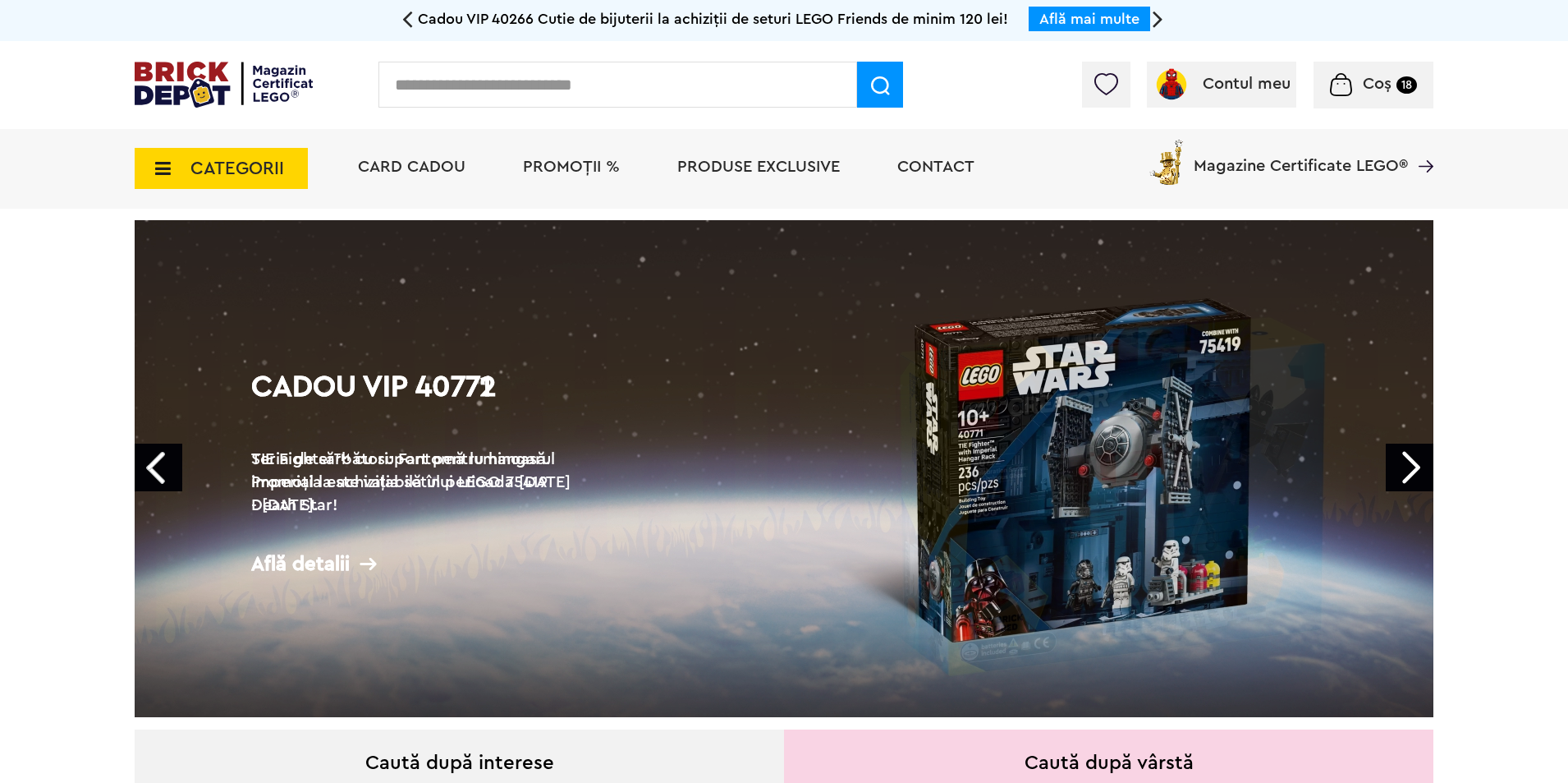
click at [1409, 482] on link "Next" at bounding box center [1408, 467] width 47 height 47
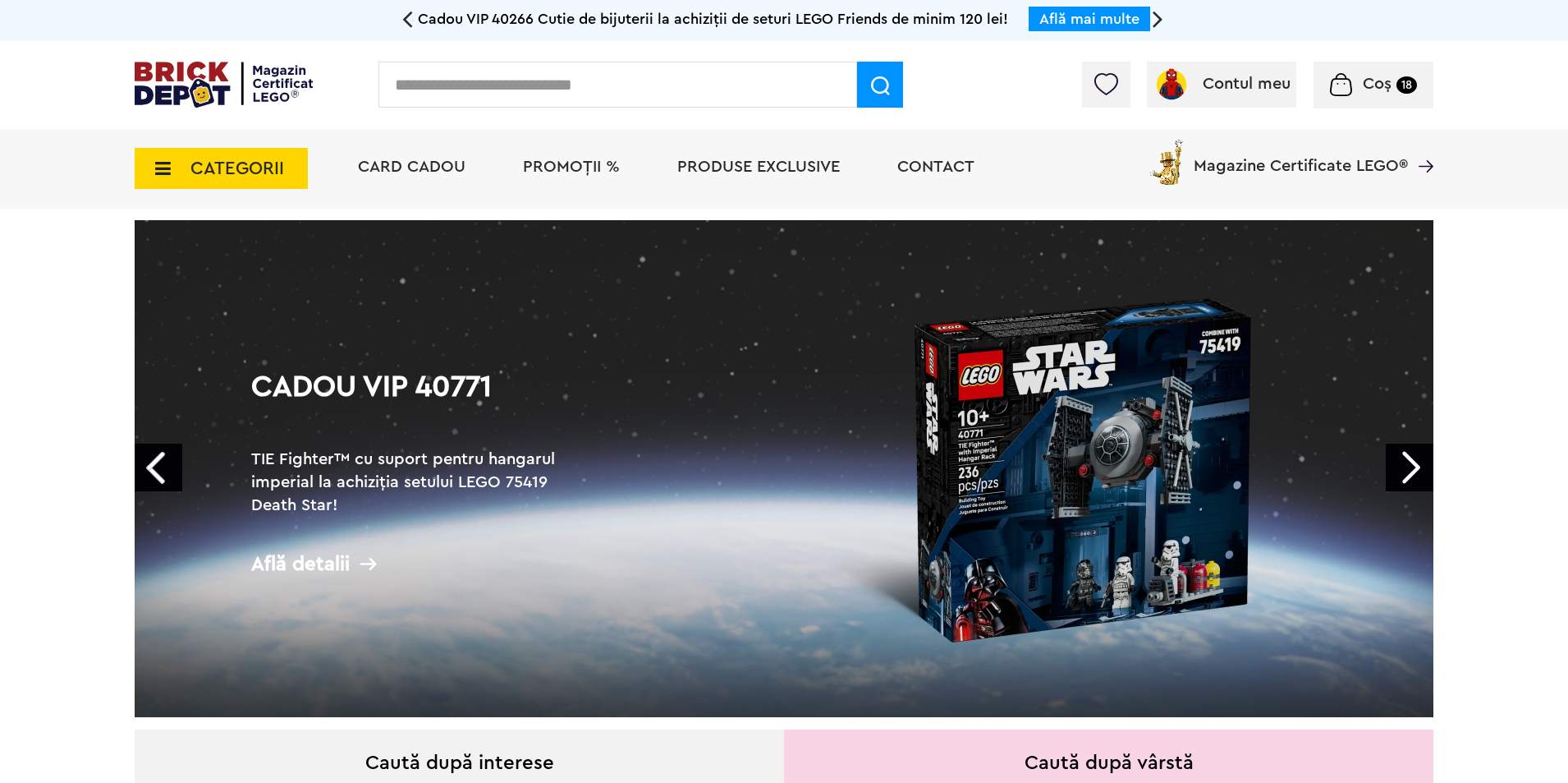
click at [1408, 482] on link "Next" at bounding box center [1408, 467] width 47 height 47
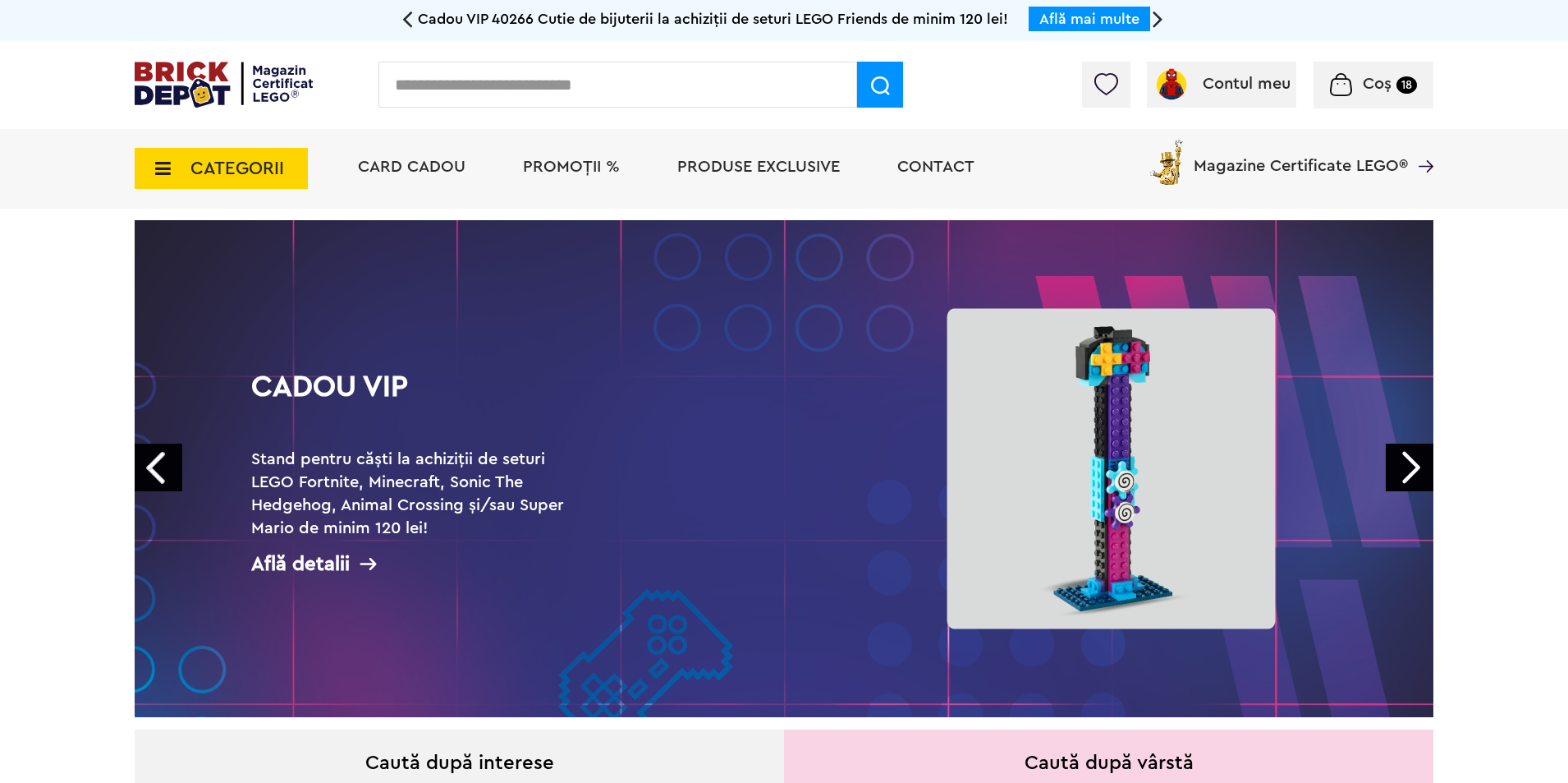
click at [1408, 482] on link "Next" at bounding box center [1408, 467] width 47 height 47
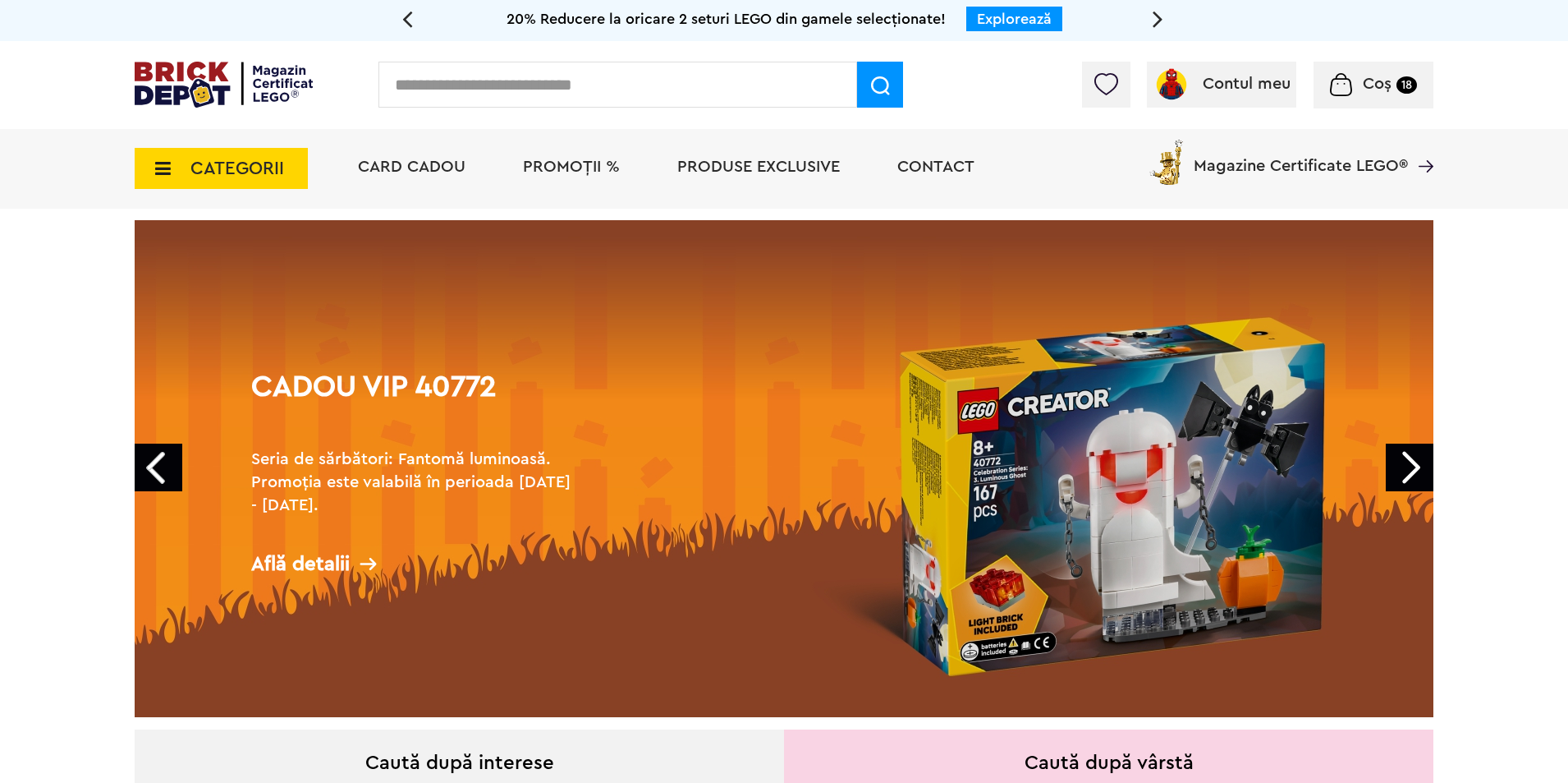
click at [149, 465] on link "Prev" at bounding box center [158, 467] width 47 height 47
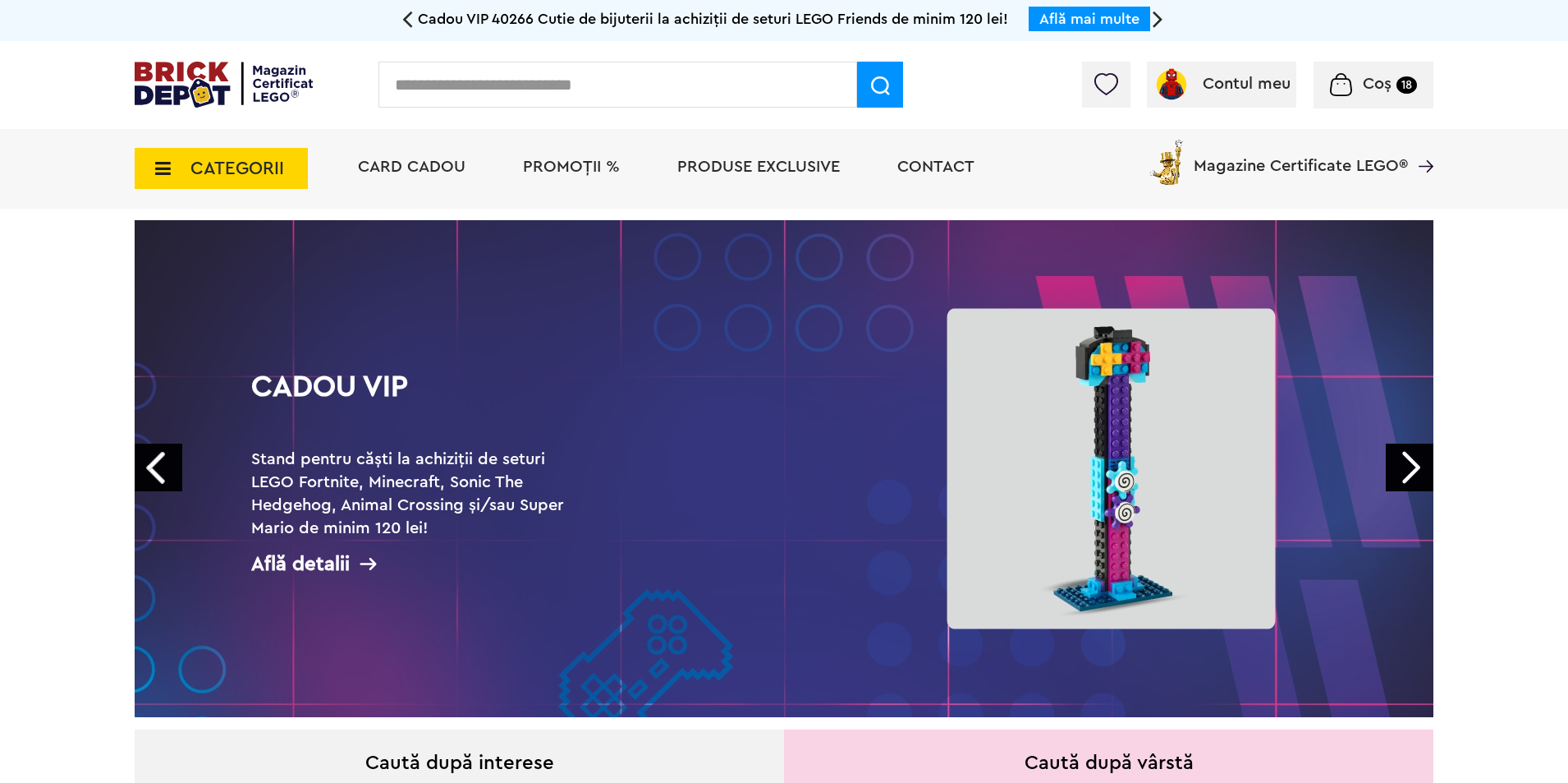
click at [149, 465] on link "Prev" at bounding box center [158, 467] width 47 height 47
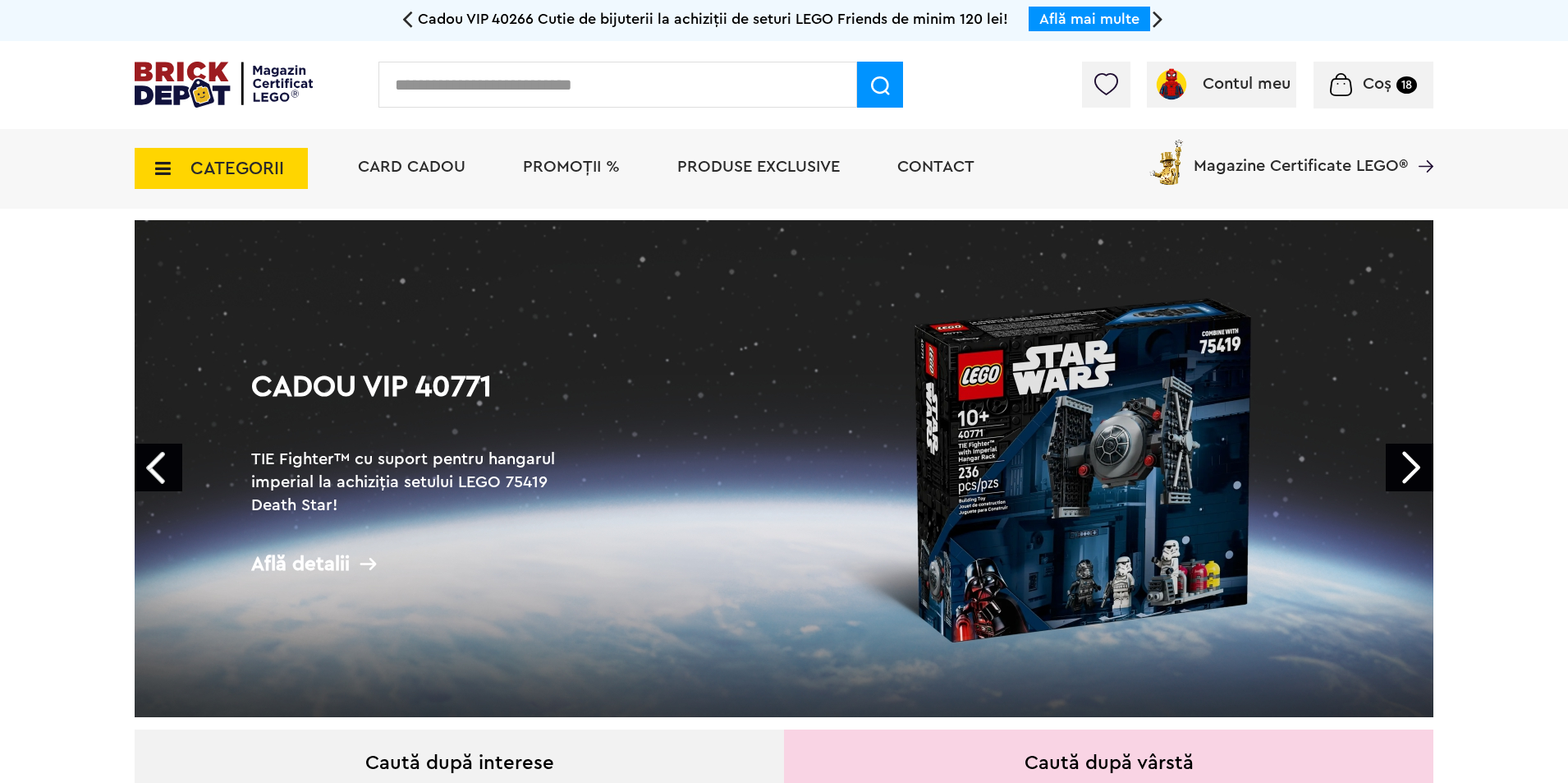
click at [149, 465] on link "Prev" at bounding box center [158, 467] width 47 height 47
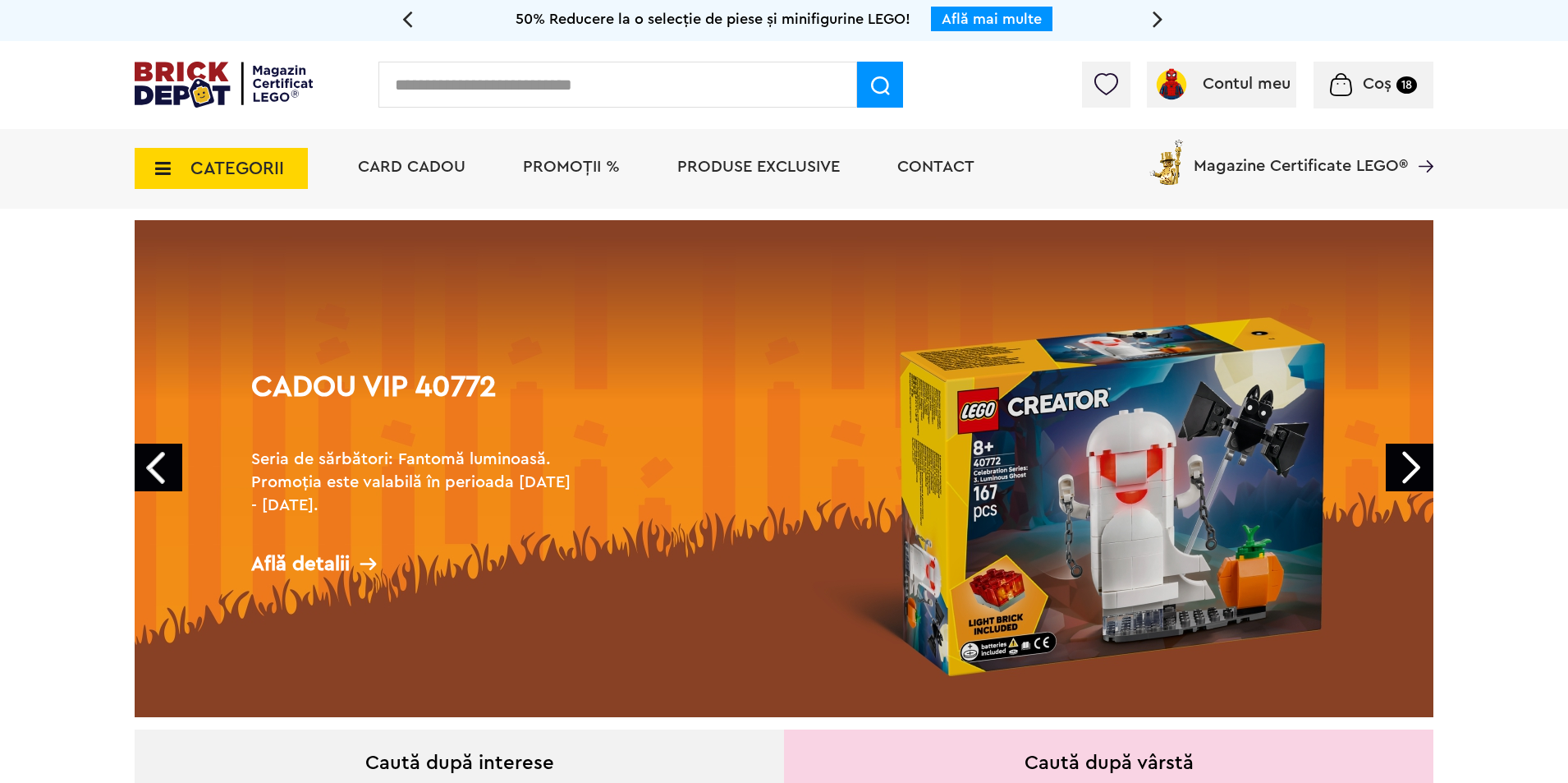
click at [149, 465] on link "Prev" at bounding box center [158, 467] width 47 height 47
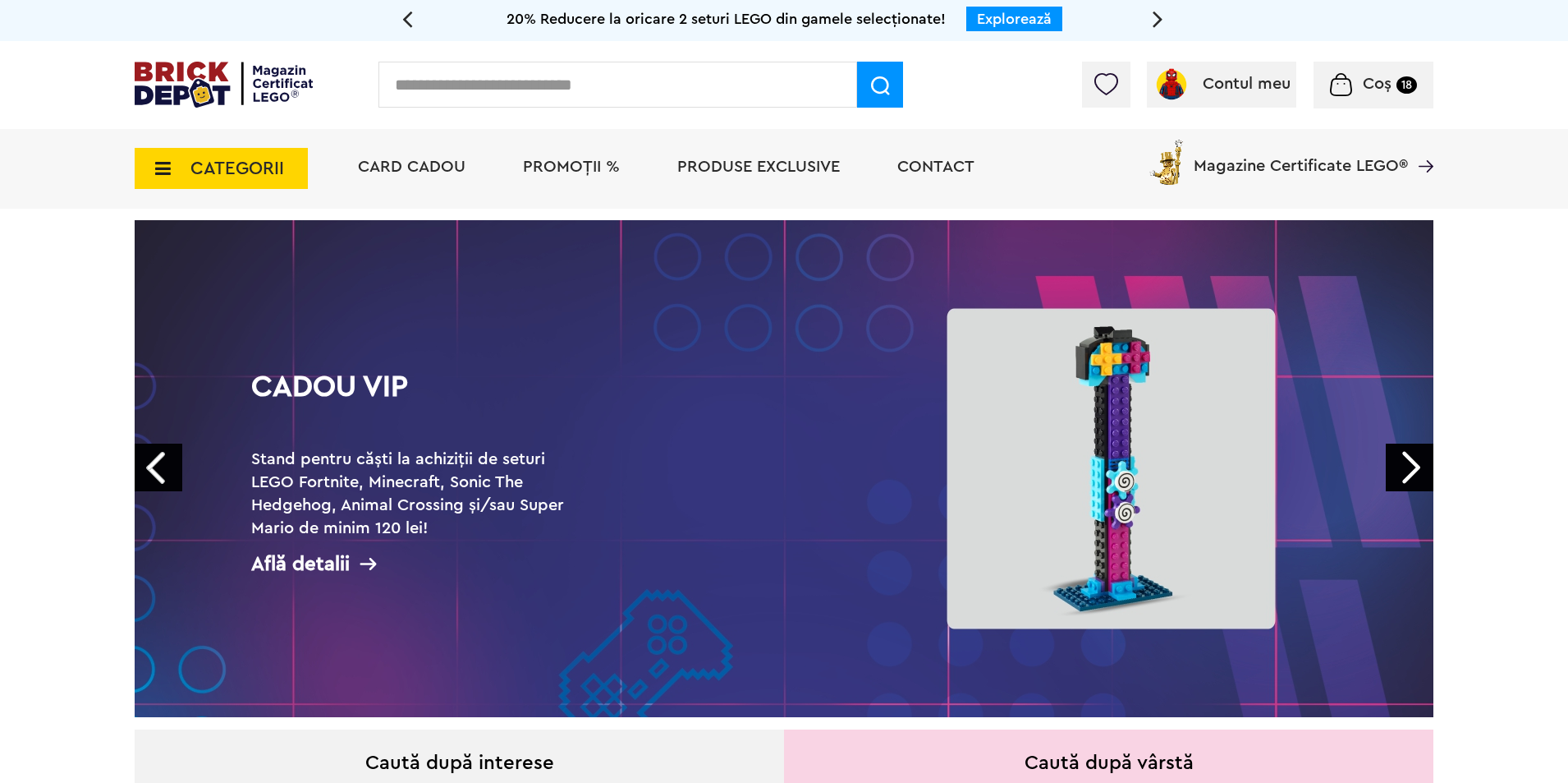
click at [149, 465] on link "Prev" at bounding box center [158, 467] width 47 height 47
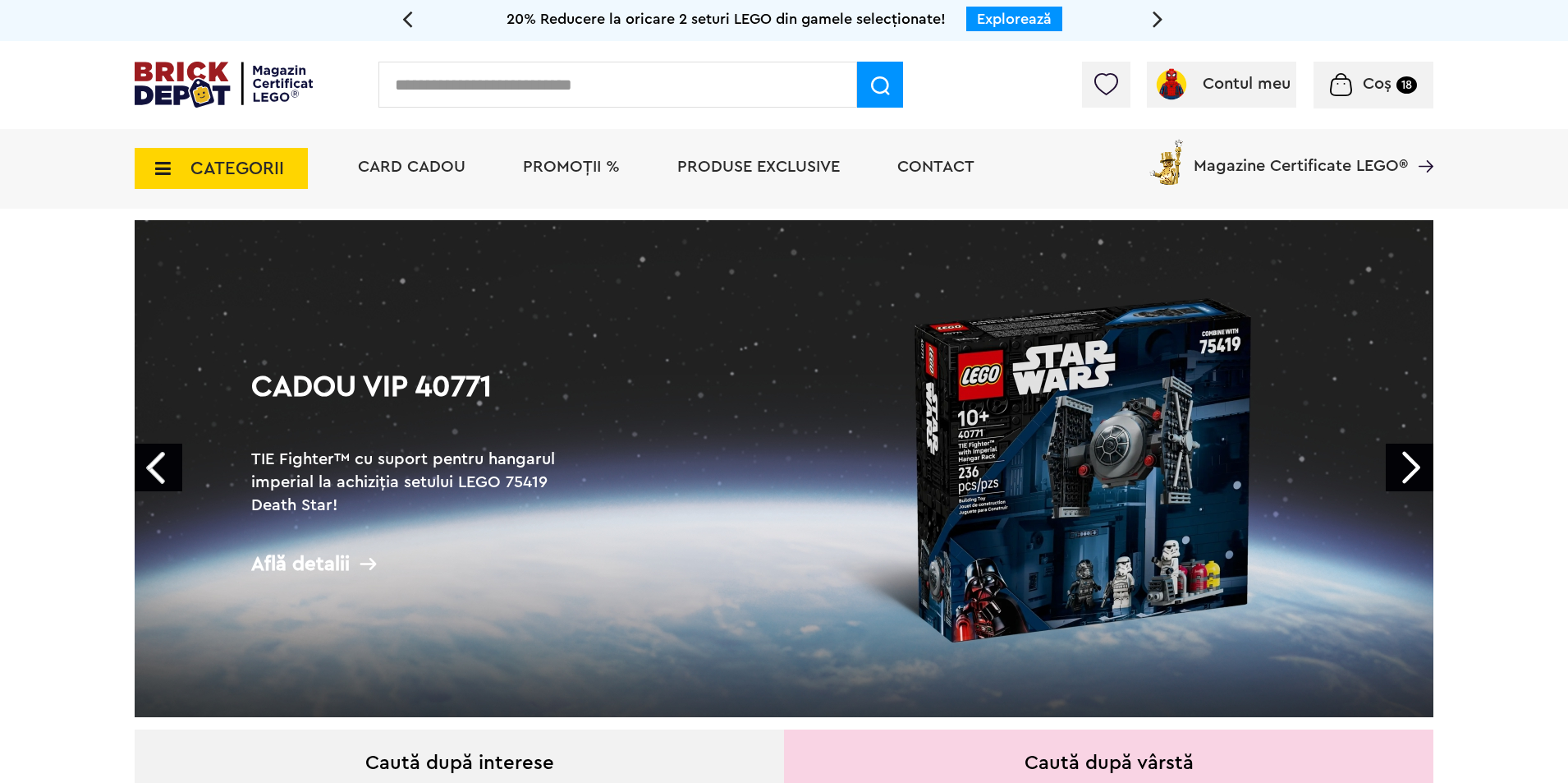
click at [149, 465] on link "Prev" at bounding box center [158, 467] width 47 height 47
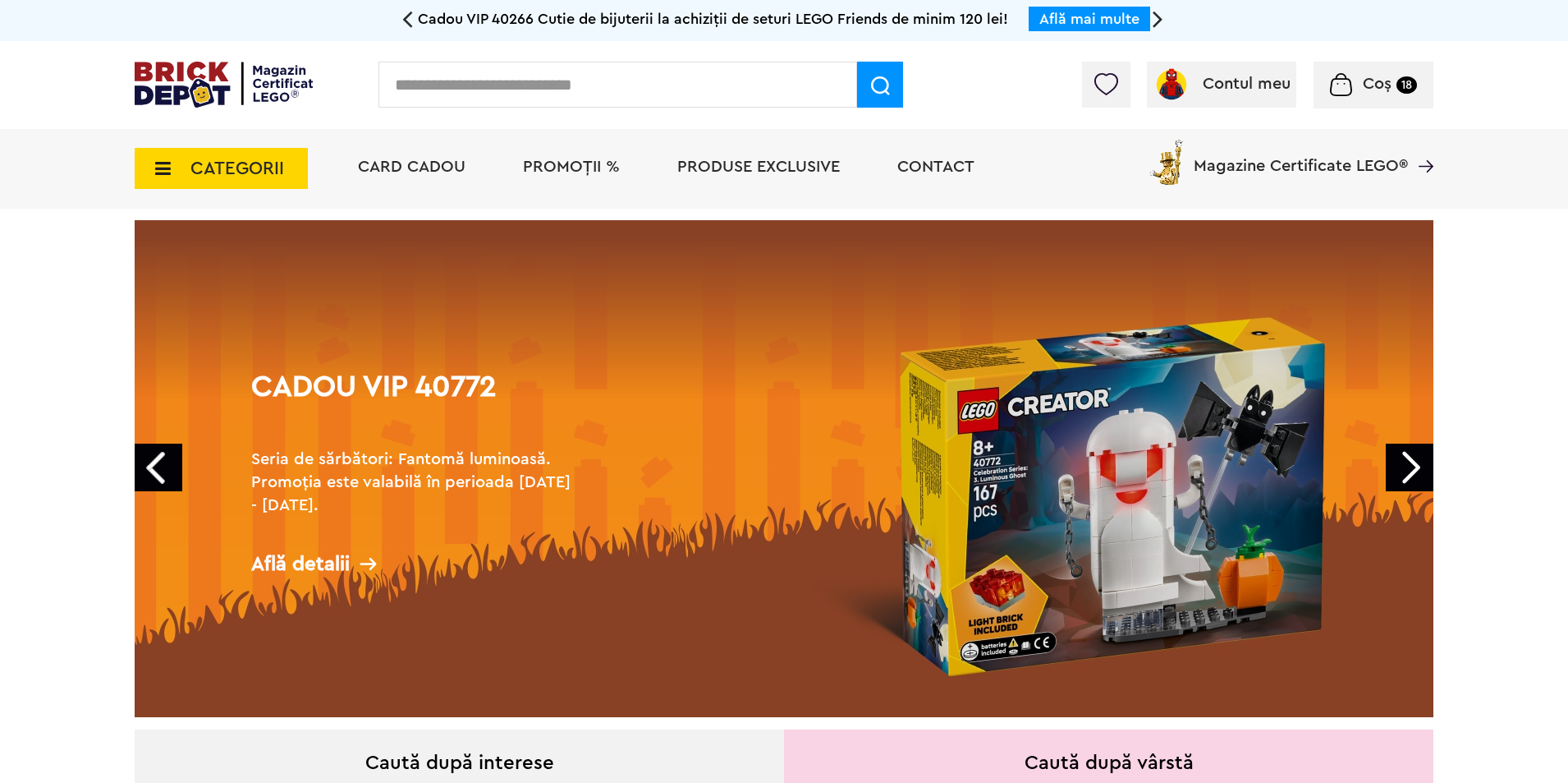
click at [322, 571] on div "Află detalii" at bounding box center [415, 563] width 328 height 20
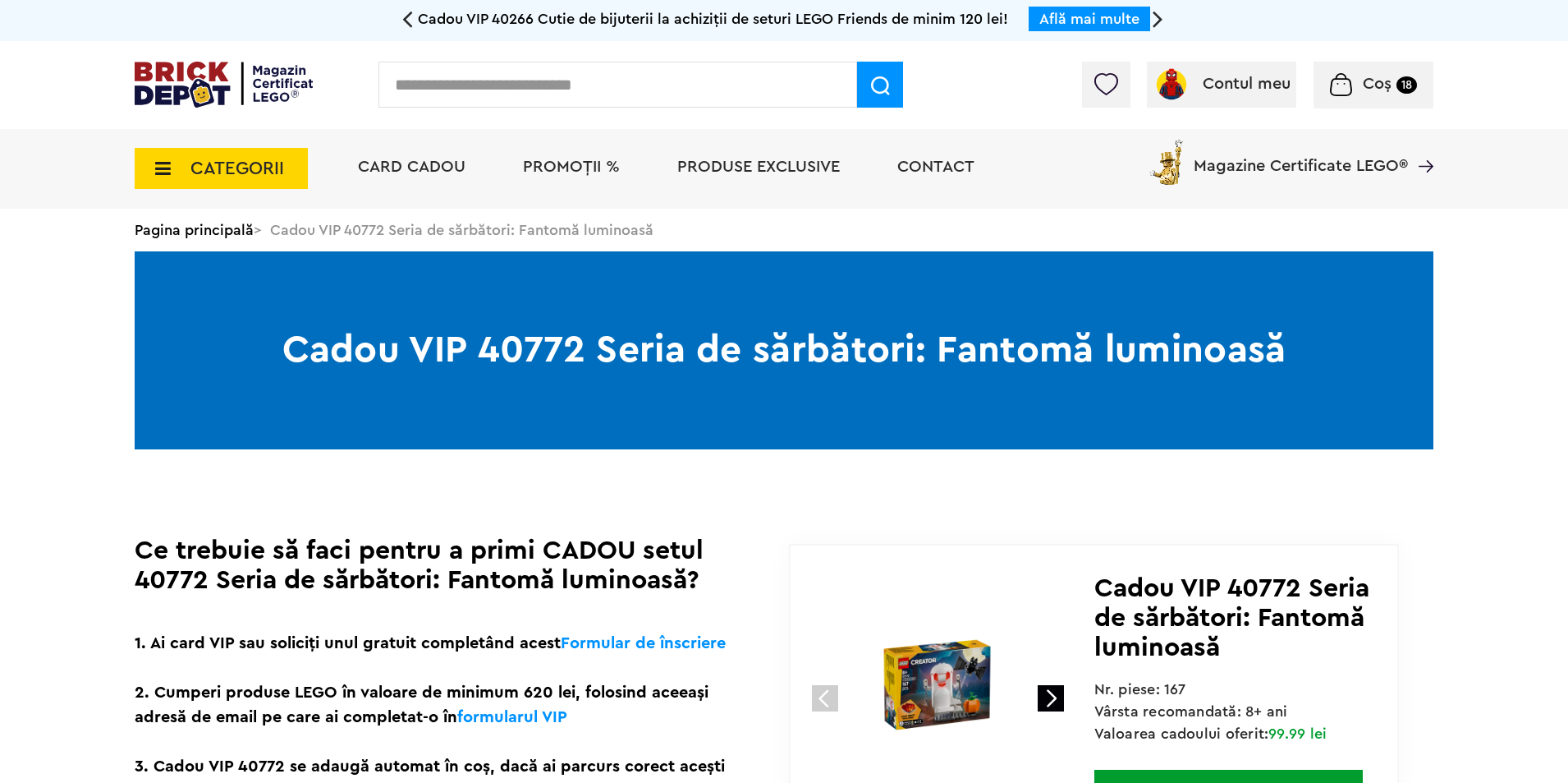
click at [251, 155] on span "CATEGORII" at bounding box center [221, 168] width 173 height 41
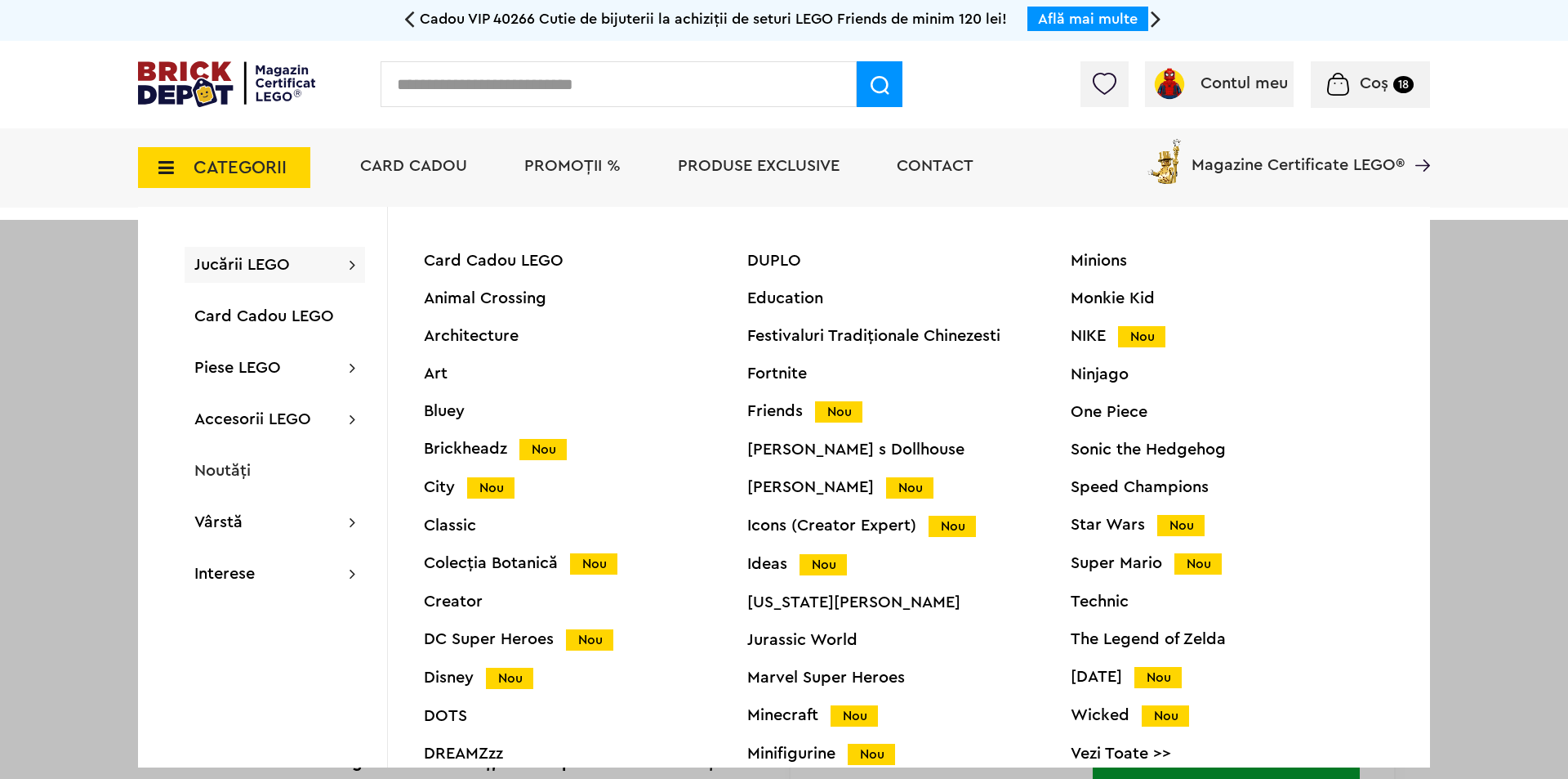
click at [234, 81] on img at bounding box center [226, 85] width 177 height 46
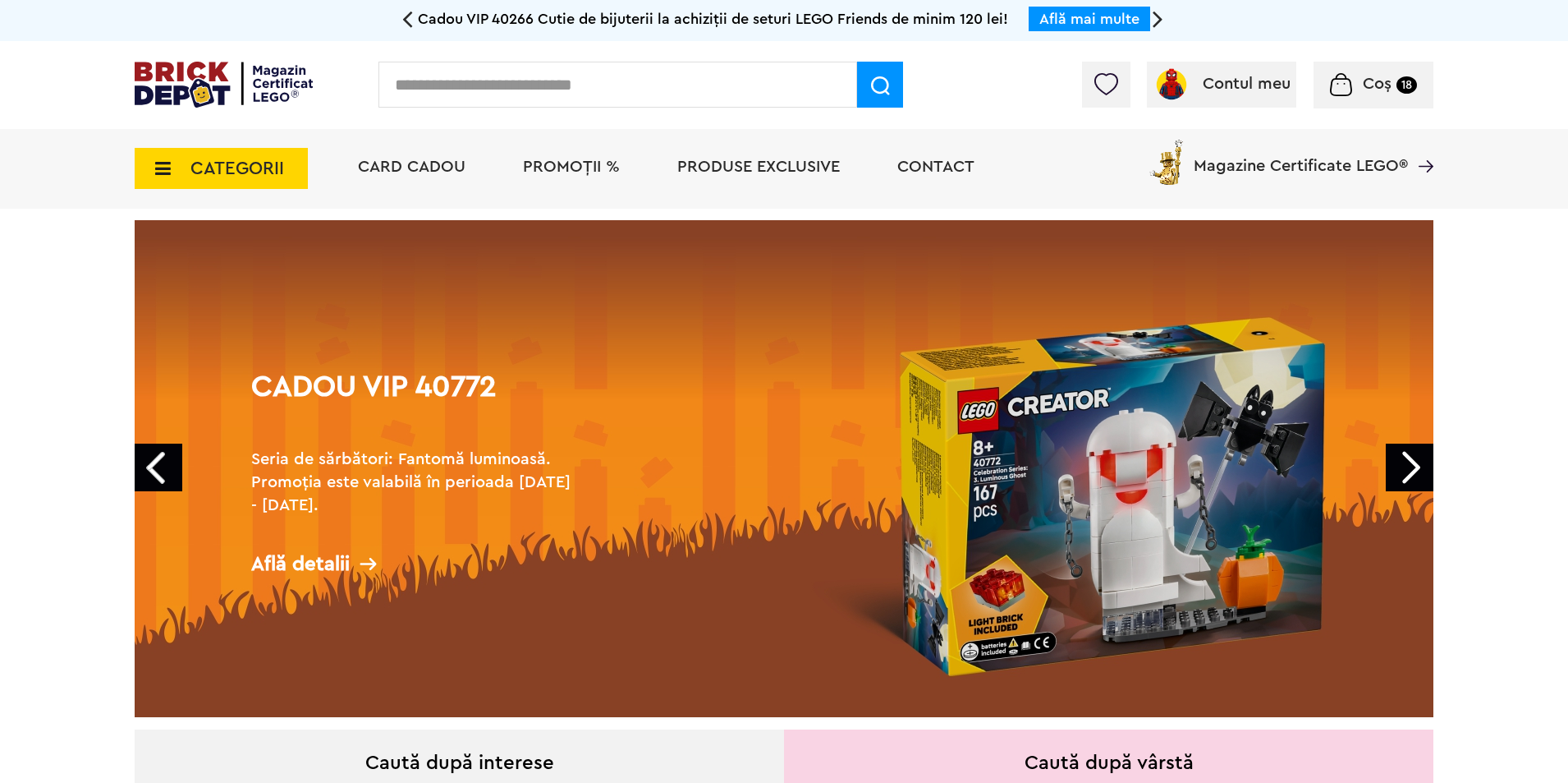
click at [169, 473] on link "Prev" at bounding box center [158, 467] width 47 height 47
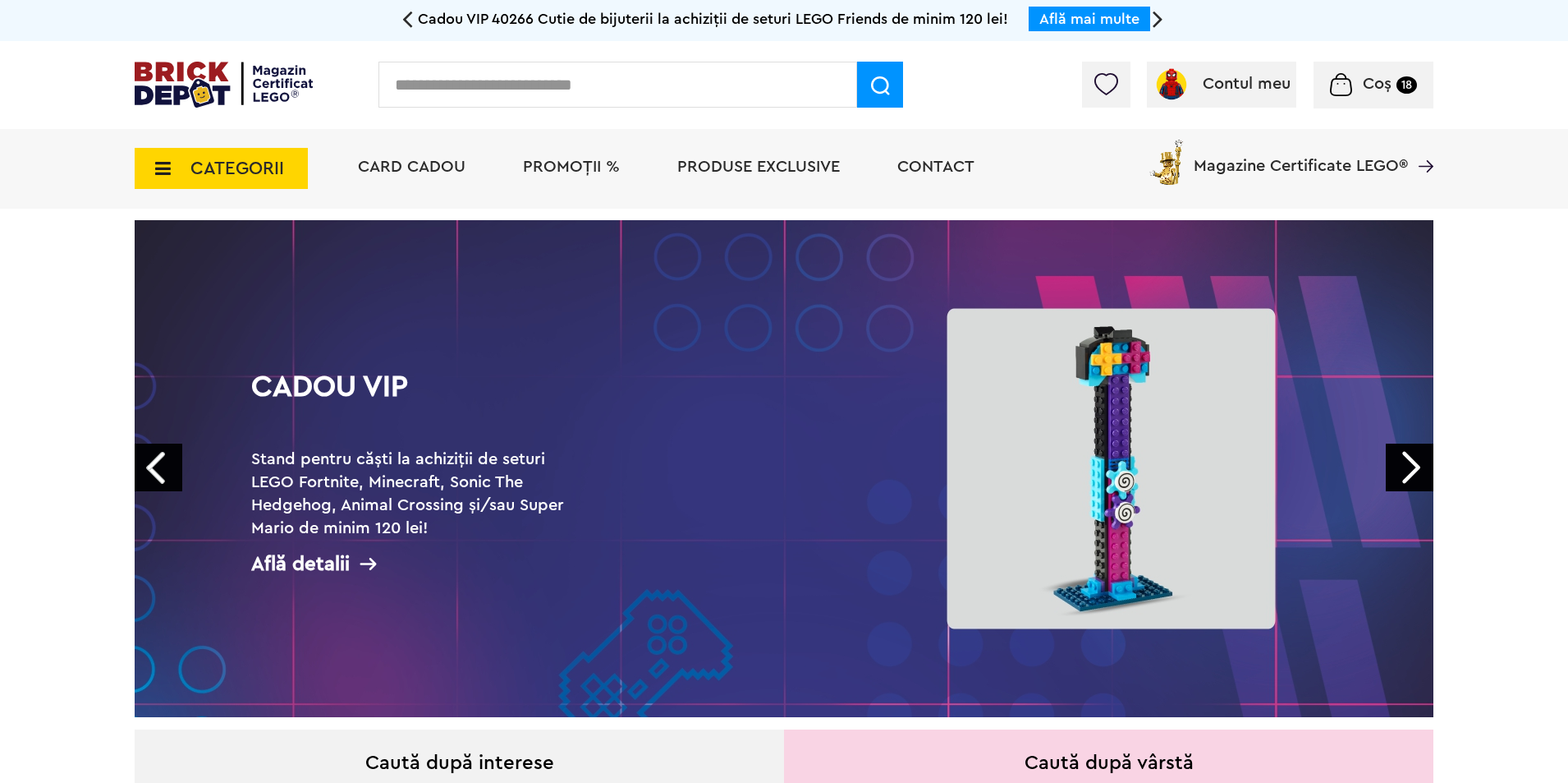
click at [169, 473] on link "Prev" at bounding box center [158, 467] width 47 height 47
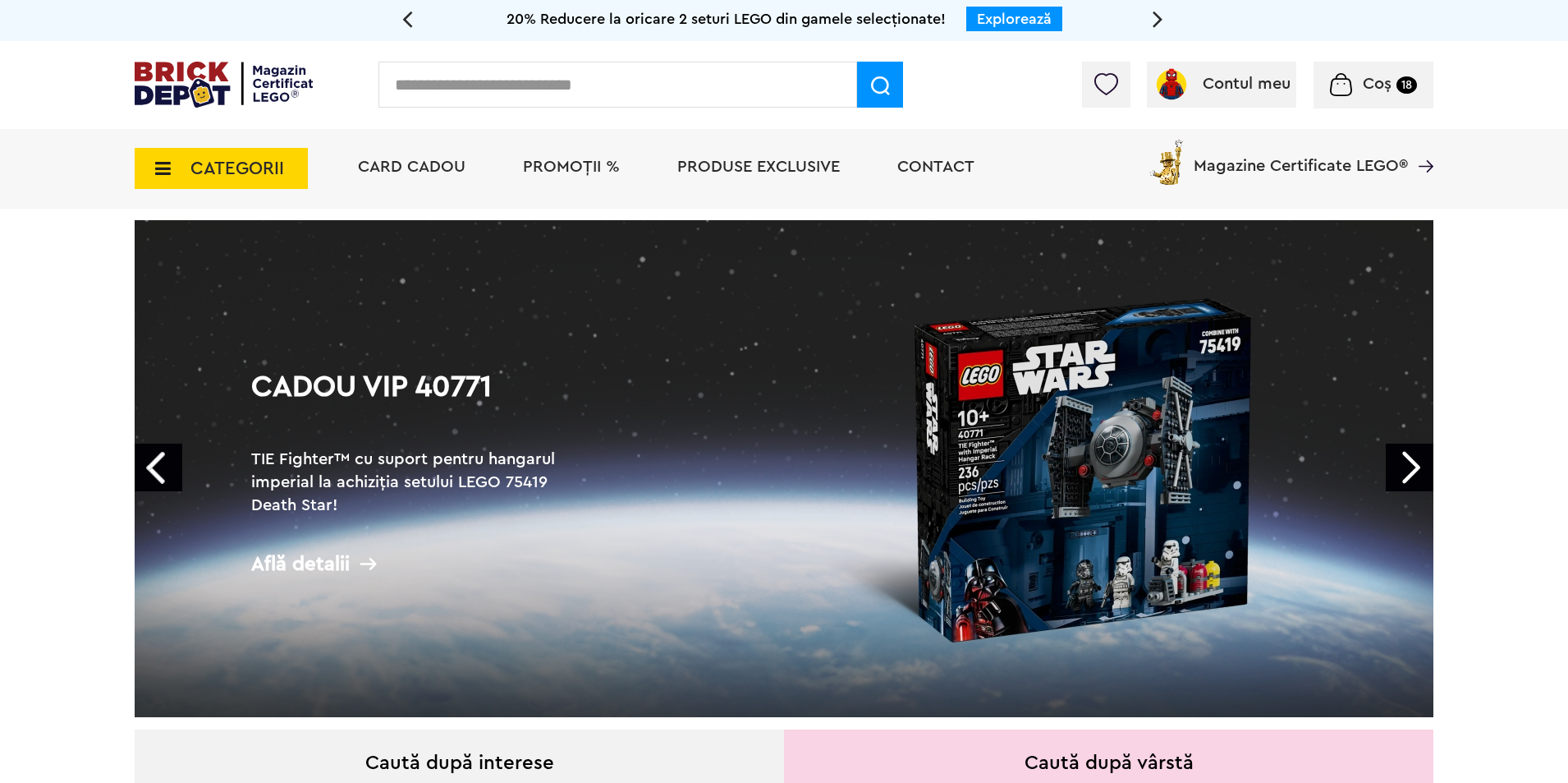
click at [169, 473] on link "Prev" at bounding box center [158, 467] width 47 height 47
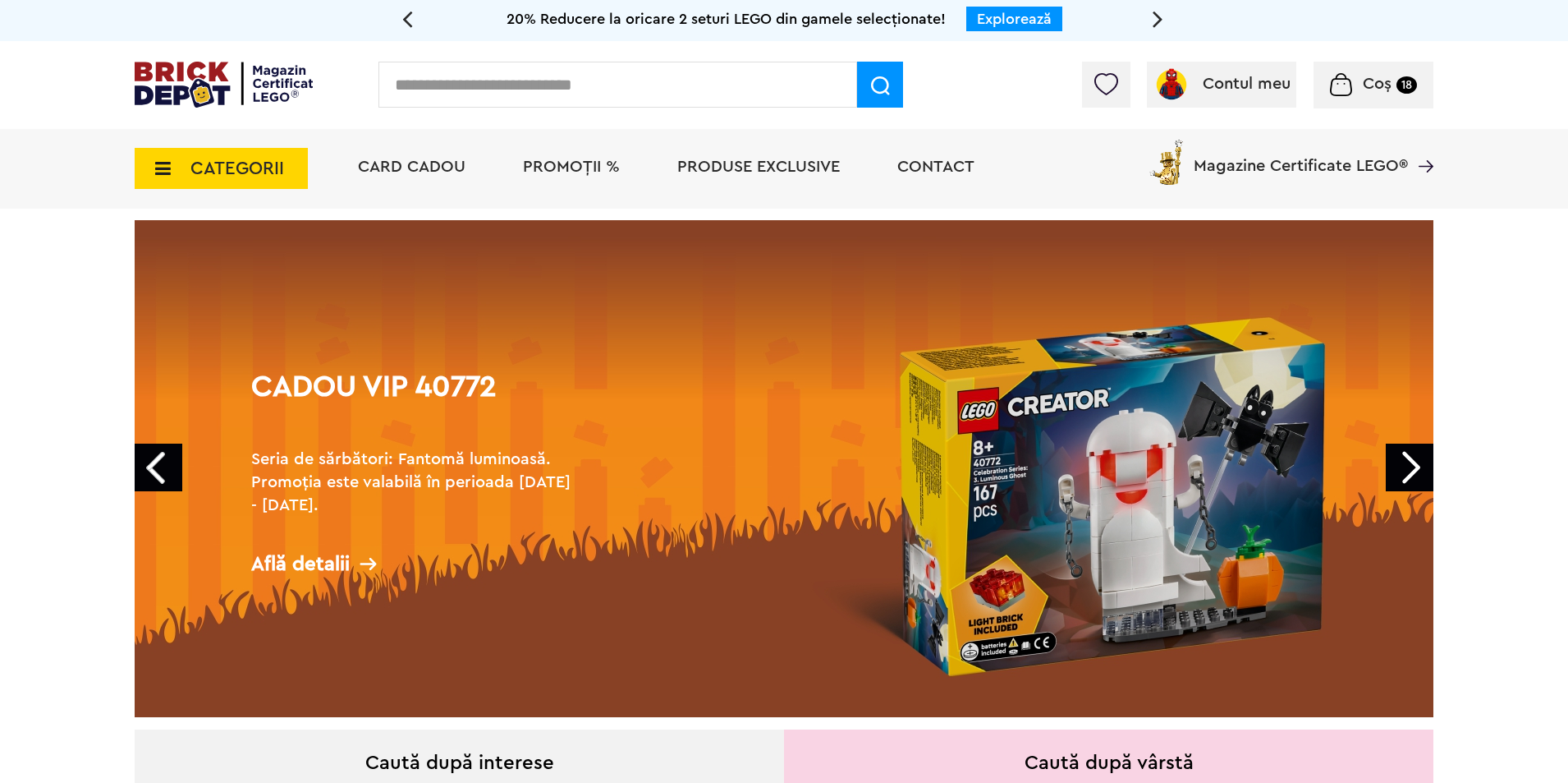
click at [169, 473] on link "Prev" at bounding box center [158, 467] width 47 height 47
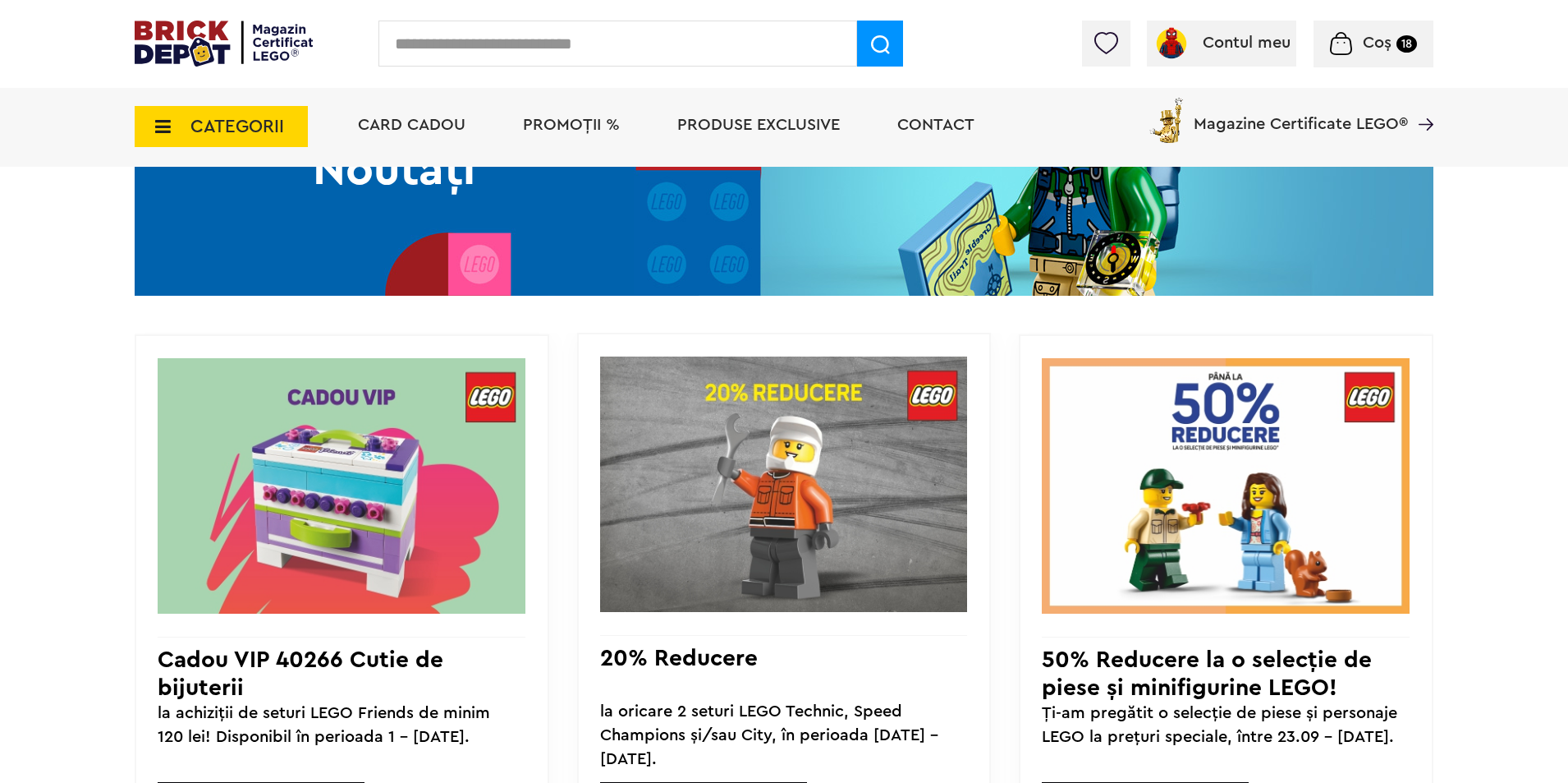
scroll to position [1314, 0]
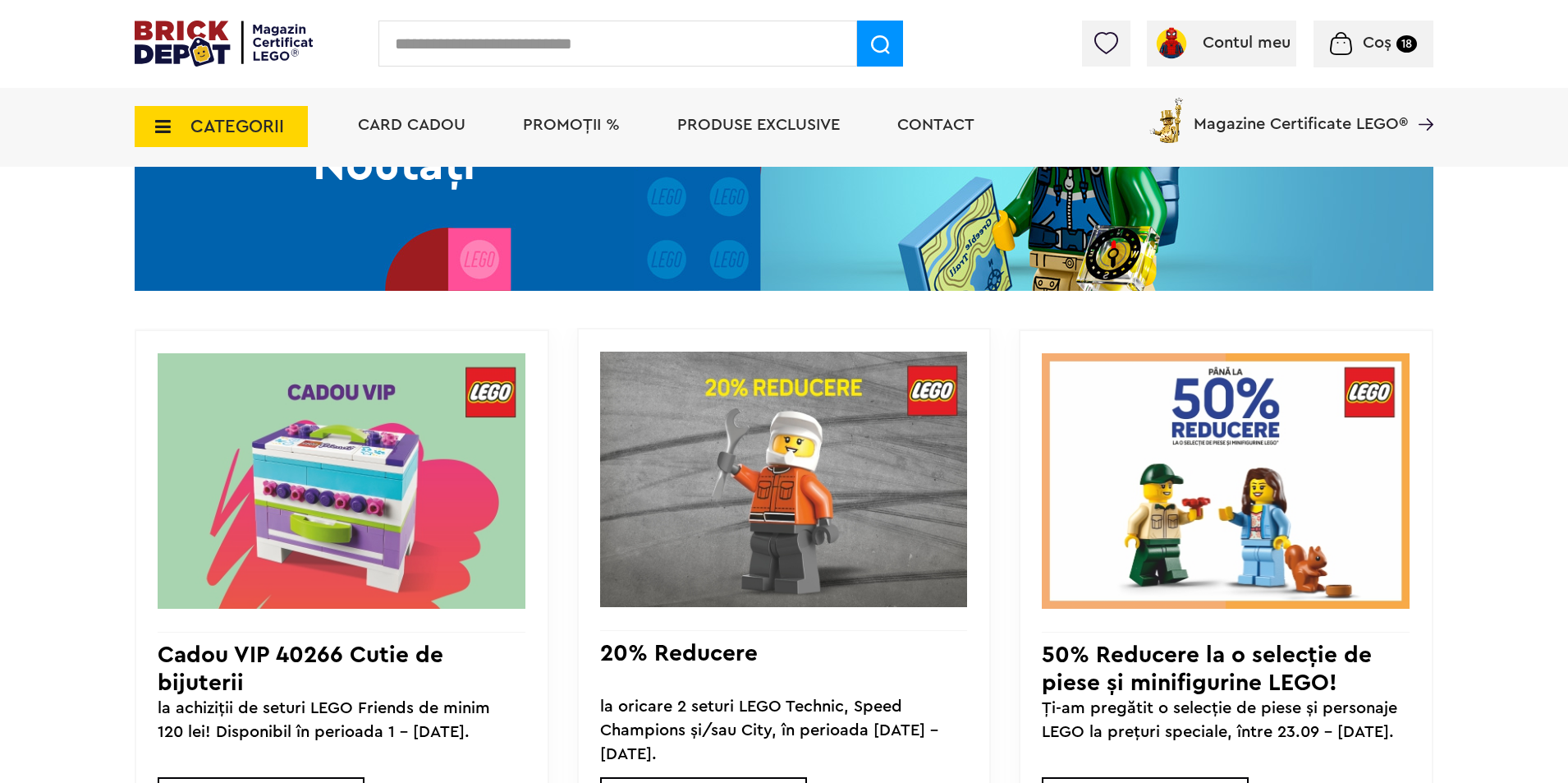
click at [1169, 661] on h3 "50% Reducere la o selecție de piese și minifigurine LEGO!" at bounding box center [1226, 665] width 368 height 48
click at [1179, 678] on h3 "50% Reducere la o selecție de piese și minifigurine LEGO!" at bounding box center [1226, 665] width 368 height 48
click at [1205, 593] on img at bounding box center [1226, 481] width 368 height 257
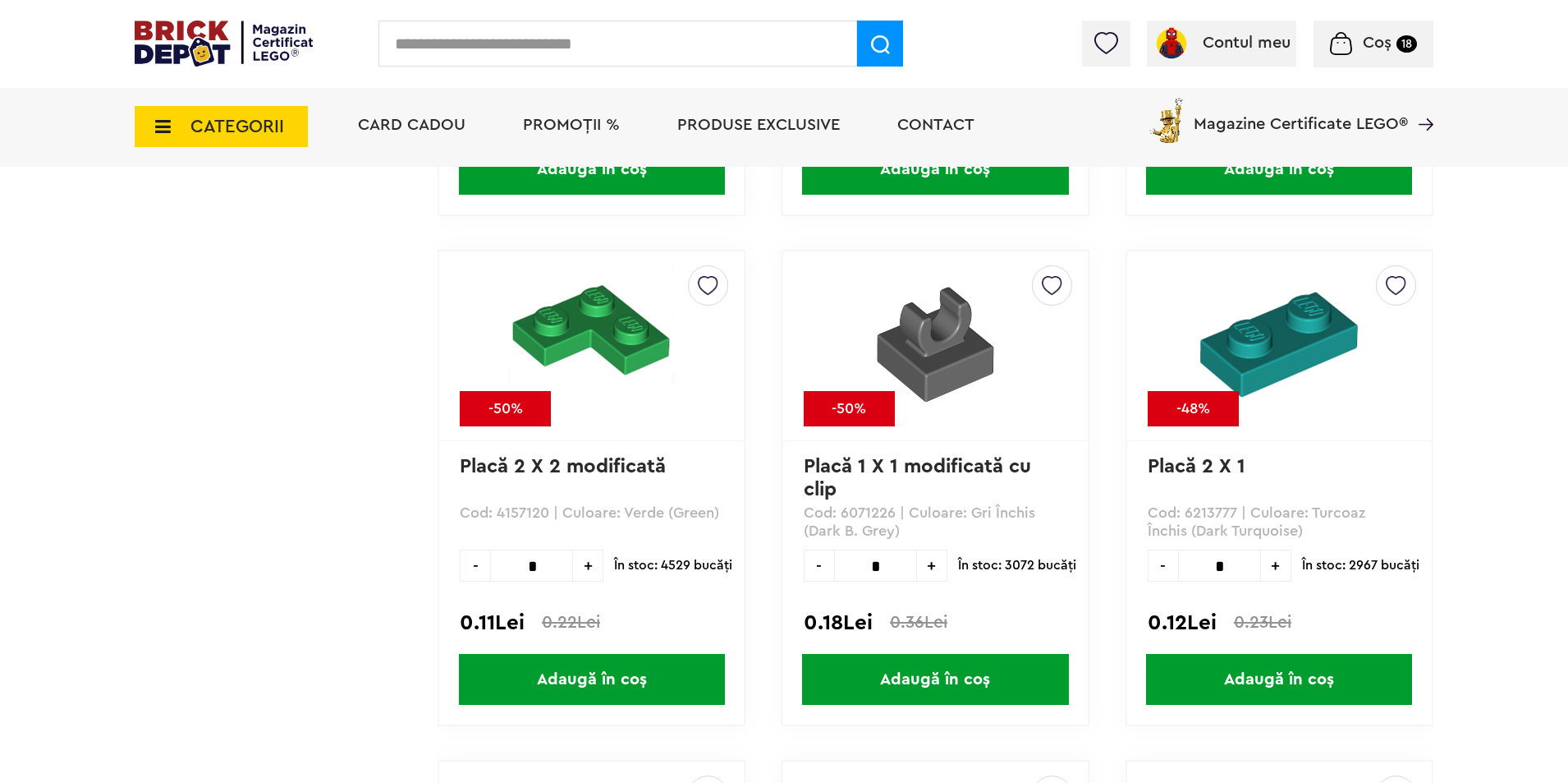
scroll to position [2997, 0]
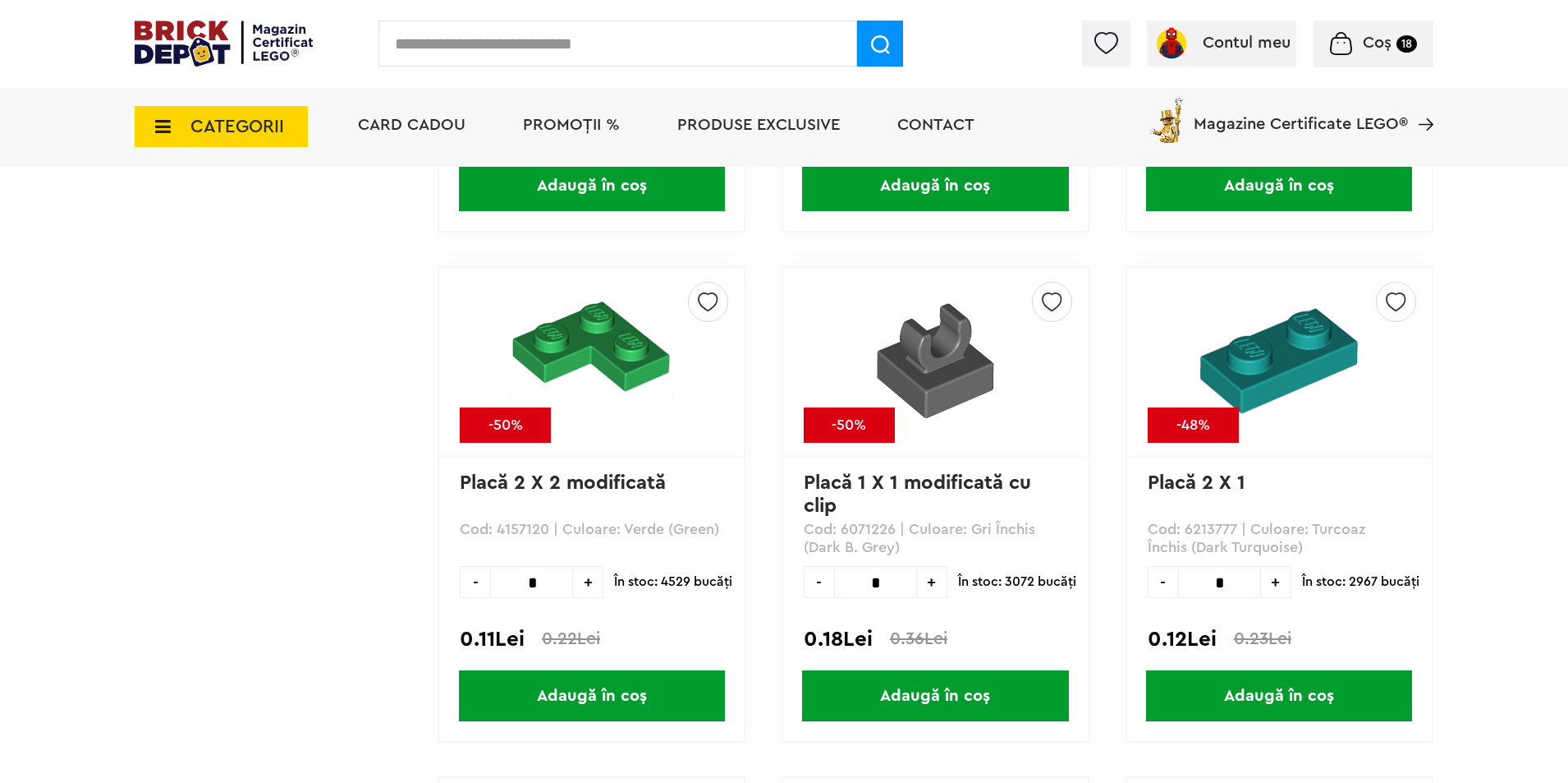
click at [1245, 368] on img at bounding box center [1279, 360] width 158 height 158
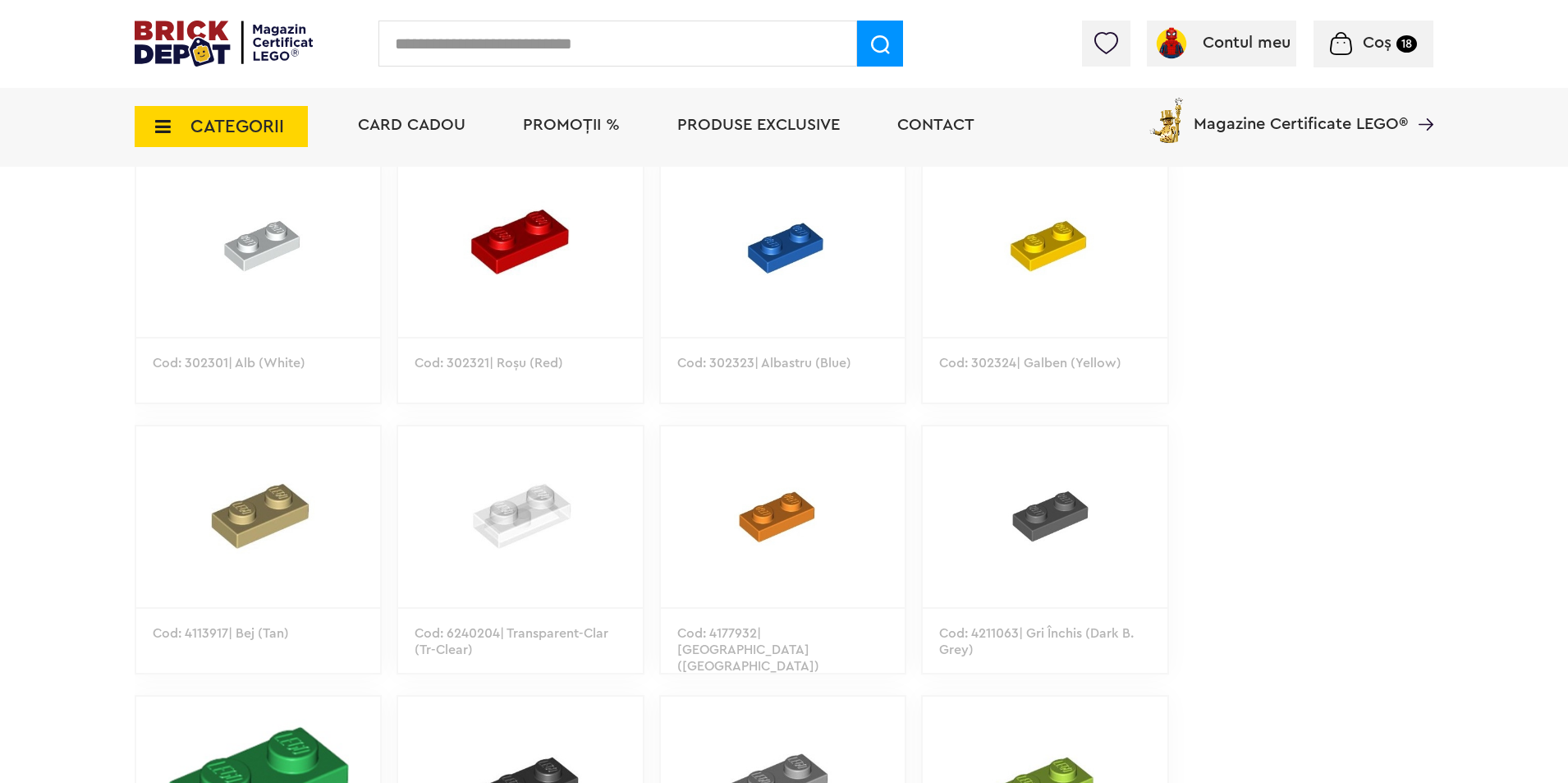
scroll to position [918, 0]
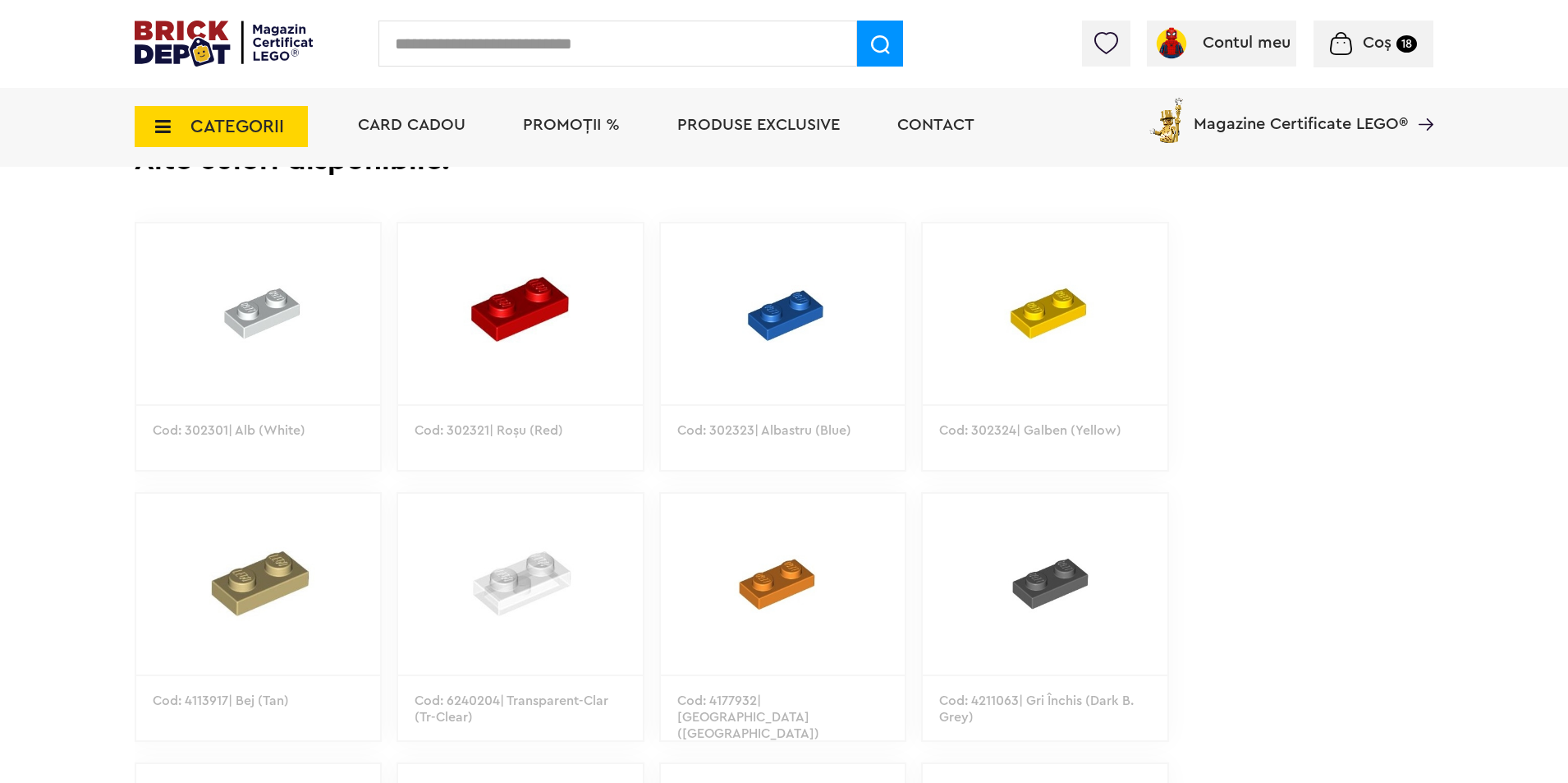
click at [298, 339] on img at bounding box center [258, 314] width 244 height 181
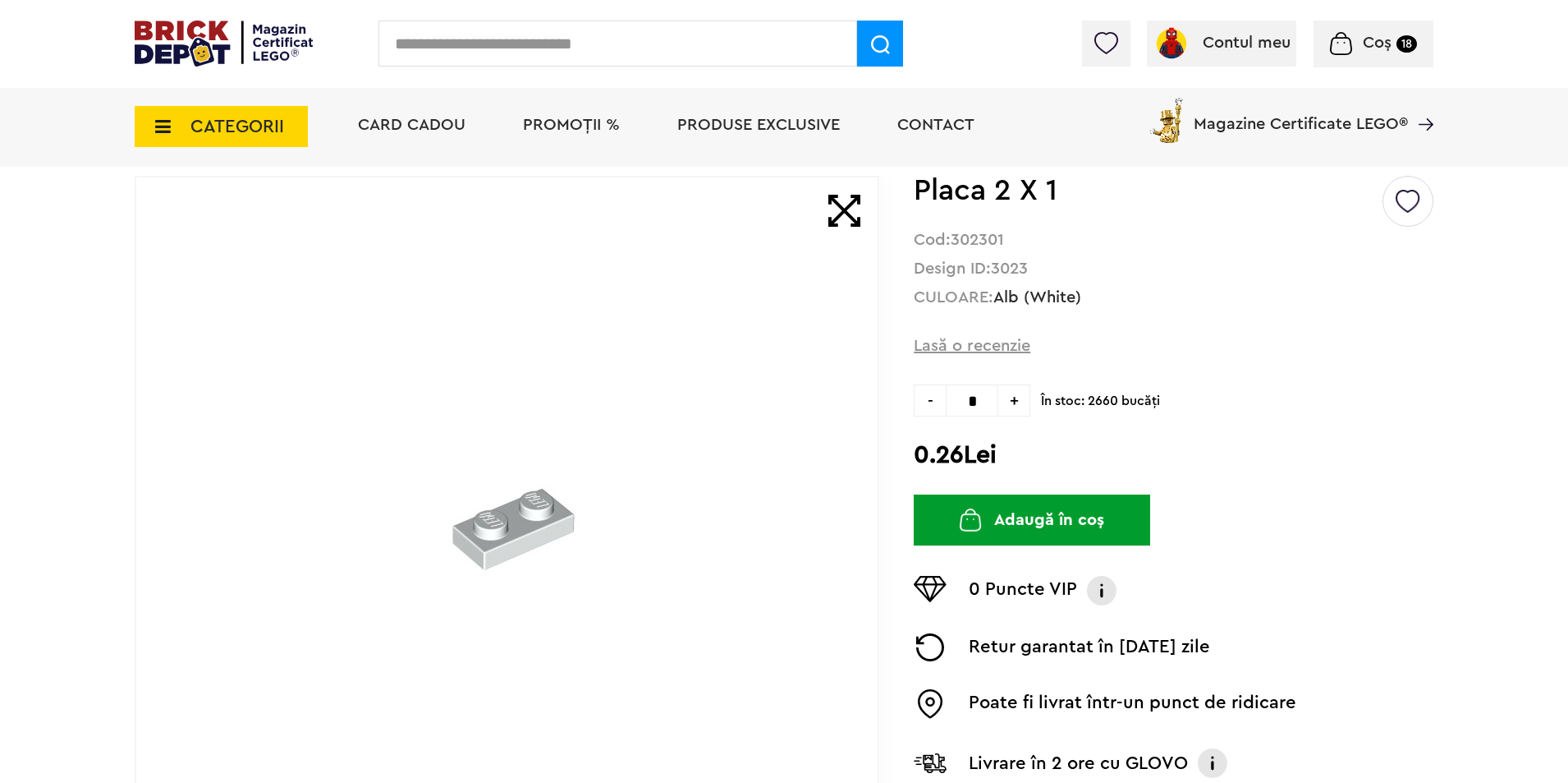
scroll to position [109, 0]
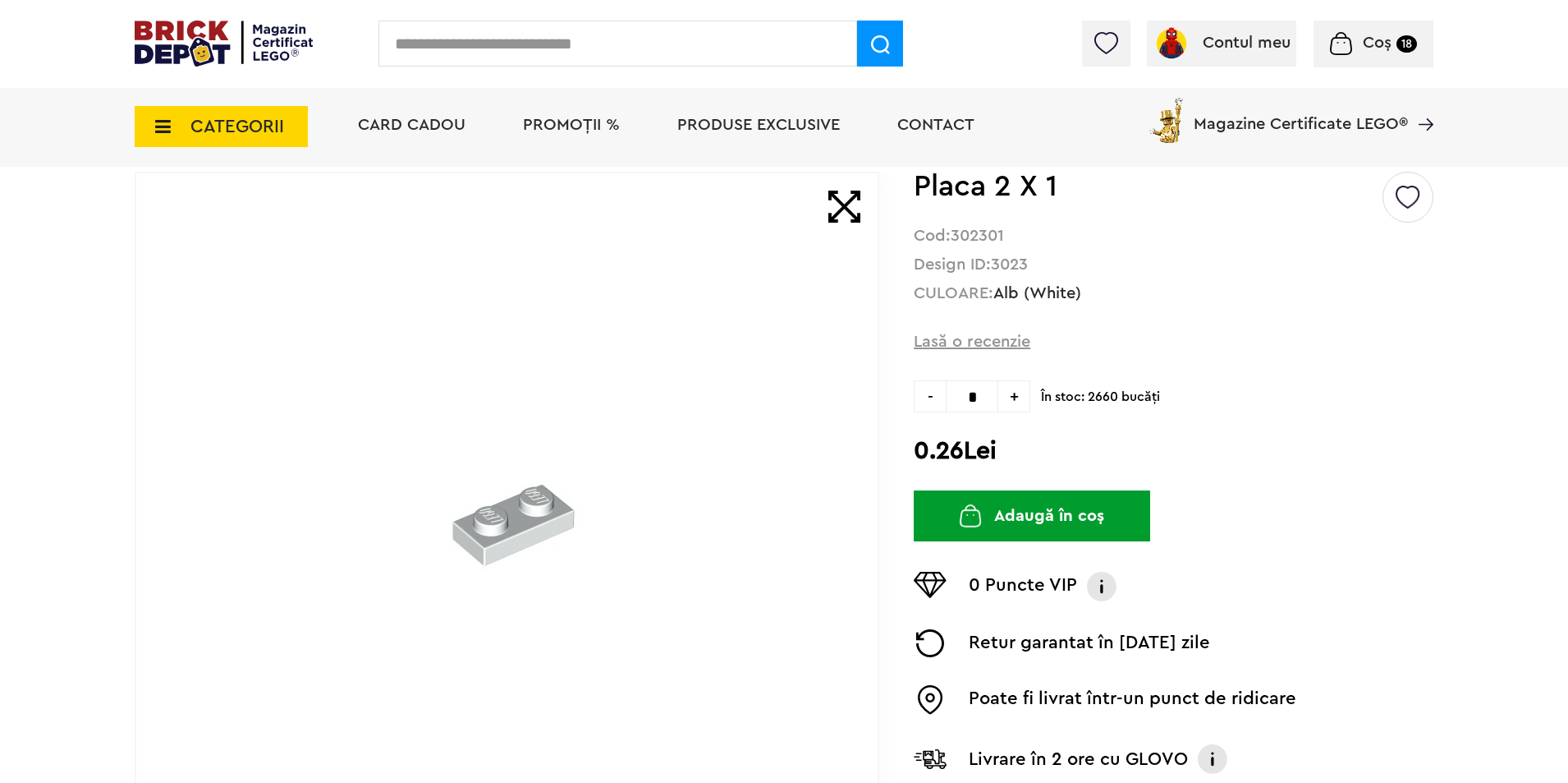
click at [1017, 404] on span "+" at bounding box center [1014, 396] width 32 height 32
type input "*"
click at [1039, 521] on button "Adaugă în coș" at bounding box center [1031, 516] width 236 height 51
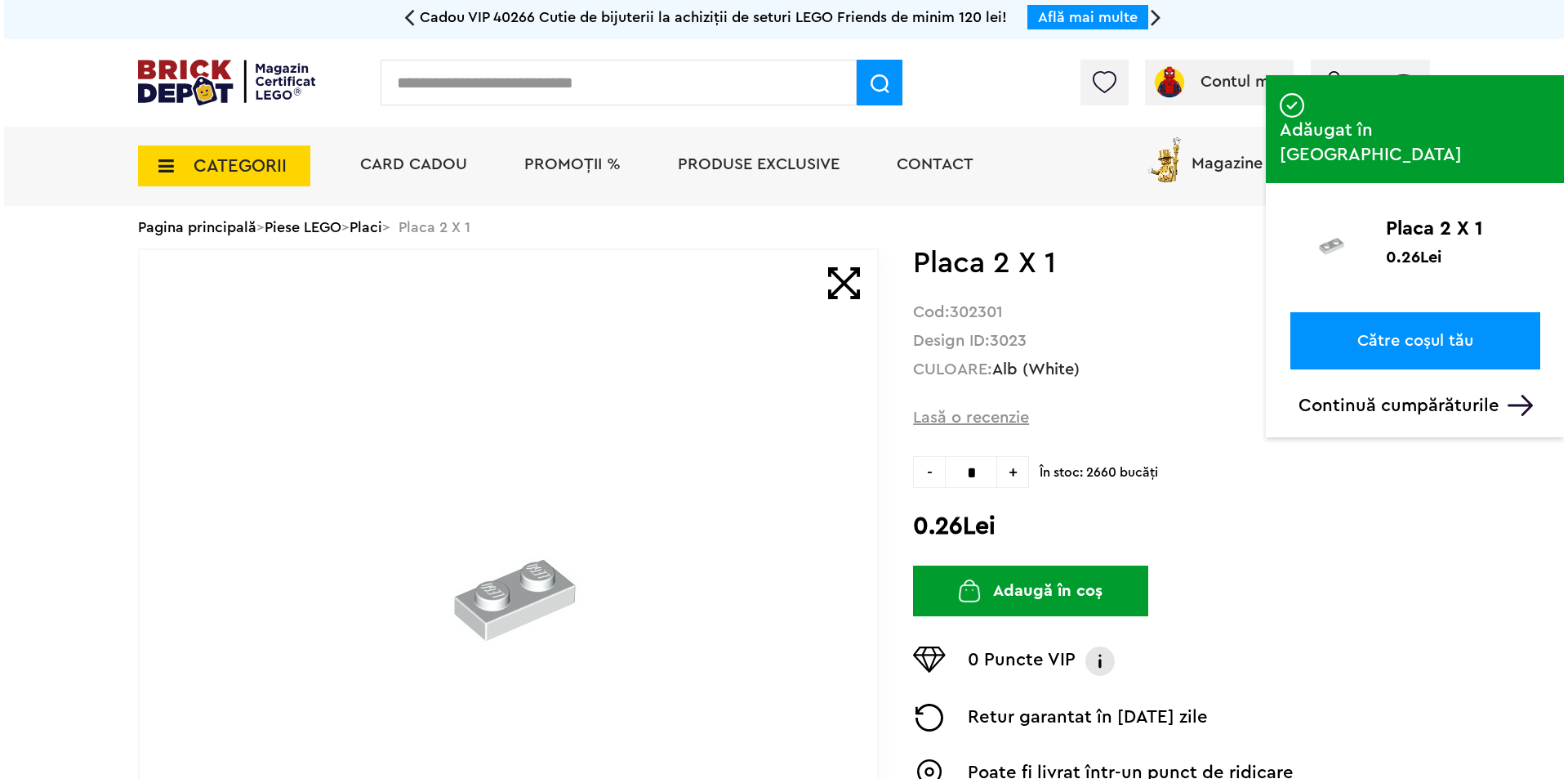
scroll to position [0, 0]
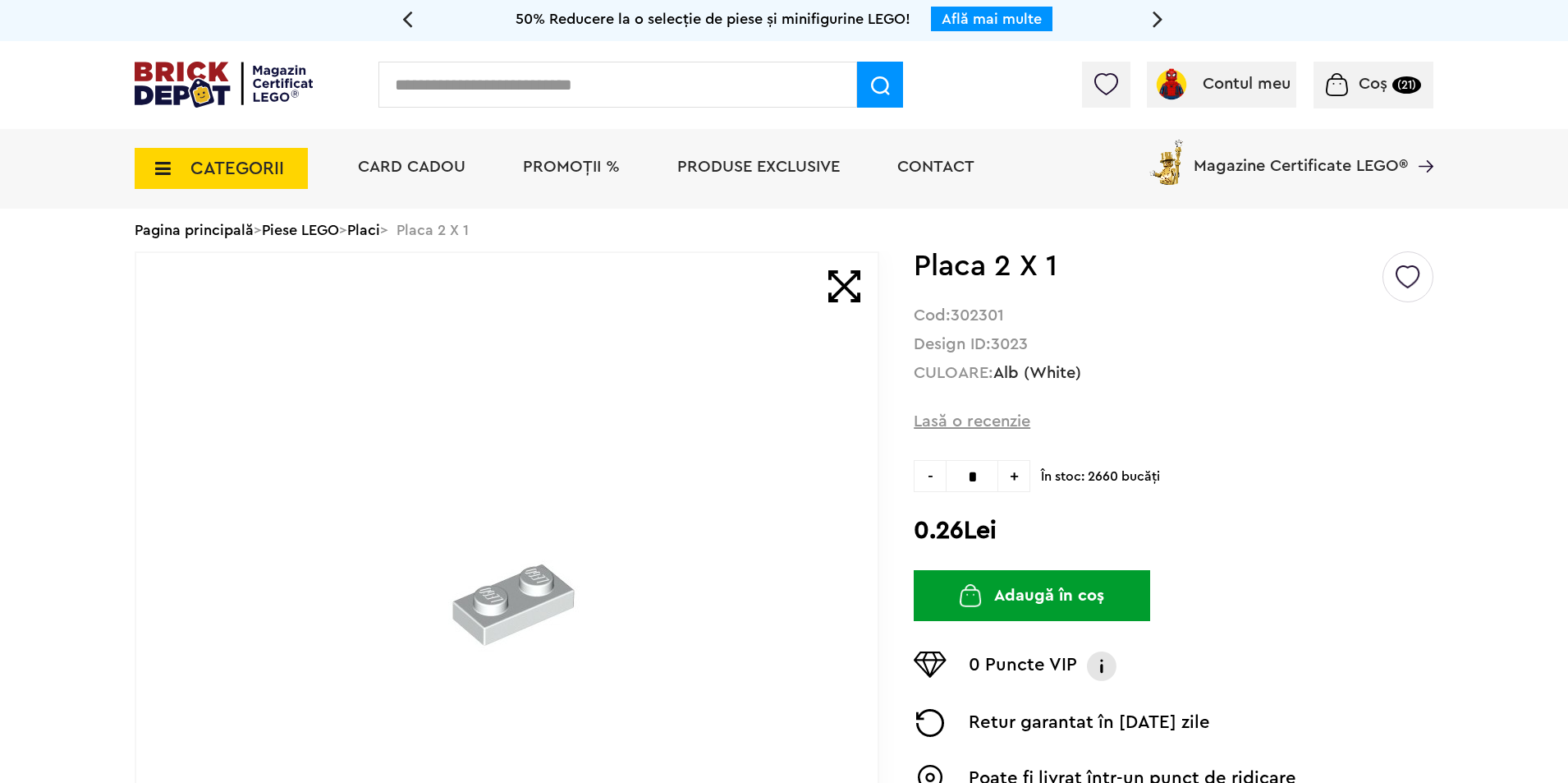
drag, startPoint x: 627, startPoint y: 116, endPoint x: 627, endPoint y: 103, distance: 13.0
click at [627, 106] on div "Contul meu Contul meu Comenzile mele Date personale Adrese Parolă Listă dorințe…" at bounding box center [784, 84] width 1568 height 88
click at [631, 100] on input "text" at bounding box center [617, 85] width 479 height 46
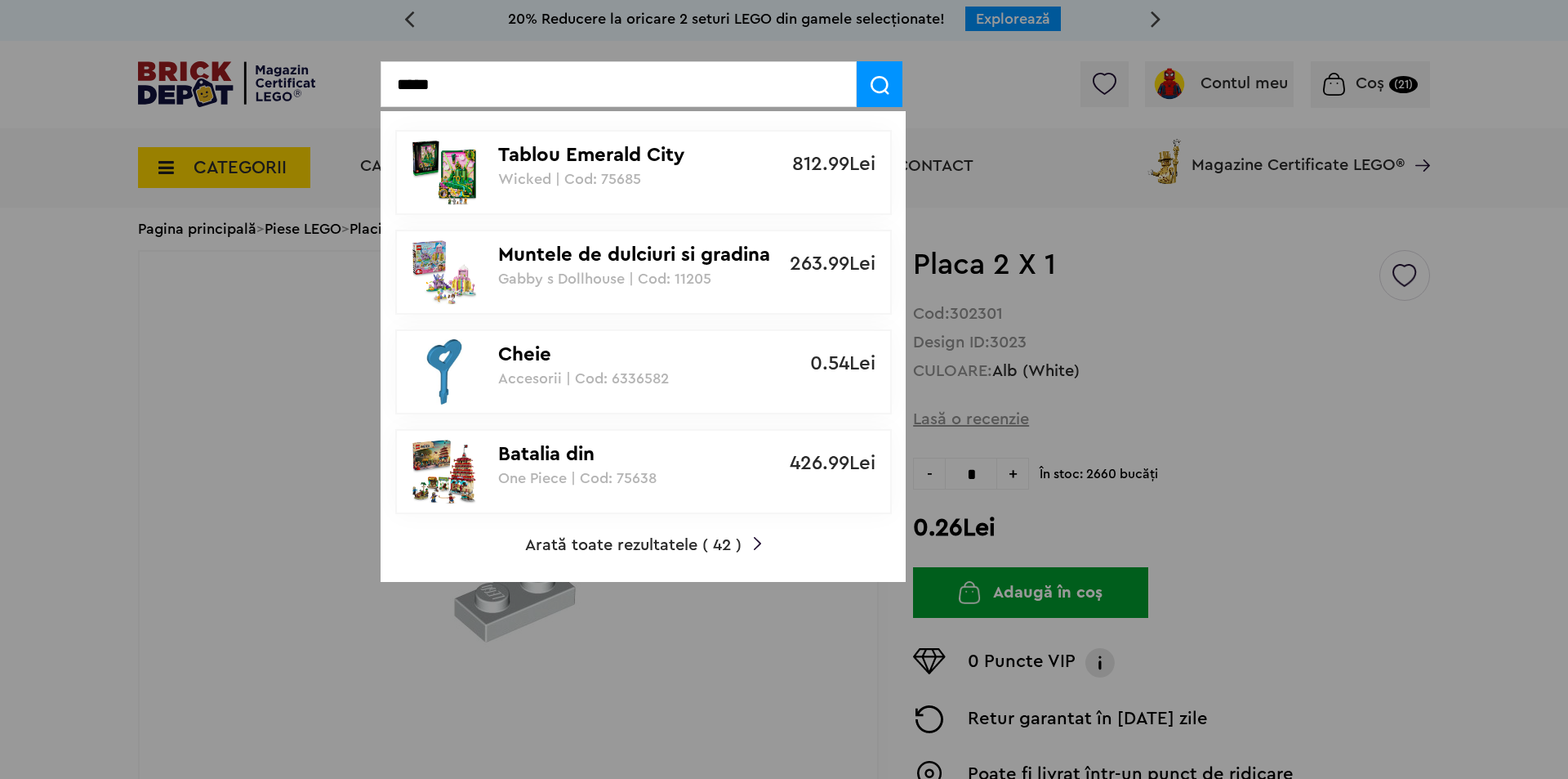
type input "*****"
click at [650, 549] on span "Arată toate rezultatele ( 42 )" at bounding box center [633, 544] width 217 height 16
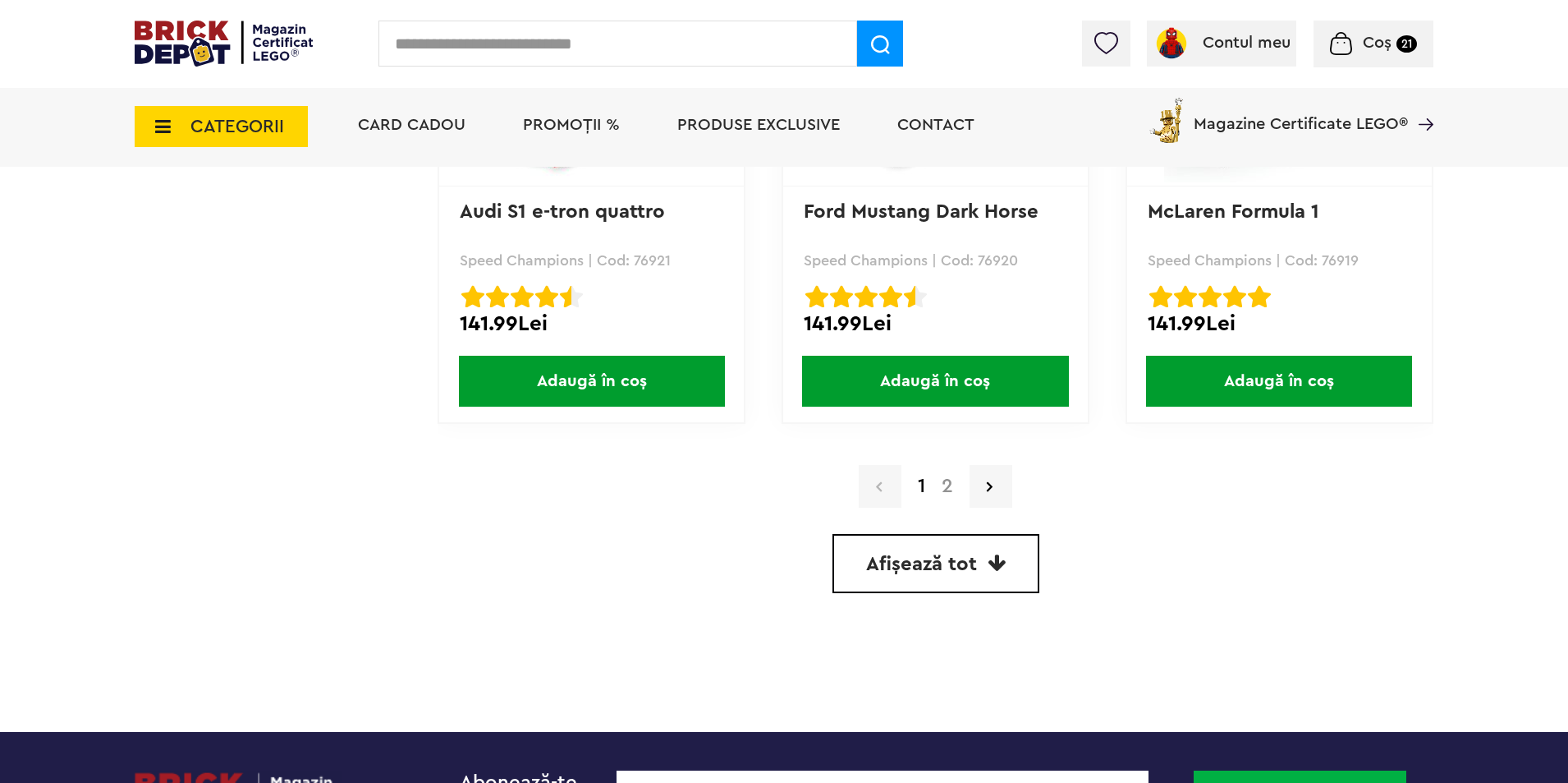
scroll to position [4490, 0]
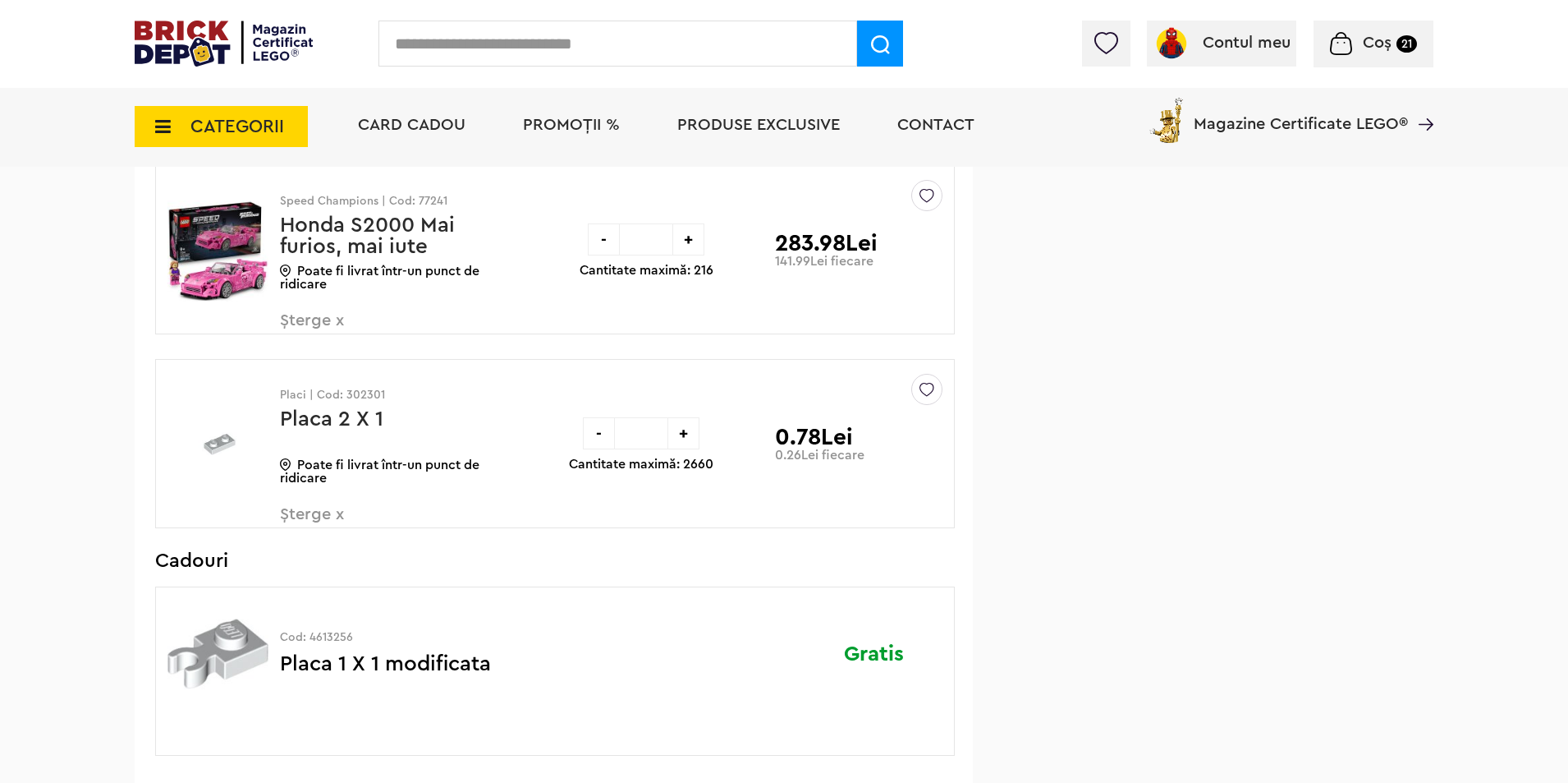
scroll to position [1642, 0]
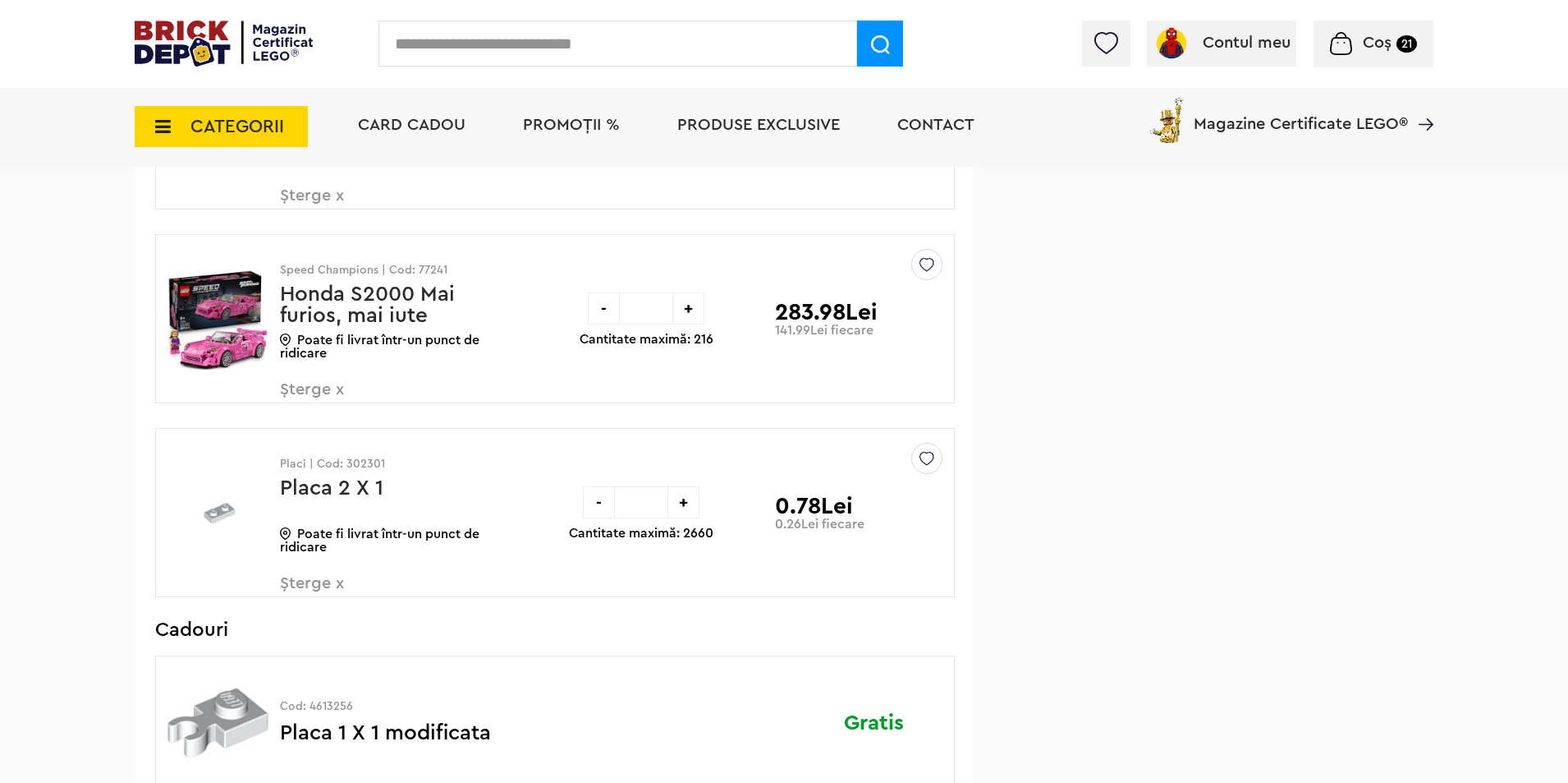
click at [605, 317] on div "-" at bounding box center [604, 308] width 32 height 32
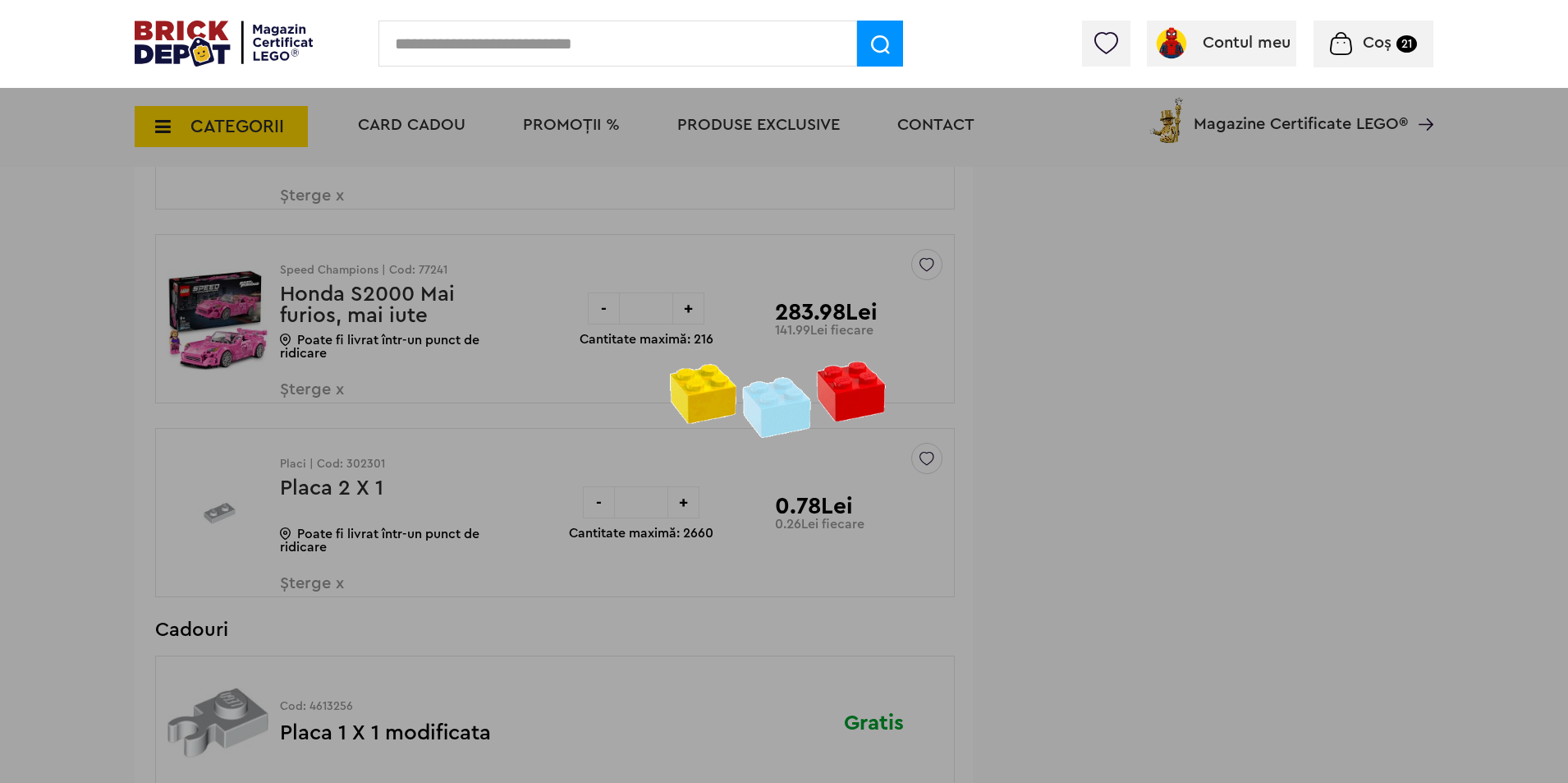
click at [605, 317] on div at bounding box center [784, 391] width 1568 height 783
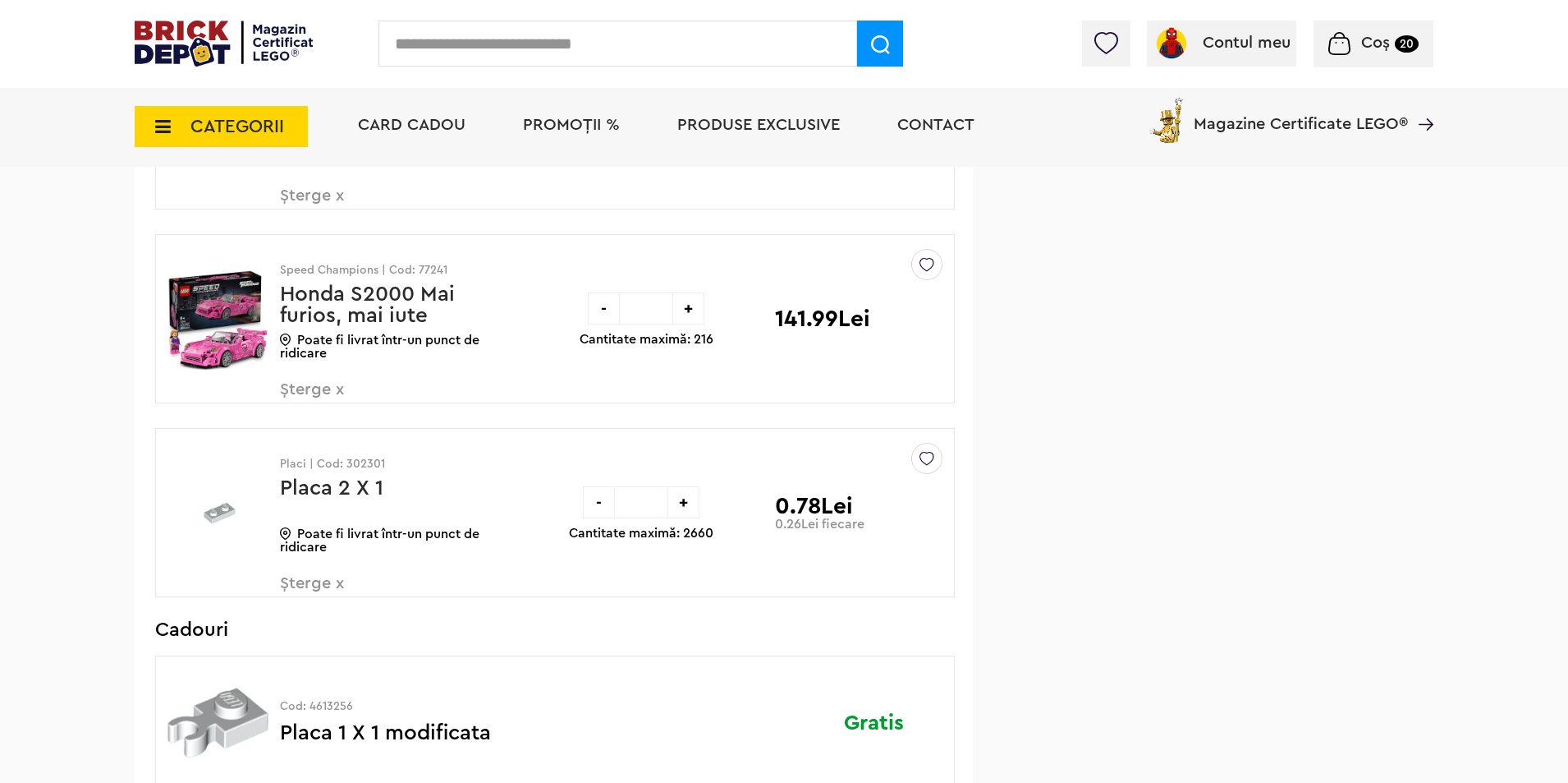
click at [602, 315] on div "-" at bounding box center [604, 308] width 32 height 32
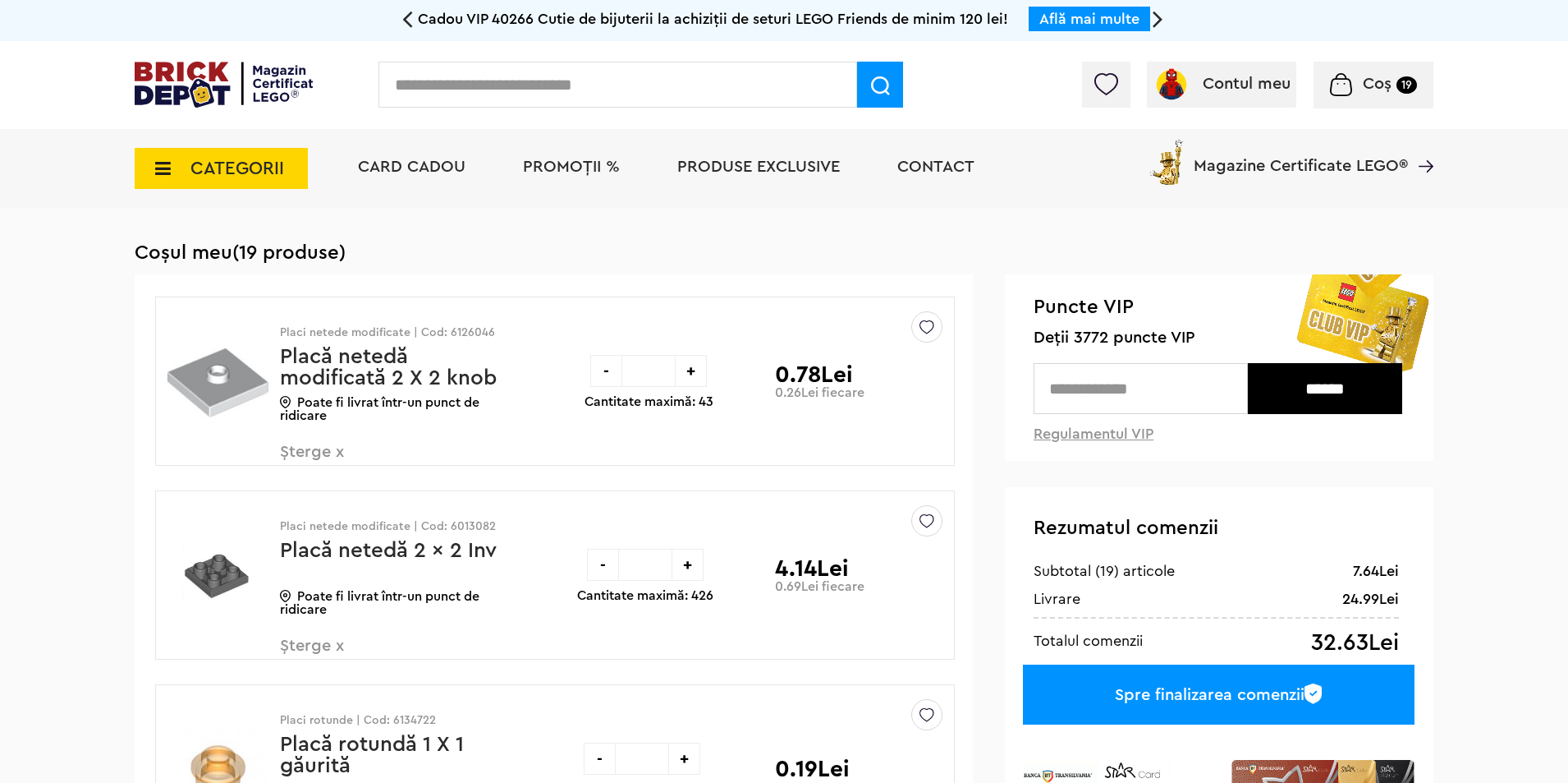
click at [553, 69] on input "text" at bounding box center [617, 85] width 479 height 46
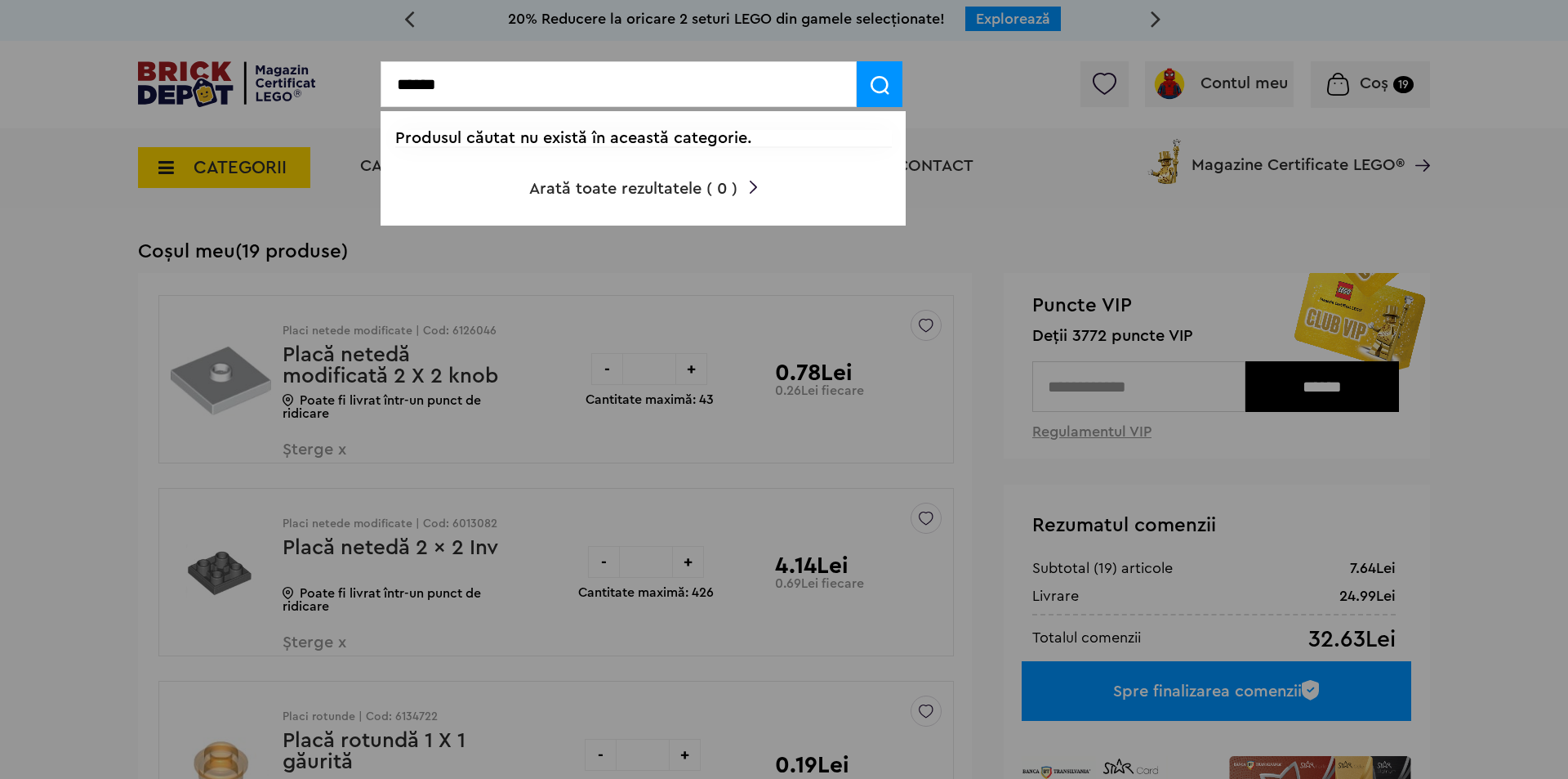
click at [567, 98] on input "******" at bounding box center [618, 85] width 476 height 46
type input "******"
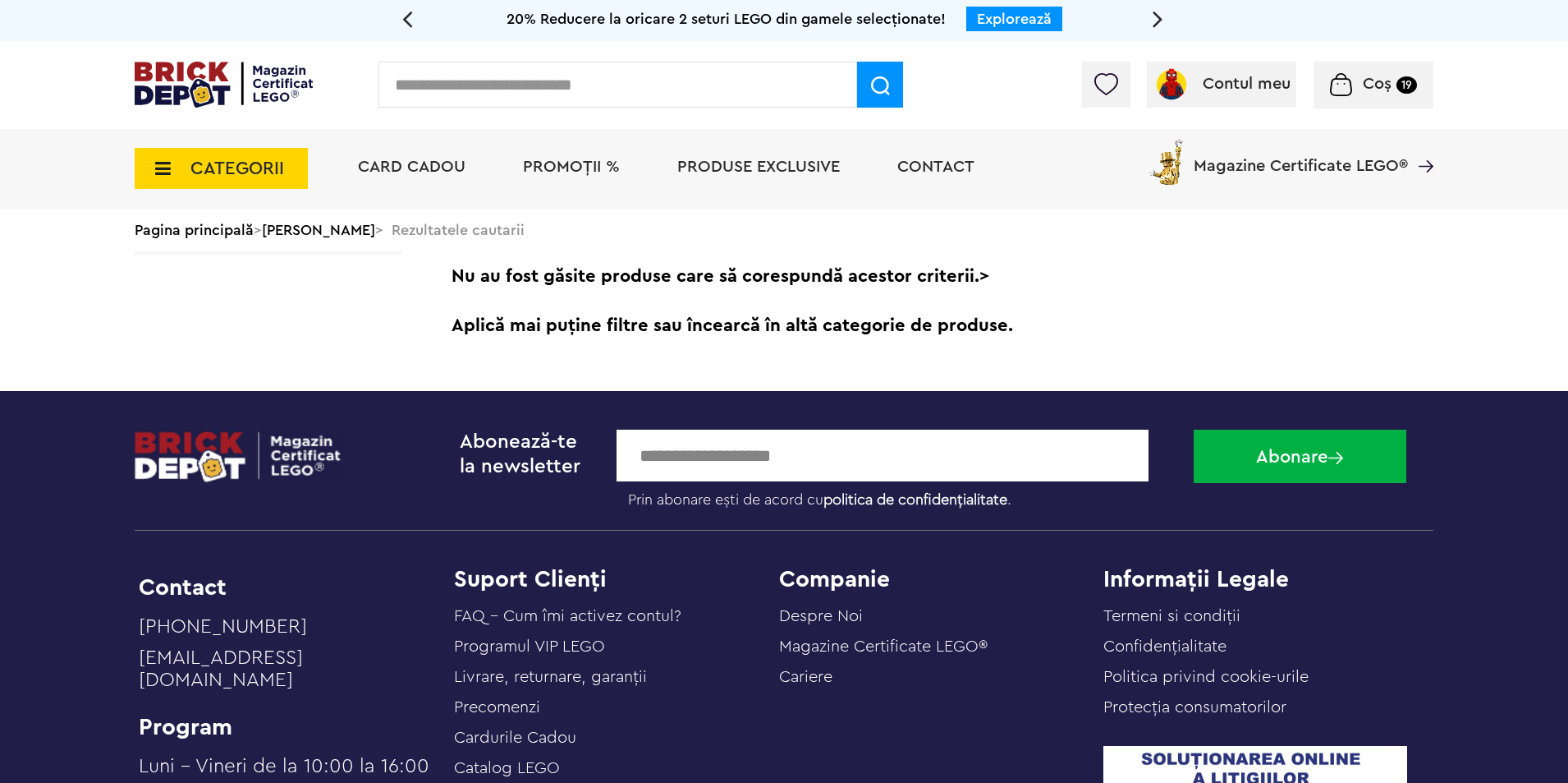
click at [526, 72] on input "text" at bounding box center [617, 85] width 479 height 46
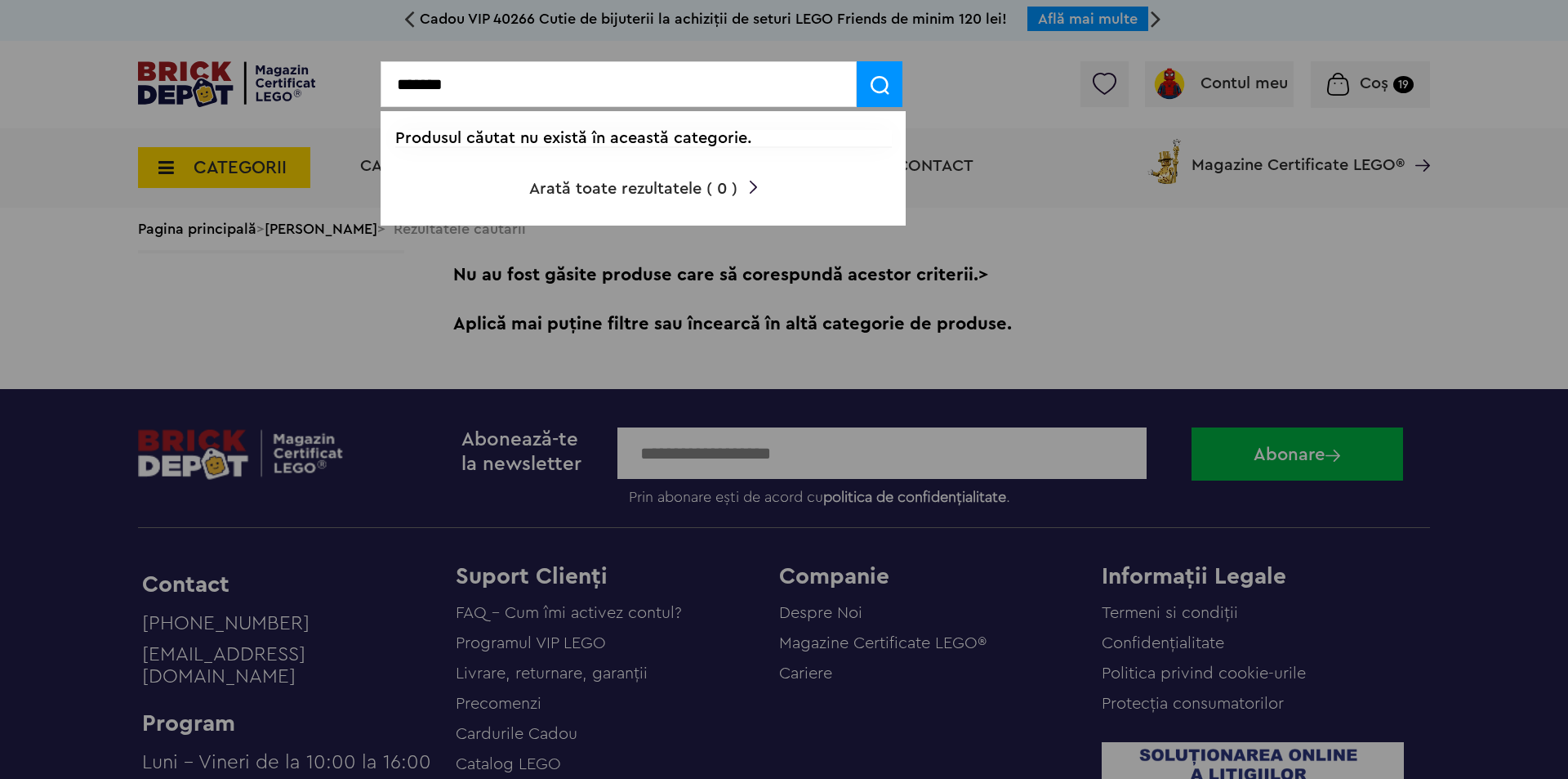
click at [520, 73] on input "*******" at bounding box center [618, 85] width 476 height 46
drag, startPoint x: 436, startPoint y: 84, endPoint x: 343, endPoint y: 83, distance: 93.0
click at [343, 83] on body "Adăugat în coș Placa 2 X 1 0.26Lei Către coșul tău Continuă cumpărăturile Cadou…" at bounding box center [784, 562] width 1568 height 1125
type input "*******"
click at [968, 127] on div at bounding box center [784, 389] width 1568 height 779
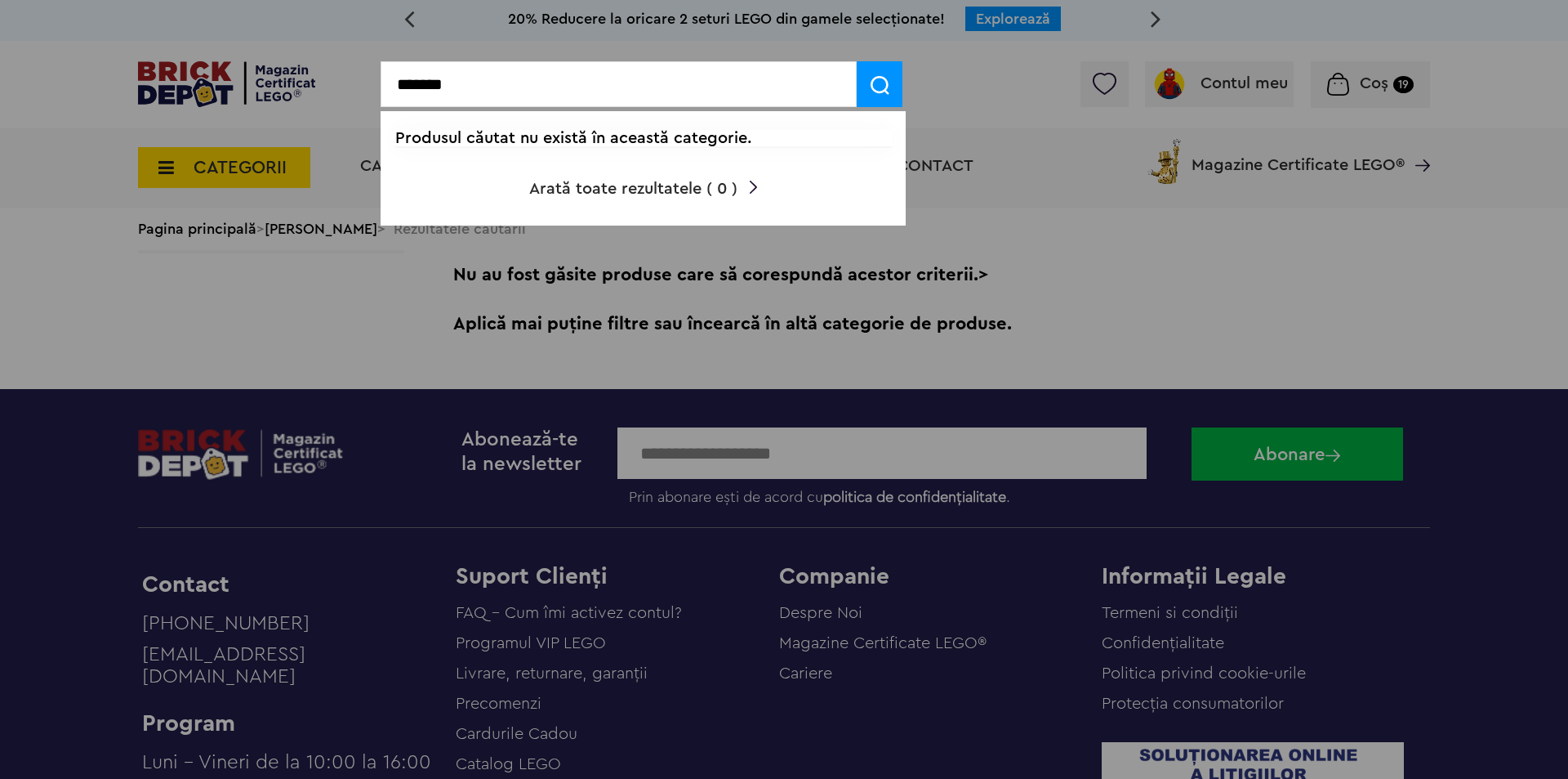
click at [1304, 101] on div at bounding box center [784, 389] width 1568 height 779
drag, startPoint x: 478, startPoint y: 90, endPoint x: 349, endPoint y: 89, distance: 129.0
click at [349, 89] on body "Adăugat în coș Placa 2 X 1 0.26Lei Către coșul tău Continuă cumpărăturile Cadou…" at bounding box center [784, 562] width 1568 height 1125
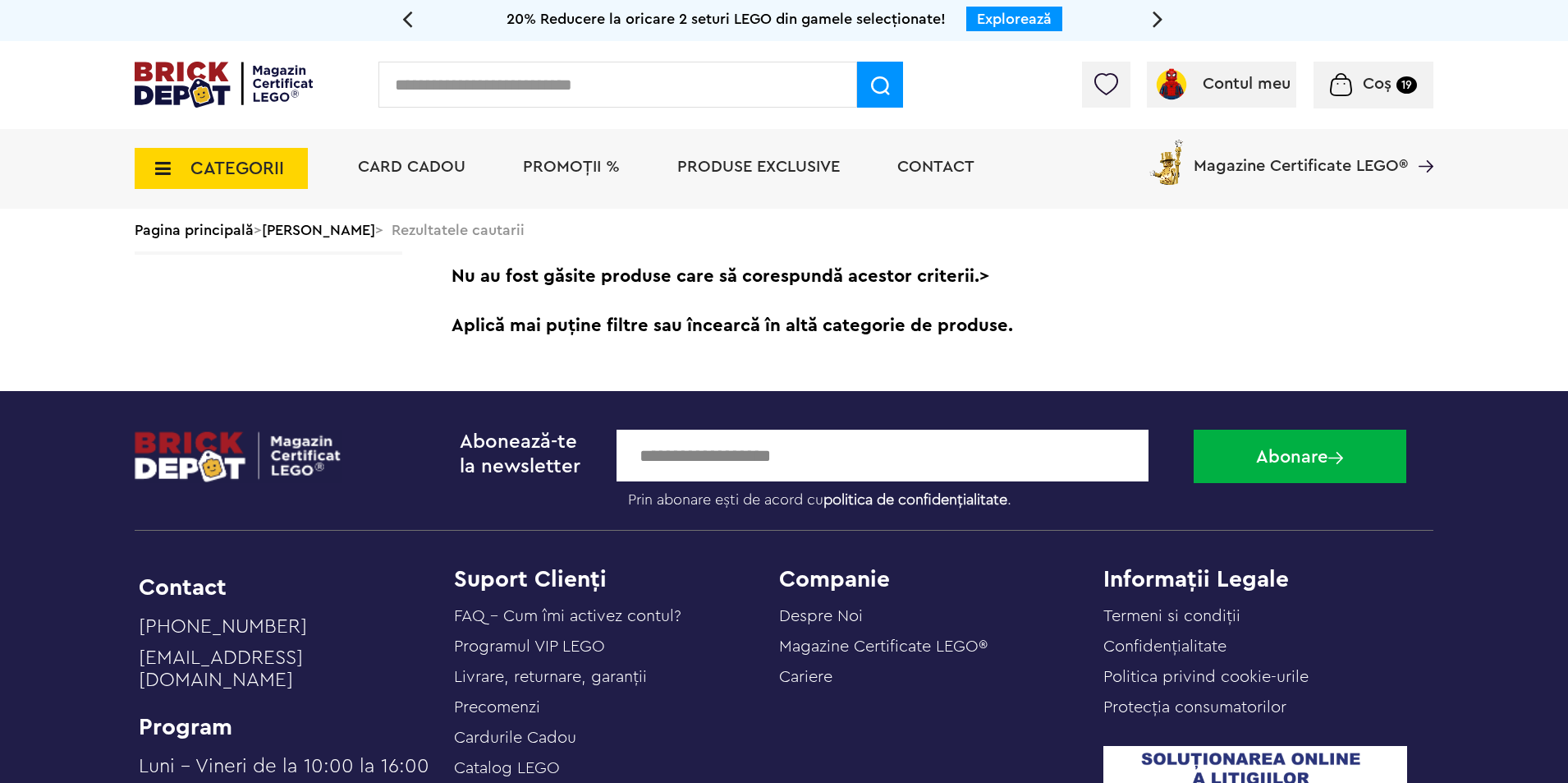
click at [1395, 95] on div "Coș 19" at bounding box center [1374, 85] width 120 height 46
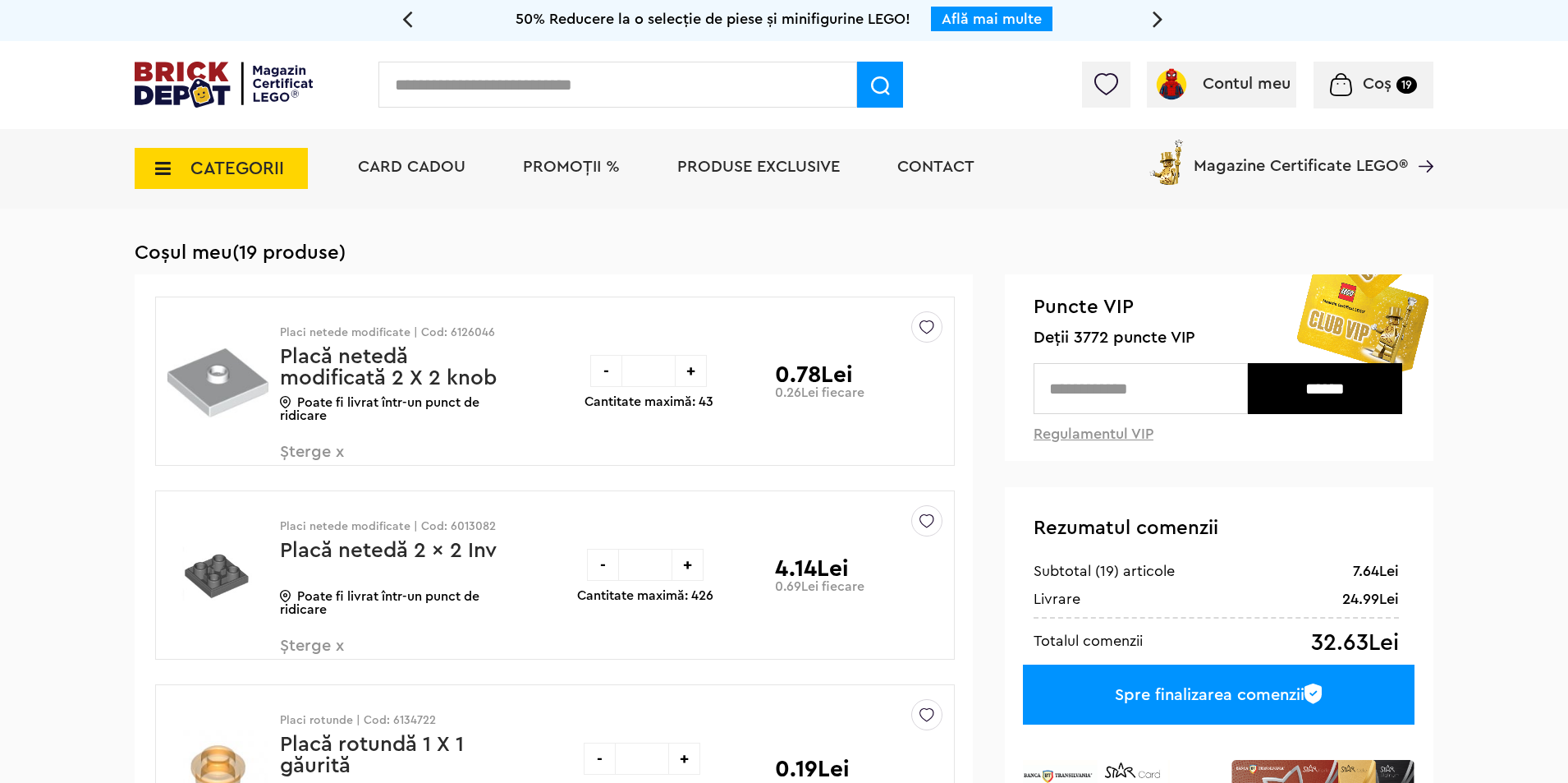
click at [459, 74] on input "text" at bounding box center [617, 85] width 479 height 46
type input "*****"
click at [864, 95] on span at bounding box center [880, 85] width 46 height 46
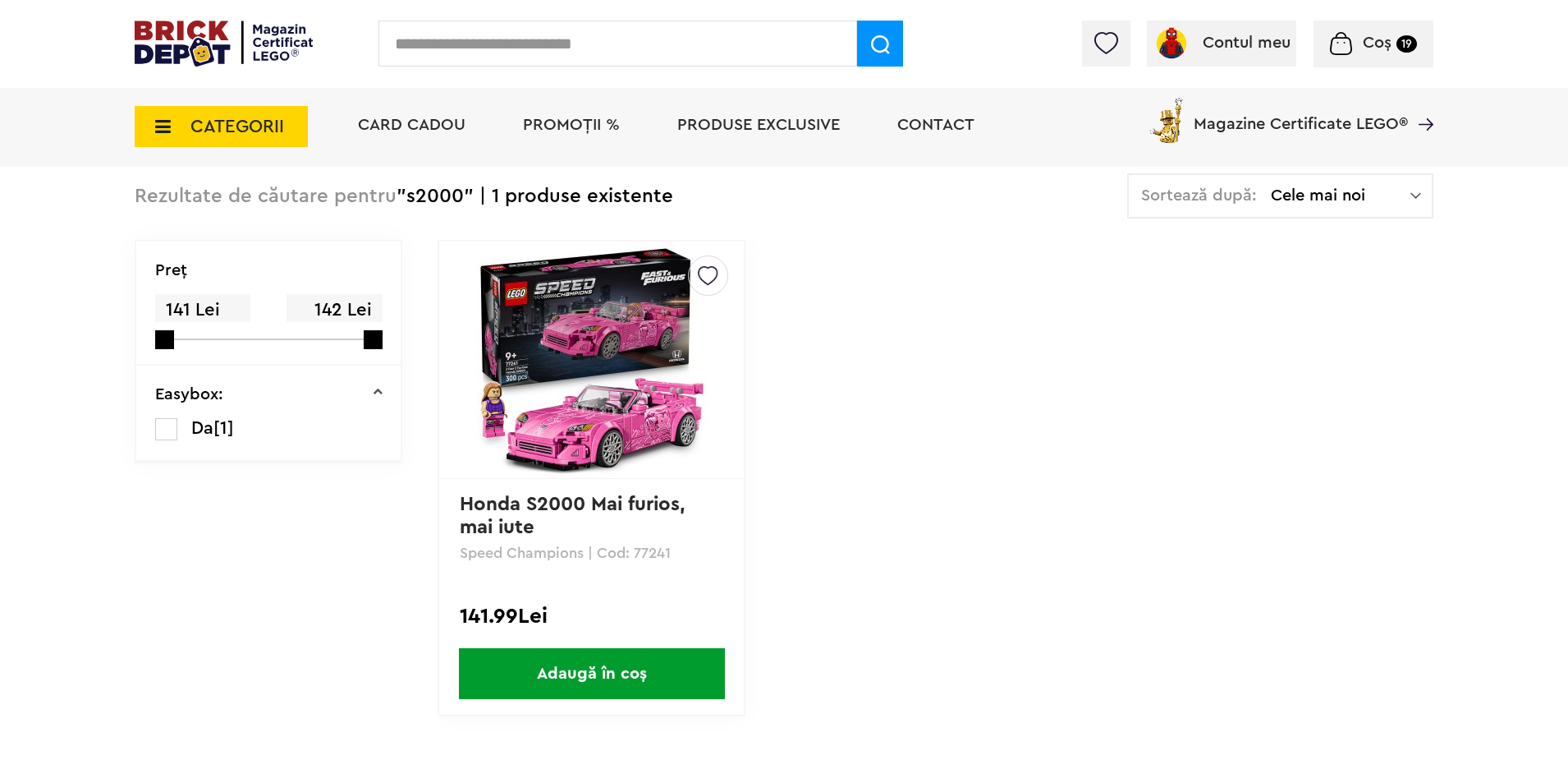
scroll to position [109, 0]
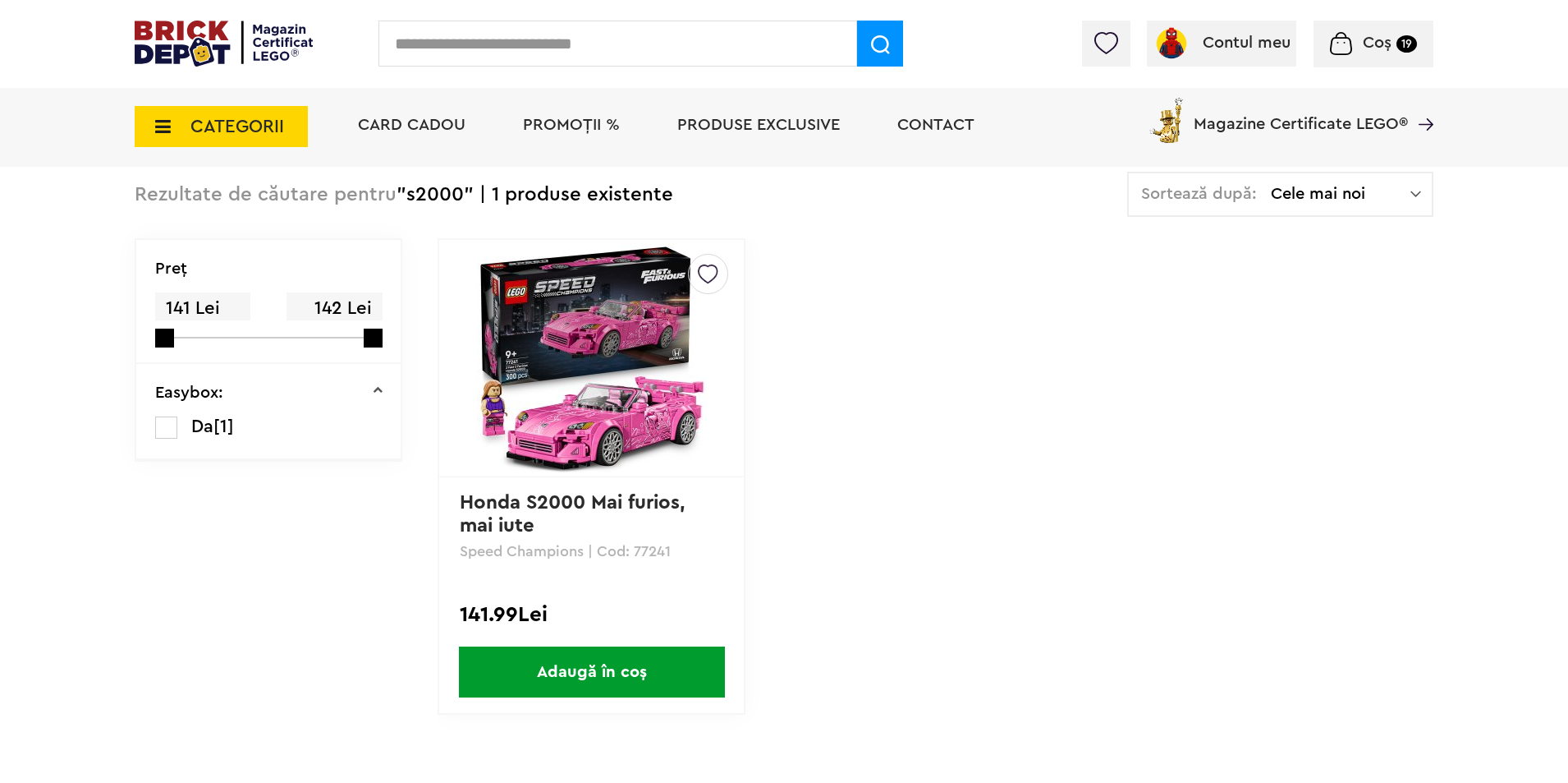
click at [576, 668] on span "Adaugă în coș" at bounding box center [591, 672] width 266 height 51
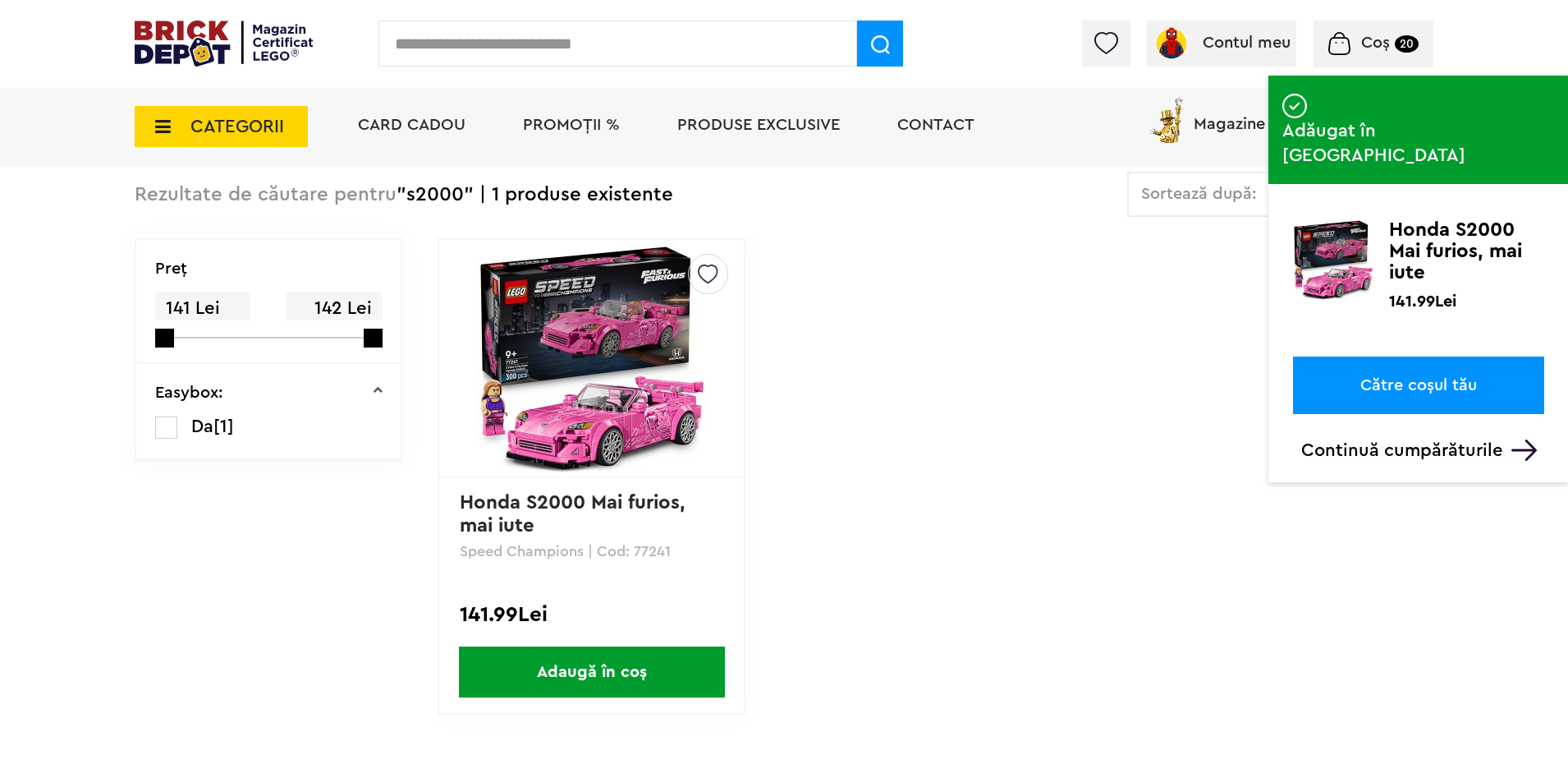
click at [620, 678] on span "Adaugă în coș" at bounding box center [591, 672] width 266 height 51
click at [428, 128] on span "Card Cadou" at bounding box center [411, 124] width 107 height 16
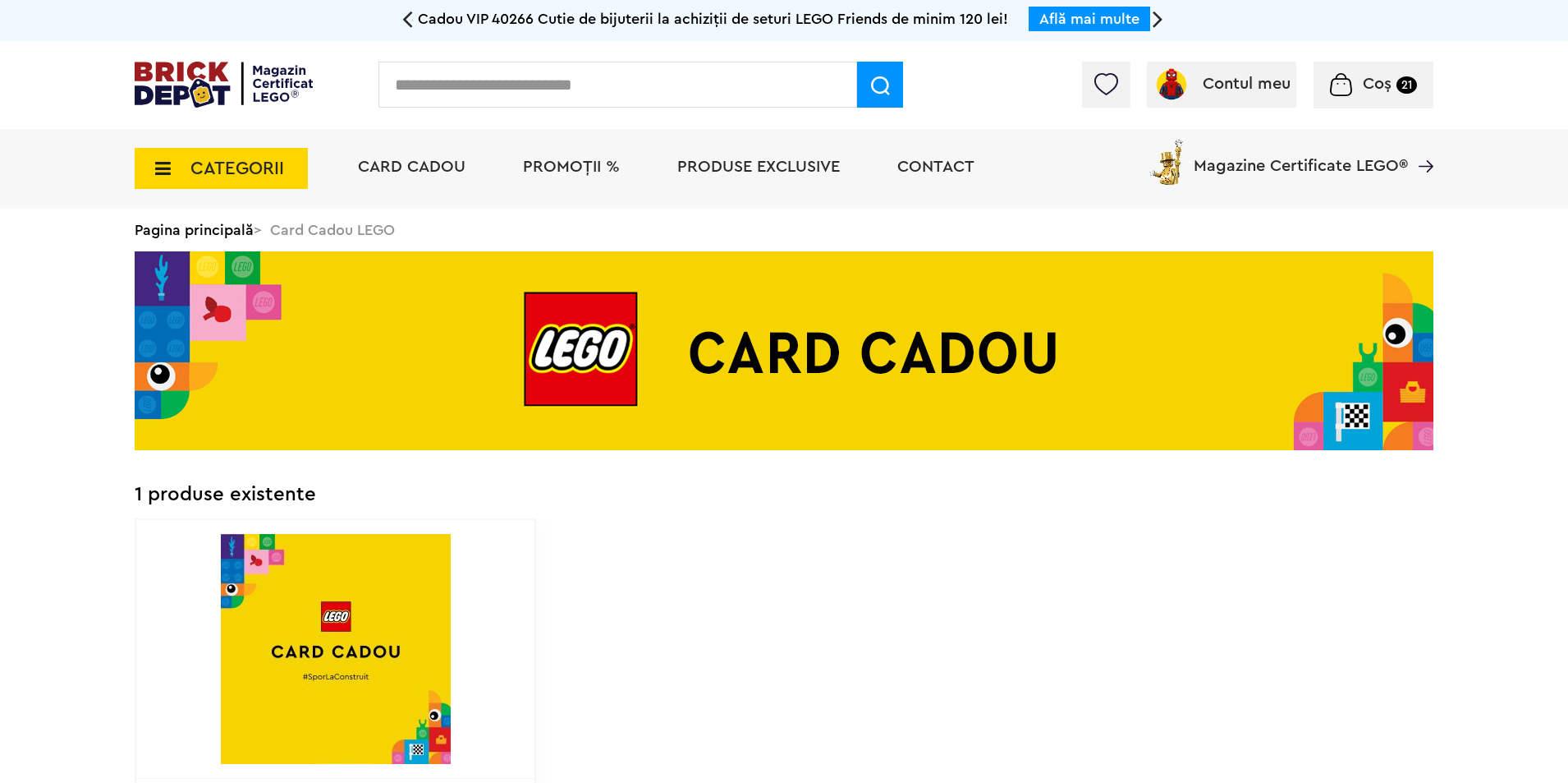
click at [570, 159] on span "PROMOȚII %" at bounding box center [572, 166] width 97 height 16
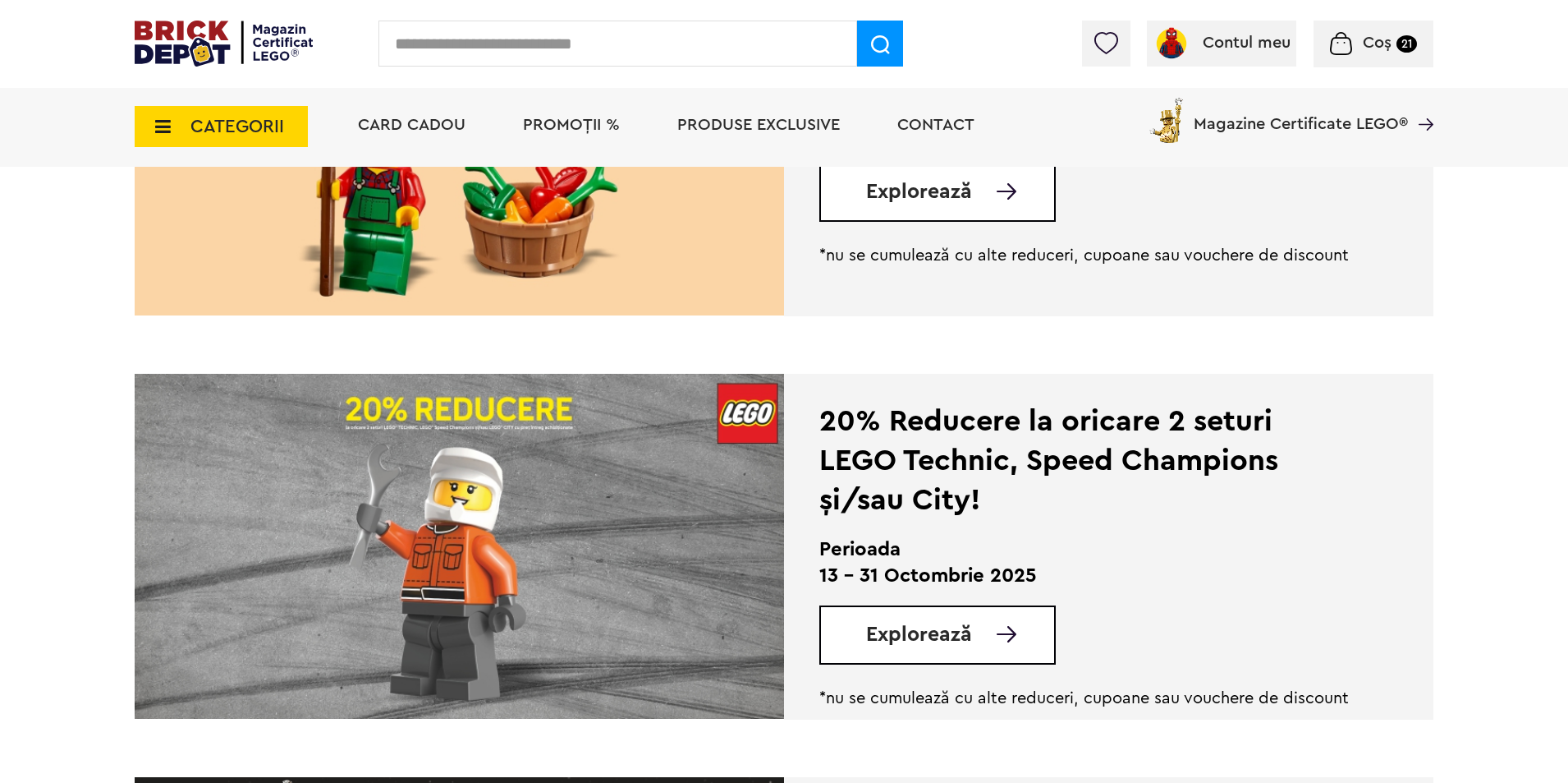
scroll to position [767, 0]
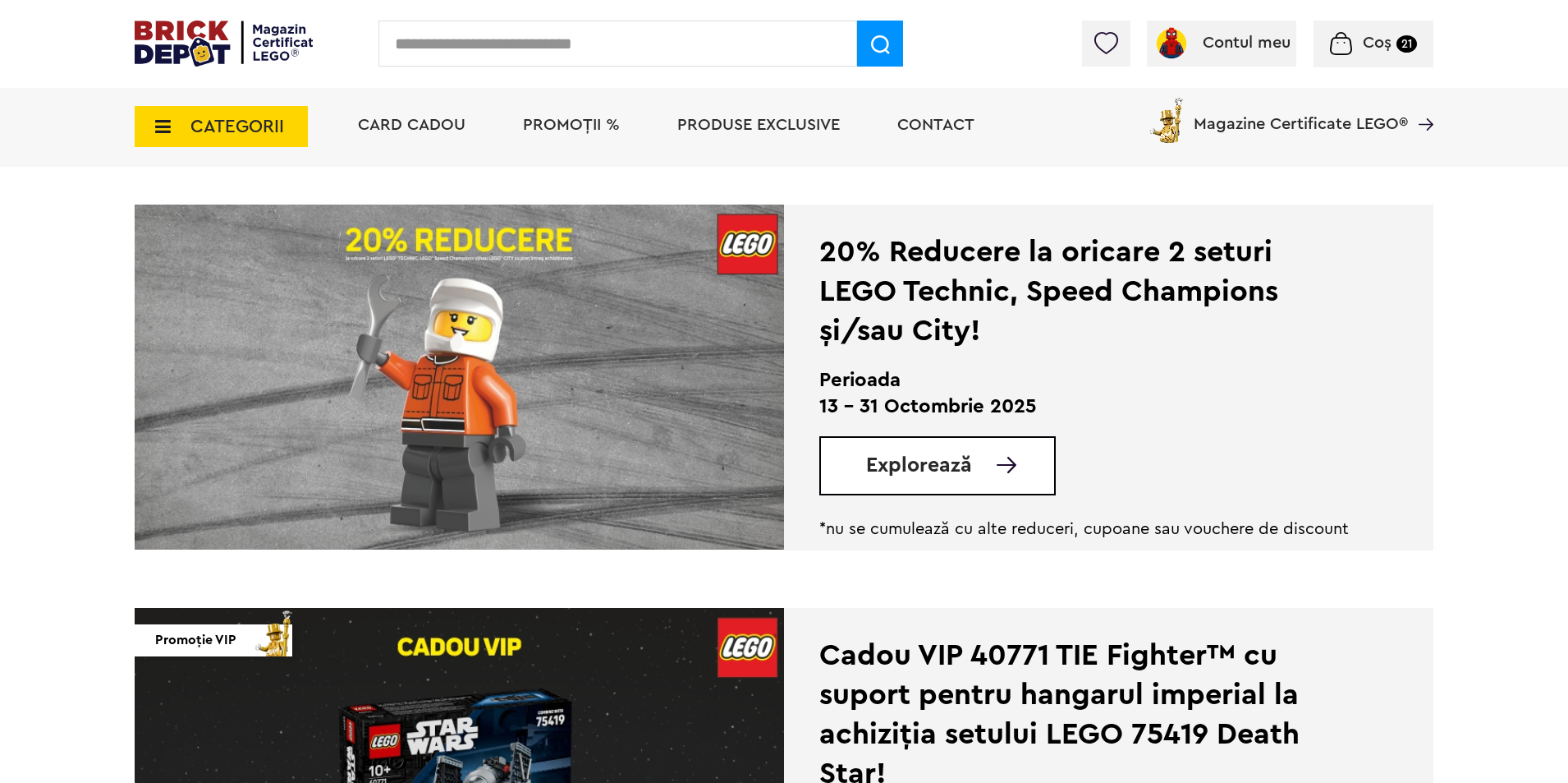
click at [1005, 469] on img at bounding box center [1006, 465] width 19 height 16
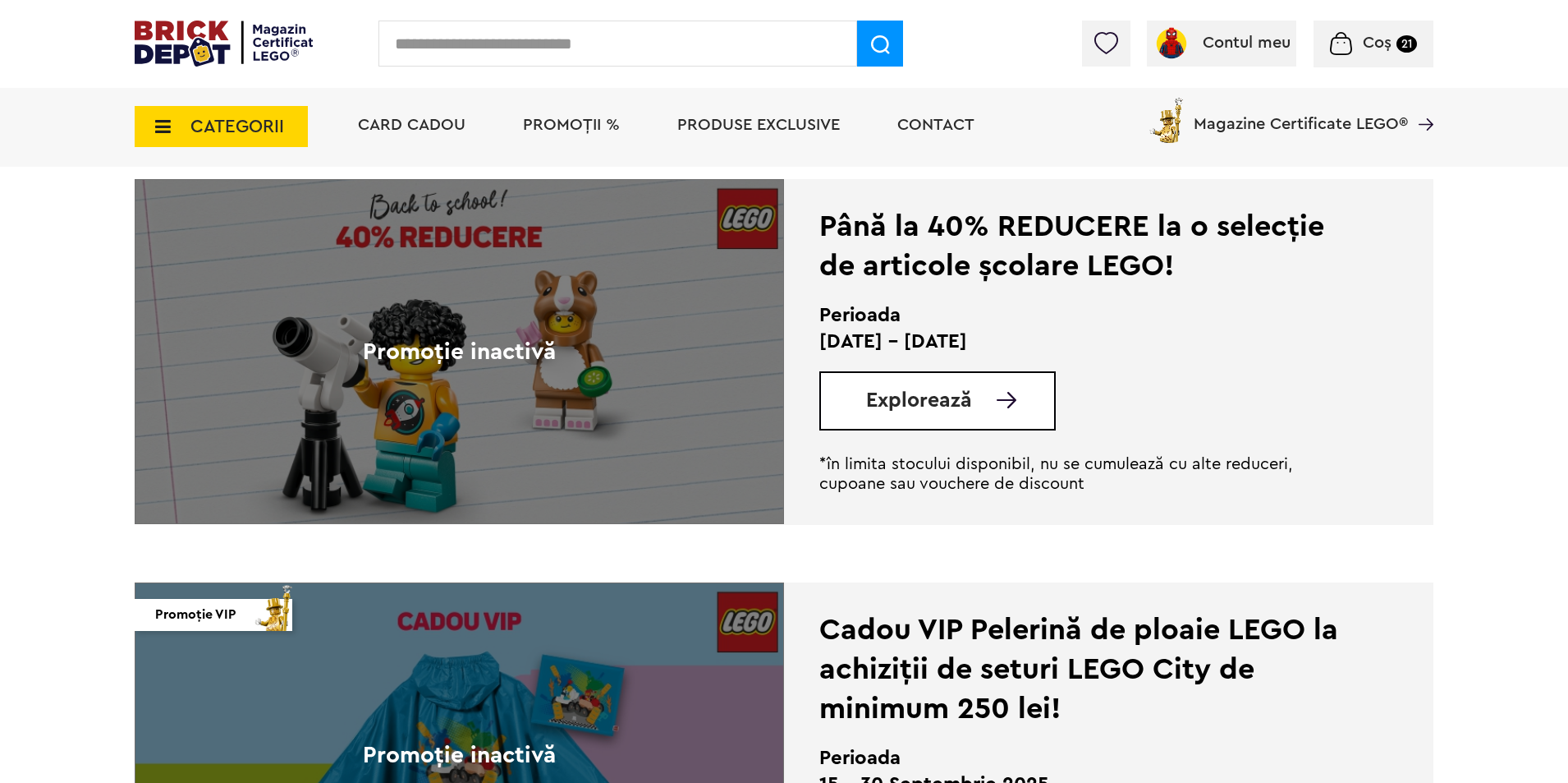
scroll to position [3722, 0]
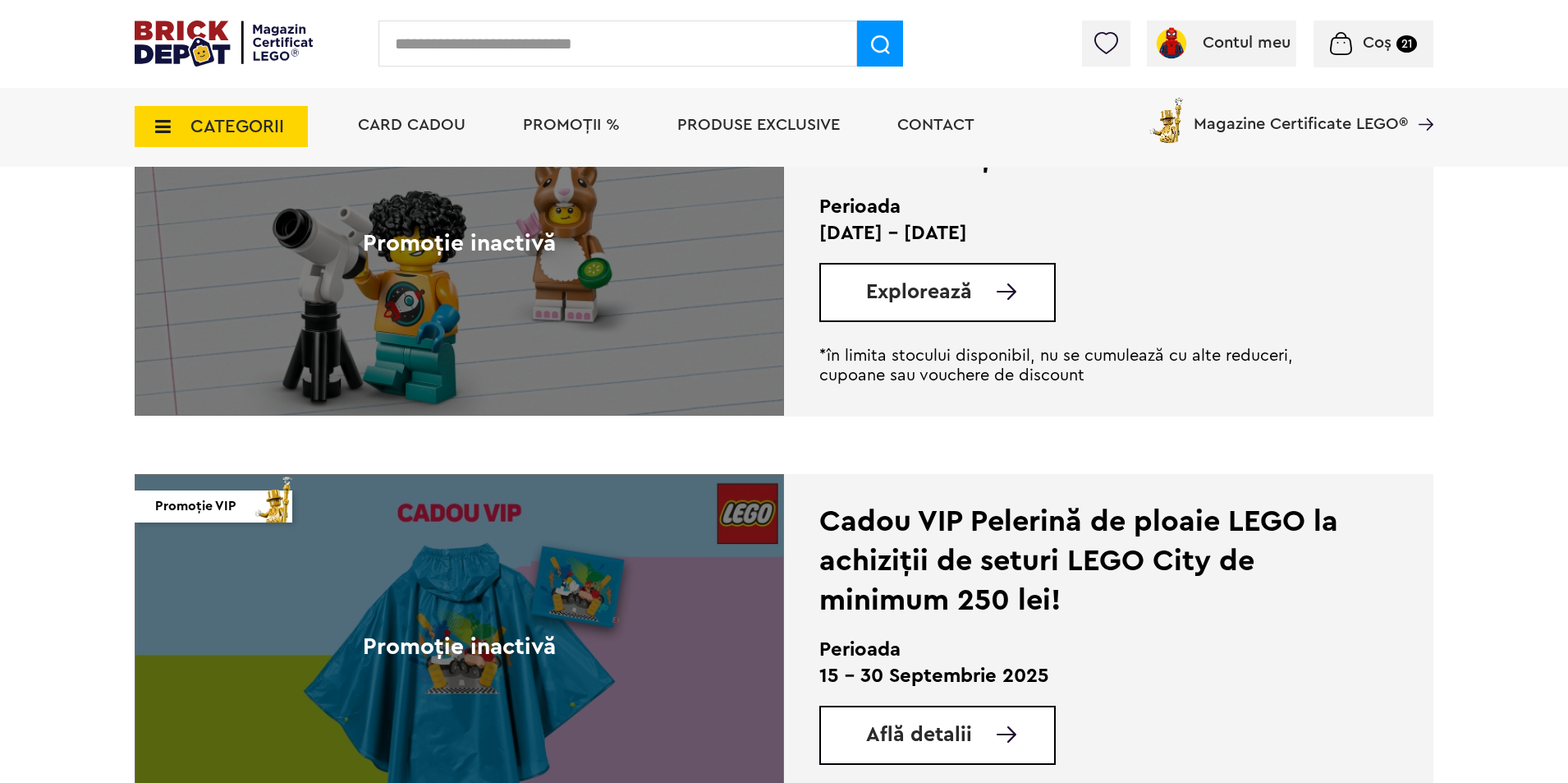
click at [1375, 51] on span "Coș" at bounding box center [1377, 43] width 29 height 16
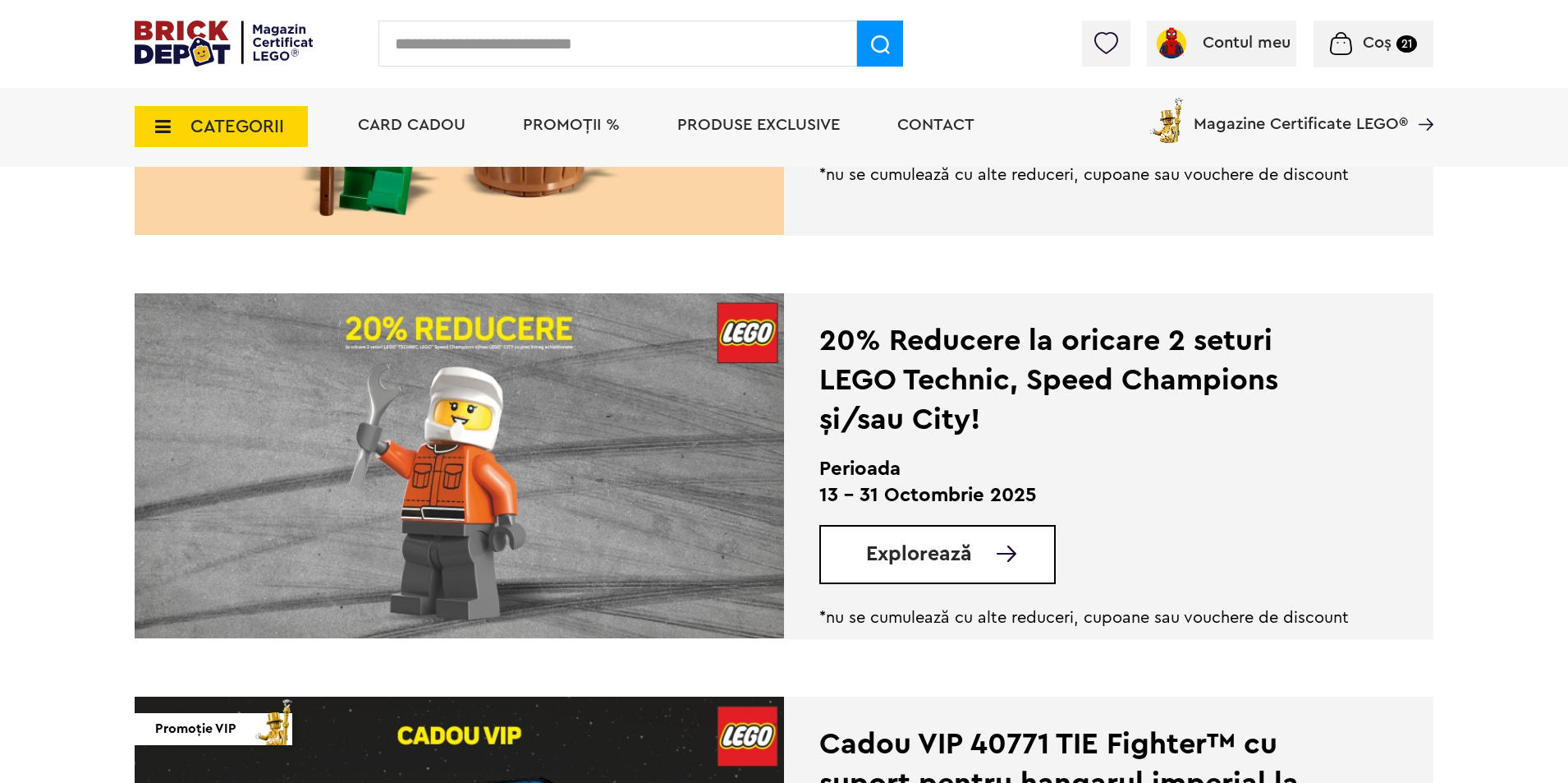
scroll to position [657, 0]
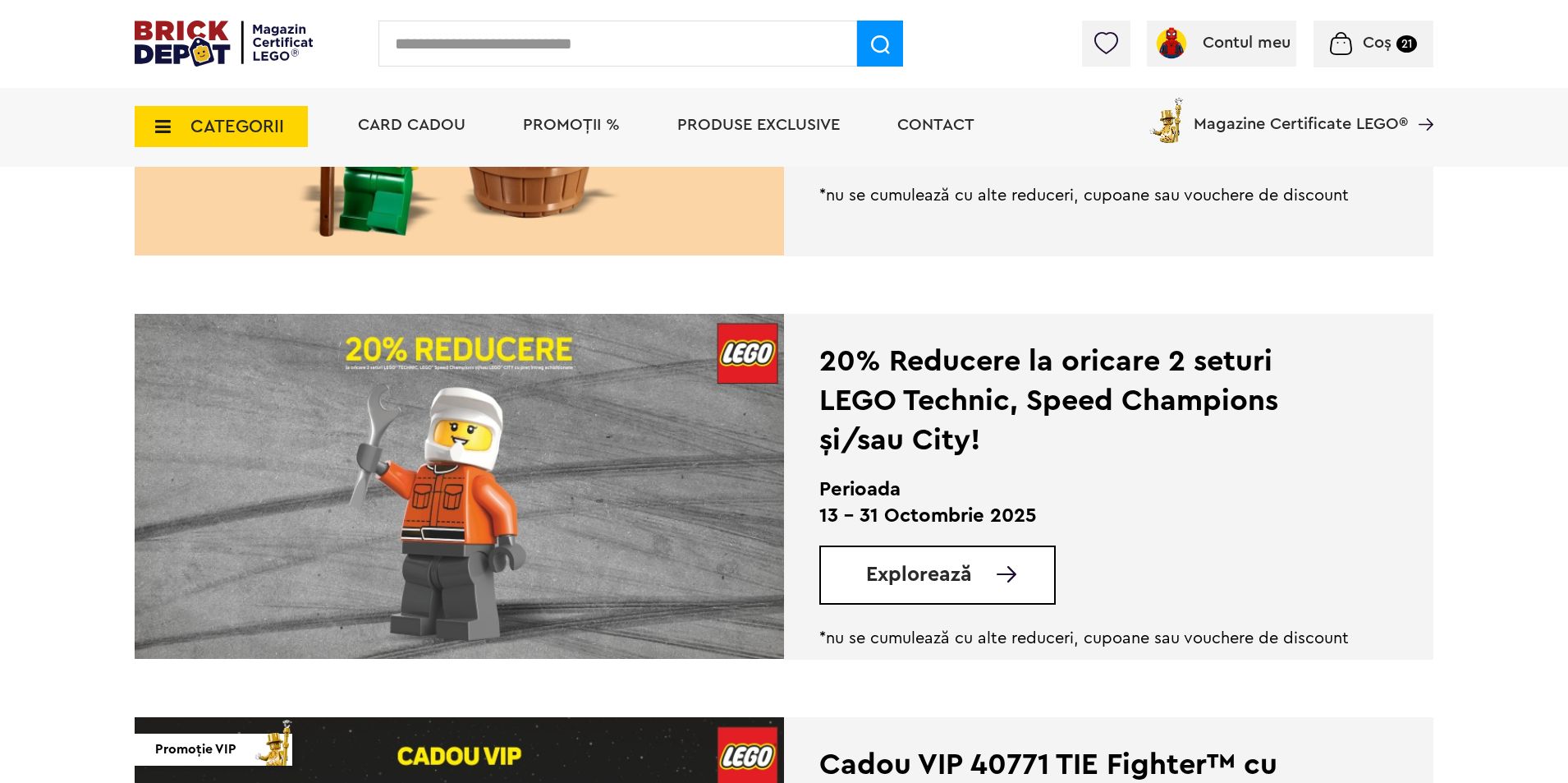
click at [989, 579] on link "Explorează" at bounding box center [960, 574] width 188 height 20
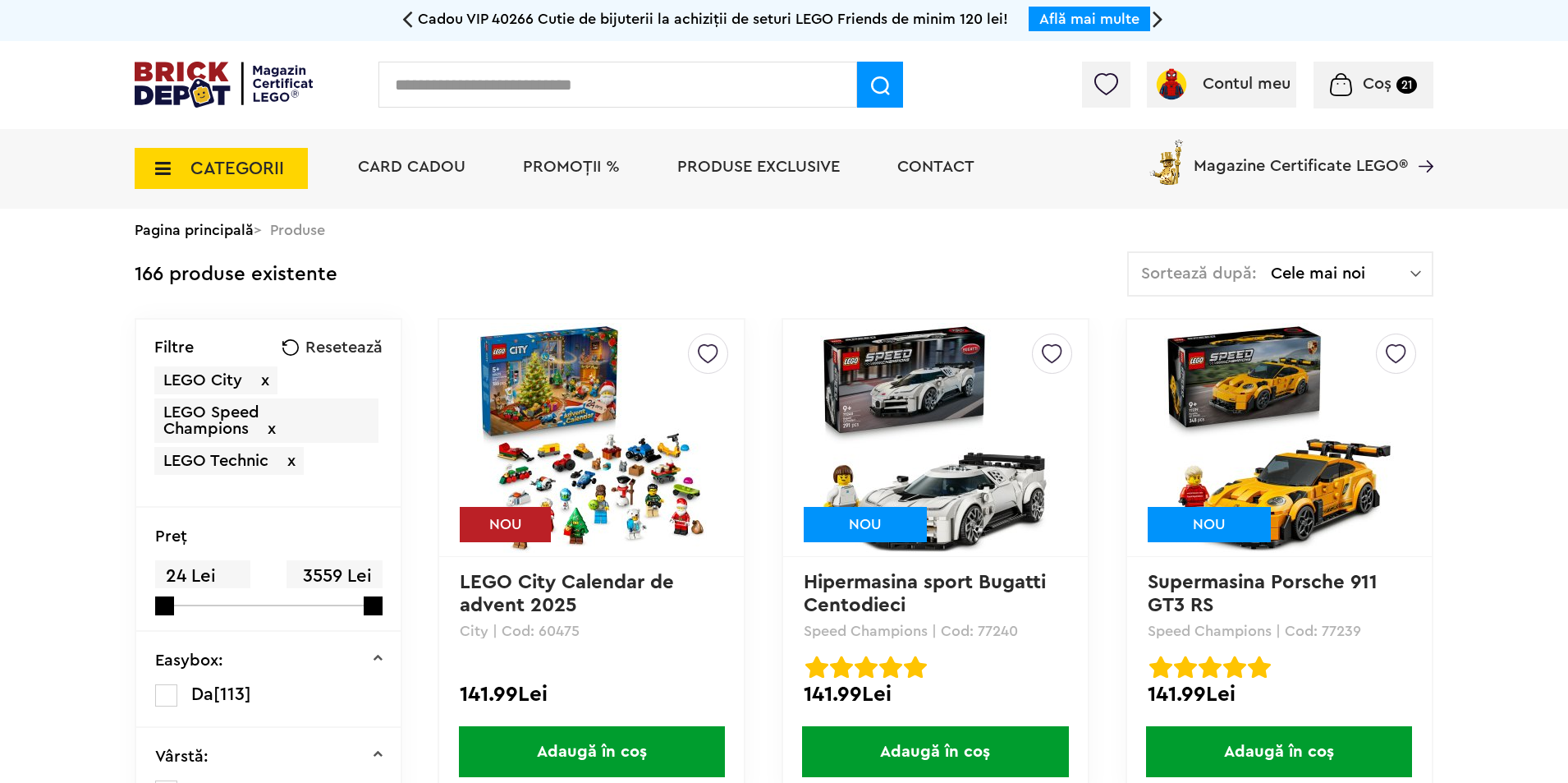
scroll to position [437, 0]
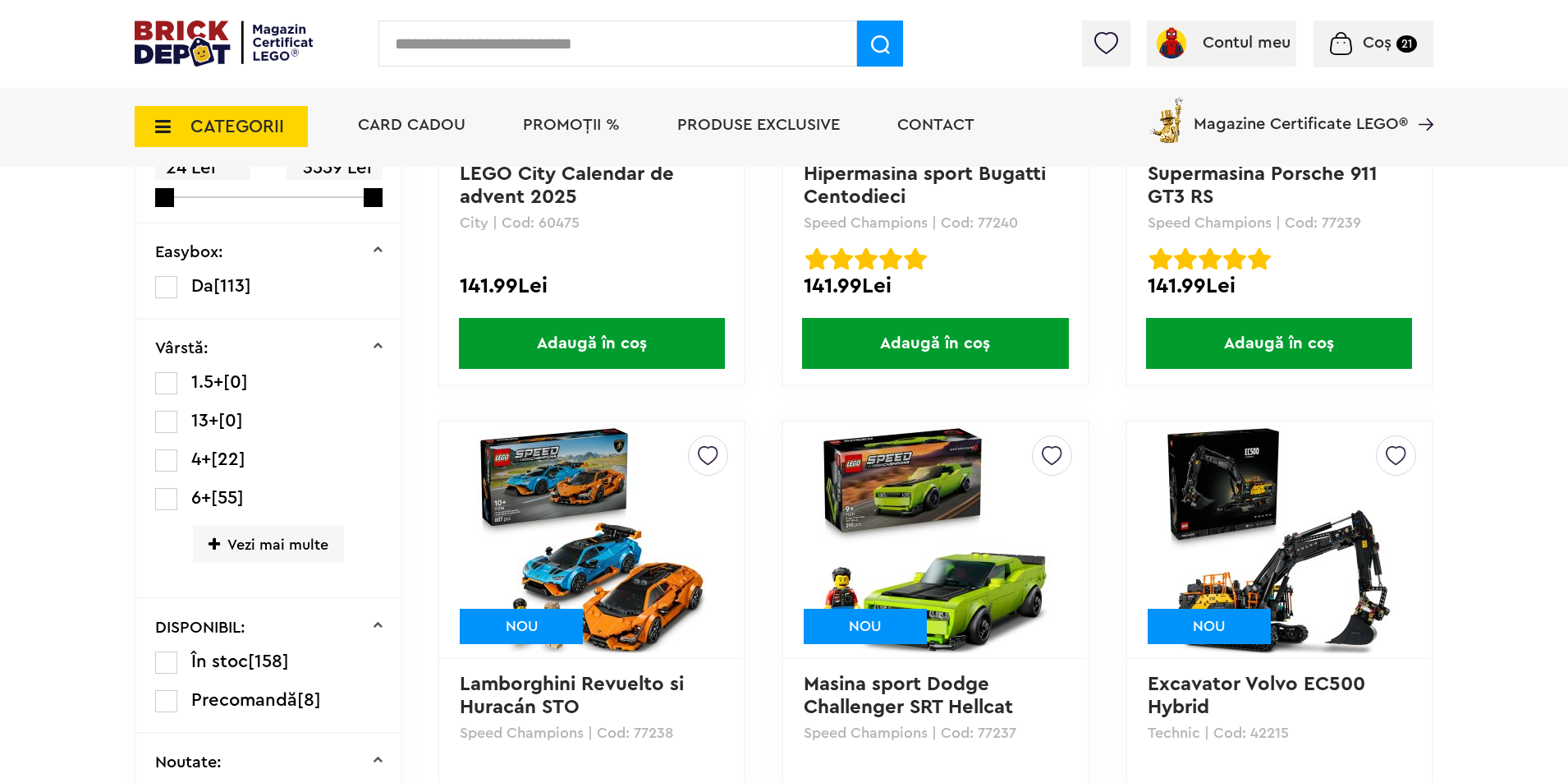
click at [1380, 46] on span "Coș" at bounding box center [1377, 43] width 29 height 16
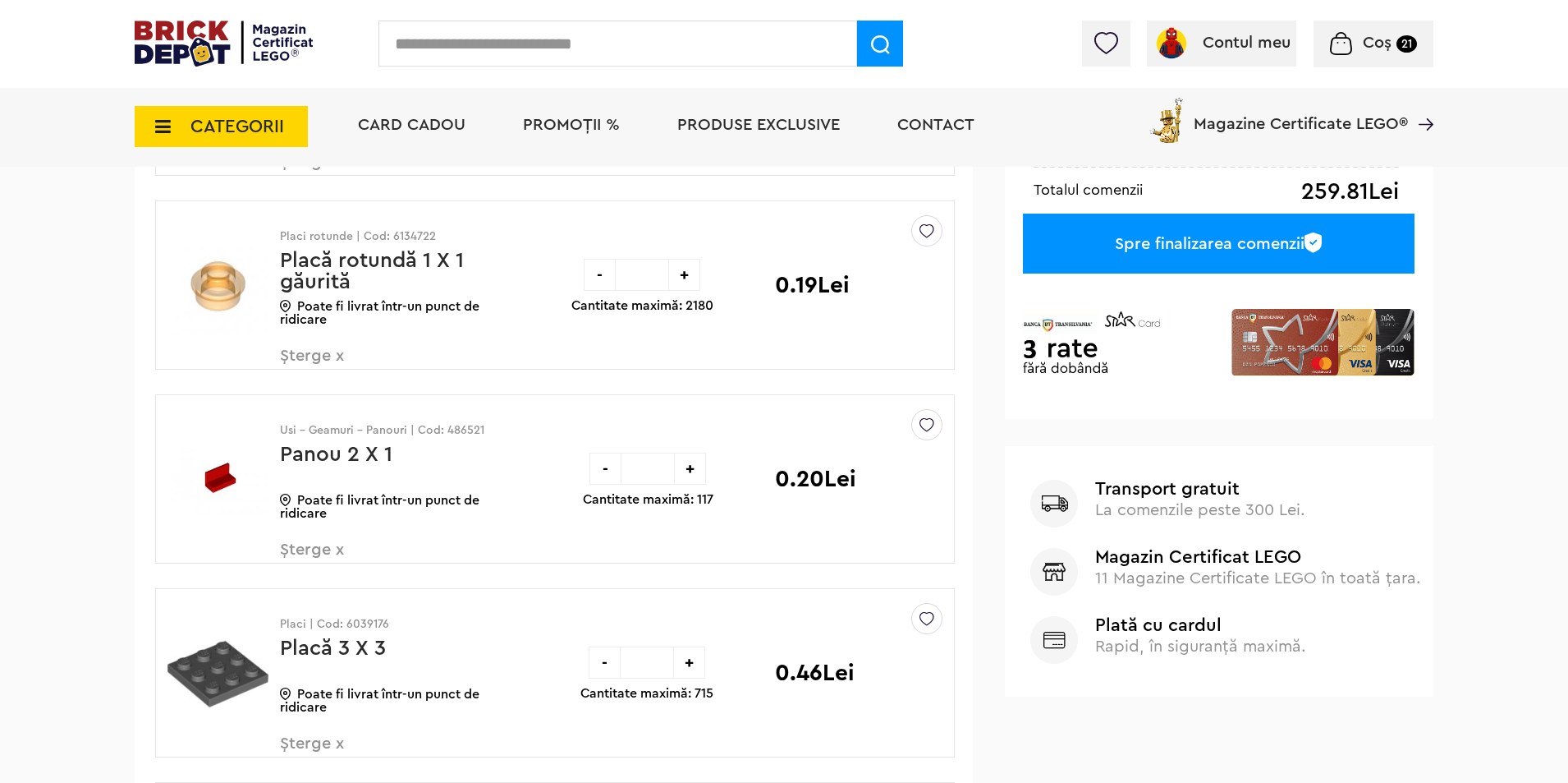
scroll to position [220, 0]
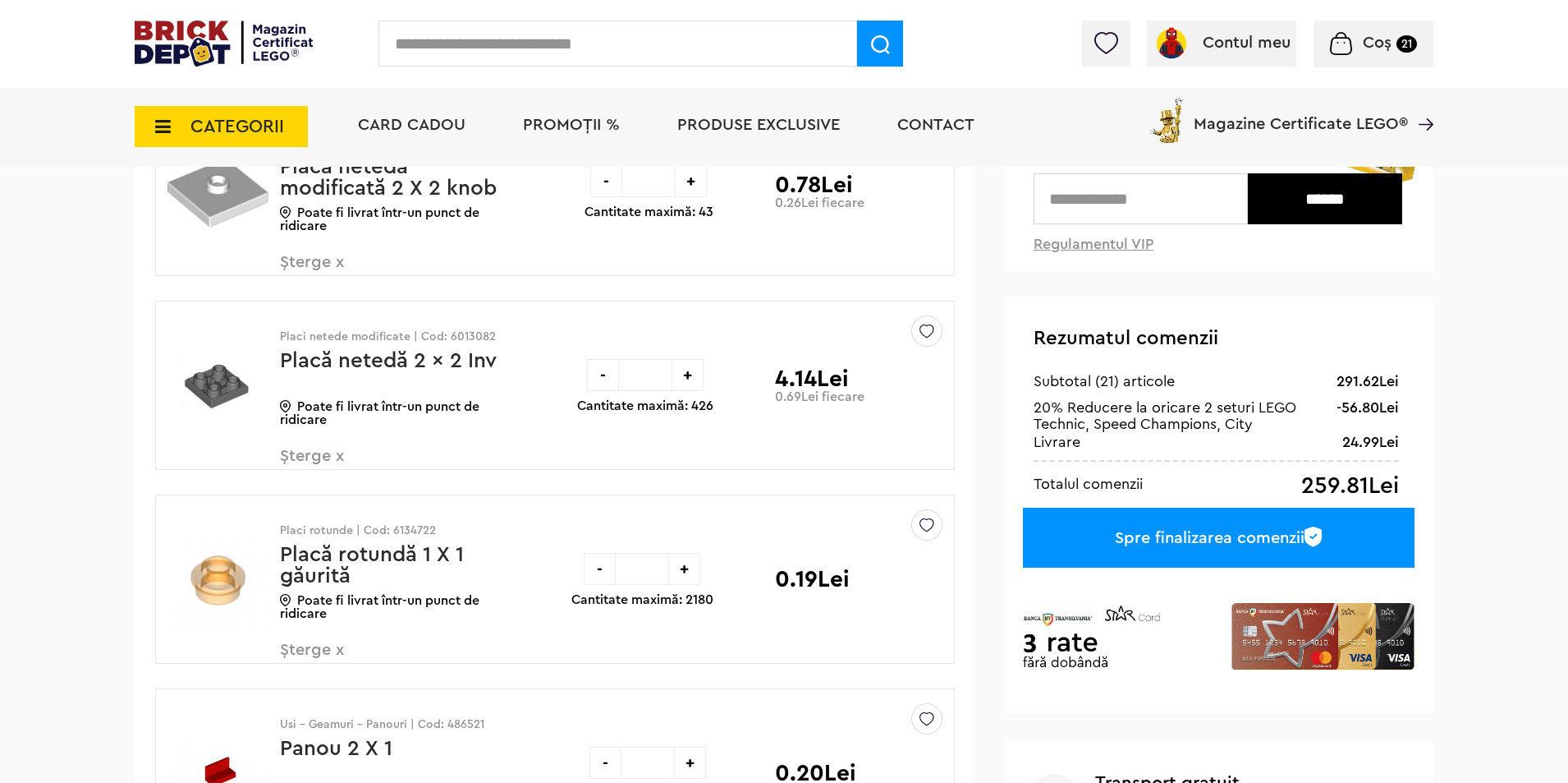
click at [1243, 542] on div "Spre finalizarea comenzii" at bounding box center [1218, 537] width 392 height 60
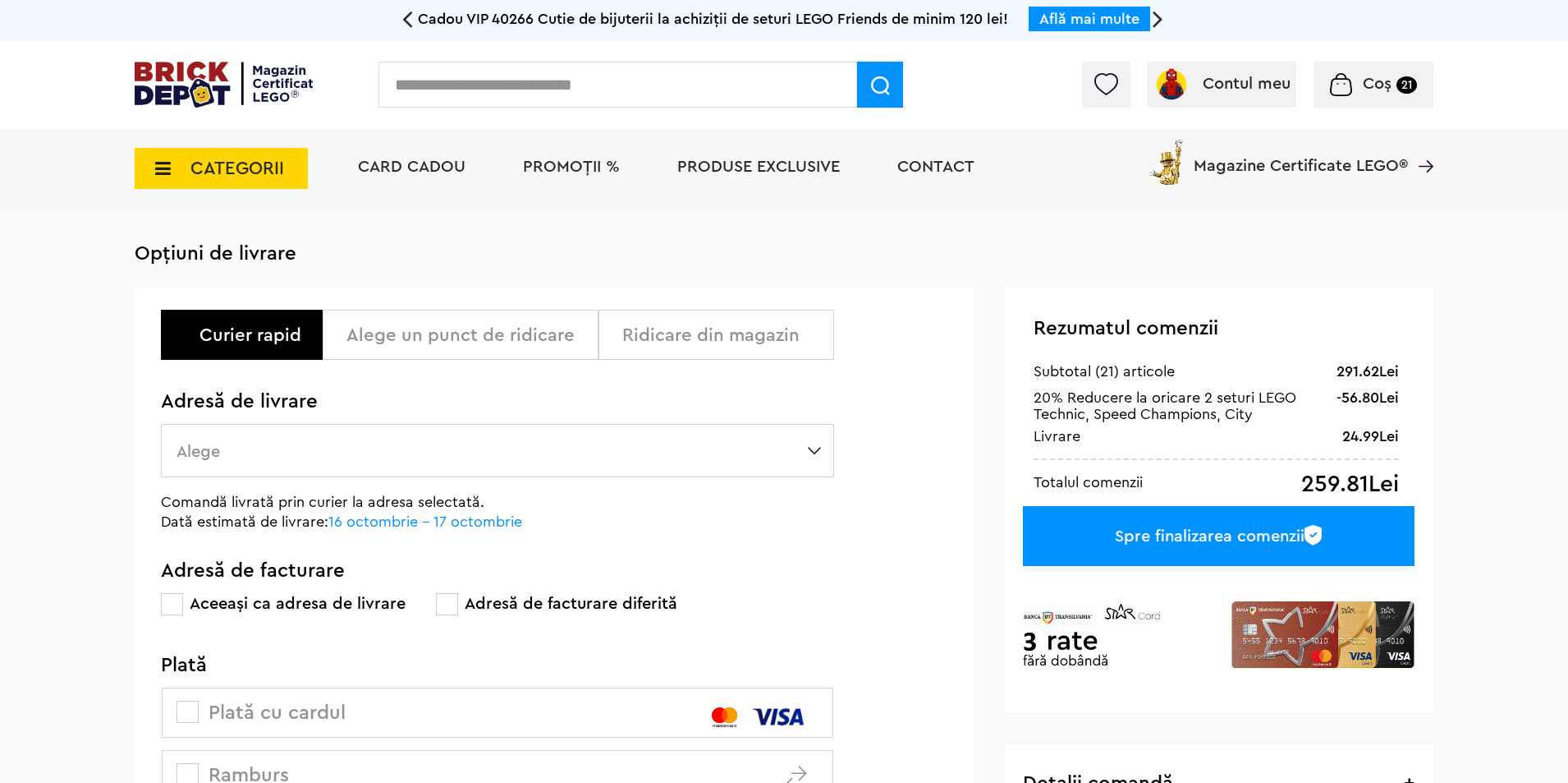
click at [476, 337] on div "Alege un punct de ridicare" at bounding box center [466, 335] width 240 height 19
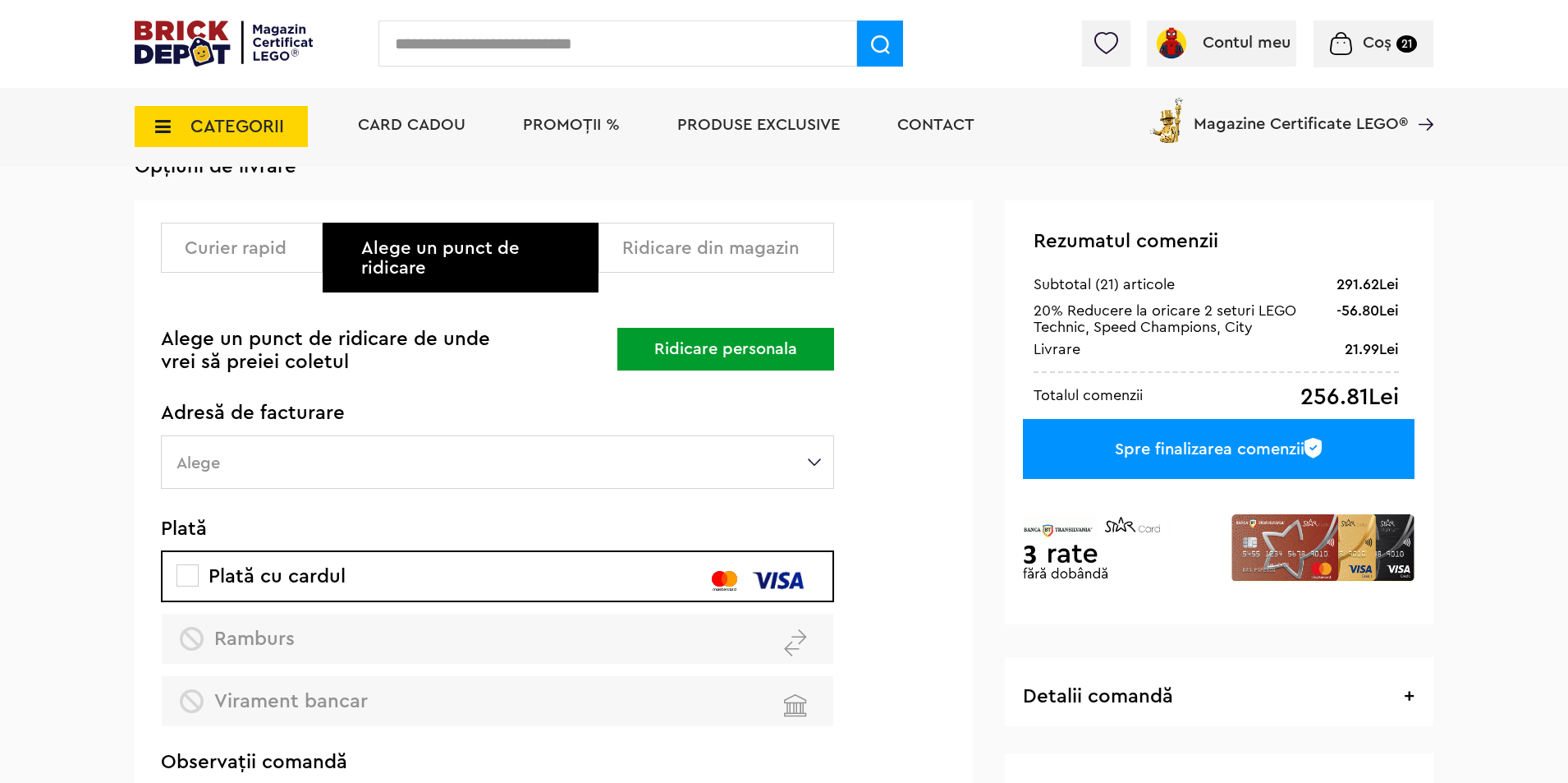
scroll to position [109, 0]
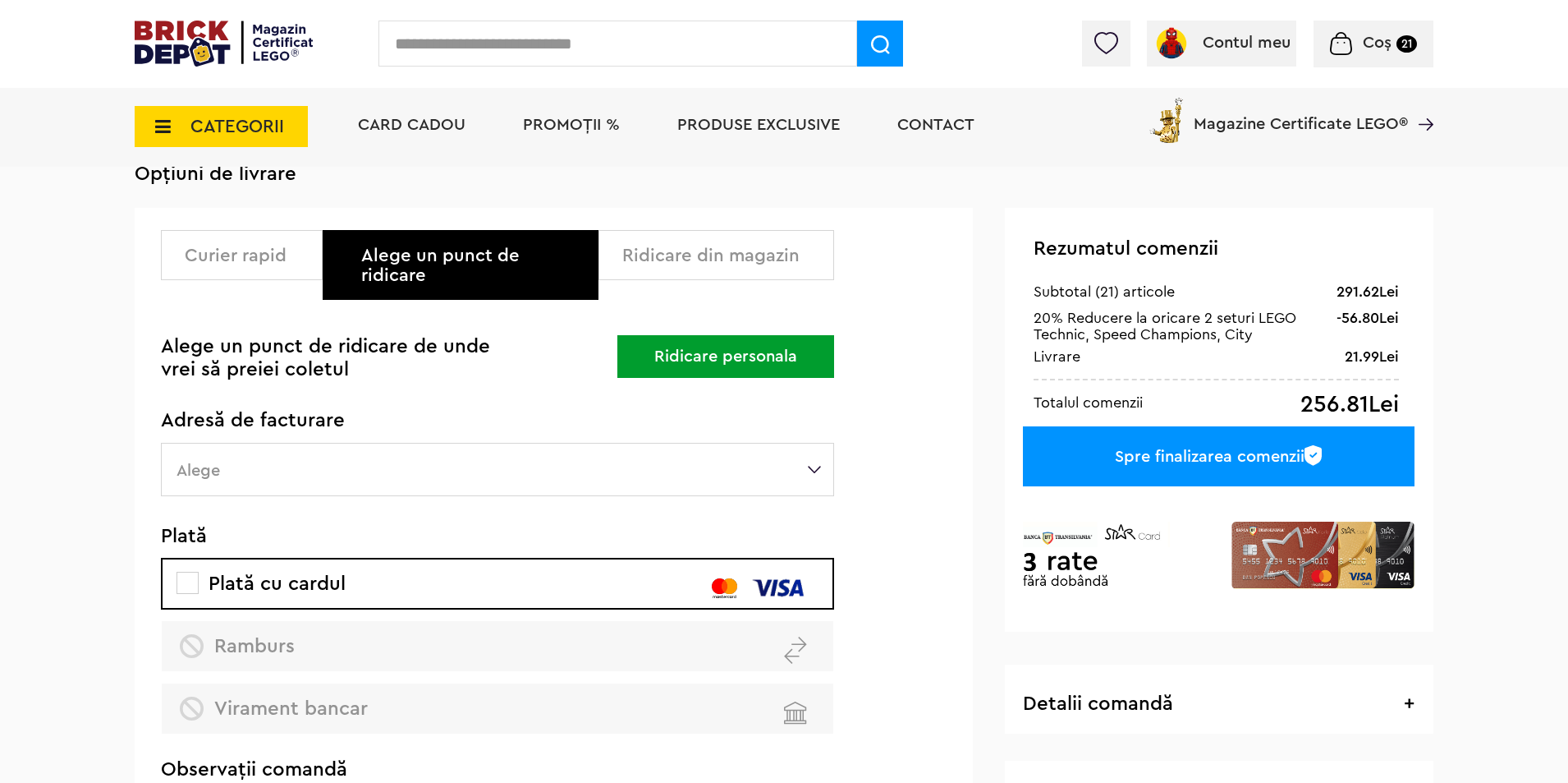
click at [656, 345] on button "Ridicare personala" at bounding box center [725, 356] width 217 height 43
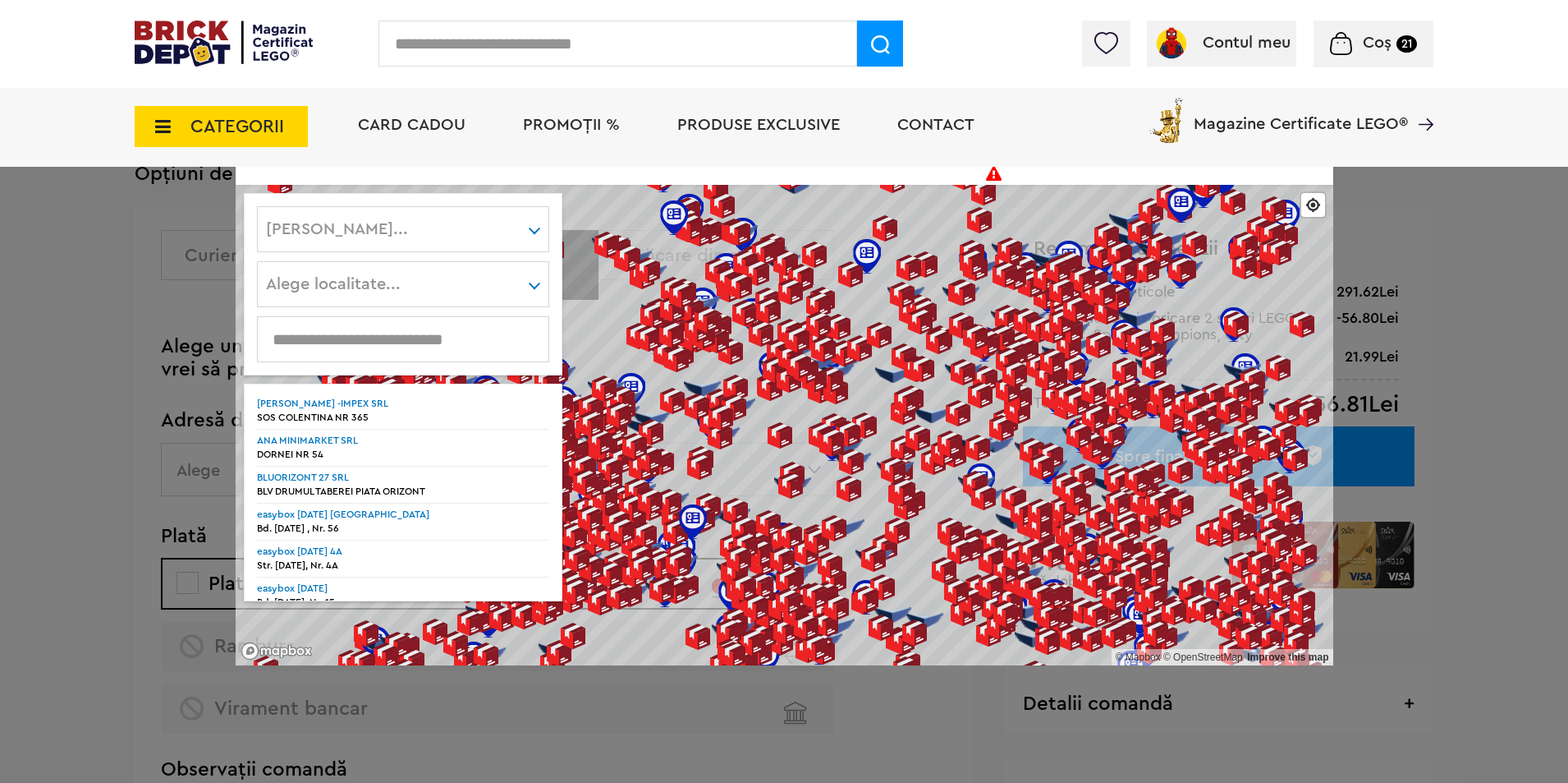
click at [1477, 334] on div "Ridicare personala © Mapbox © OpenStreetMap Improve this map Alege judet... Alb…" at bounding box center [784, 391] width 1568 height 783
click at [207, 228] on div "Ridicare personala © Mapbox © OpenStreetMap Improve this map Alege judet... Alb…" at bounding box center [784, 391] width 1568 height 783
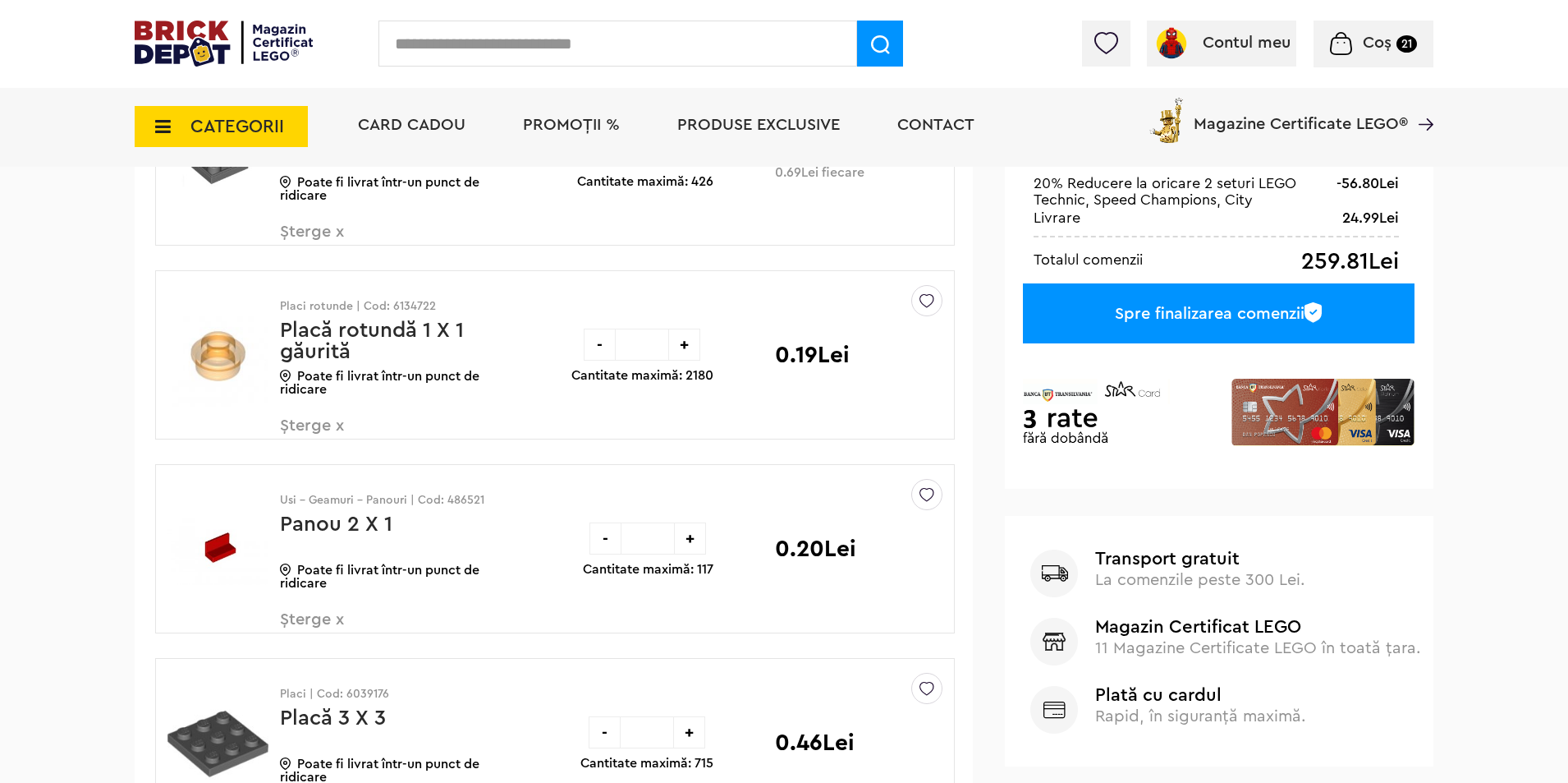
scroll to position [438, 0]
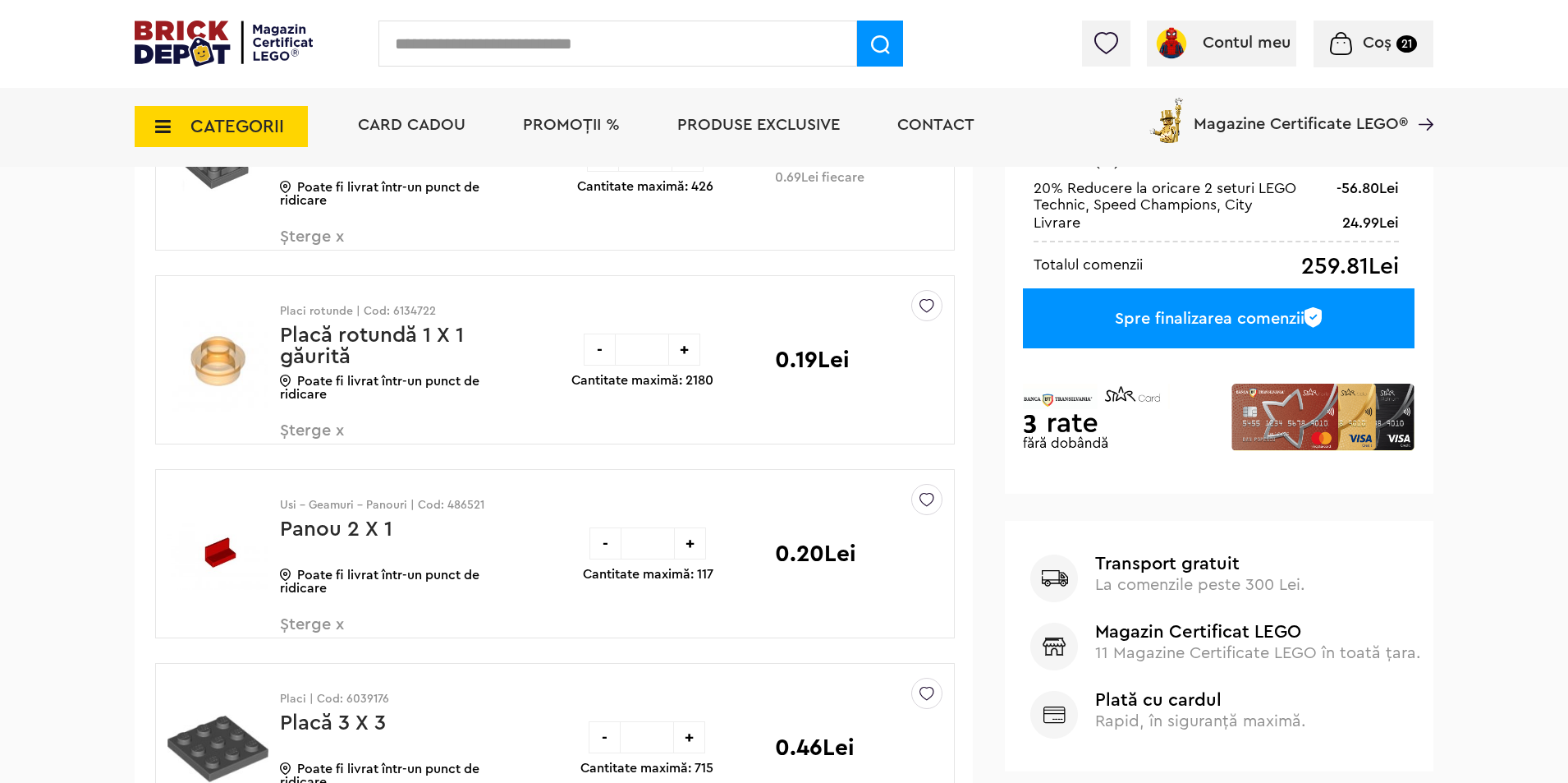
click at [1202, 317] on div "Spre finalizarea comenzii" at bounding box center [1218, 318] width 392 height 60
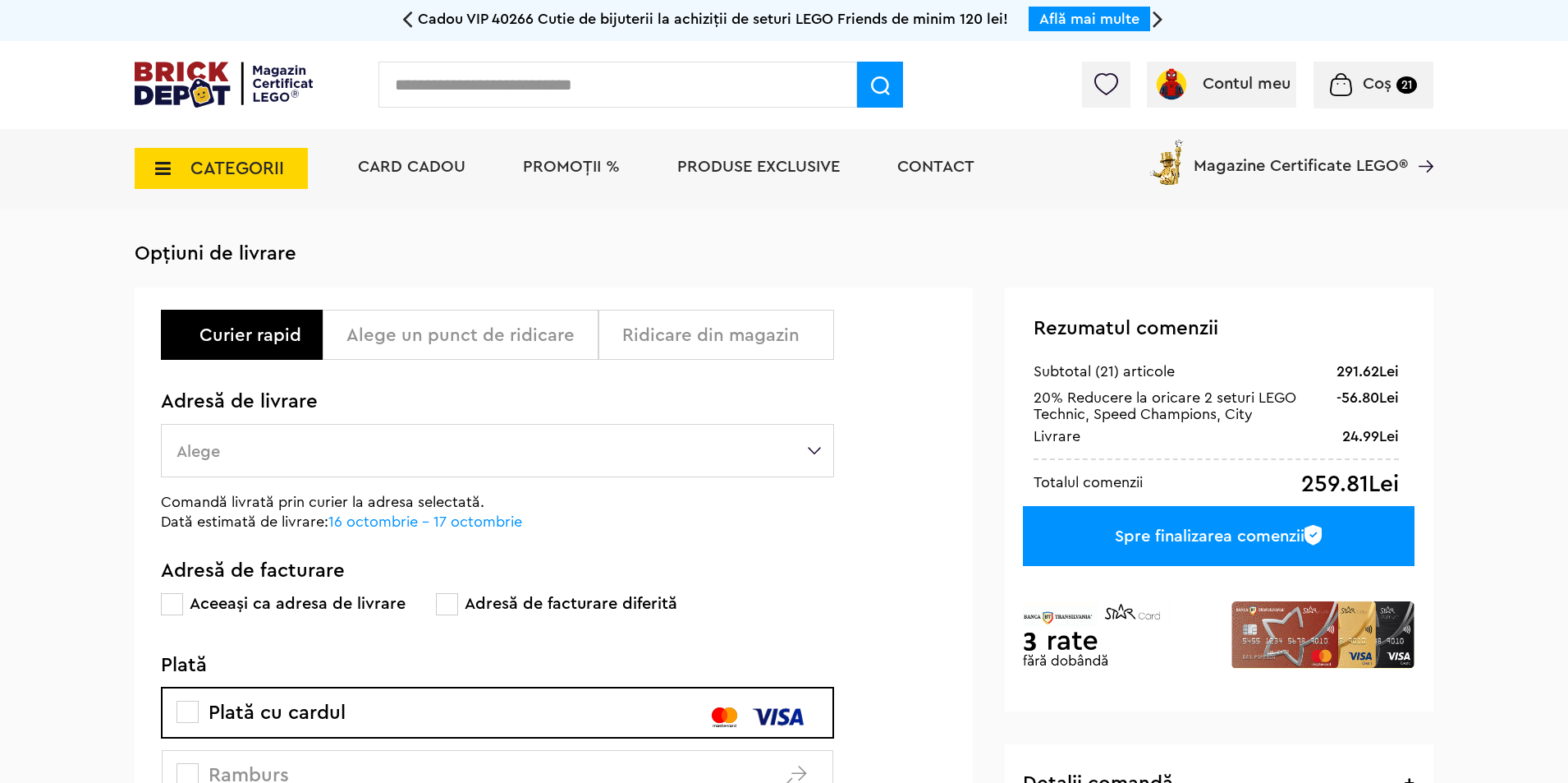
click at [705, 355] on div "Ridicare din magazin" at bounding box center [717, 335] width 236 height 50
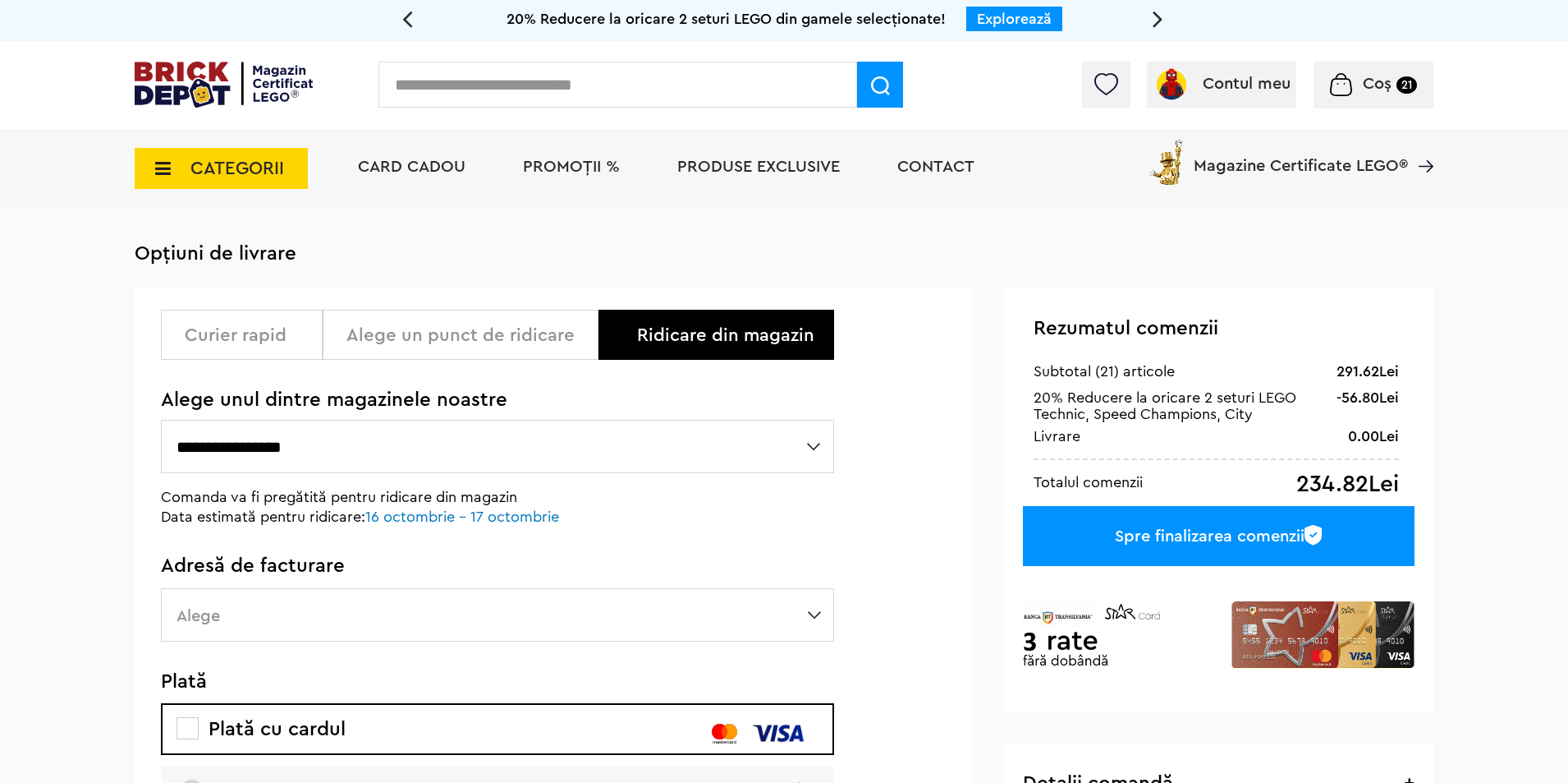
click at [167, 168] on icon at bounding box center [158, 168] width 25 height 18
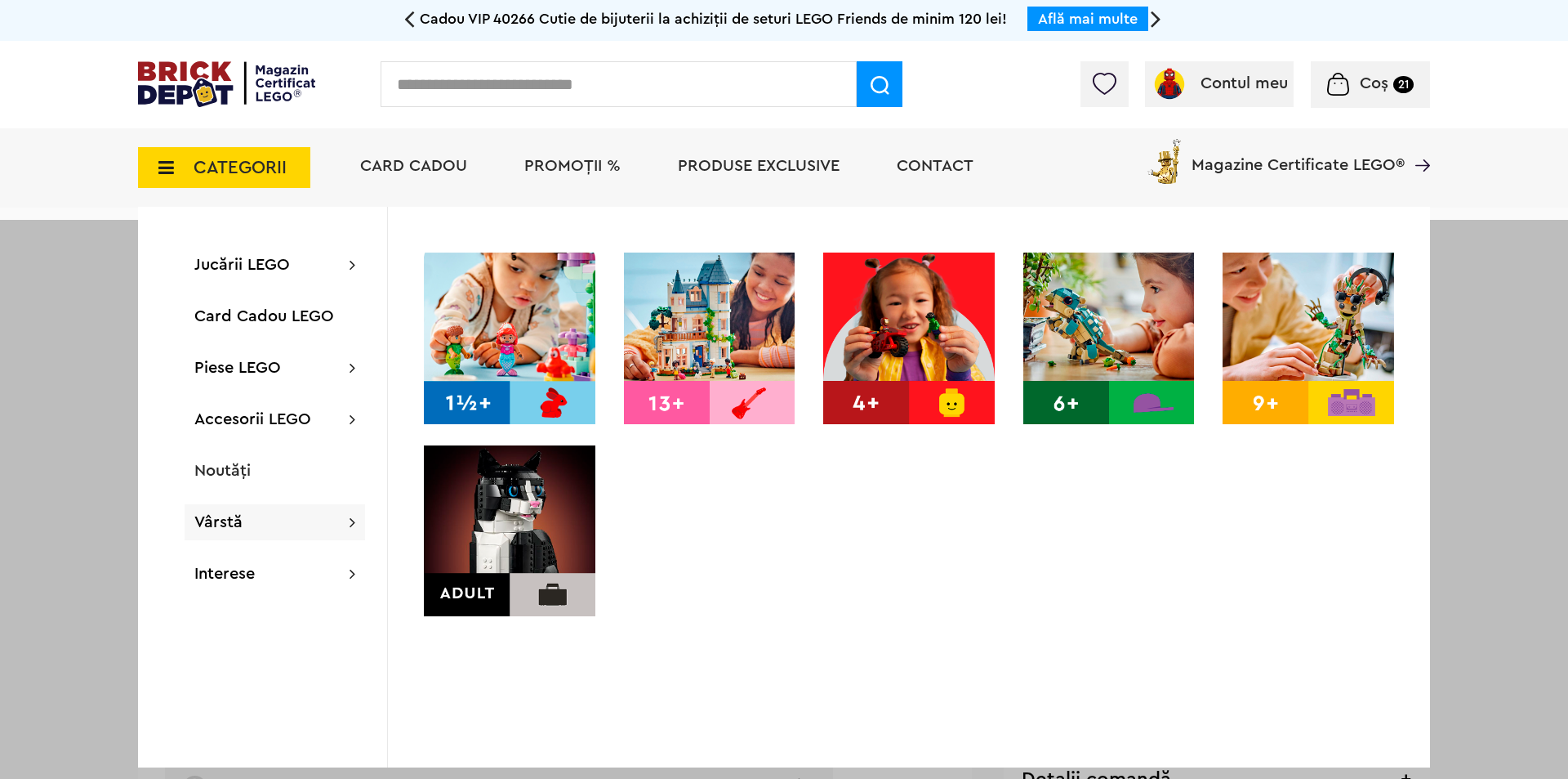
click at [84, 594] on div at bounding box center [784, 609] width 1568 height 779
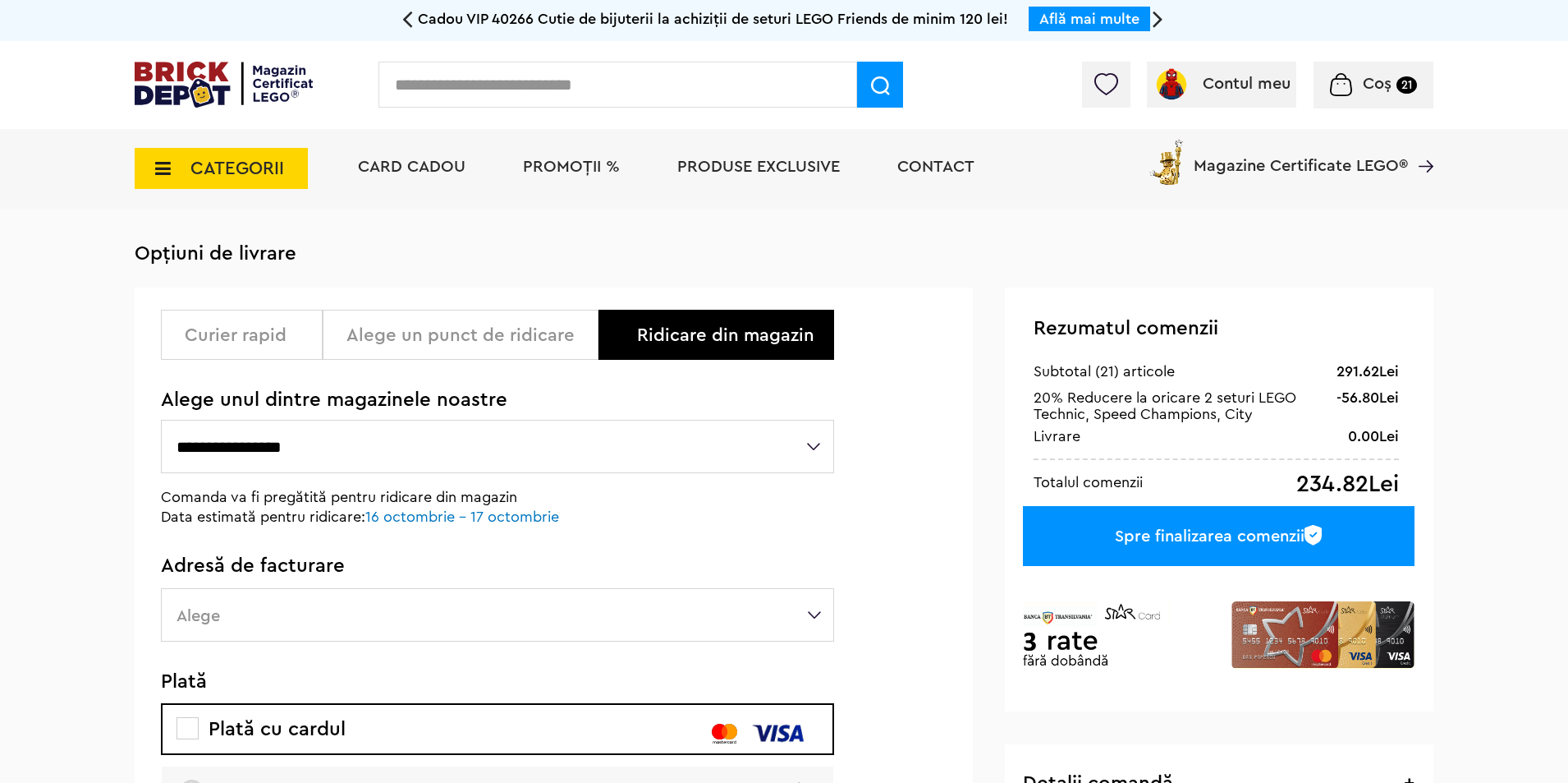
click at [162, 173] on icon at bounding box center [158, 168] width 25 height 18
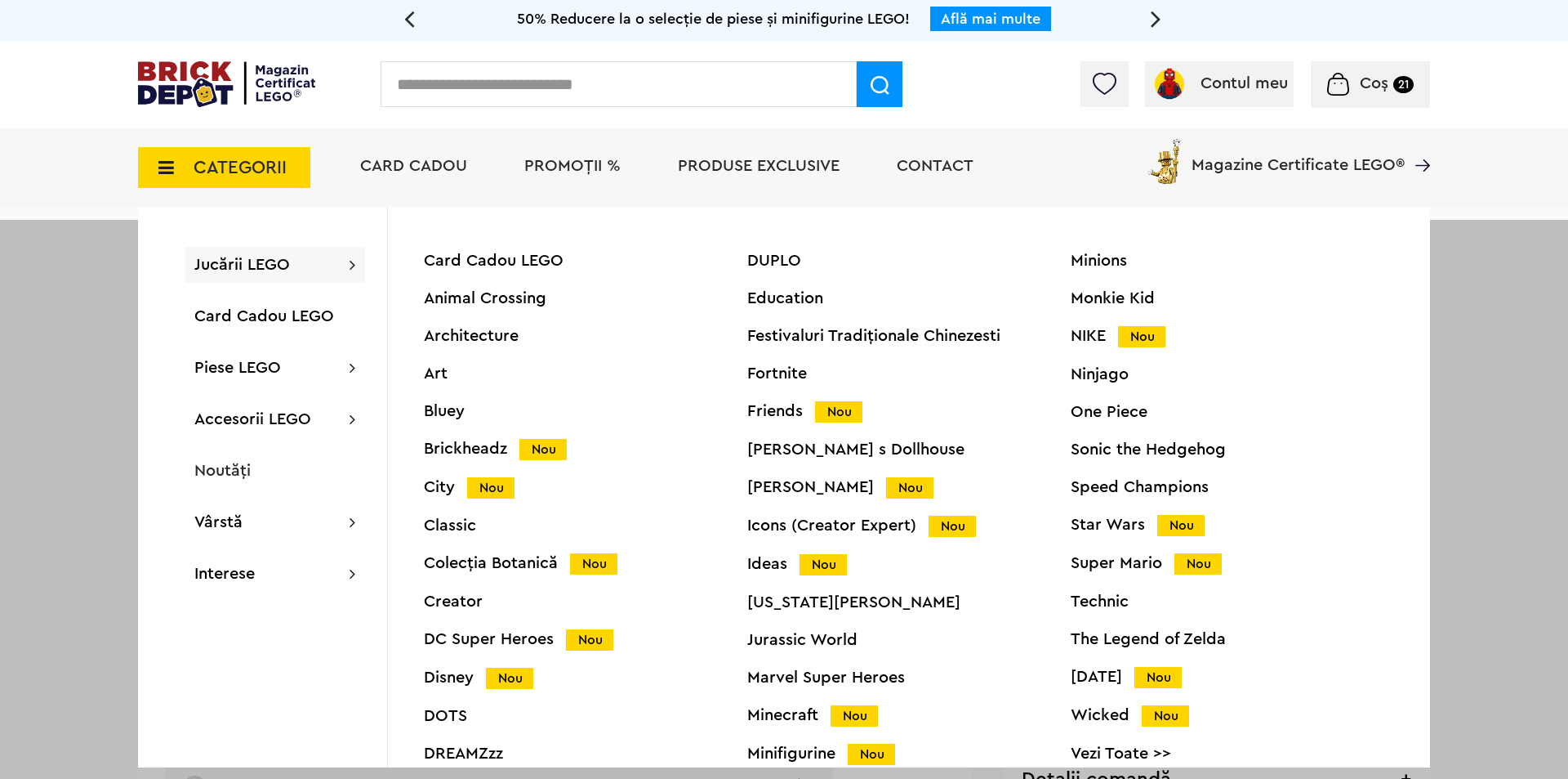
click at [590, 161] on span "PROMOȚII %" at bounding box center [573, 166] width 96 height 16
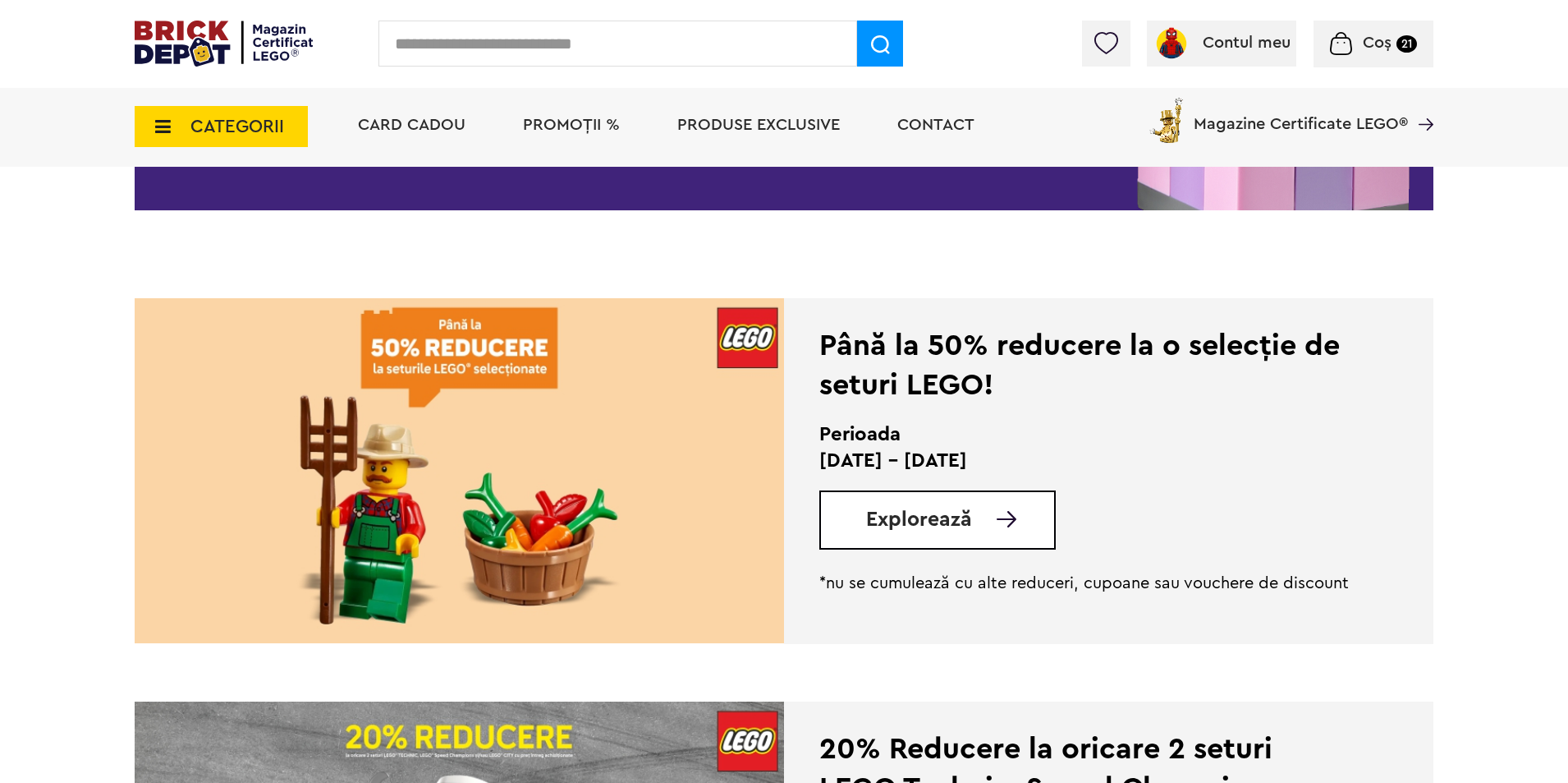
scroll to position [109, 0]
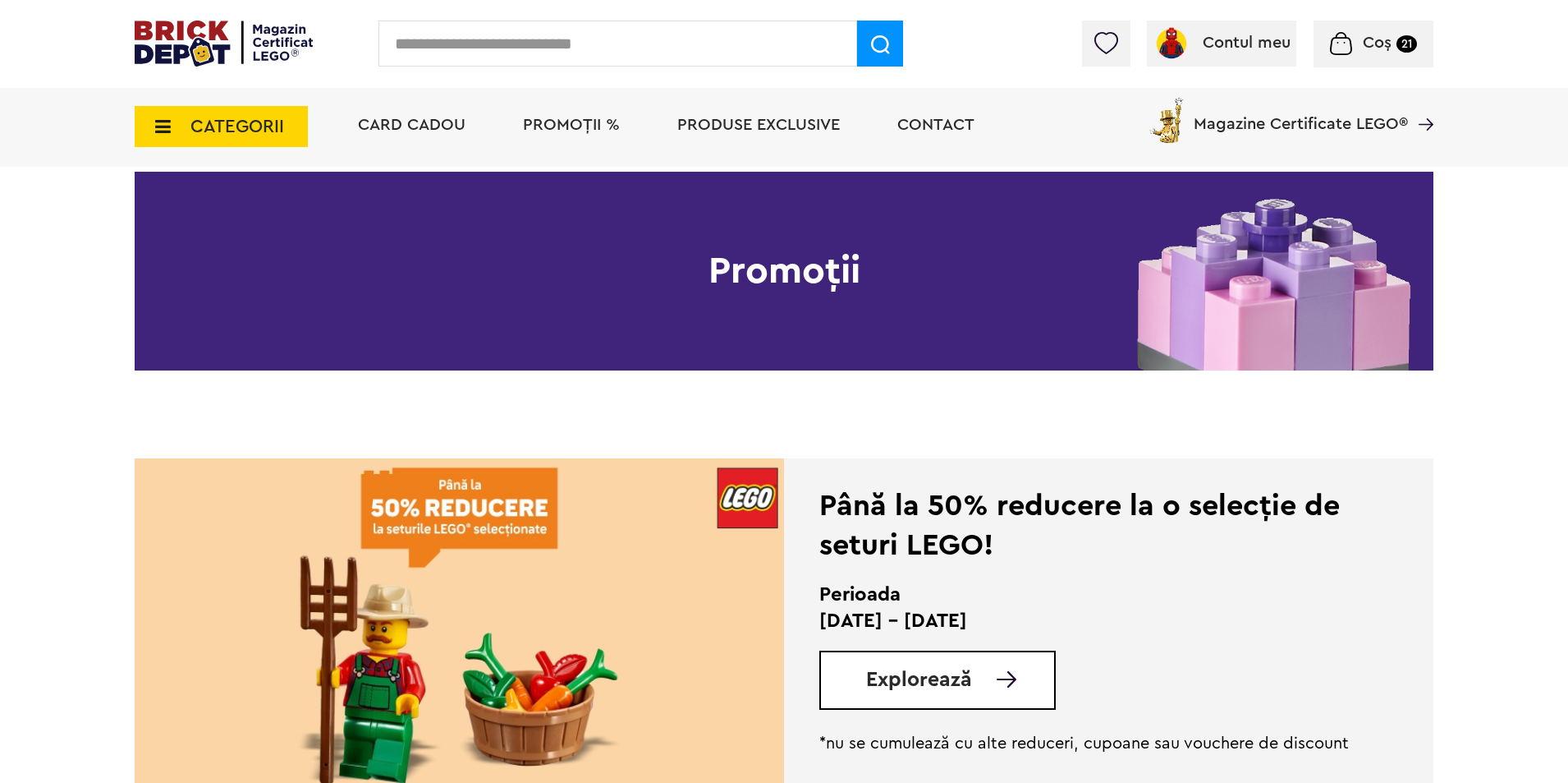
click at [252, 47] on img at bounding box center [223, 44] width 178 height 46
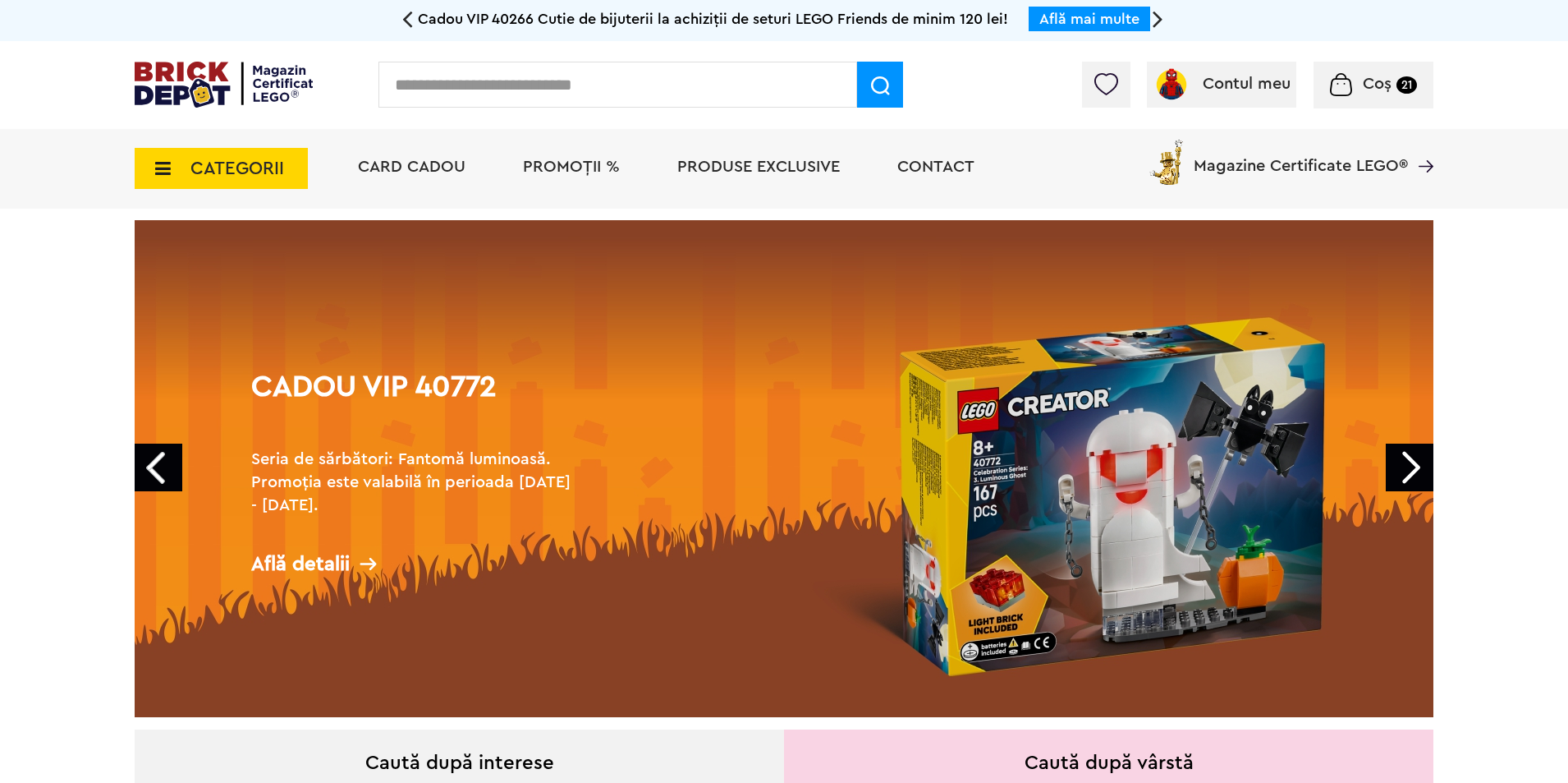
drag, startPoint x: 732, startPoint y: 139, endPoint x: 741, endPoint y: 164, distance: 26.6
click at [733, 143] on li "Produse exclusive" at bounding box center [758, 168] width 195 height 79
click at [741, 164] on span "Produse exclusive" at bounding box center [758, 166] width 163 height 16
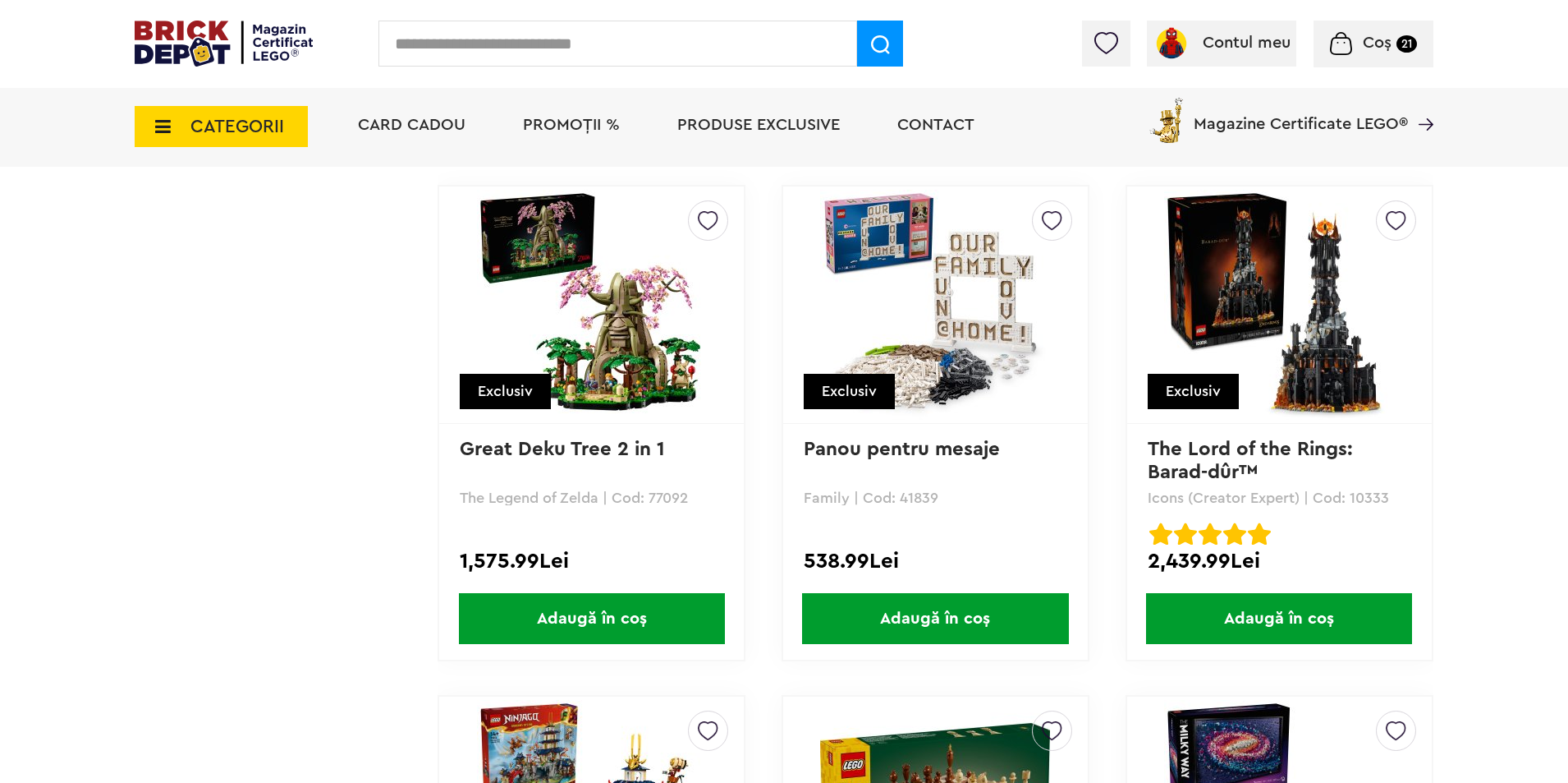
scroll to position [6129, 0]
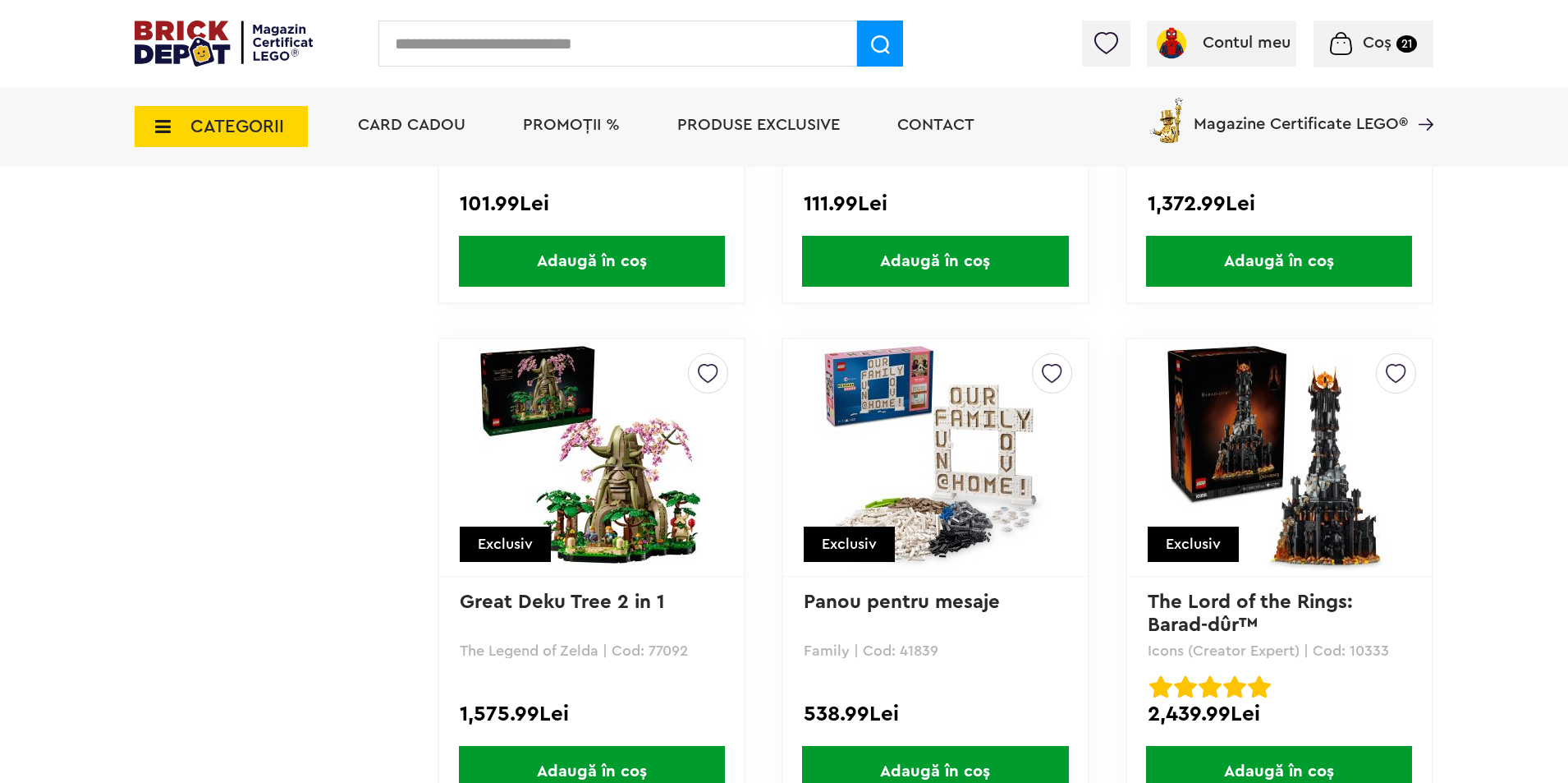
click at [301, 46] on img at bounding box center [223, 44] width 178 height 46
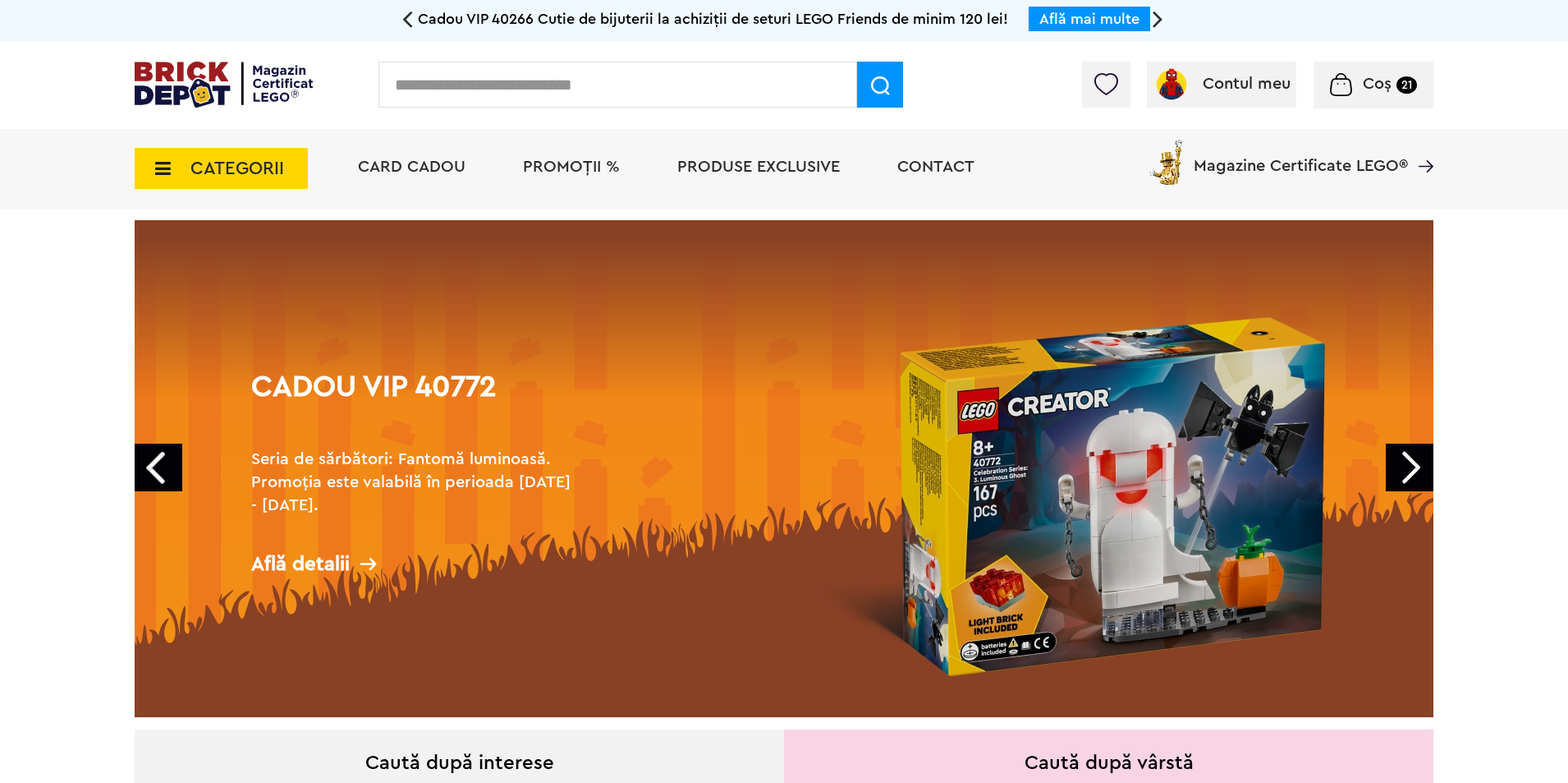
click at [573, 167] on span "PROMOȚII %" at bounding box center [572, 166] width 97 height 16
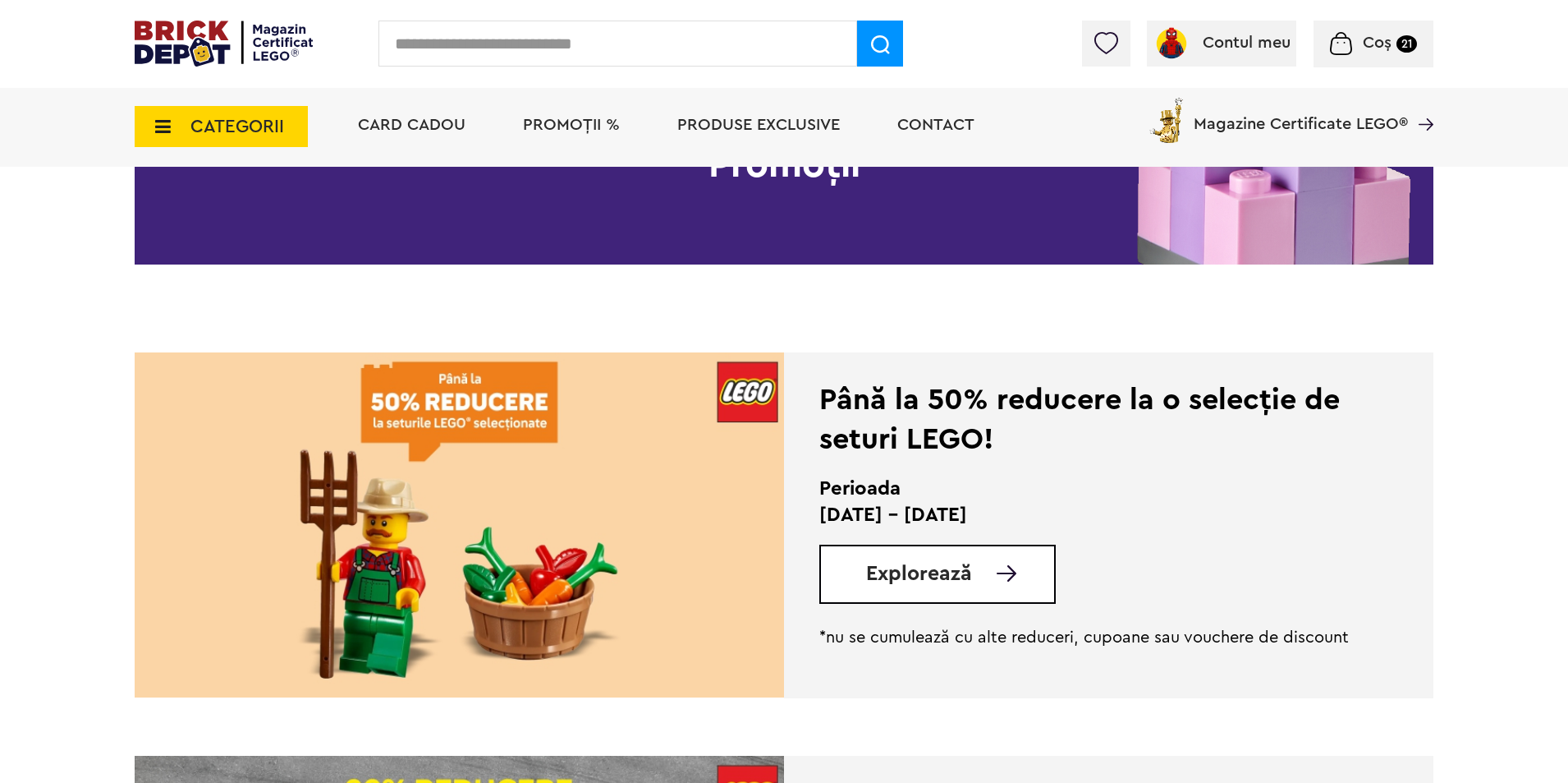
scroll to position [220, 0]
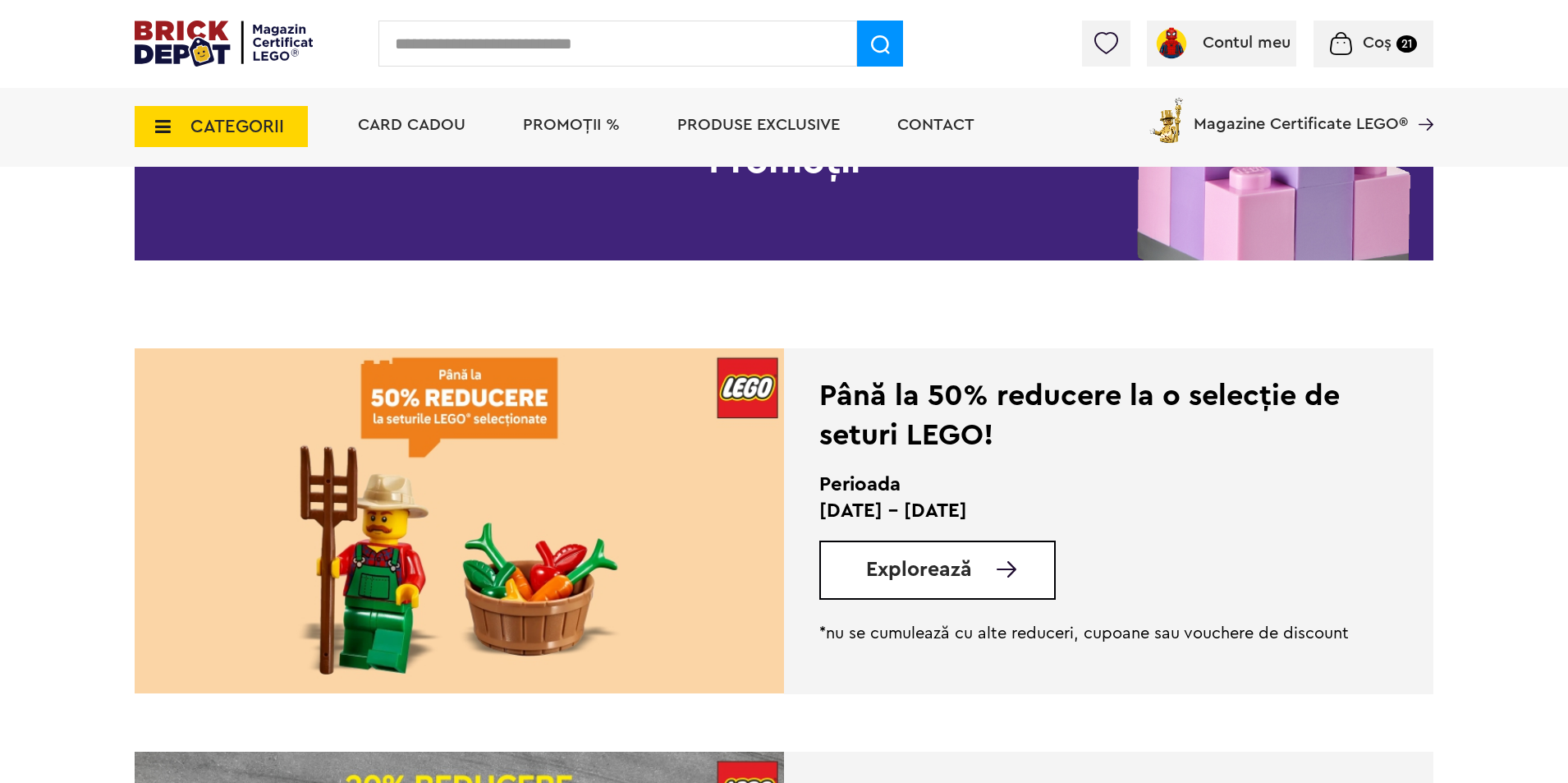
click at [942, 567] on span "Explorează" at bounding box center [918, 569] width 105 height 20
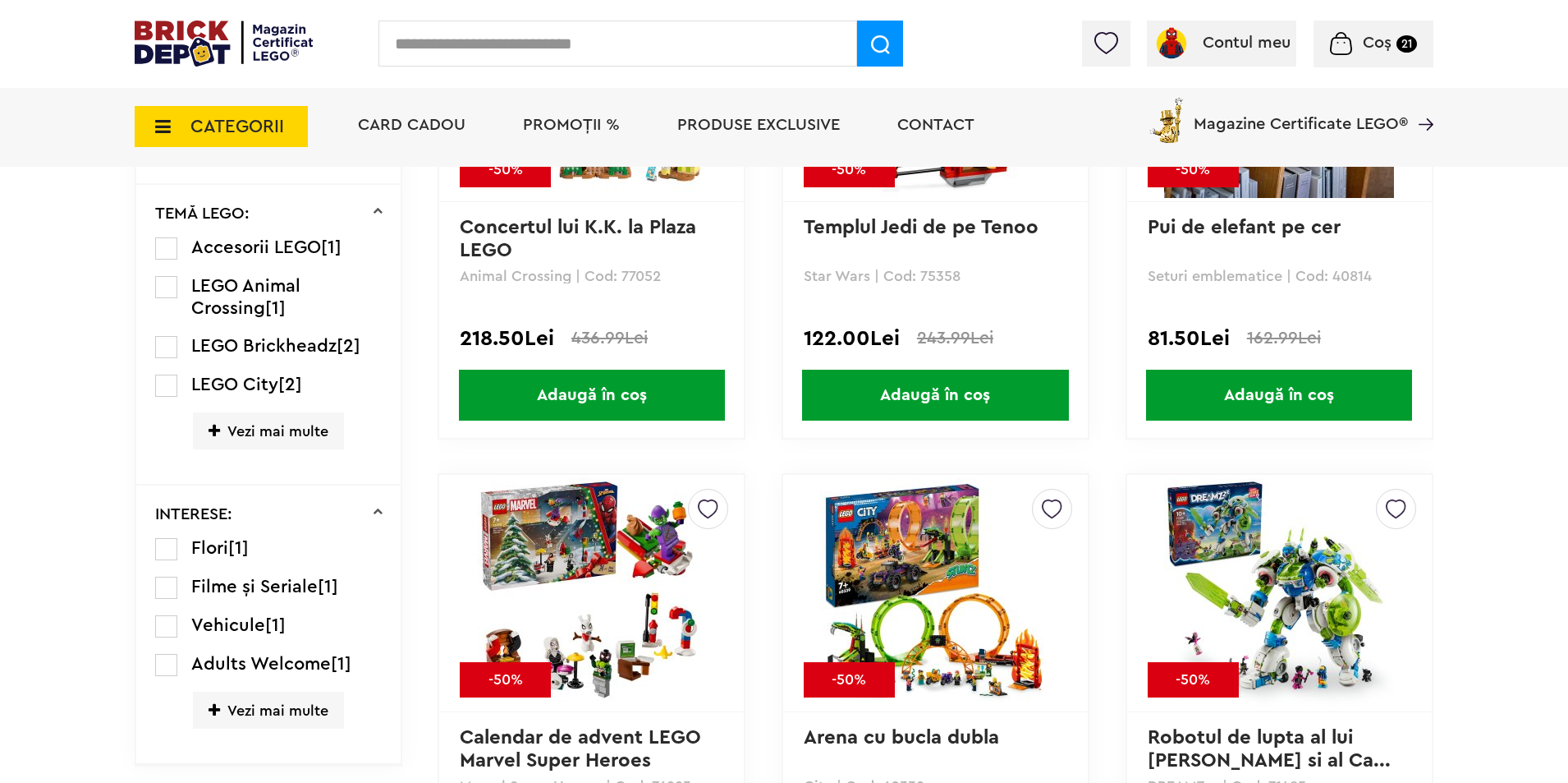
scroll to position [1153, 0]
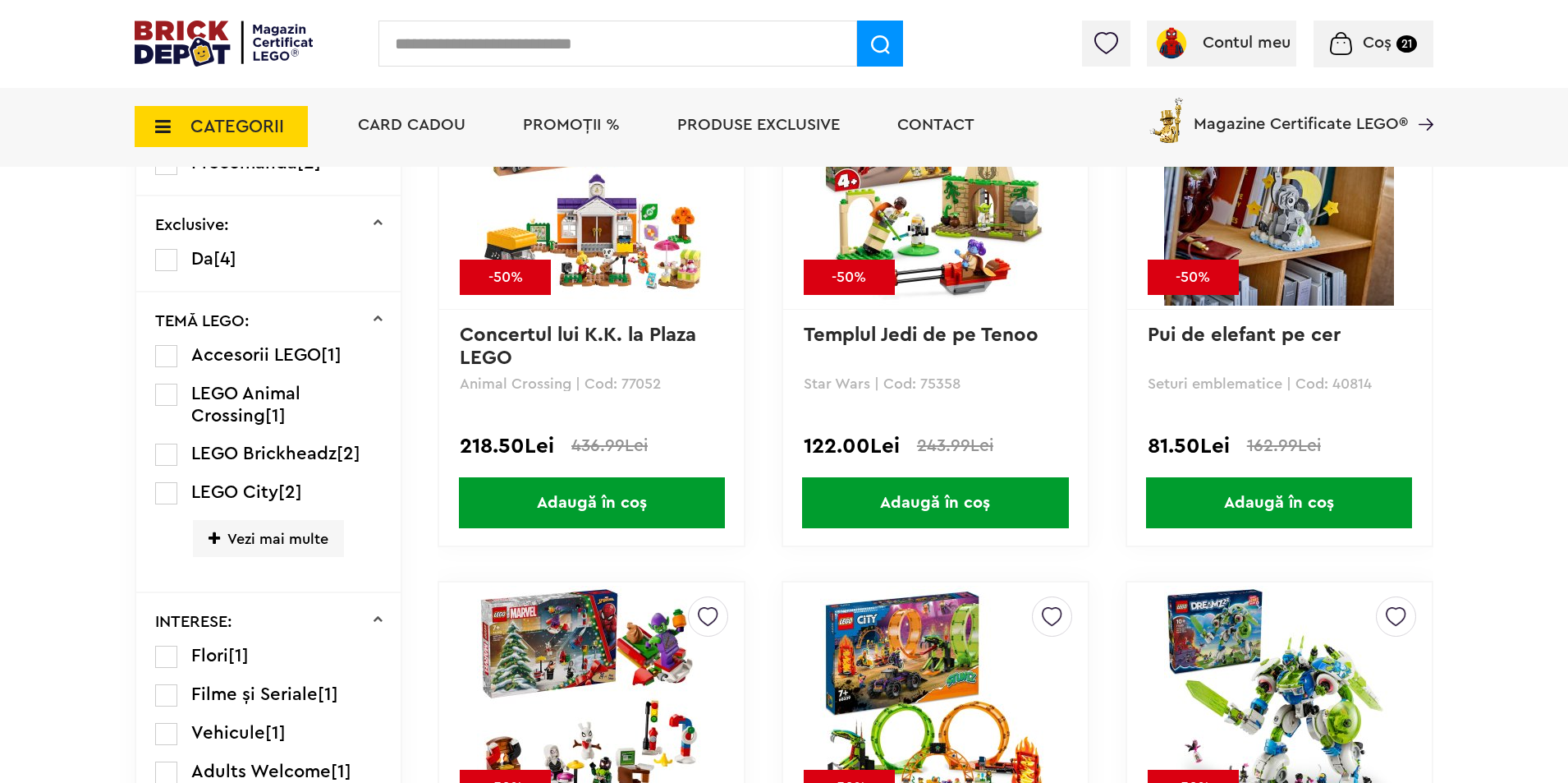
click at [176, 362] on label at bounding box center [165, 355] width 22 height 22
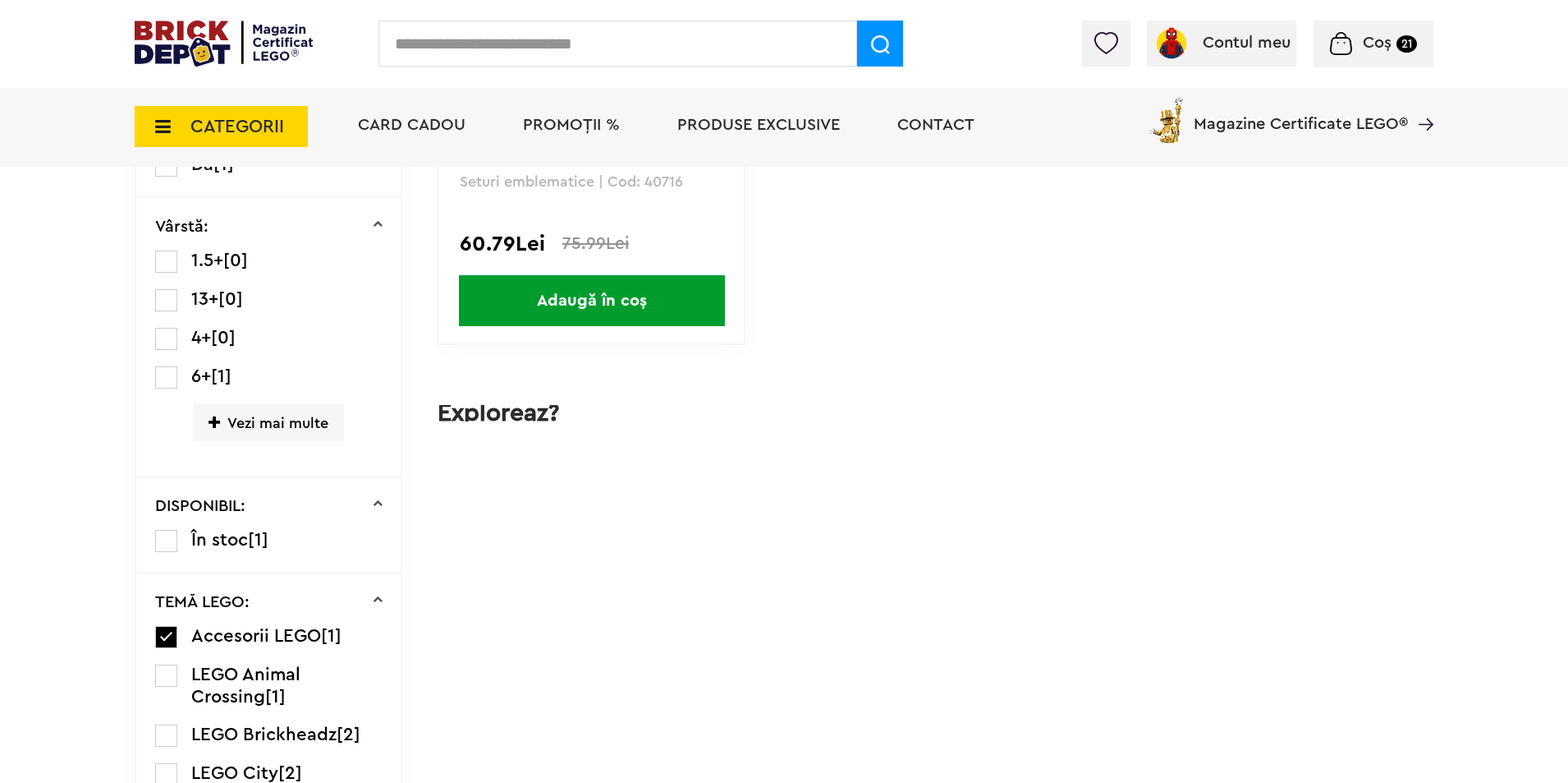
scroll to position [985, 0]
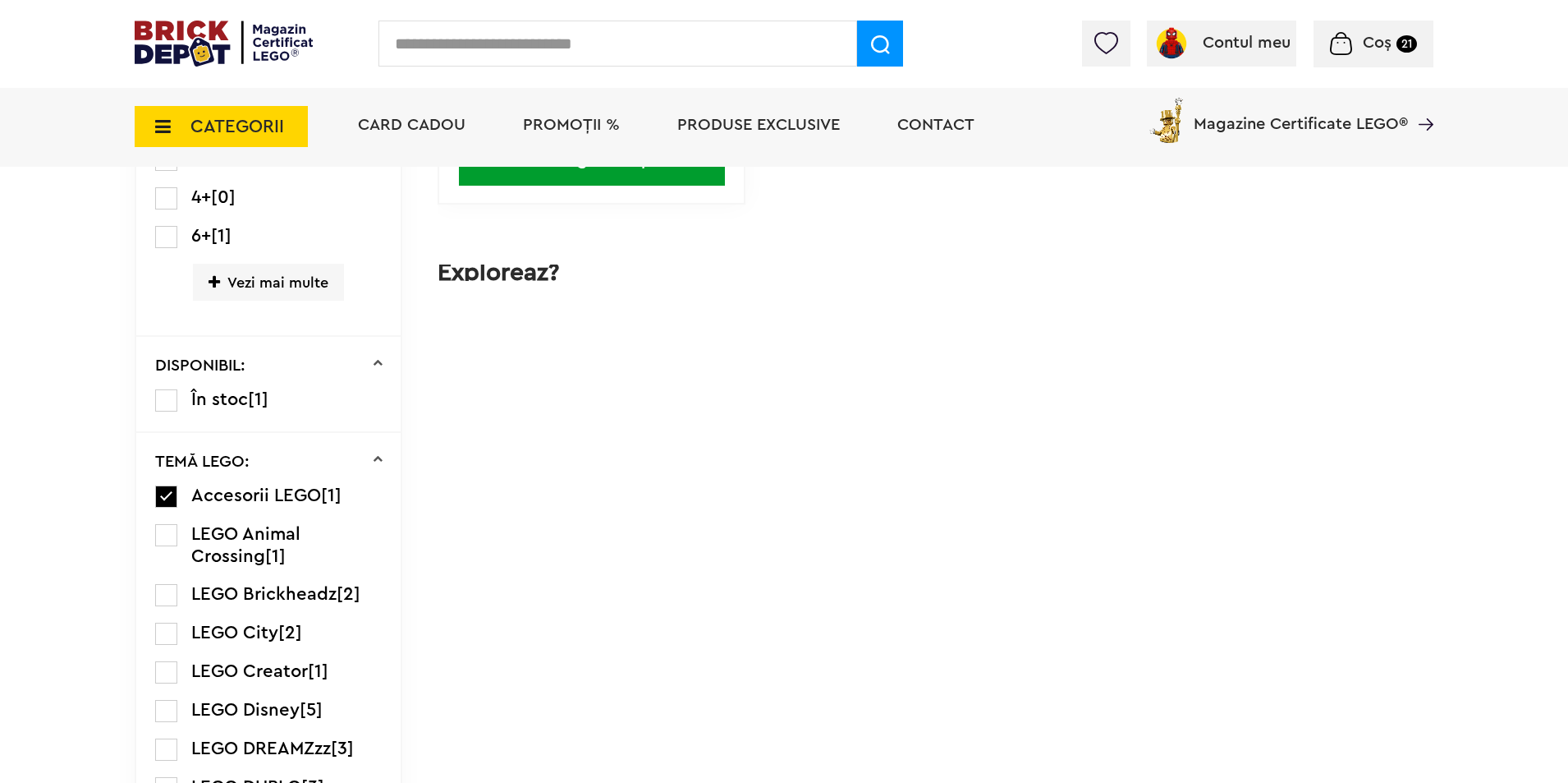
click at [168, 503] on label at bounding box center [165, 496] width 22 height 22
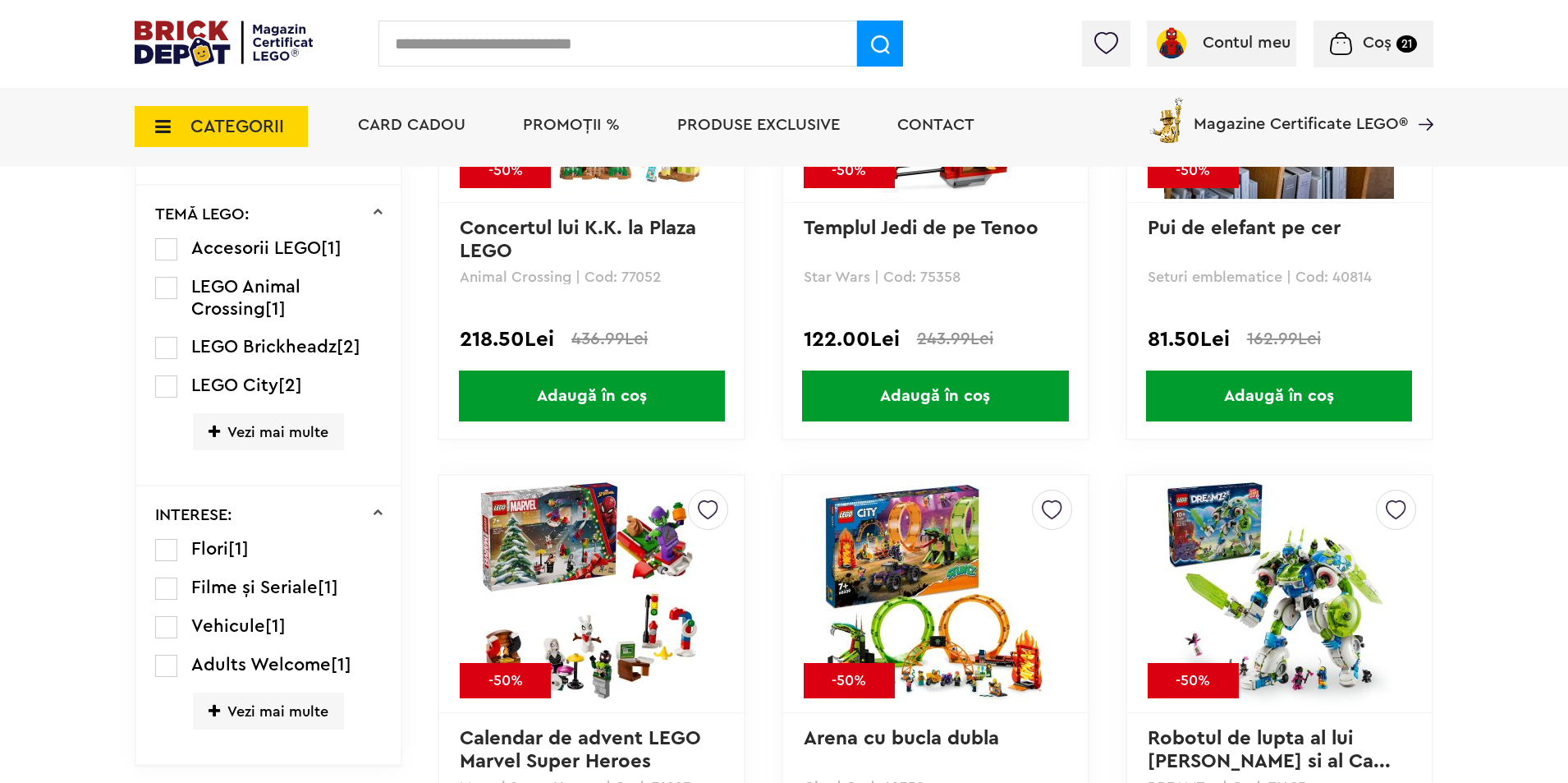
scroll to position [1314, 0]
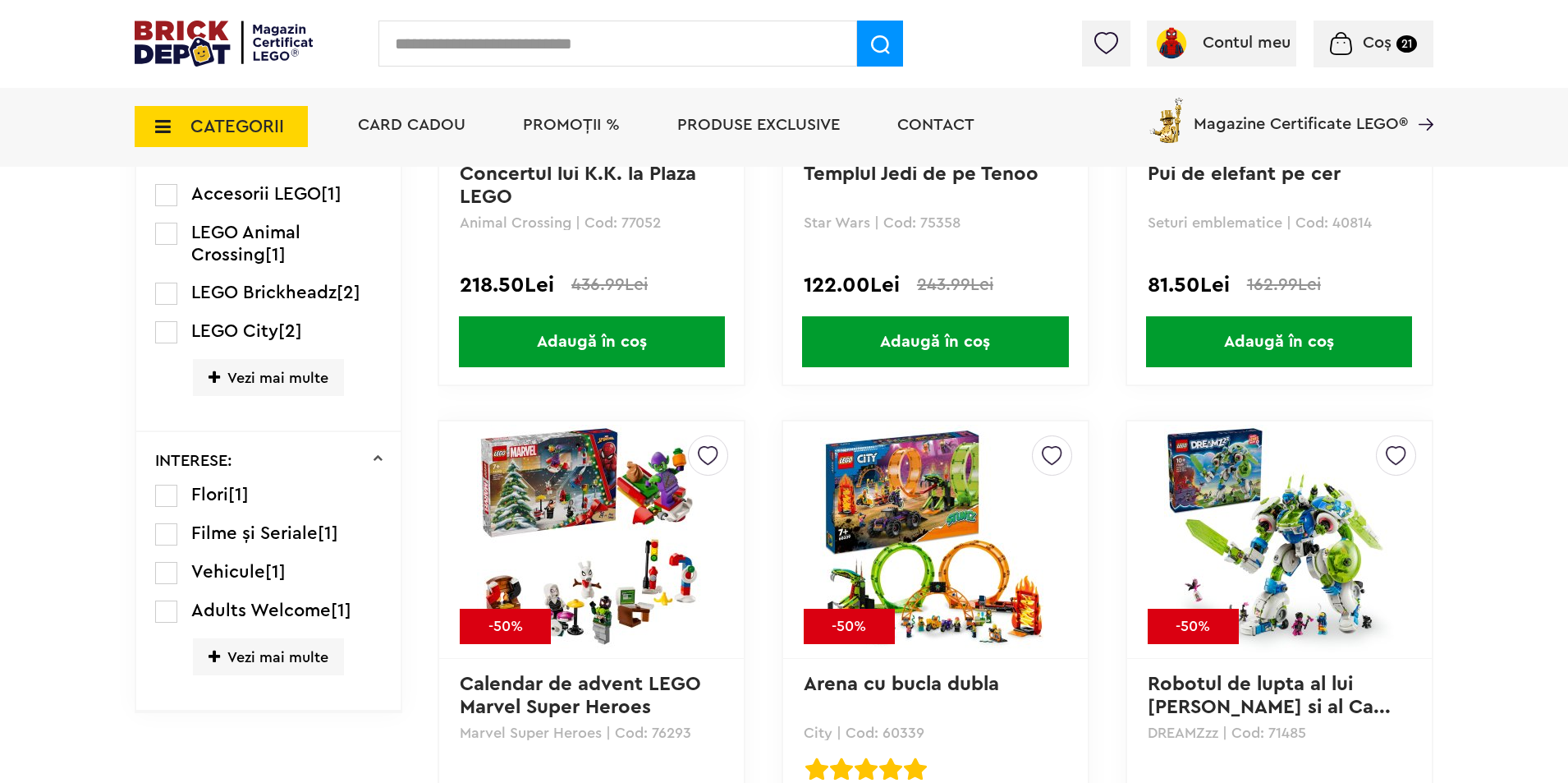
click at [181, 290] on li "LEGO Brickheadz [2]" at bounding box center [268, 293] width 227 height 23
click at [172, 294] on label at bounding box center [165, 293] width 22 height 22
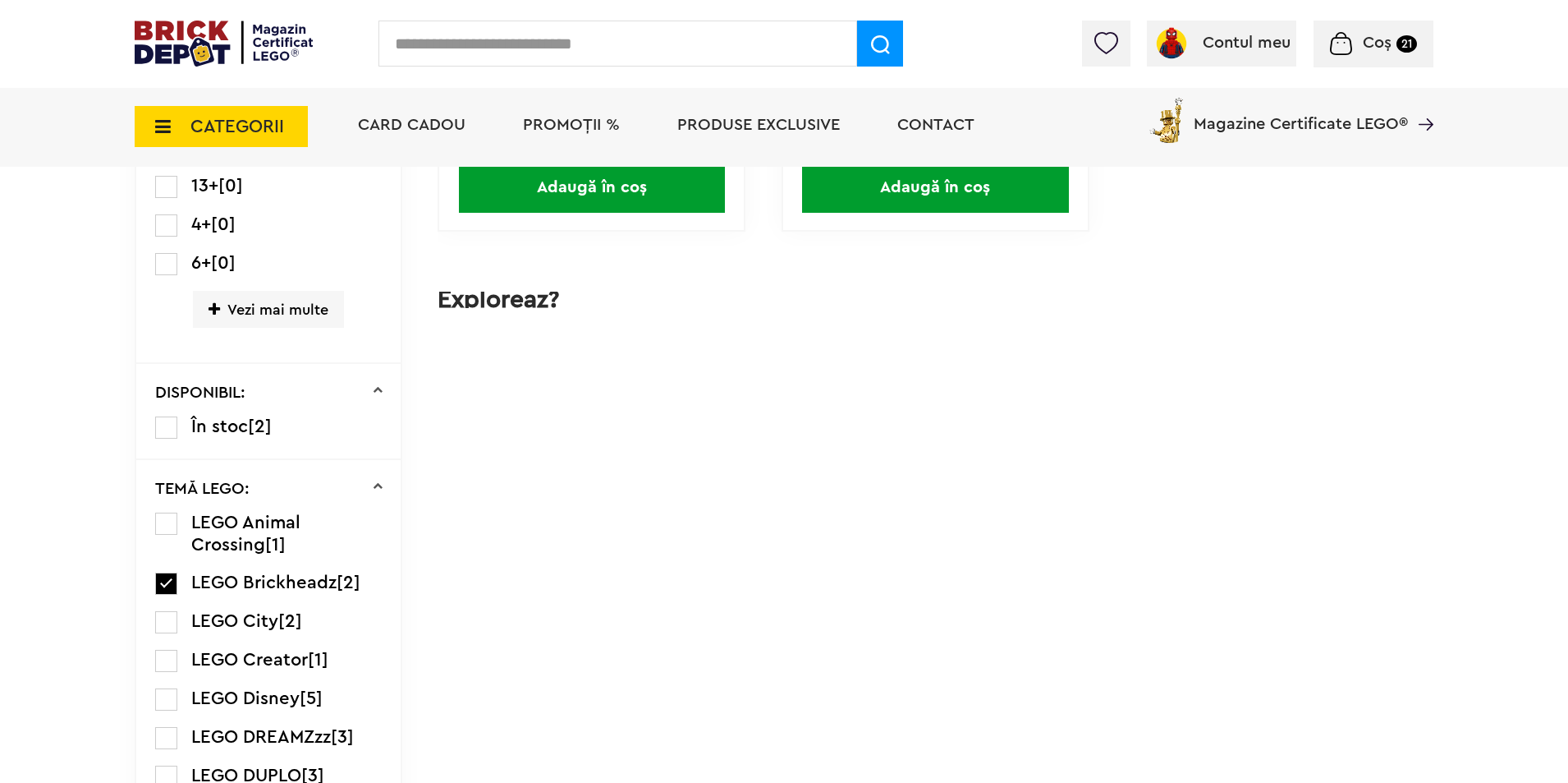
scroll to position [1095, 0]
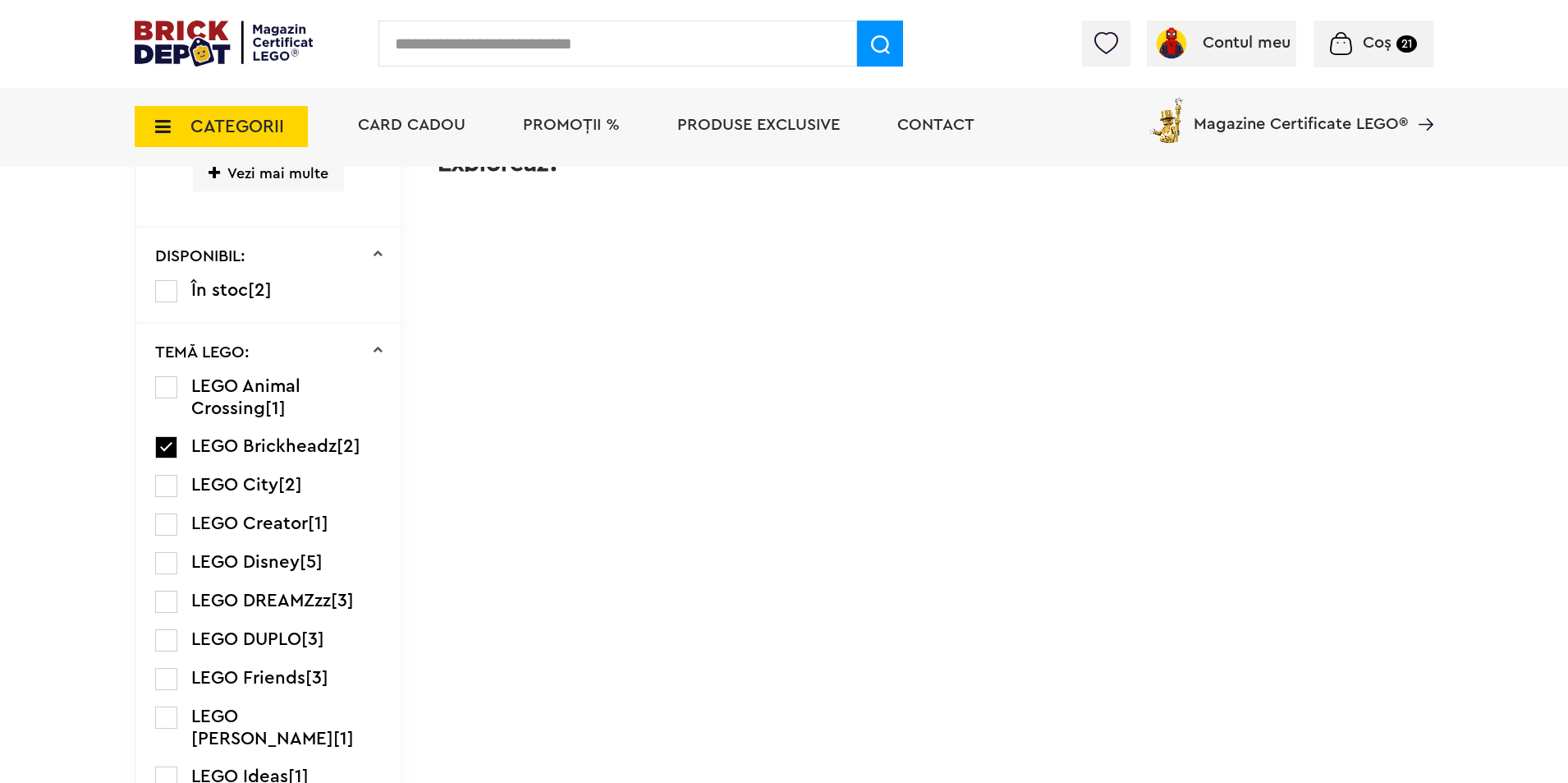
click at [163, 453] on label at bounding box center [165, 447] width 22 height 22
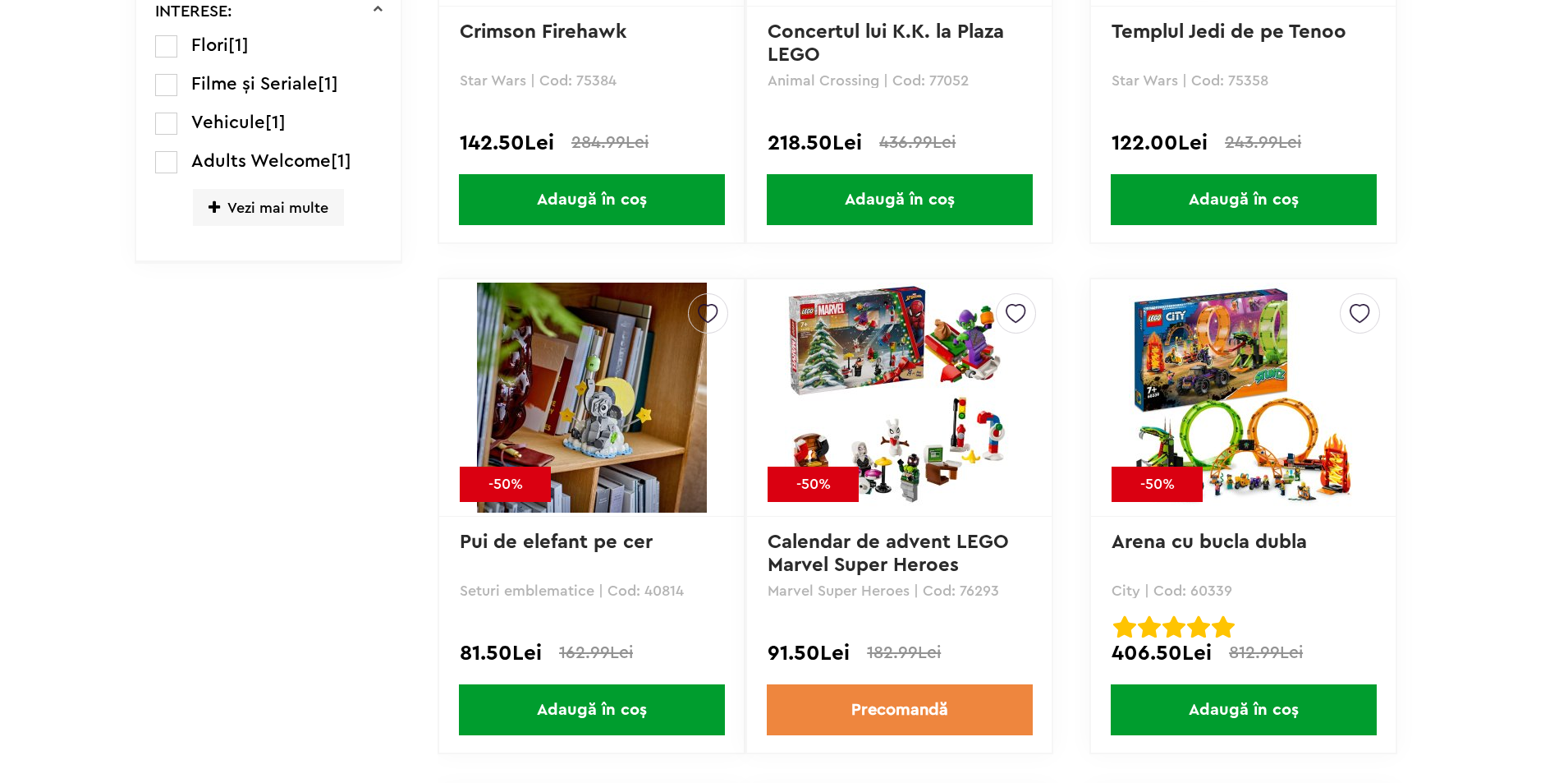
scroll to position [1262, 0]
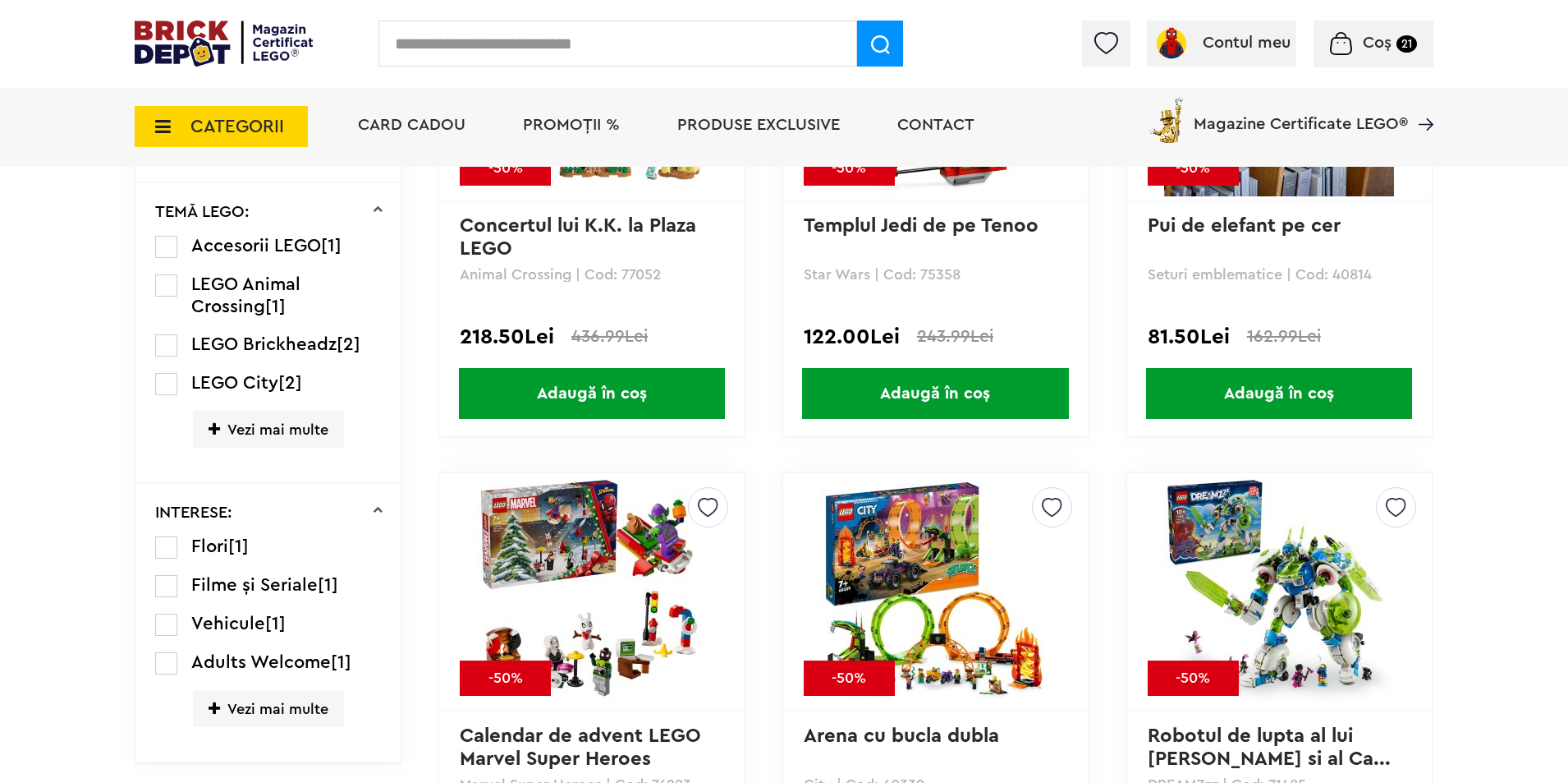
click at [271, 430] on span "Vezi mai multe" at bounding box center [268, 429] width 151 height 37
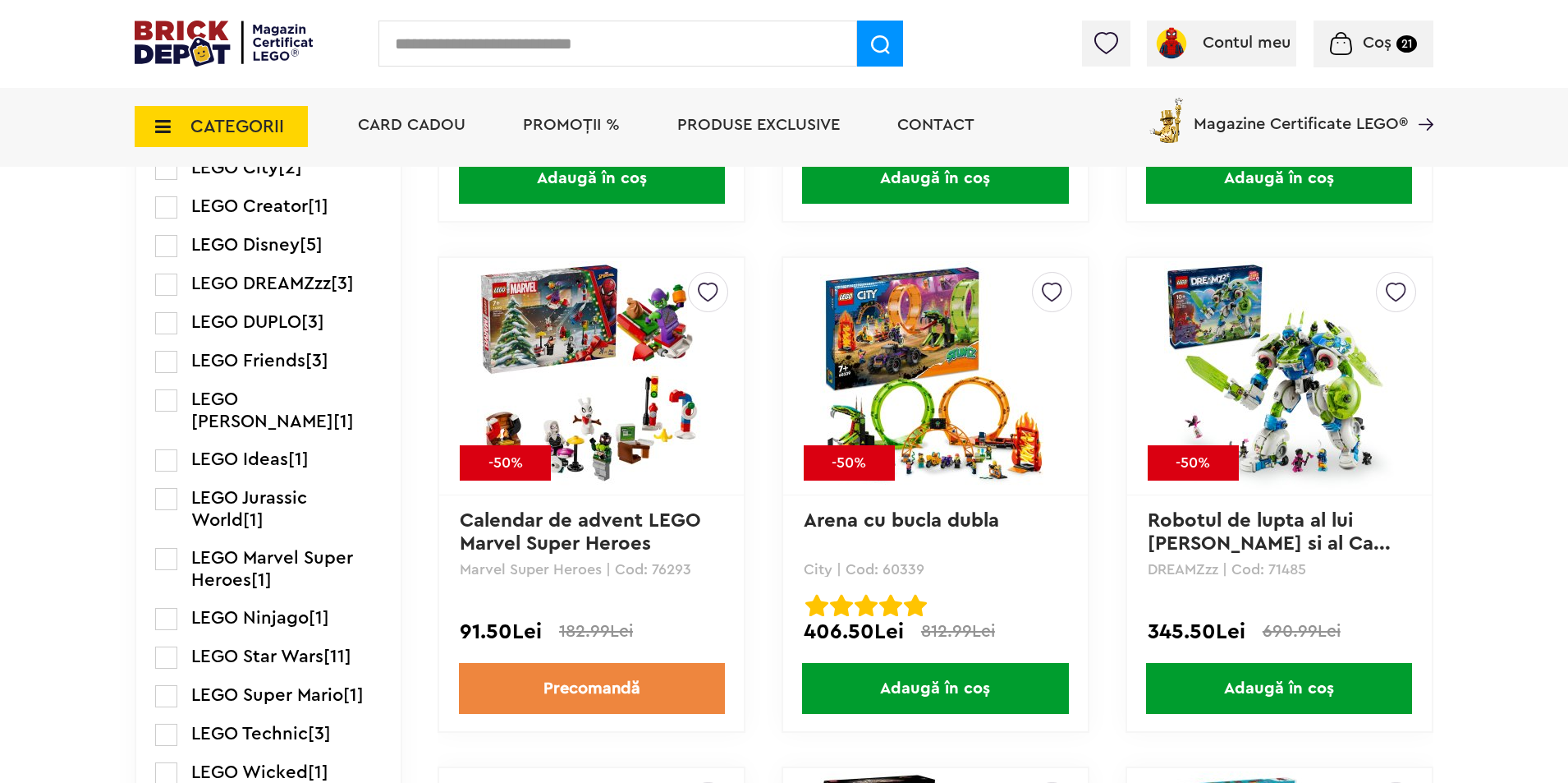
scroll to position [1482, 0]
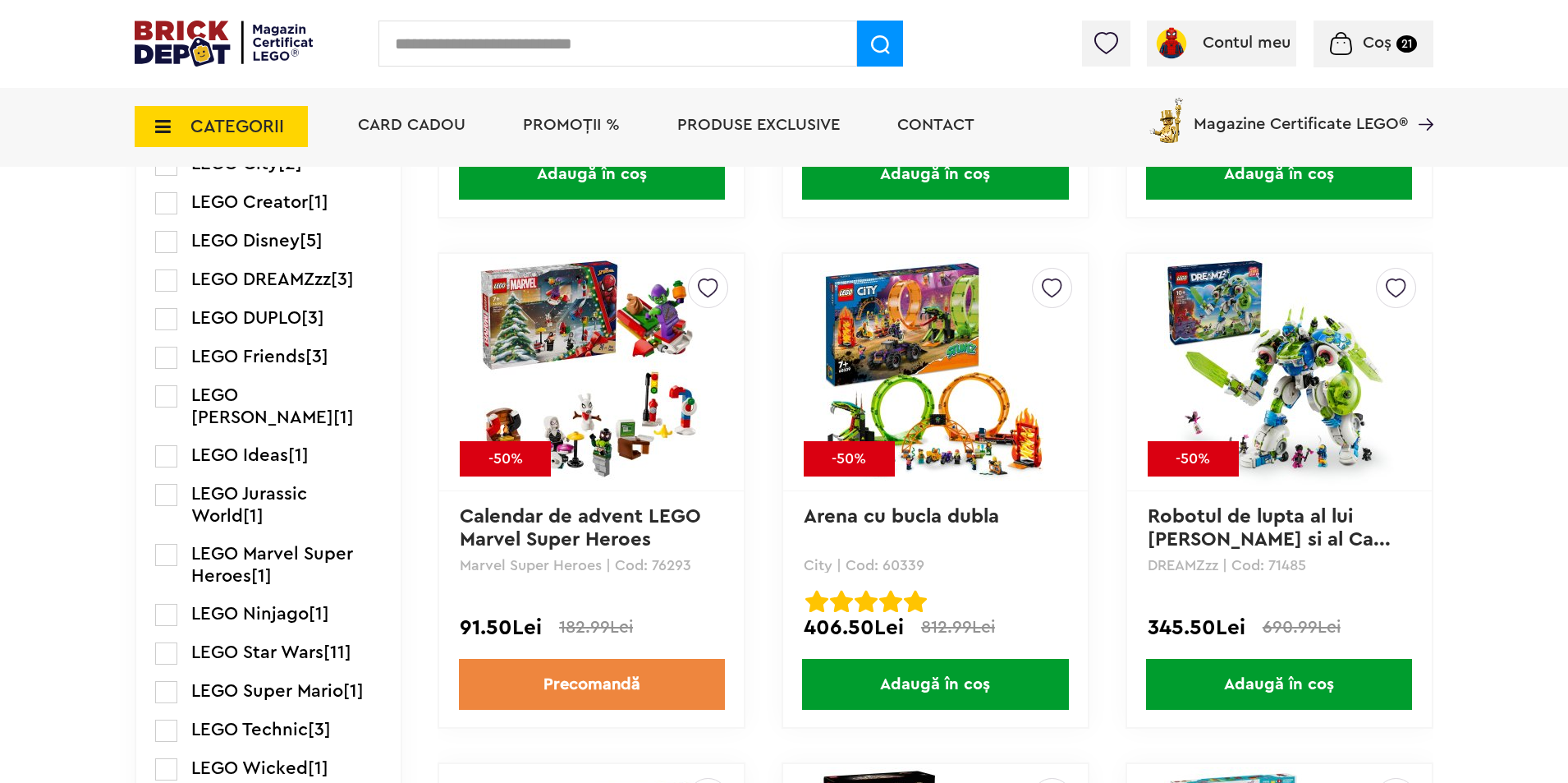
click at [170, 396] on label at bounding box center [165, 396] width 22 height 22
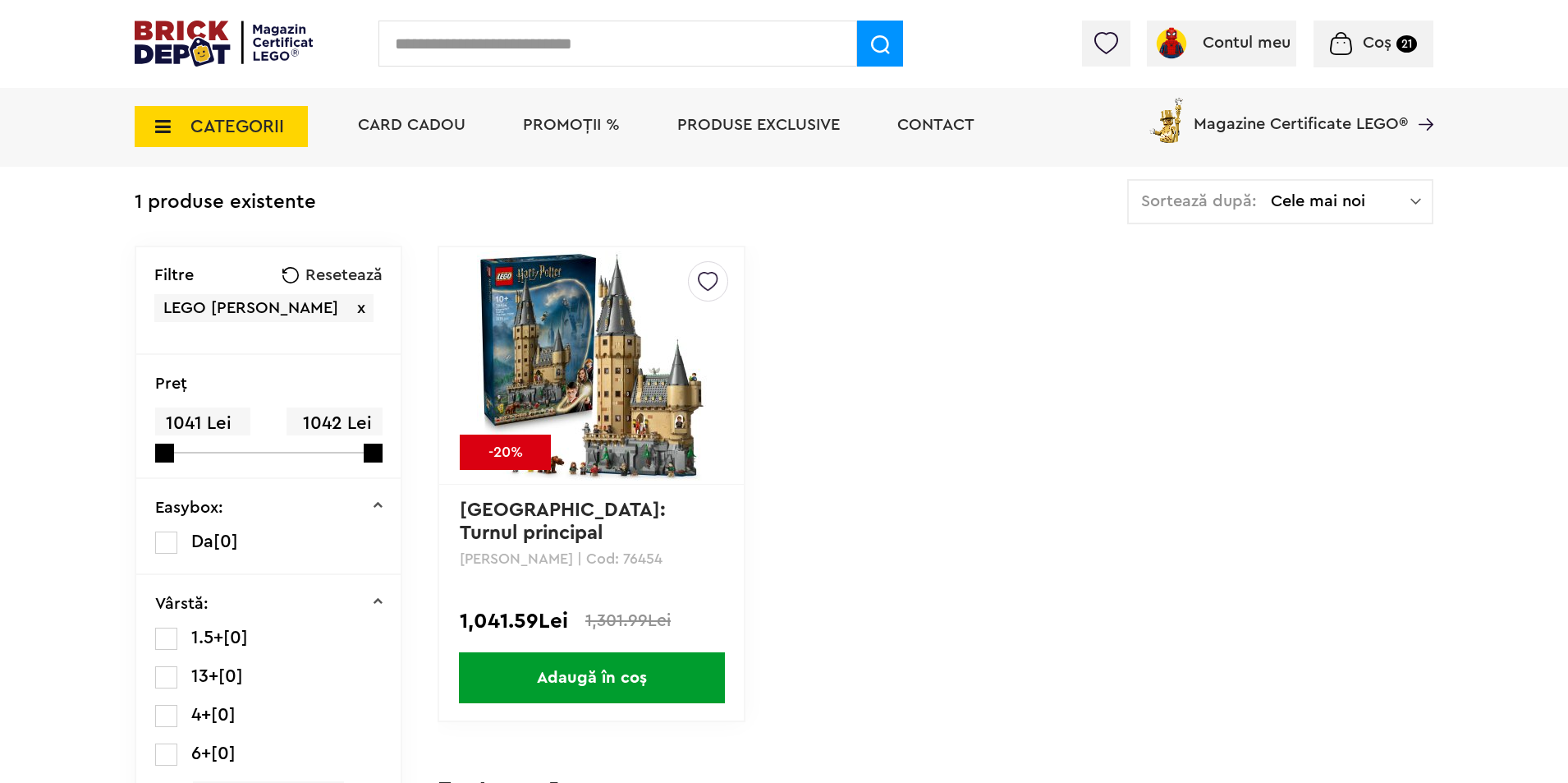
scroll to position [328, 0]
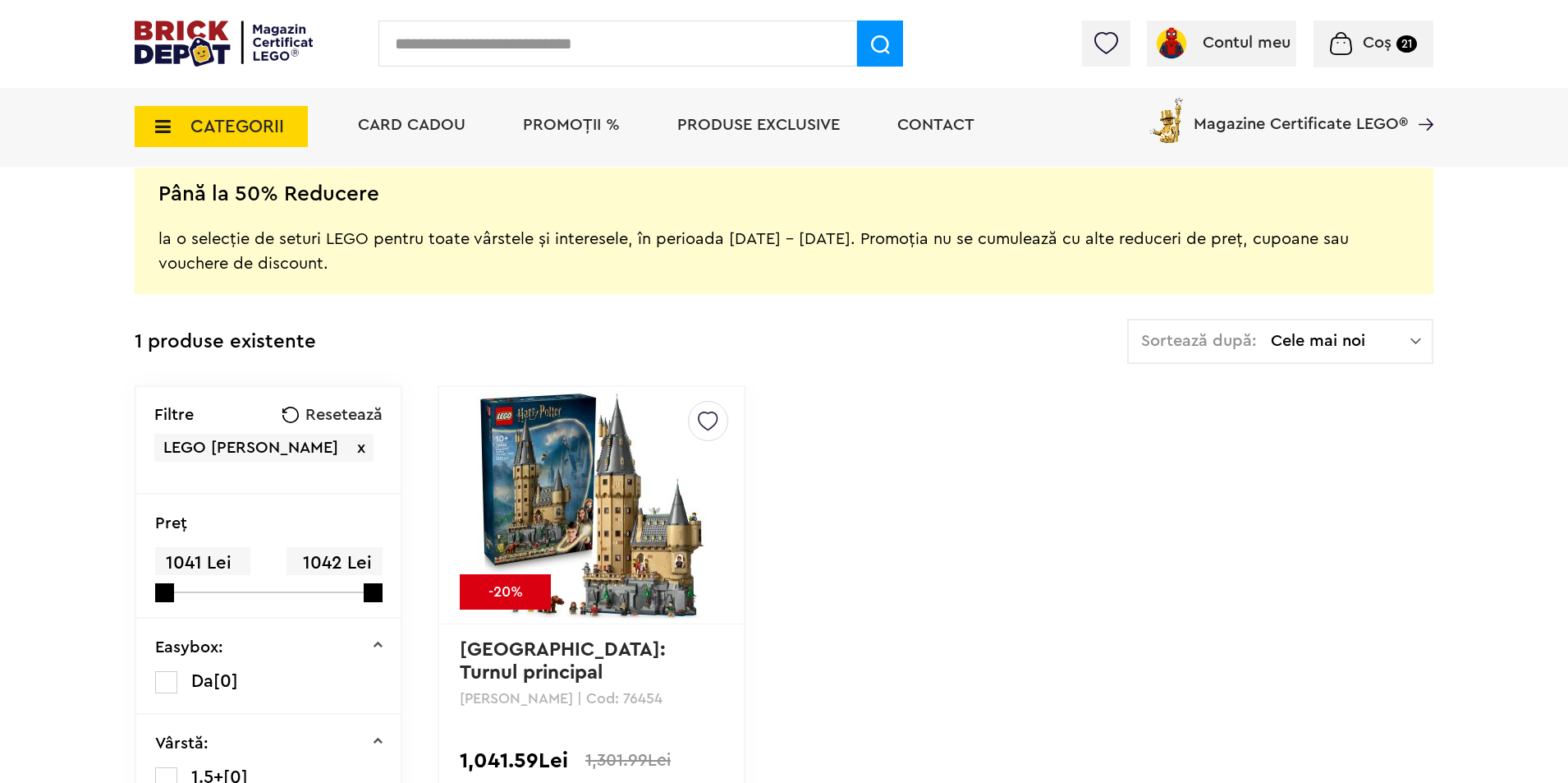
click at [357, 446] on span "x" at bounding box center [361, 447] width 8 height 16
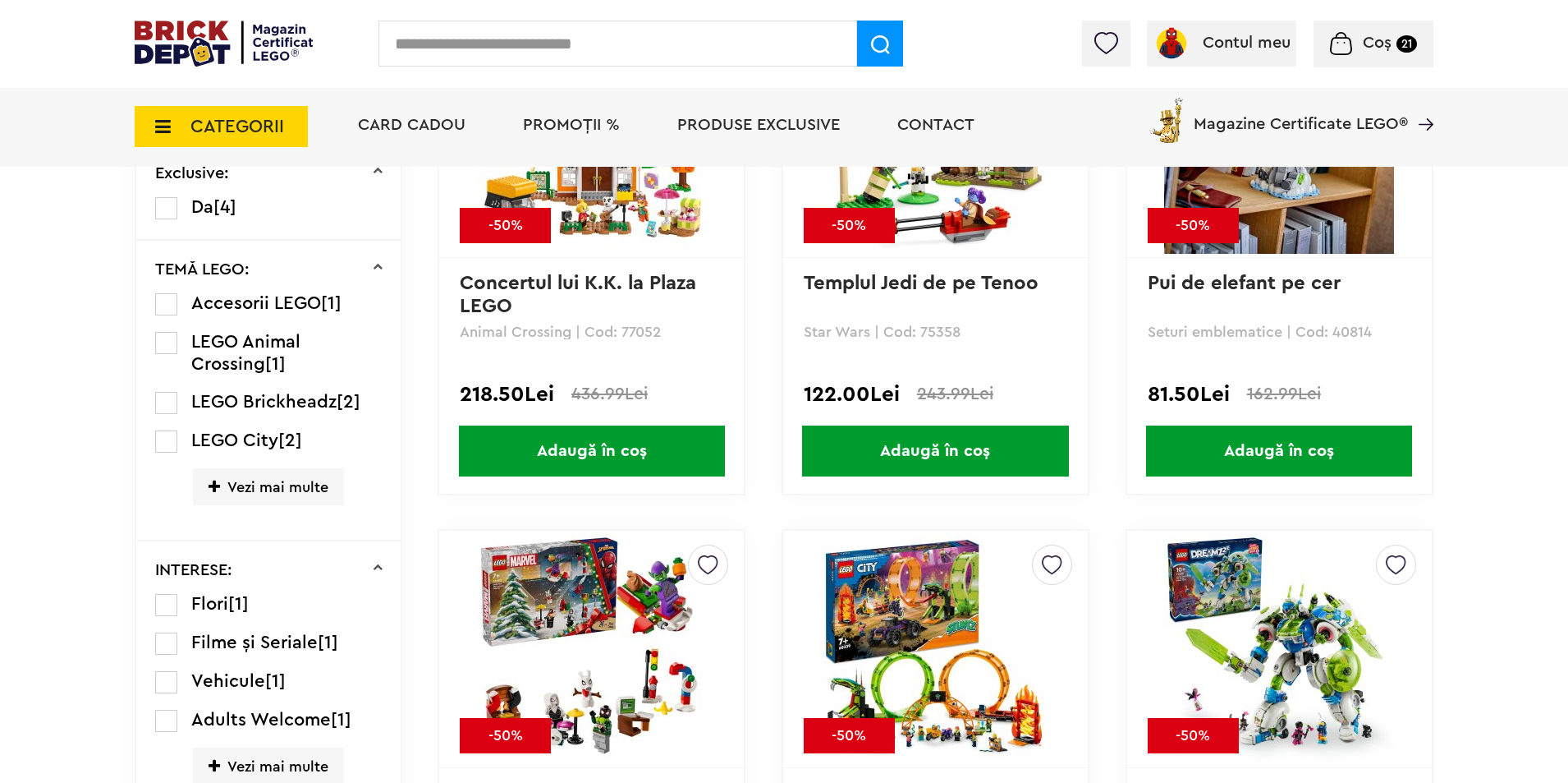
click at [276, 475] on span "Vezi mai multe" at bounding box center [268, 487] width 151 height 37
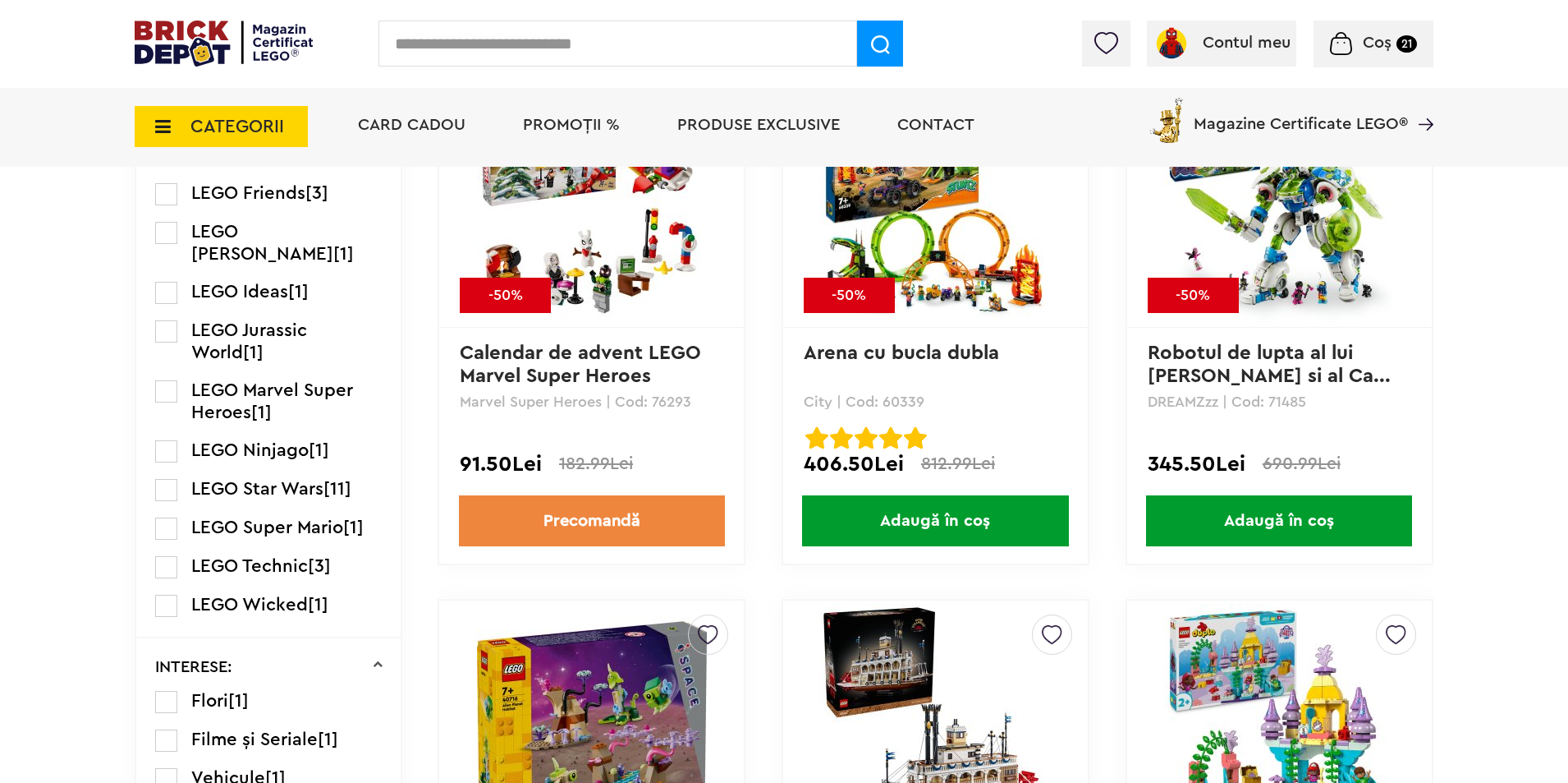
scroll to position [1642, 0]
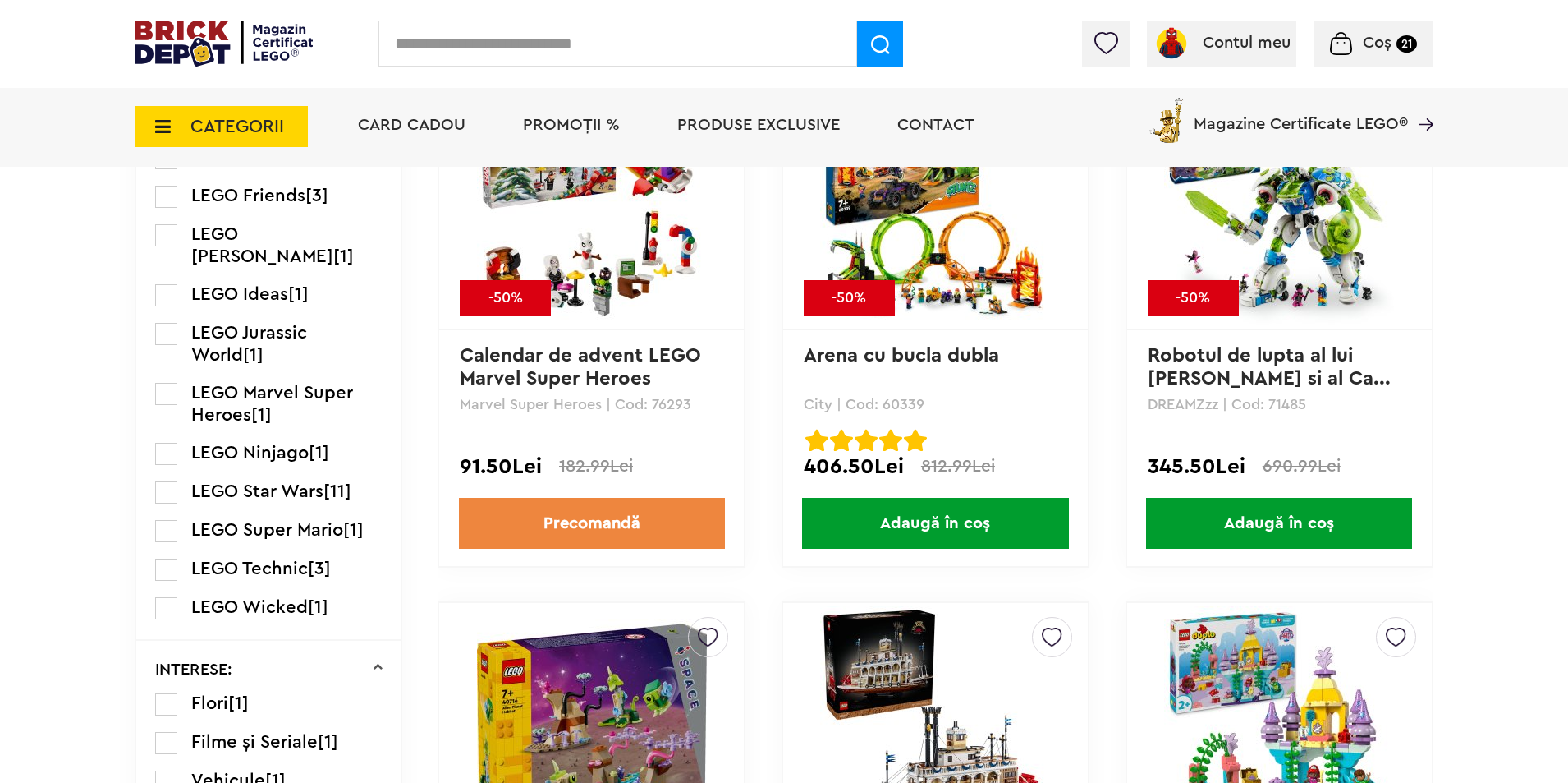
click at [163, 382] on label at bounding box center [165, 393] width 22 height 22
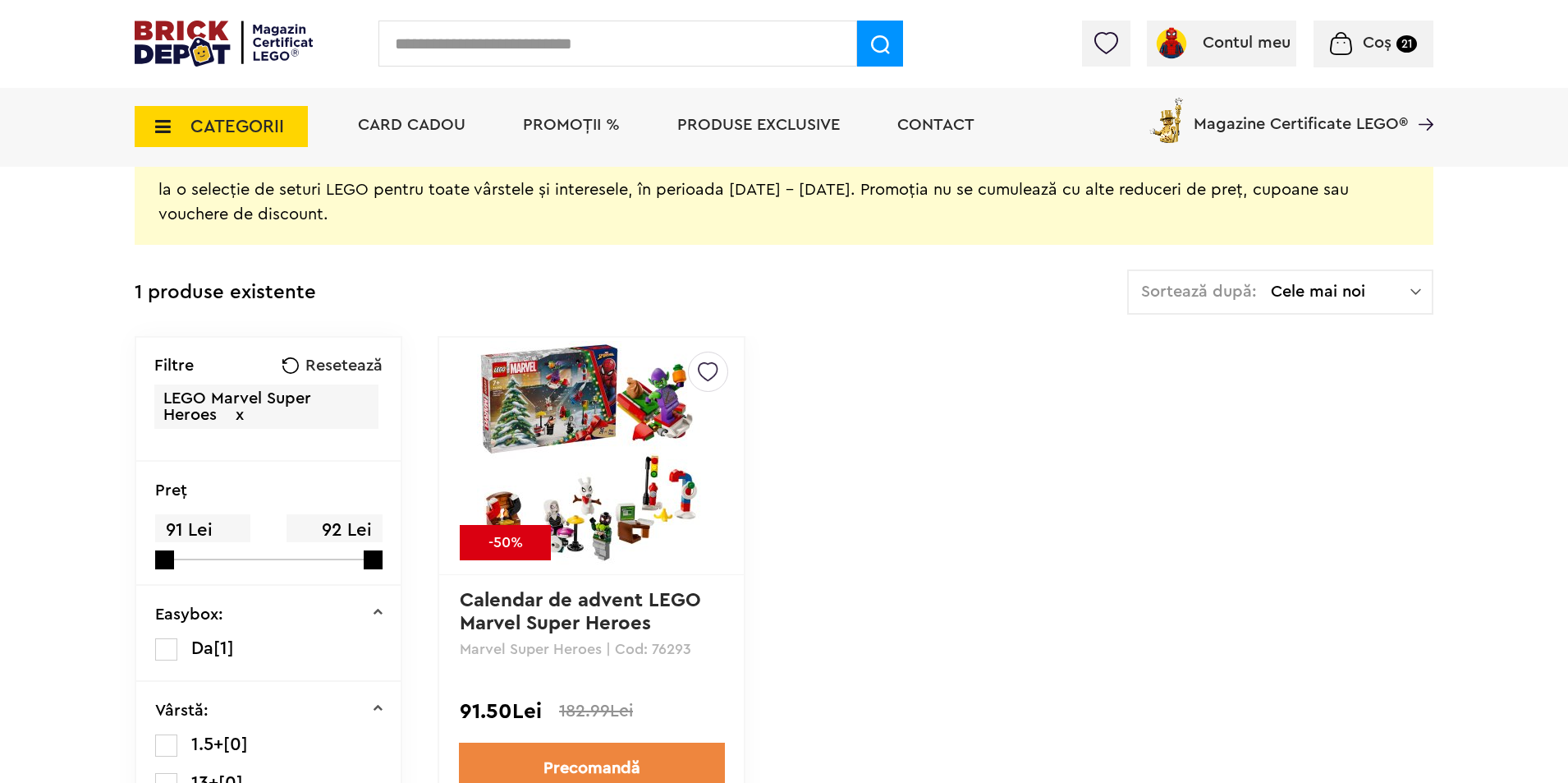
scroll to position [328, 0]
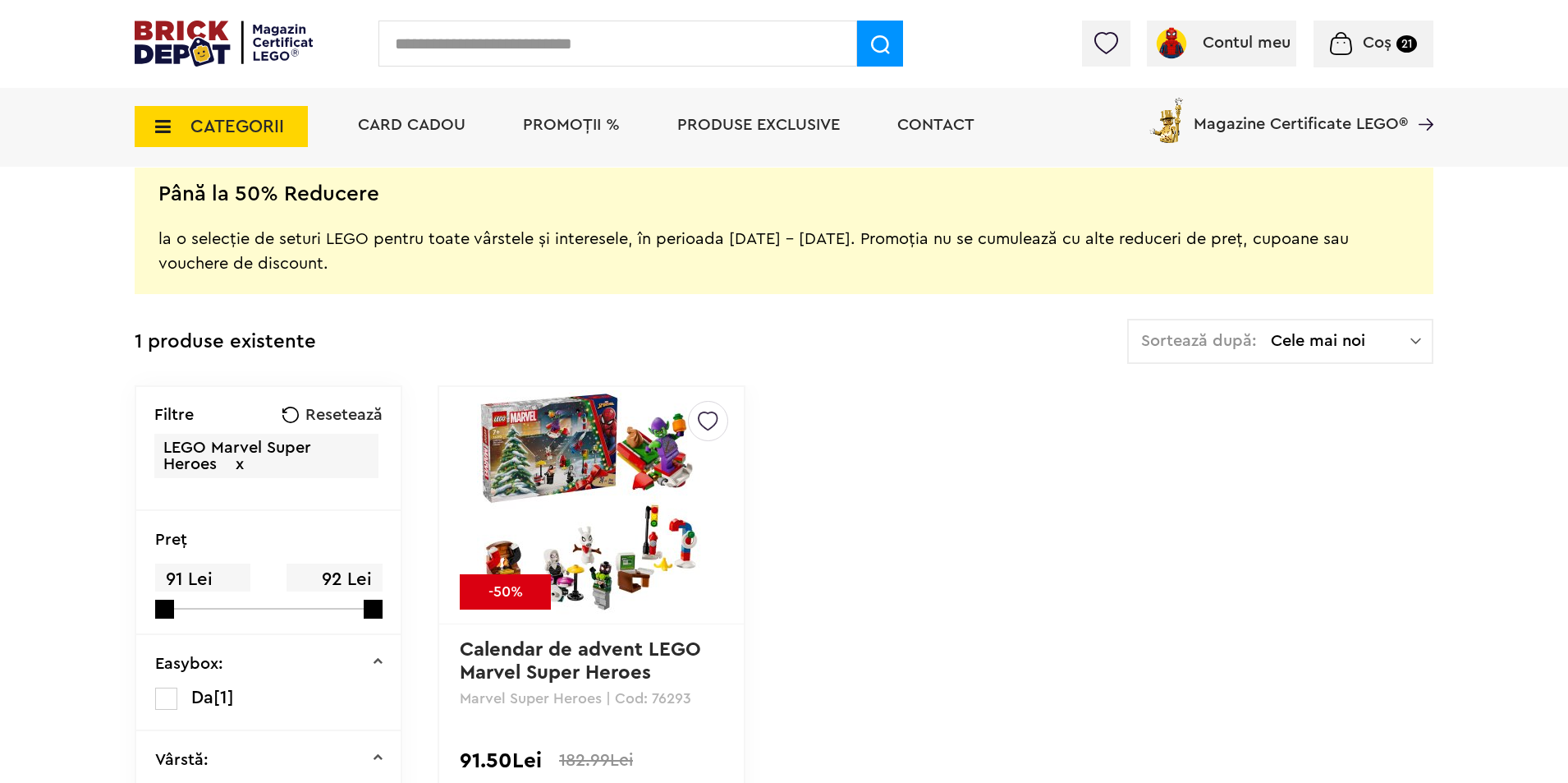
click at [242, 465] on span "x" at bounding box center [240, 464] width 8 height 16
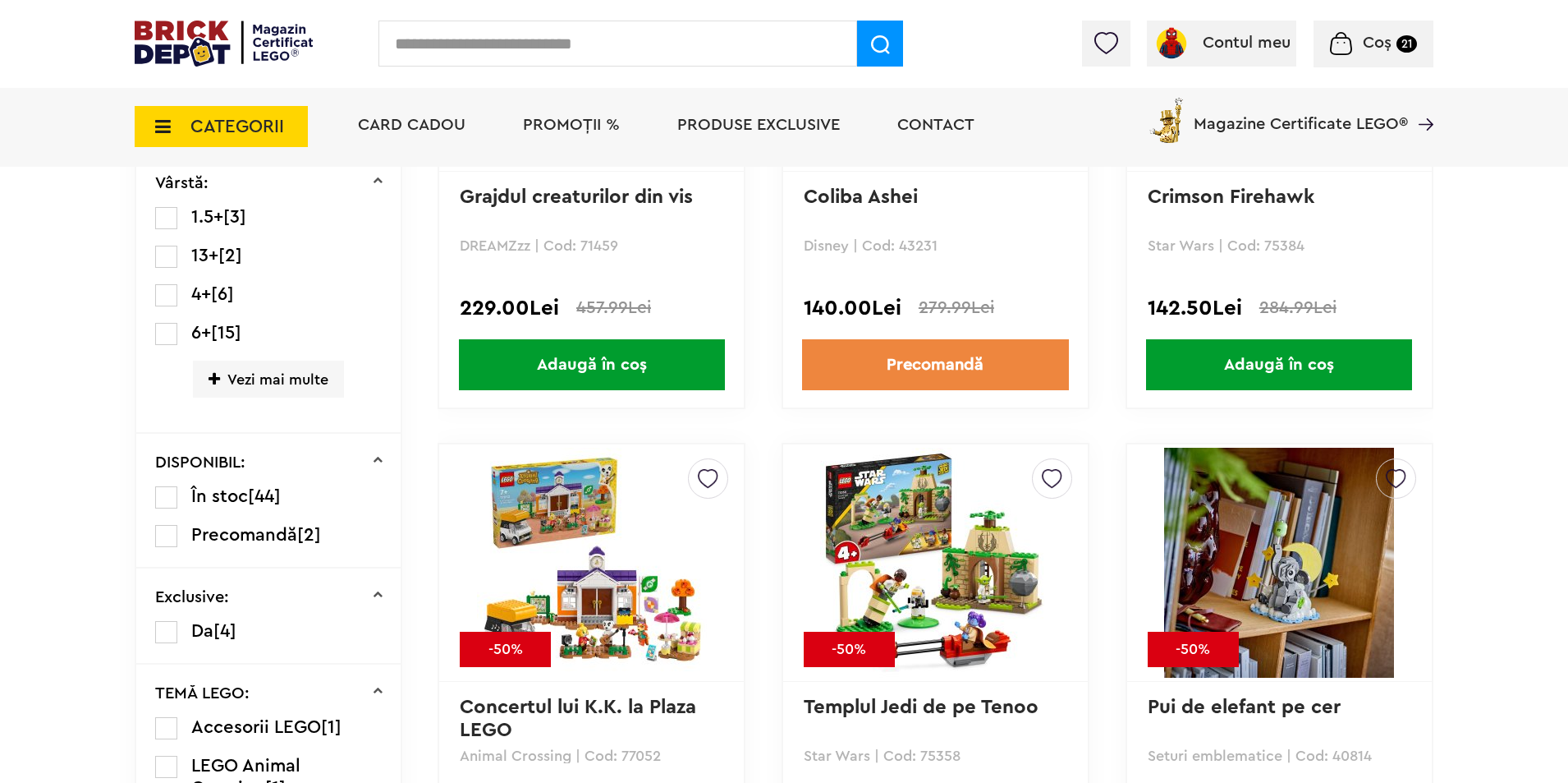
scroll to position [1205, 0]
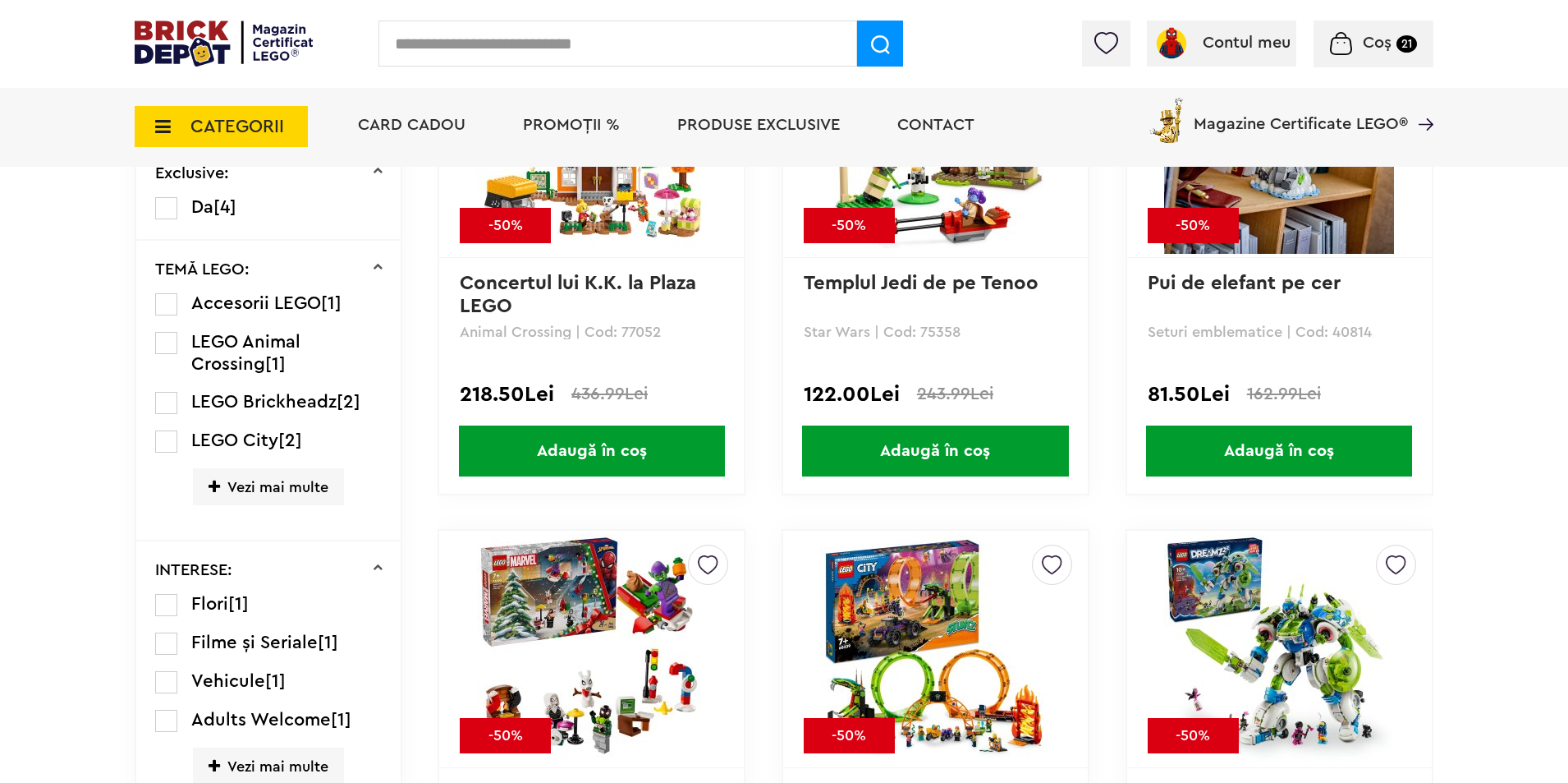
click at [223, 477] on span "Vezi mai multe" at bounding box center [268, 487] width 151 height 37
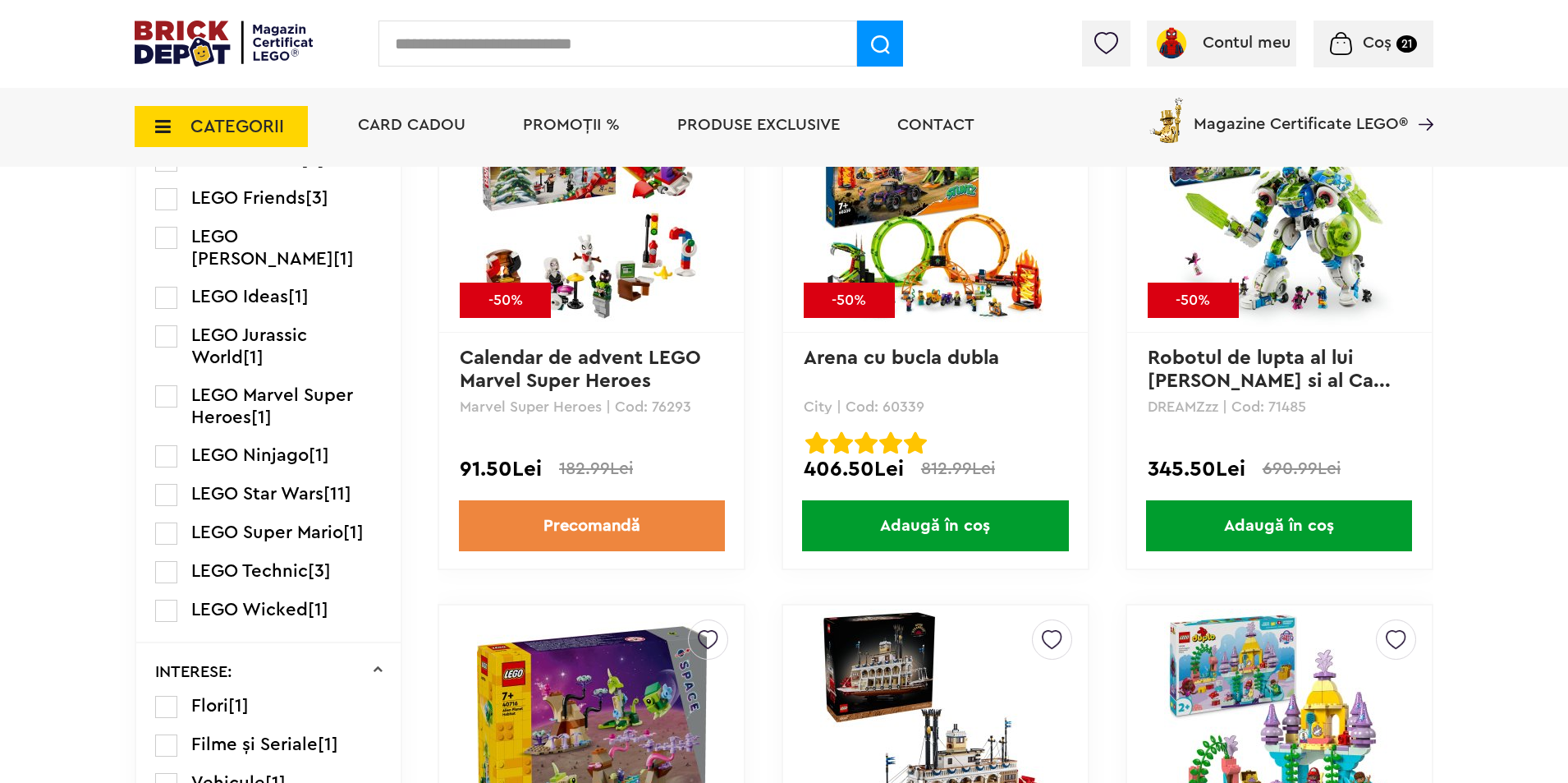
scroll to position [1642, 0]
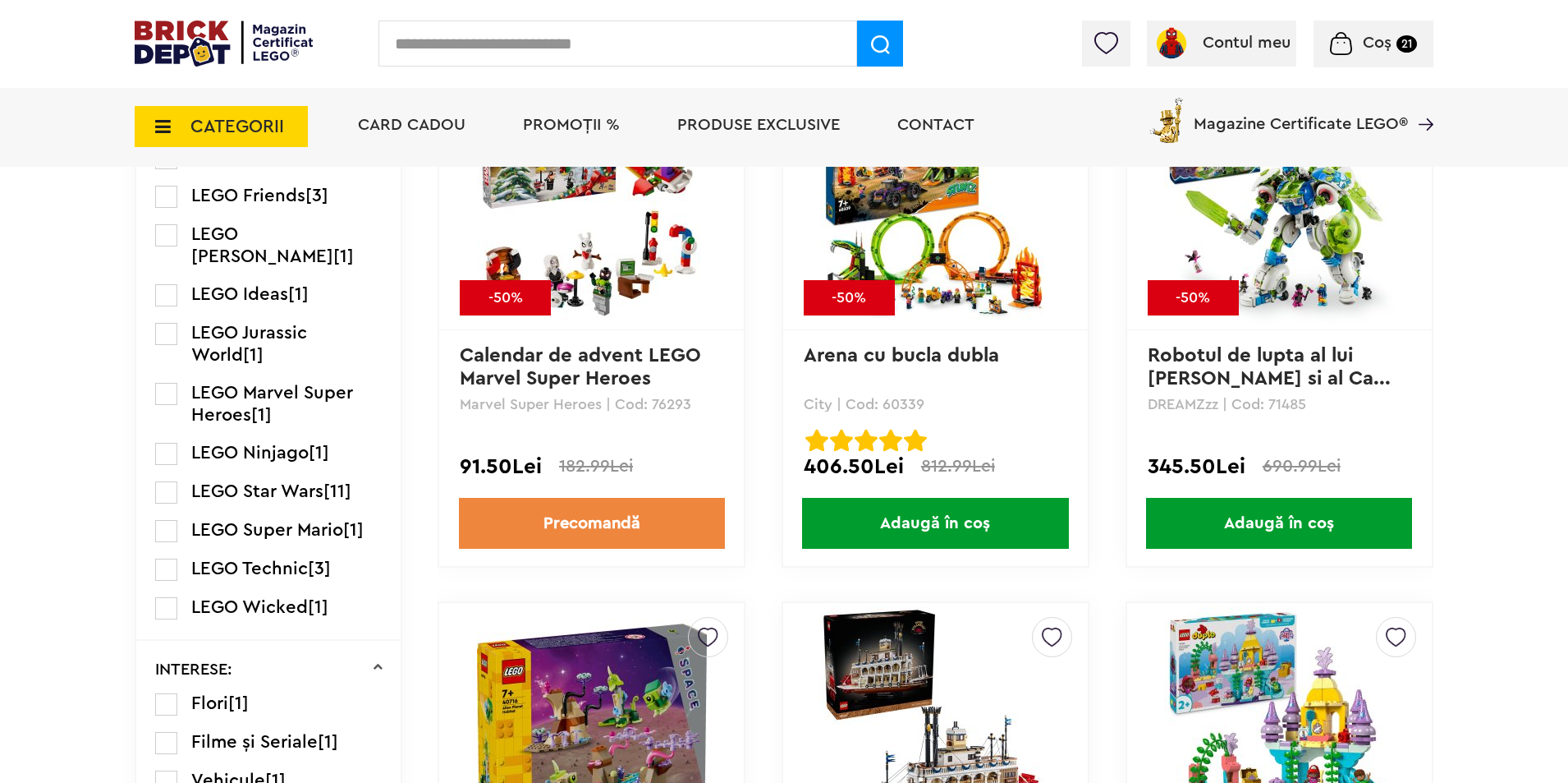
click at [162, 558] on label at bounding box center [165, 569] width 22 height 22
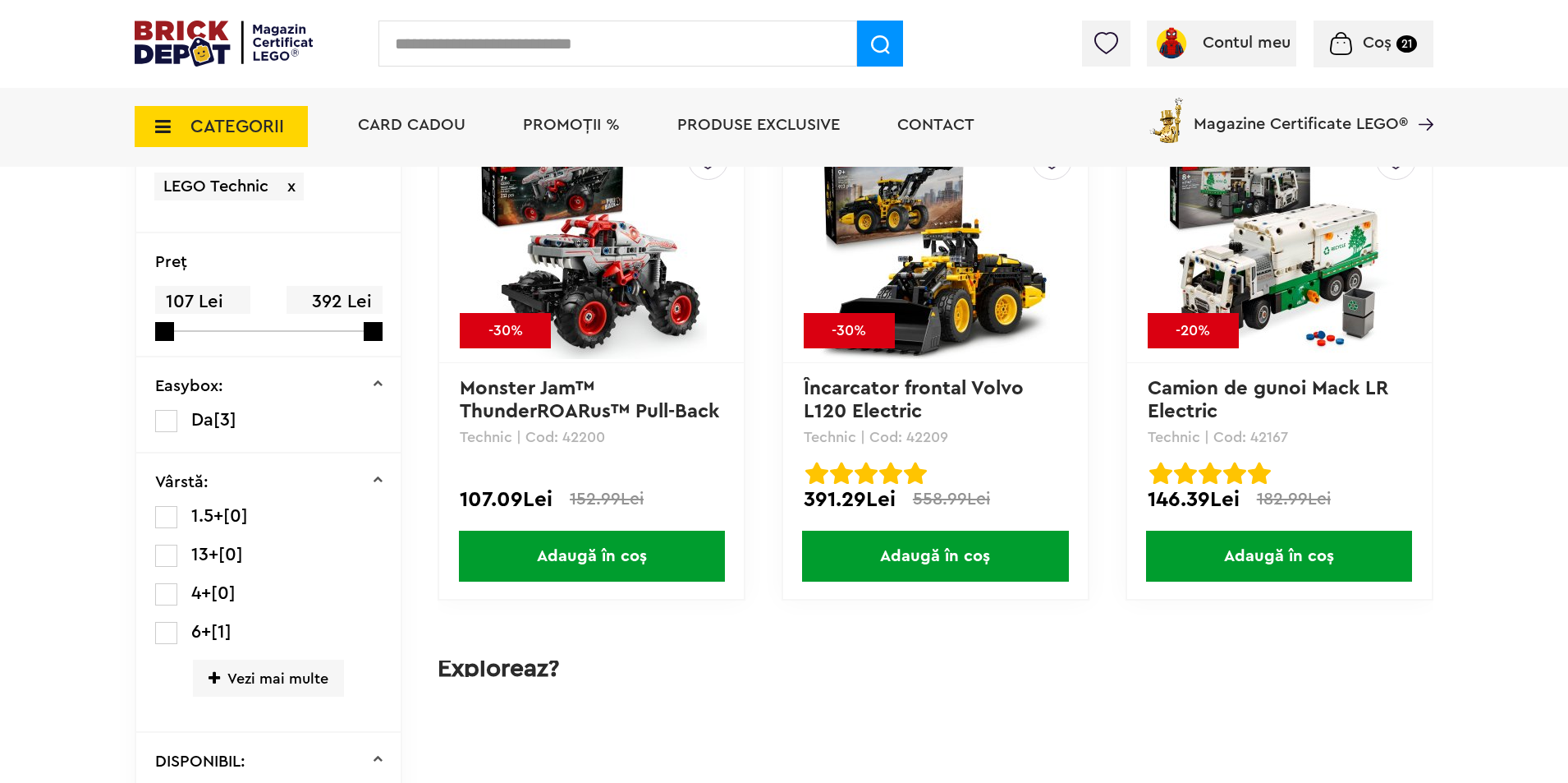
scroll to position [657, 0]
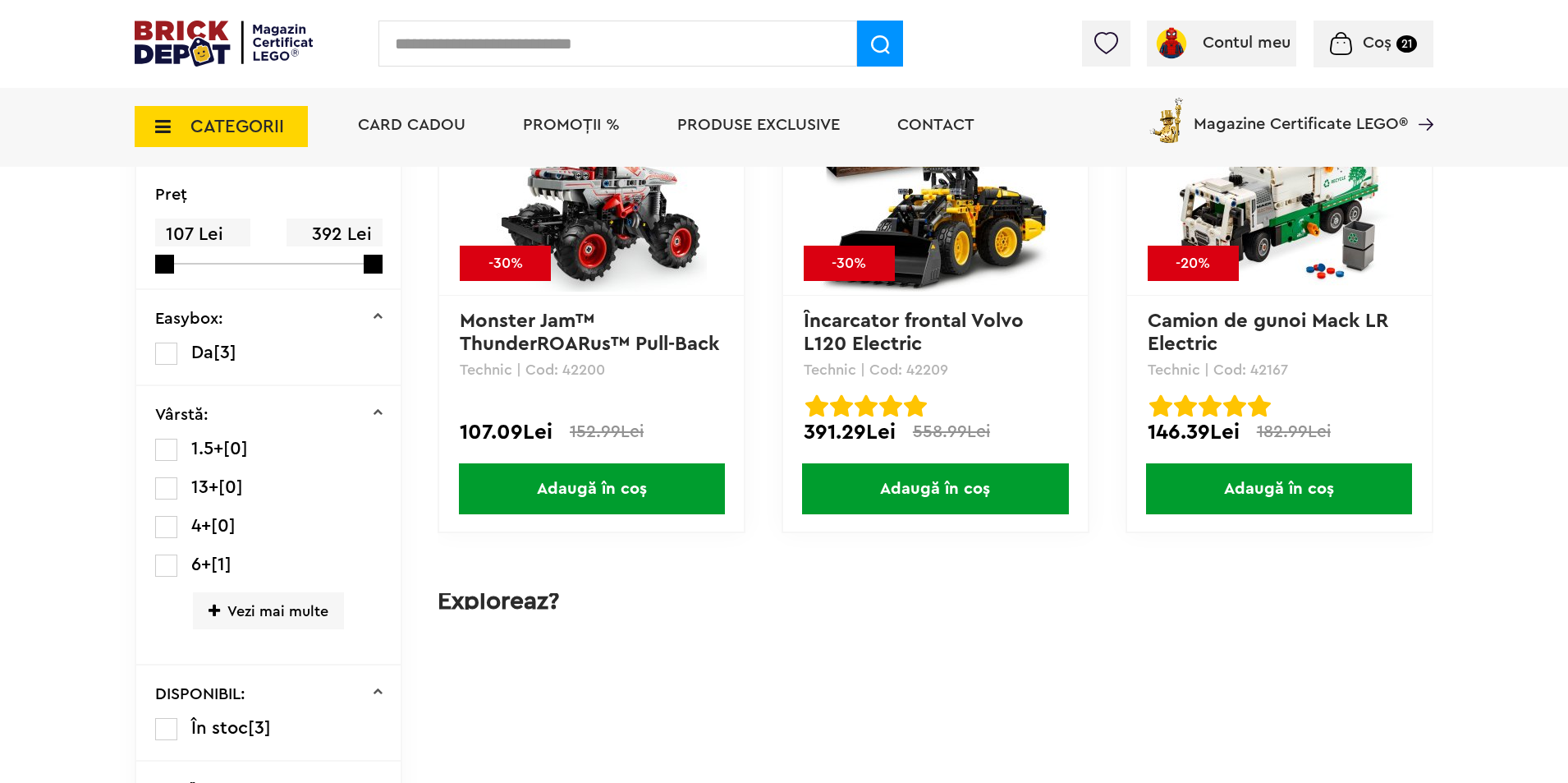
click at [1376, 35] on span "Coș" at bounding box center [1377, 43] width 29 height 16
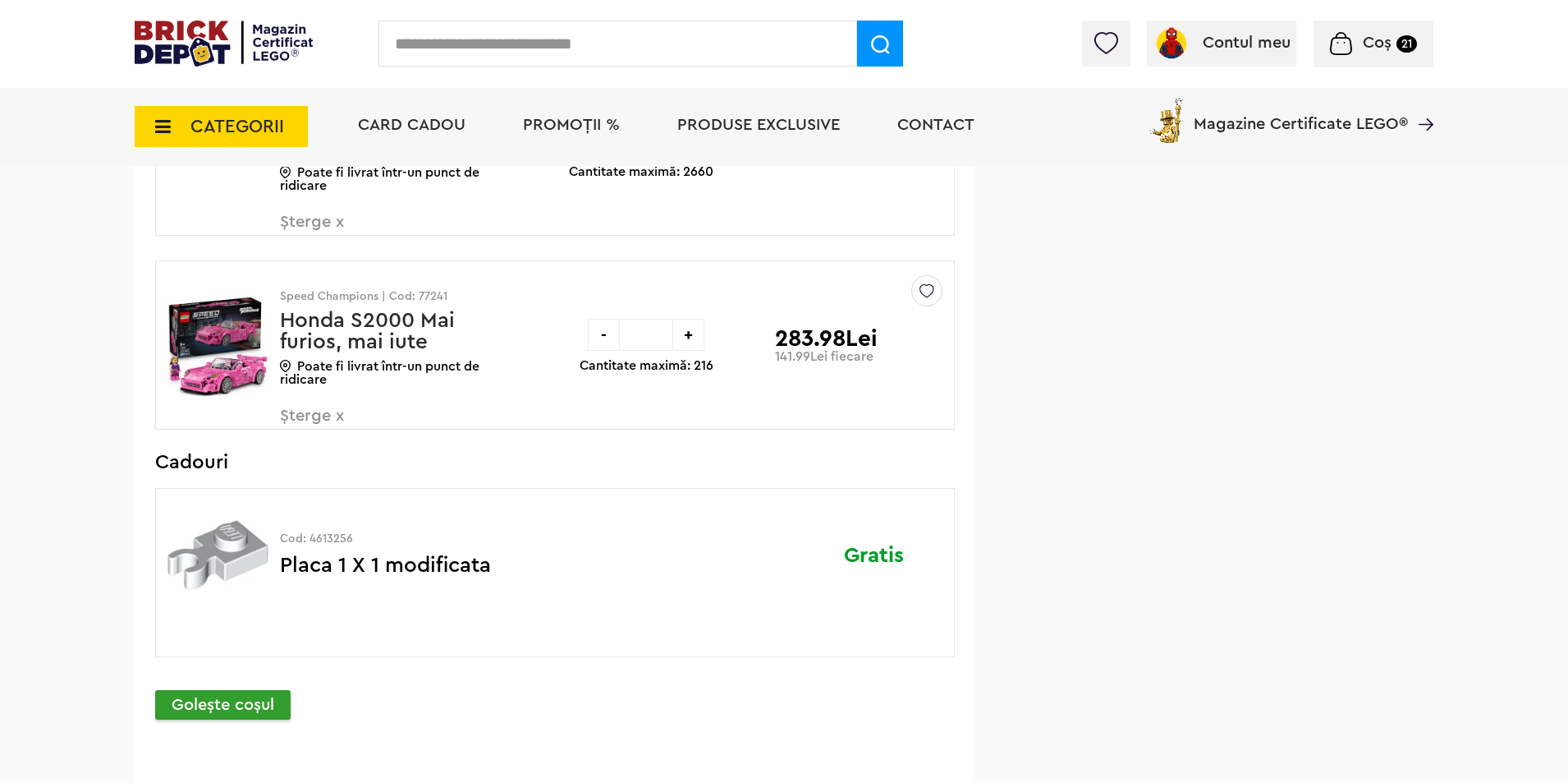
scroll to position [1752, 0]
